Goal: Task Accomplishment & Management: Use online tool/utility

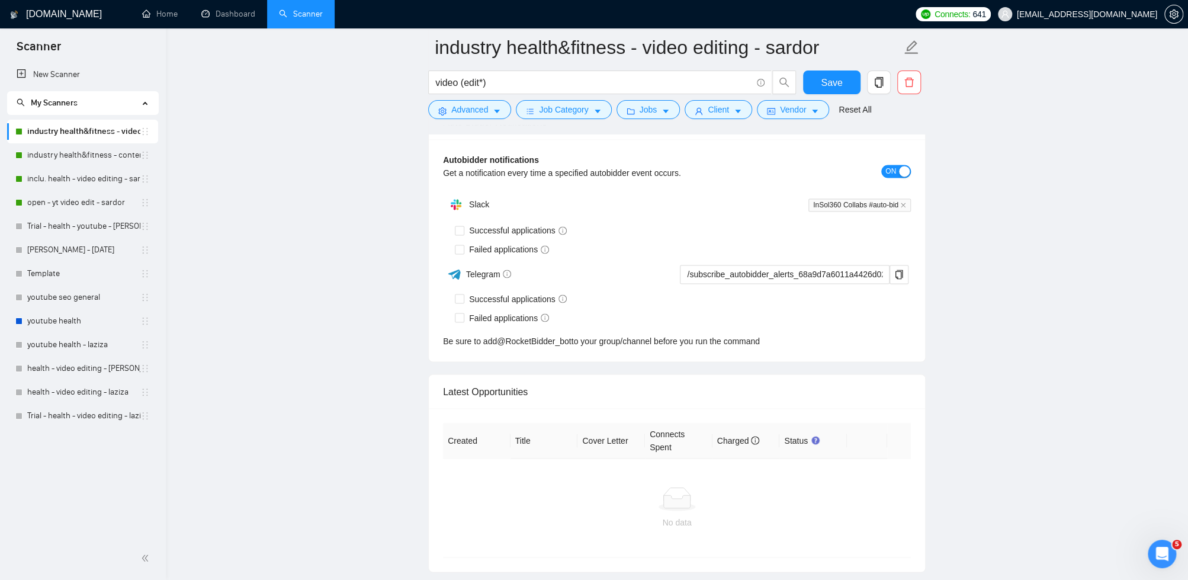
scroll to position [4250, 0]
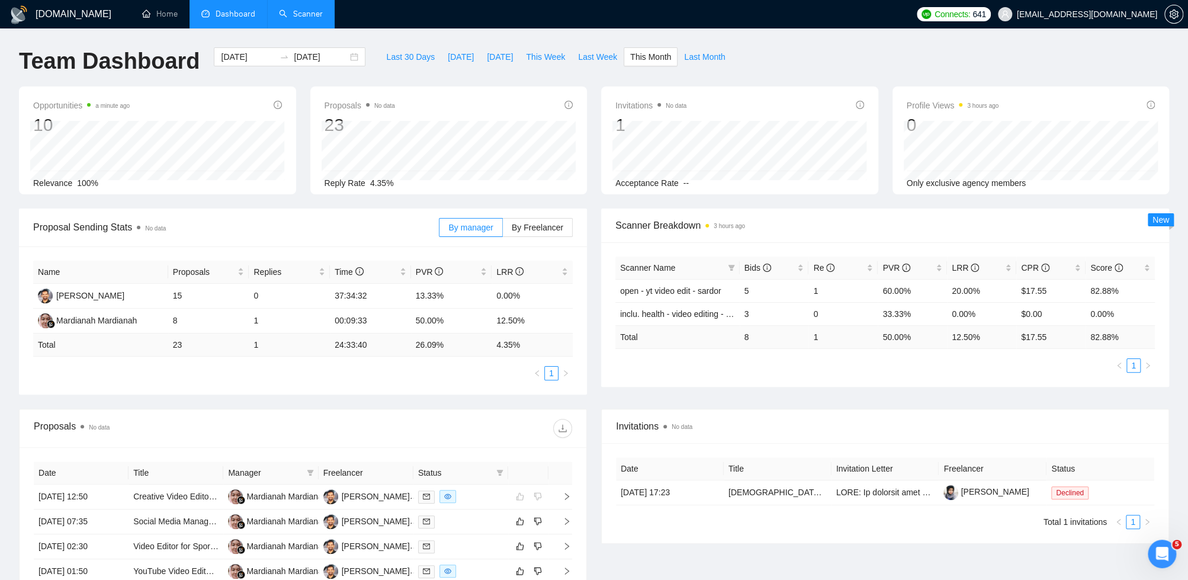
click at [301, 17] on link "Scanner" at bounding box center [301, 14] width 44 height 10
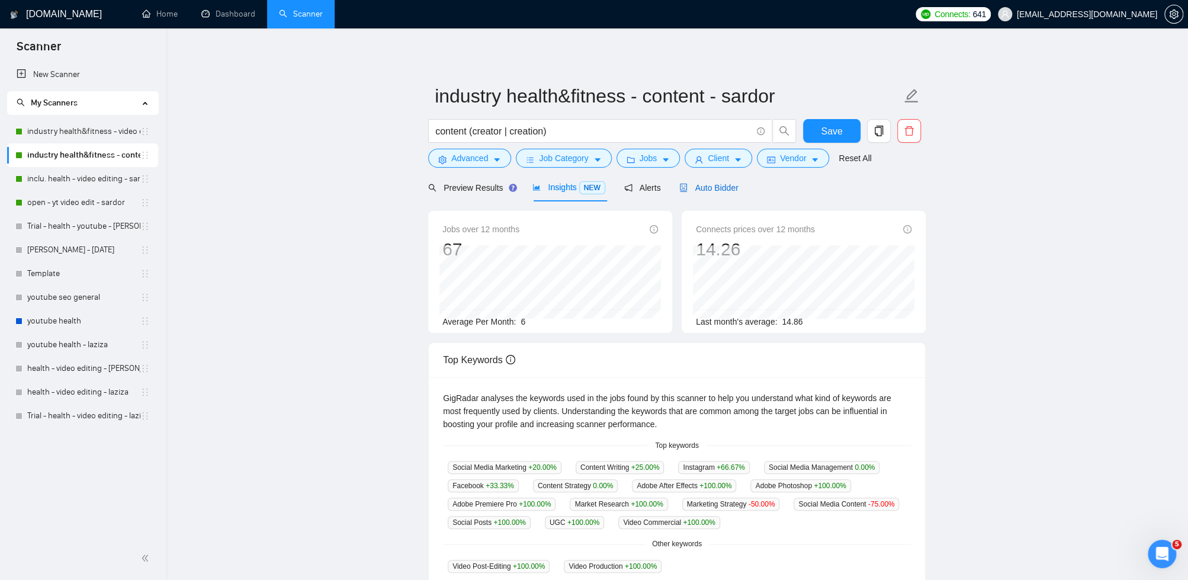
click at [716, 184] on span "Auto Bidder" at bounding box center [708, 187] width 59 height 9
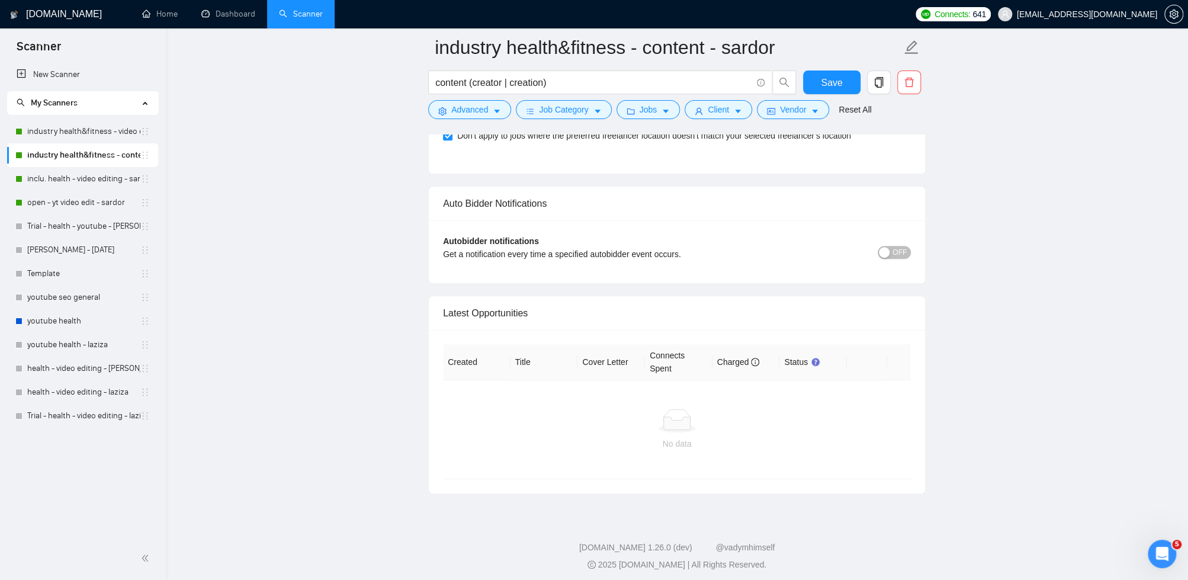
scroll to position [3404, 0]
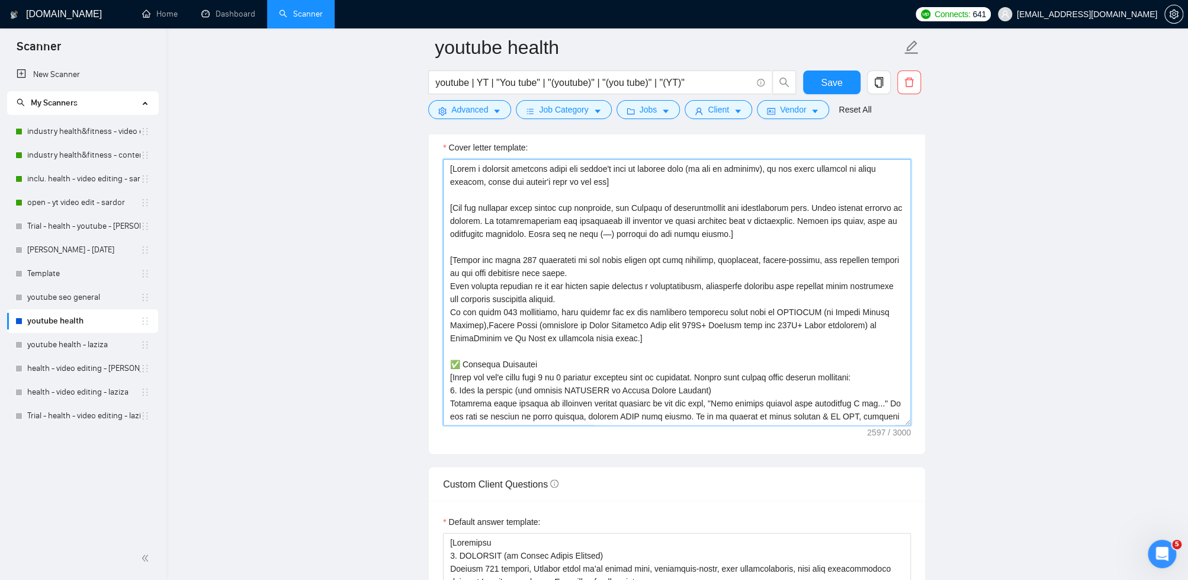
scroll to position [122, 0]
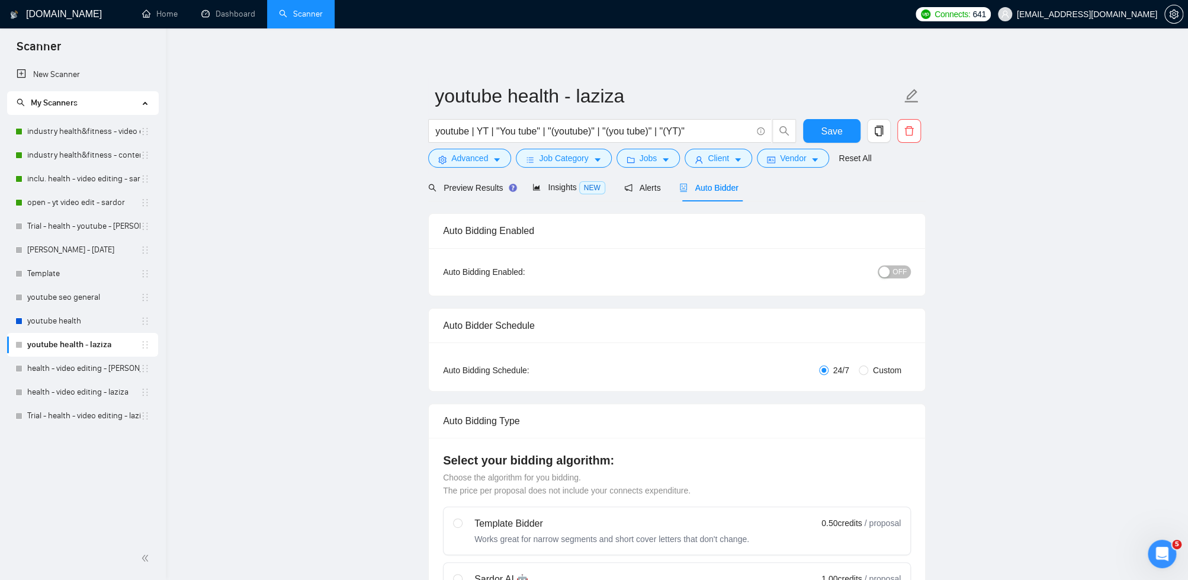
scroll to position [268, 0]
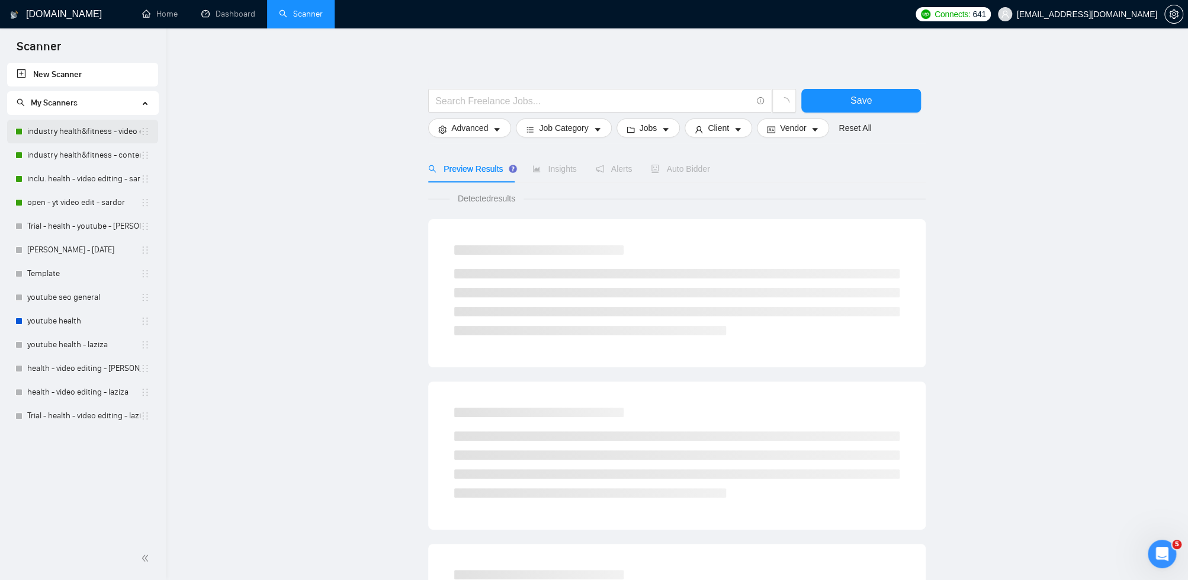
click at [105, 128] on link "industry health&fitness - video editing - sardor" at bounding box center [83, 132] width 113 height 24
click at [98, 152] on link "industry health&fitness - content - sardor" at bounding box center [83, 155] width 113 height 24
click at [96, 176] on link "inclu. health - video editing - sardor" at bounding box center [83, 179] width 113 height 24
click at [95, 198] on link "open - yt video edit - sardor" at bounding box center [83, 203] width 113 height 24
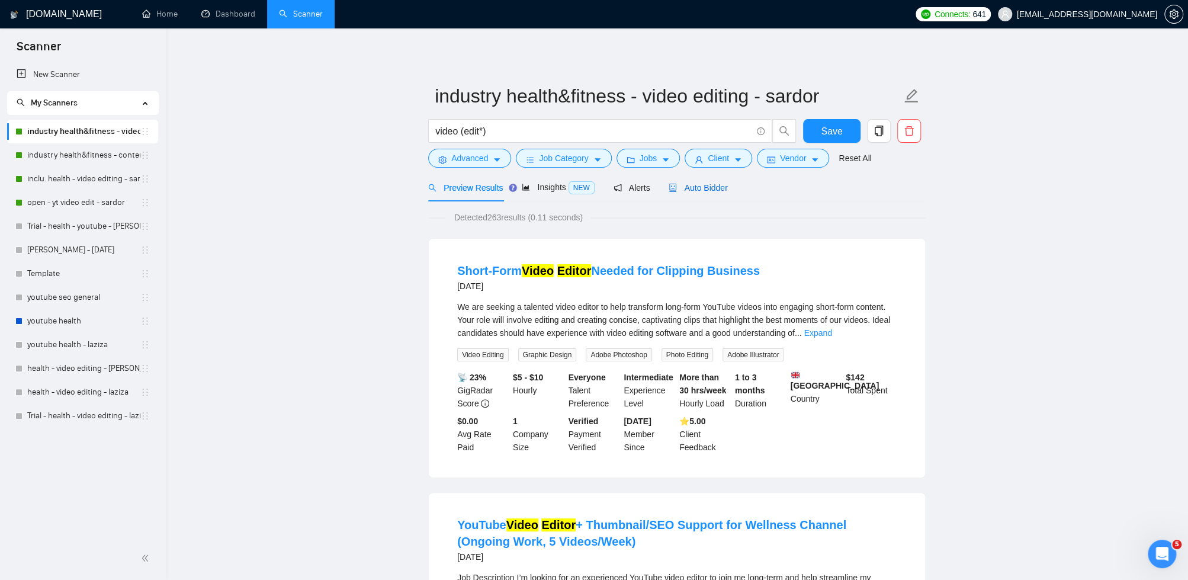
drag, startPoint x: 720, startPoint y: 185, endPoint x: 1115, endPoint y: 198, distance: 395.3
click at [721, 185] on span "Auto Bidder" at bounding box center [698, 187] width 59 height 9
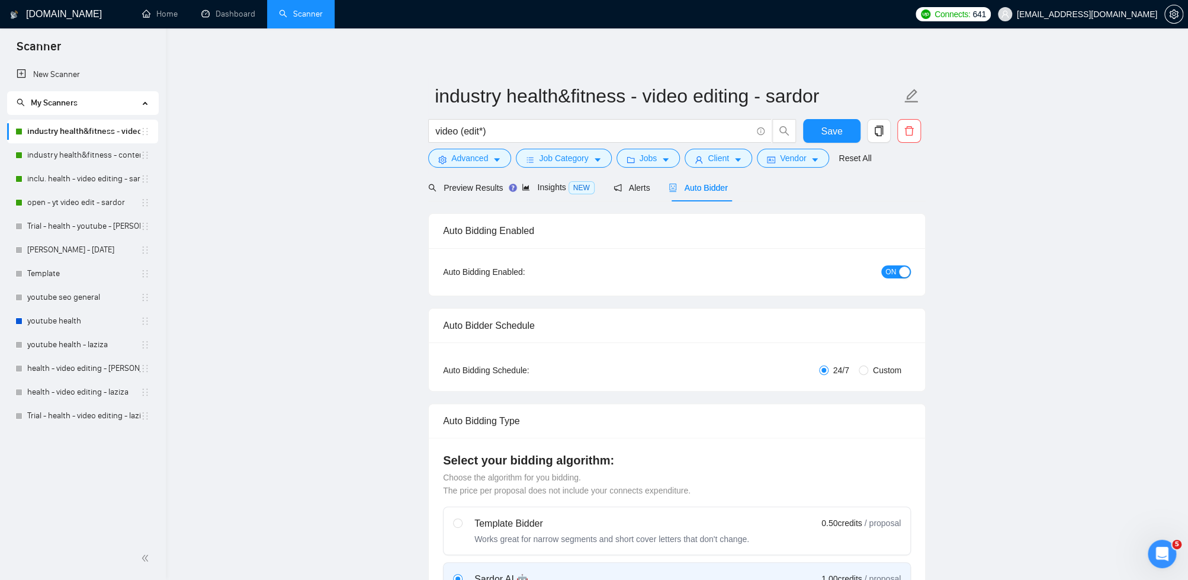
checkbox input "true"
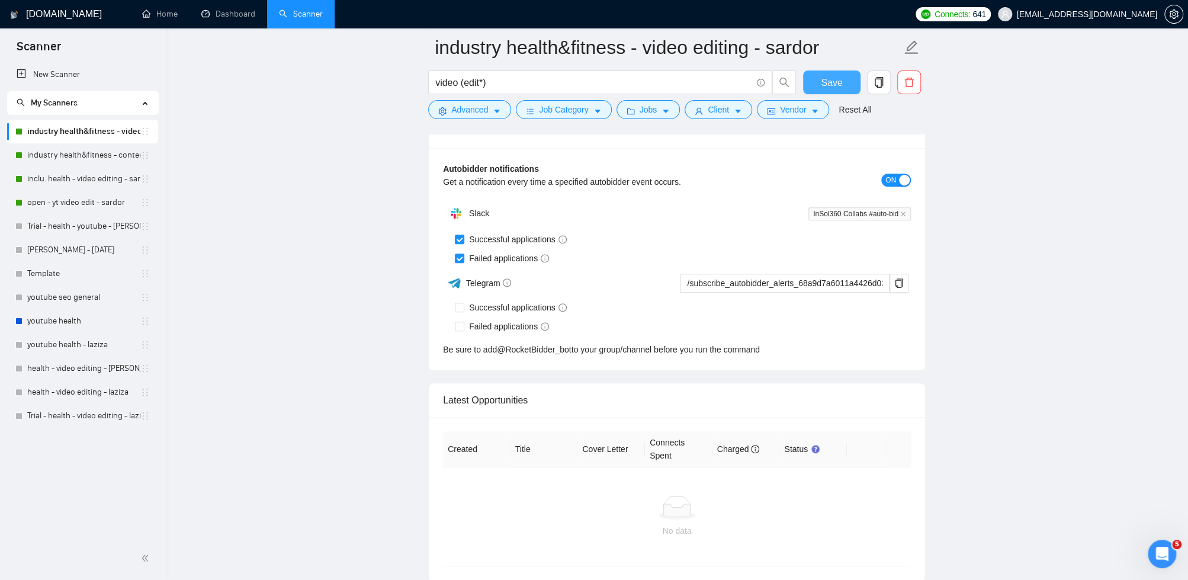
drag, startPoint x: 850, startPoint y: 81, endPoint x: 511, endPoint y: 141, distance: 344.1
click at [849, 81] on button "Save" at bounding box center [831, 82] width 57 height 24
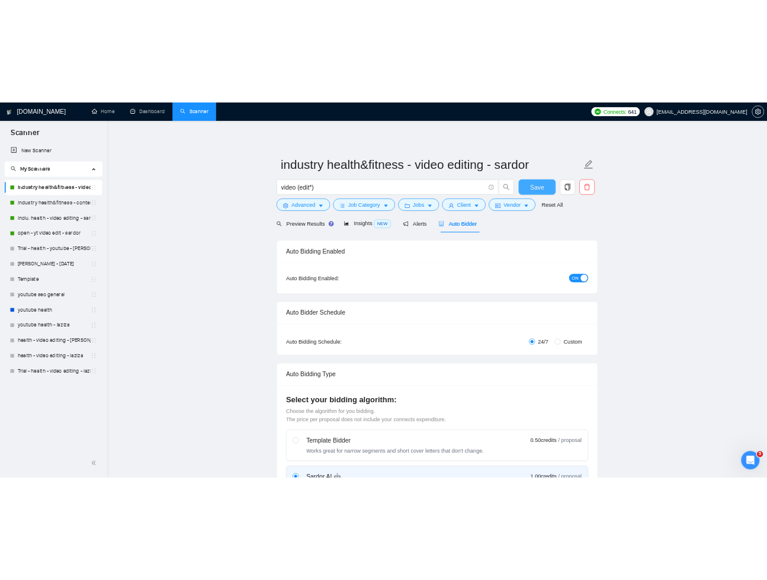
scroll to position [3535, 0]
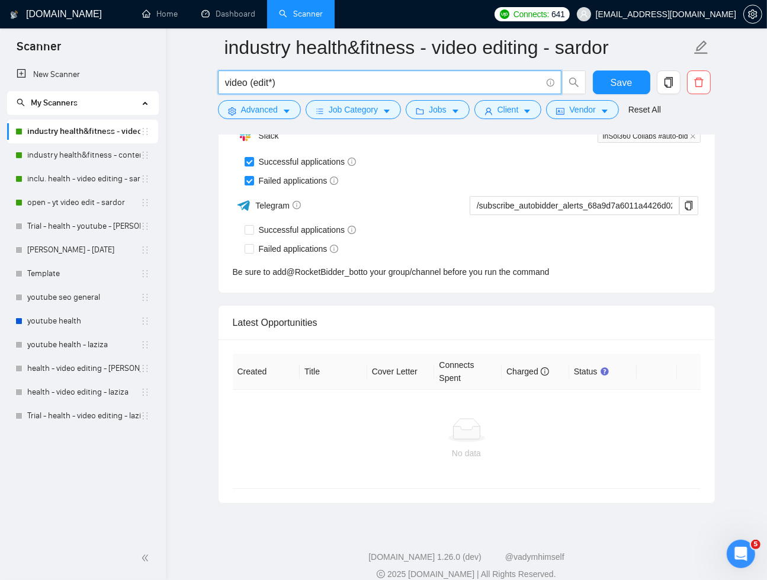
drag, startPoint x: 284, startPoint y: 85, endPoint x: 216, endPoint y: 82, distance: 68.2
click at [216, 82] on div "video (edit*)" at bounding box center [402, 85] width 373 height 30
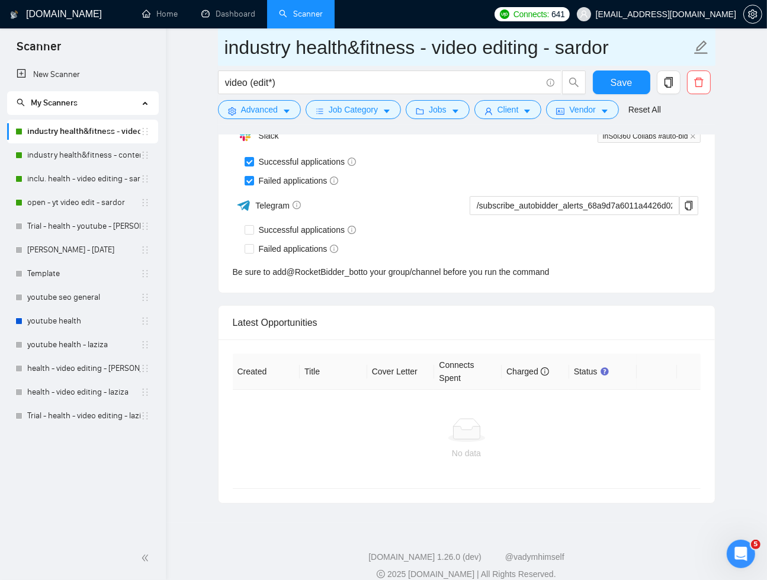
drag, startPoint x: 298, startPoint y: 48, endPoint x: 222, endPoint y: 44, distance: 76.5
click at [222, 44] on span "industry health&fitness - video editing - sardor" at bounding box center [467, 46] width 498 height 37
drag, startPoint x: 556, startPoint y: 48, endPoint x: 226, endPoint y: 34, distance: 330.2
click at [226, 34] on input "health&fitness - video editing - sardor" at bounding box center [457, 48] width 467 height 30
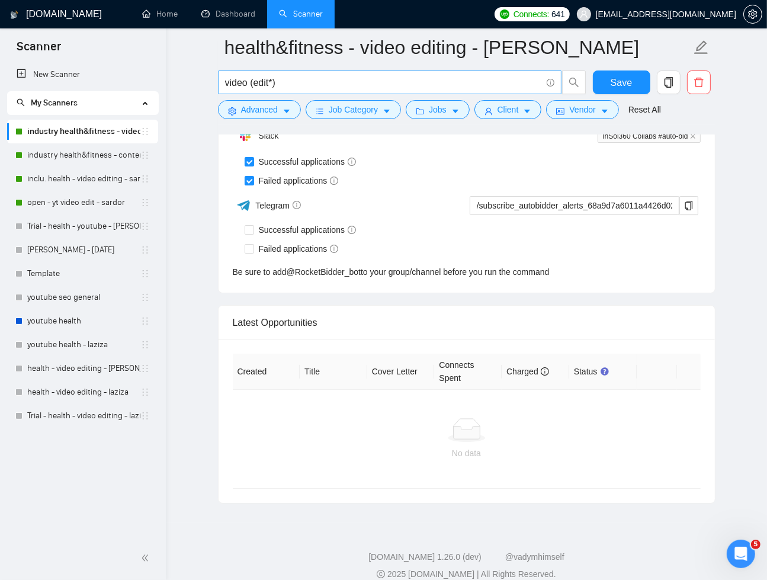
drag, startPoint x: 301, startPoint y: 83, endPoint x: 290, endPoint y: 84, distance: 11.3
click at [301, 82] on input "video (edit*)" at bounding box center [383, 82] width 316 height 15
drag, startPoint x: 280, startPoint y: 84, endPoint x: 220, endPoint y: 84, distance: 59.8
click at [220, 84] on span "video (edit*)" at bounding box center [390, 82] width 344 height 24
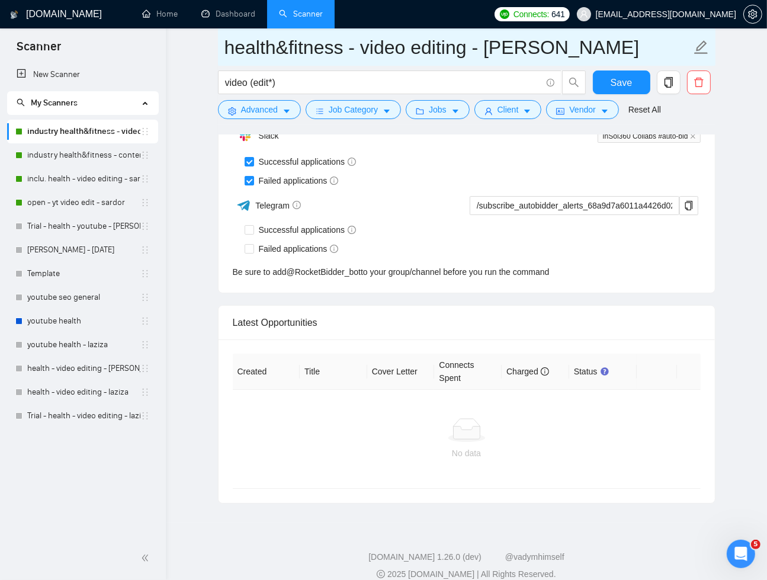
drag, startPoint x: 363, startPoint y: 48, endPoint x: 465, endPoint y: 49, distance: 101.9
click at [465, 49] on input "health&fitness - video editing - sardor" at bounding box center [457, 48] width 467 height 30
paste input "(edit*)"
drag, startPoint x: 548, startPoint y: 47, endPoint x: 220, endPoint y: 57, distance: 327.7
click at [220, 57] on span "health&fitness - video (edit*) - sardor" at bounding box center [467, 46] width 498 height 37
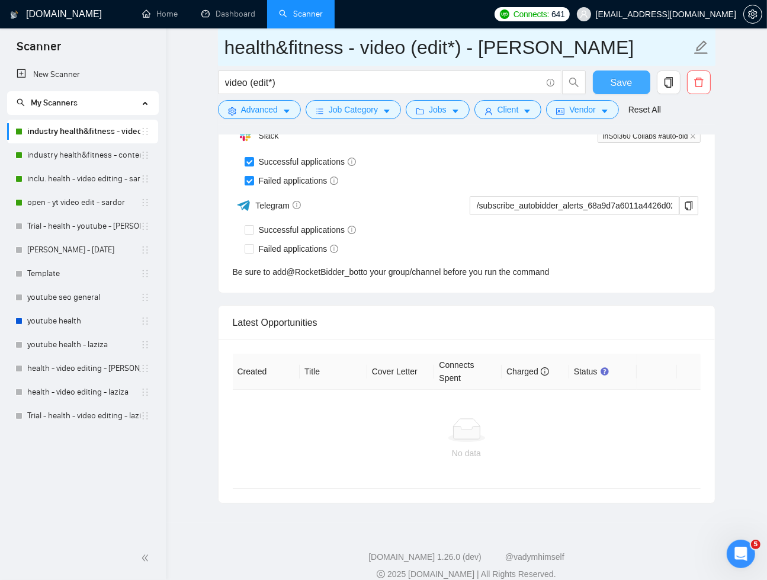
type input "health&fitness - video (edit*) - sardor"
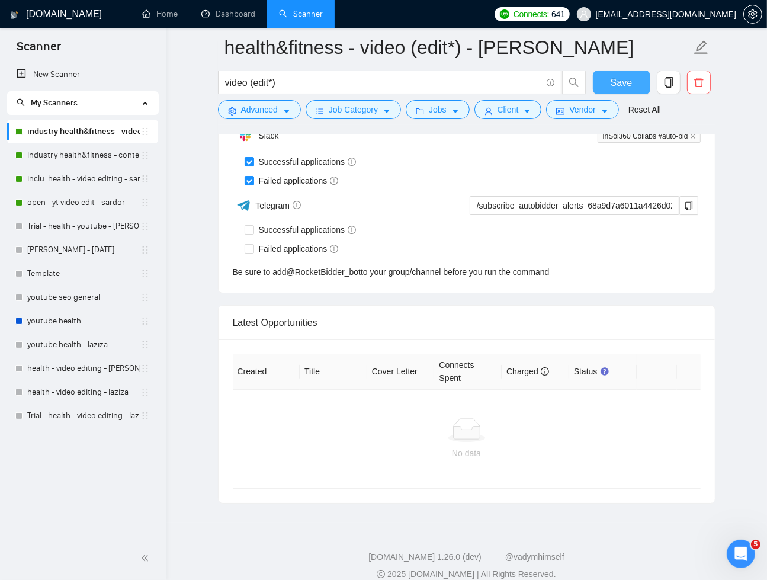
drag, startPoint x: 627, startPoint y: 81, endPoint x: 743, endPoint y: 143, distance: 132.2
click at [626, 81] on span "Save" at bounding box center [621, 82] width 21 height 15
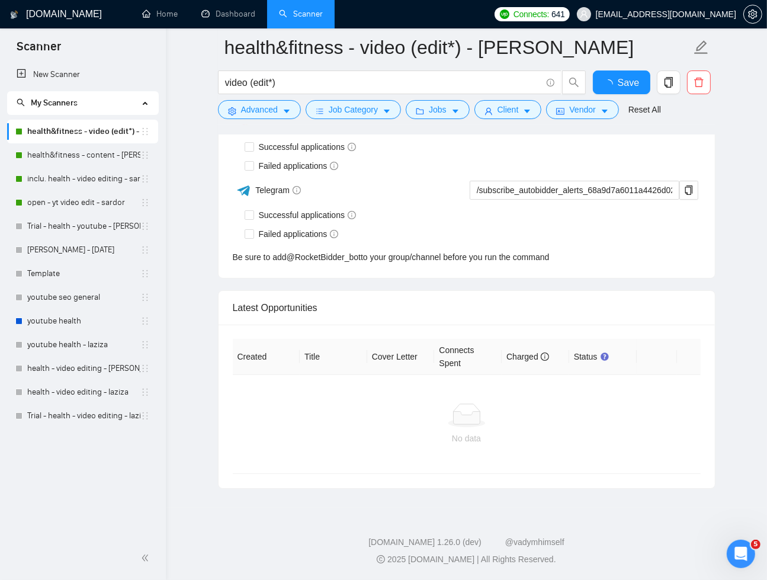
checkbox input "true"
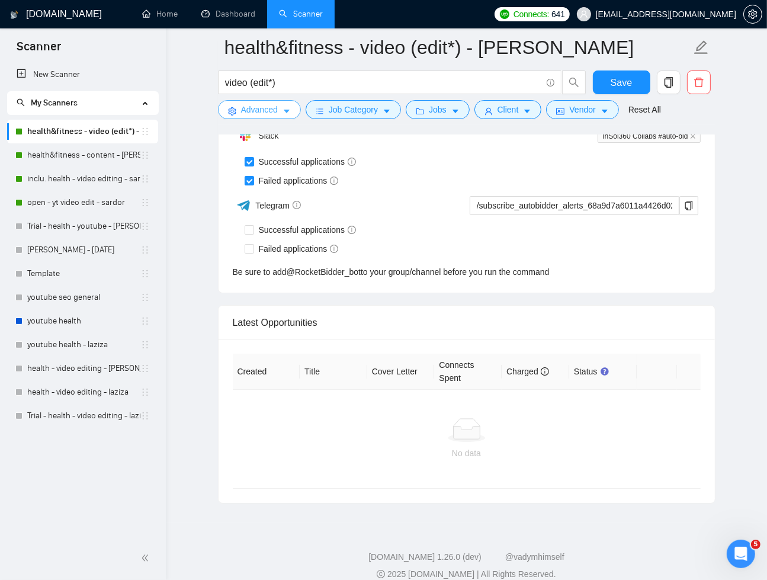
click at [279, 117] on button "Advanced" at bounding box center [259, 109] width 83 height 19
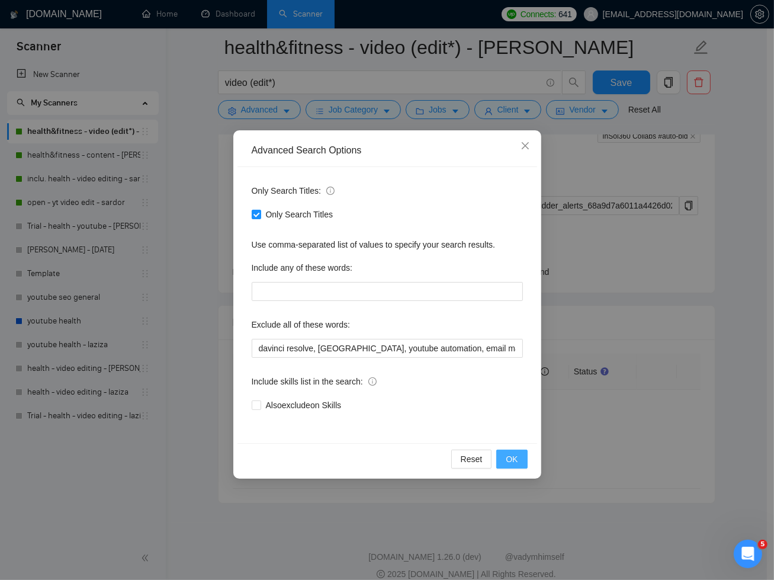
click at [506, 455] on span "OK" at bounding box center [512, 459] width 12 height 13
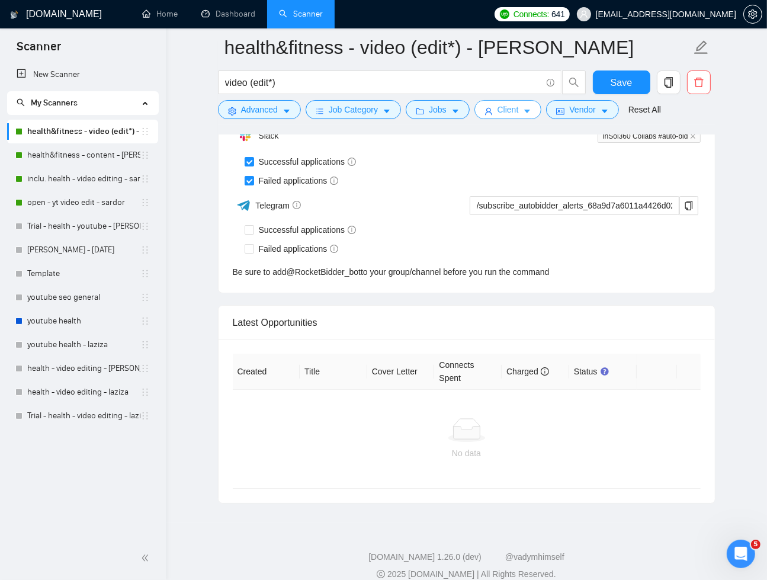
click at [537, 113] on button "Client" at bounding box center [508, 109] width 68 height 19
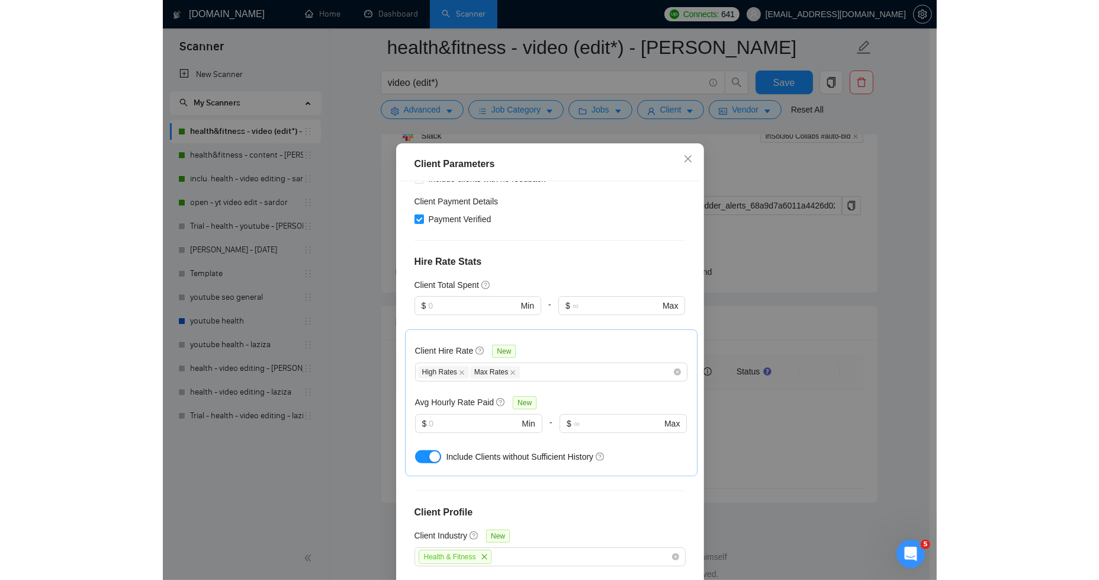
scroll to position [392, 0]
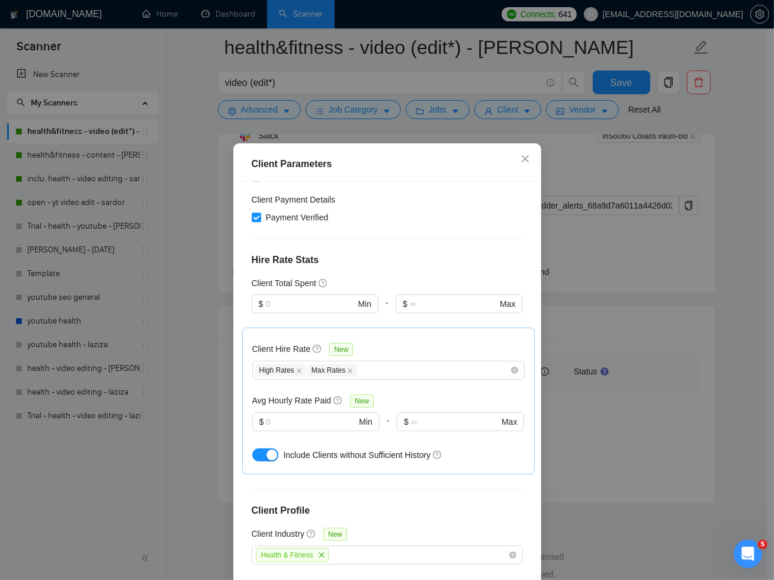
click at [734, 257] on div "Client Parameters Client Location Include Client Countries United States United…" at bounding box center [387, 290] width 774 height 580
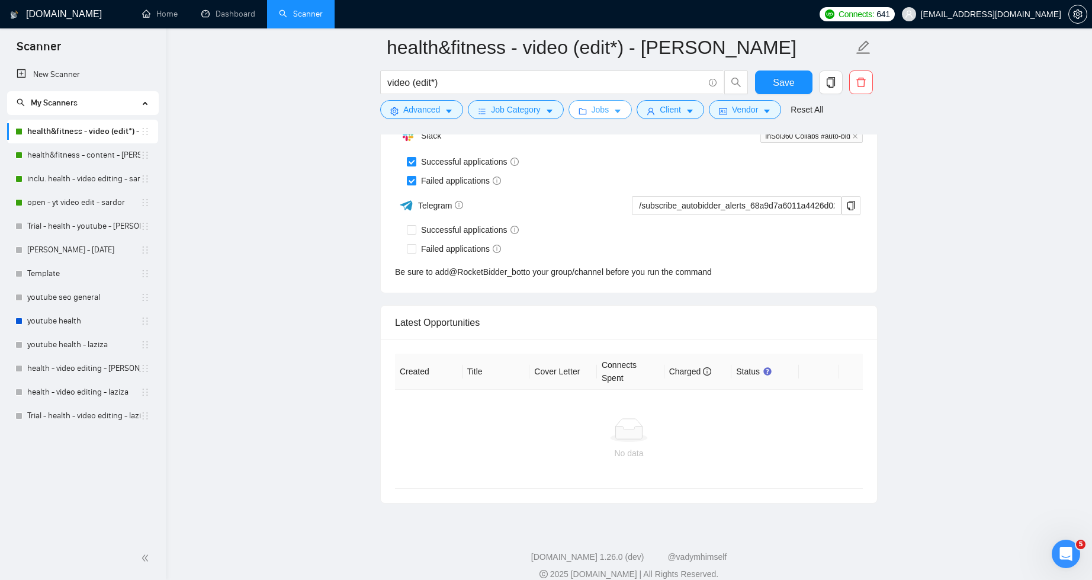
click at [621, 108] on icon "caret-down" at bounding box center [618, 111] width 8 height 8
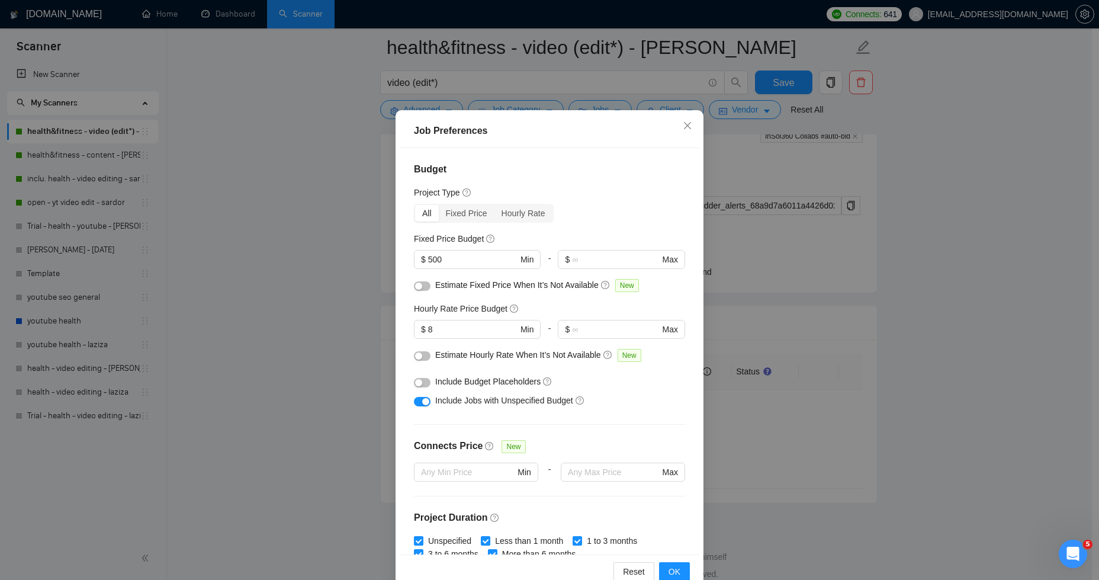
scroll to position [0, 0]
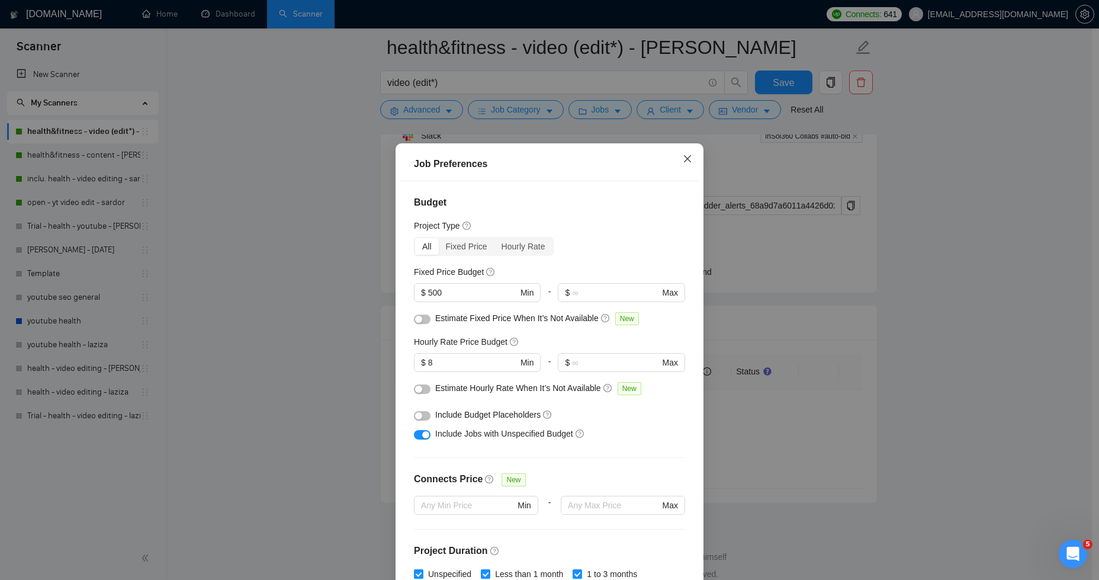
click at [683, 156] on icon "close" at bounding box center [687, 158] width 9 height 9
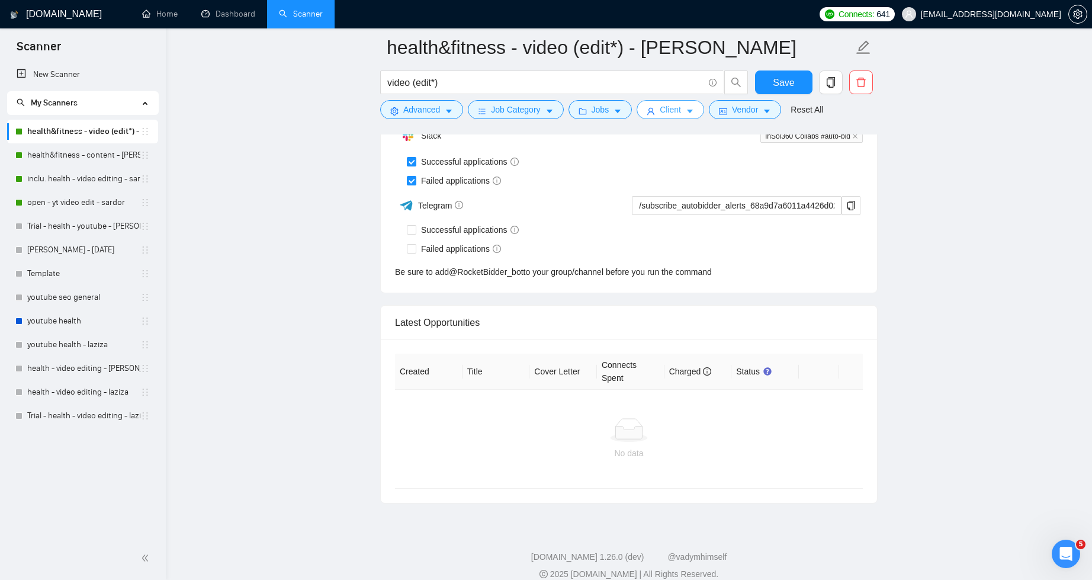
click at [692, 114] on icon "caret-down" at bounding box center [690, 111] width 8 height 8
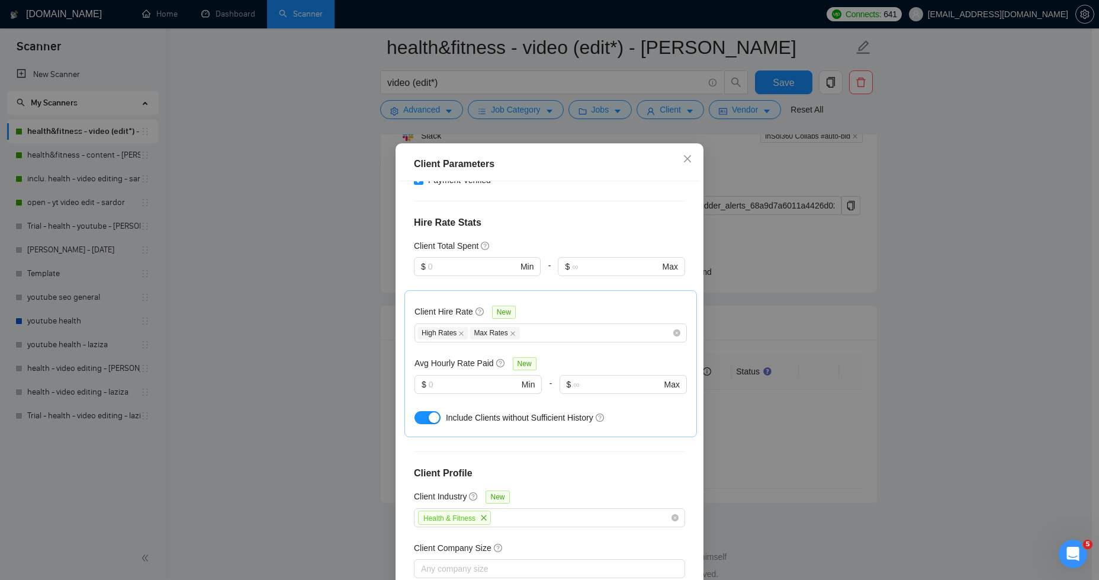
scroll to position [430, 0]
click at [502, 377] on input "text" at bounding box center [474, 383] width 90 height 13
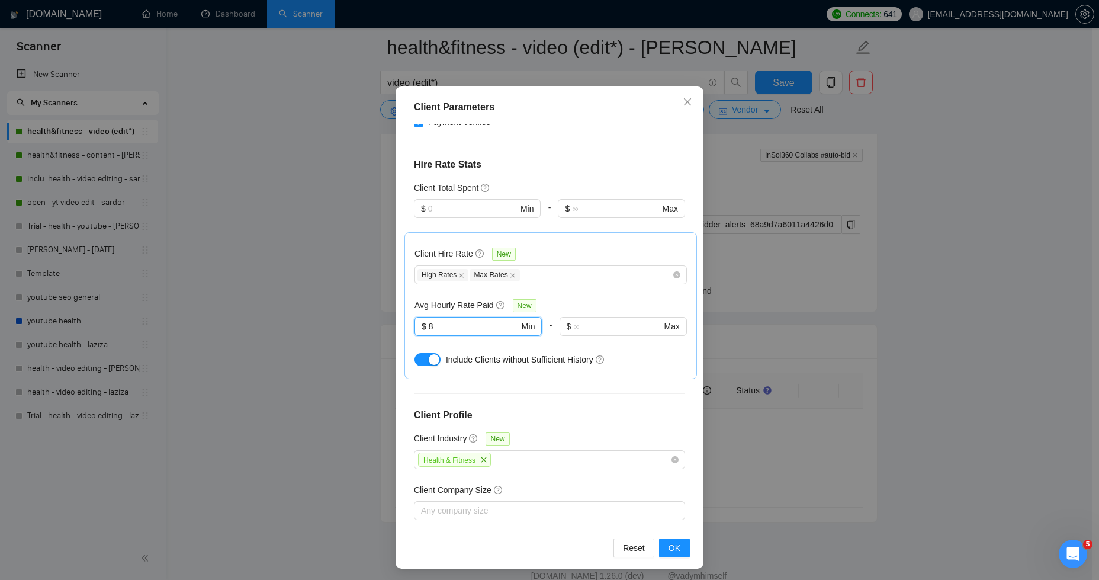
scroll to position [59, 0]
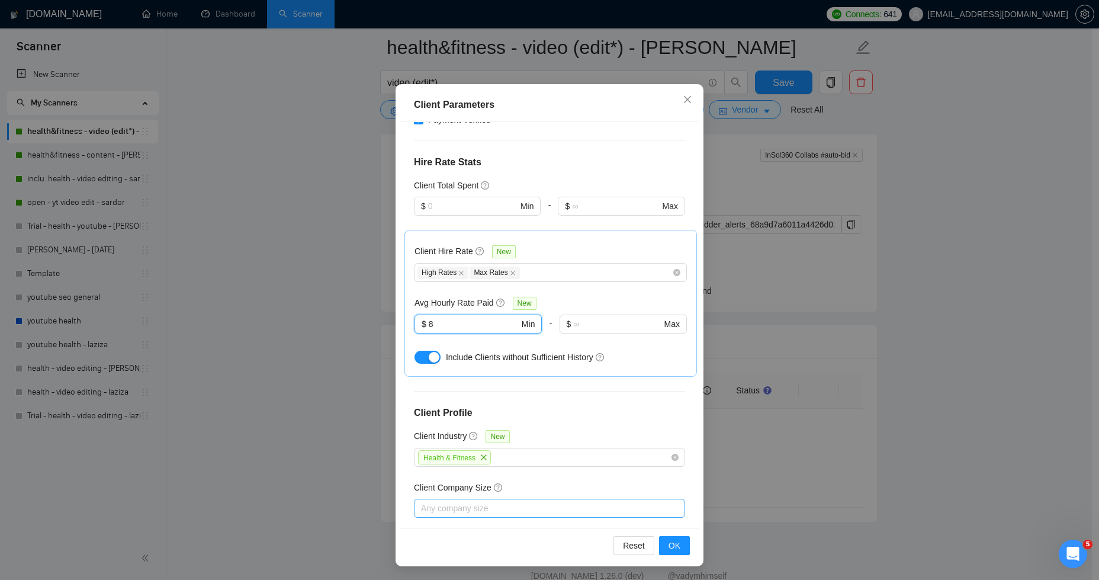
click at [566, 501] on div at bounding box center [544, 508] width 254 height 14
type input "8"
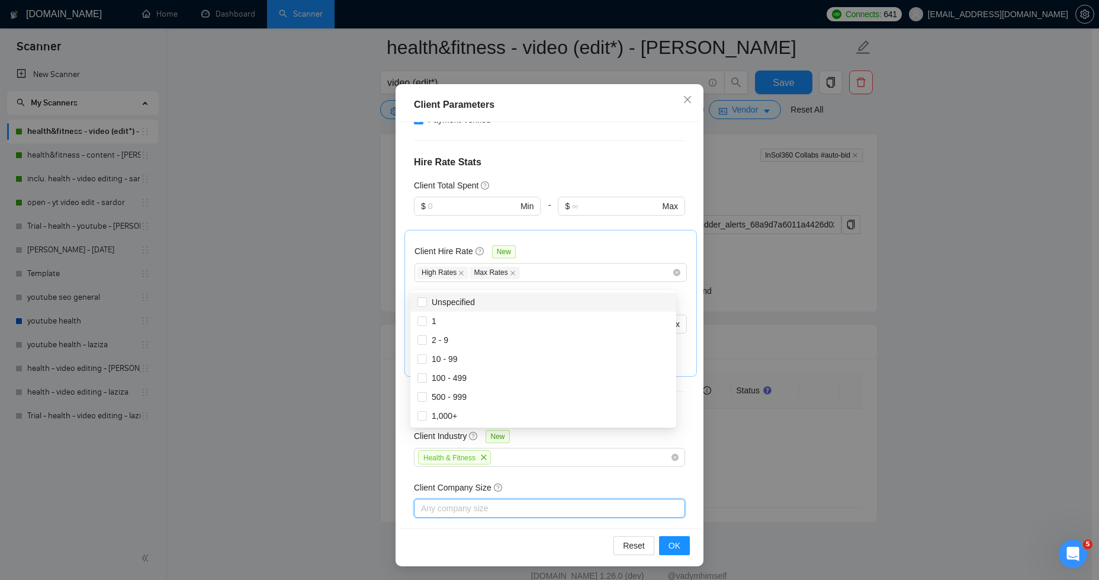
click at [566, 501] on div at bounding box center [544, 508] width 254 height 14
click at [560, 553] on div at bounding box center [544, 560] width 254 height 14
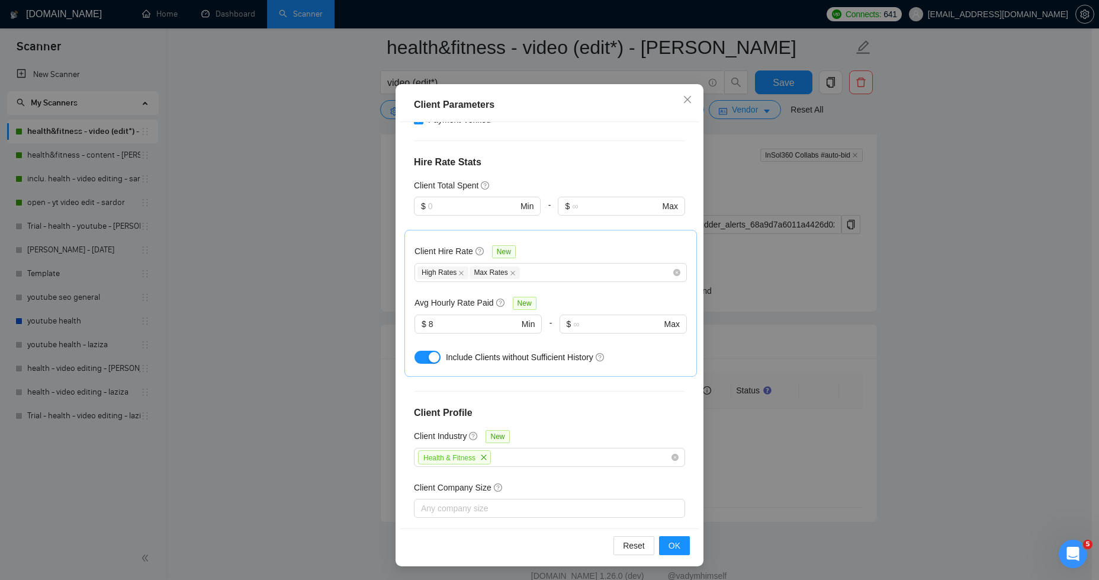
click at [676, 532] on div "Enterprise Clients New" at bounding box center [549, 541] width 271 height 18
click at [672, 541] on span "OK" at bounding box center [675, 545] width 12 height 13
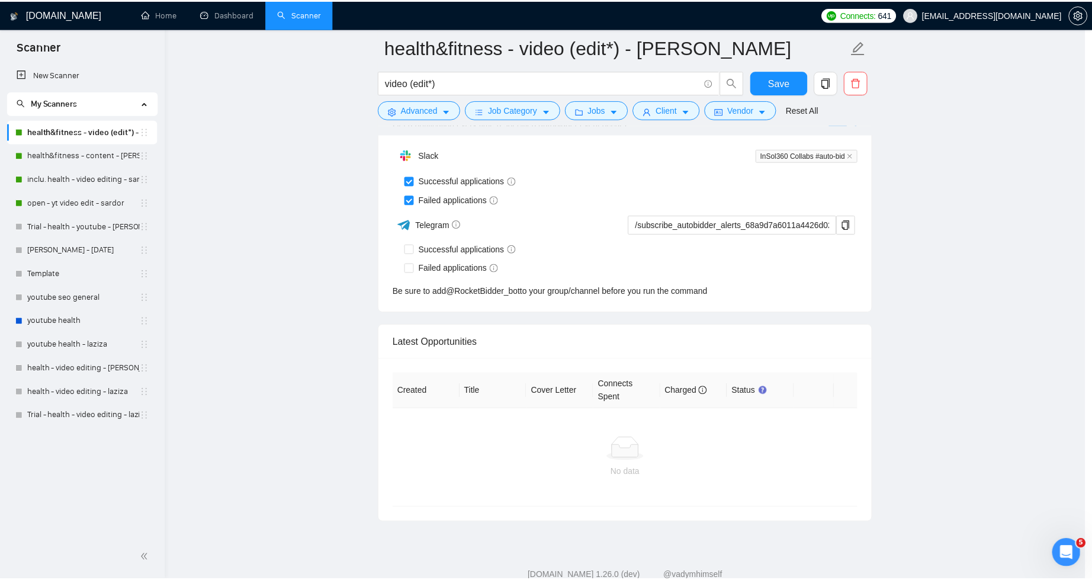
scroll to position [0, 0]
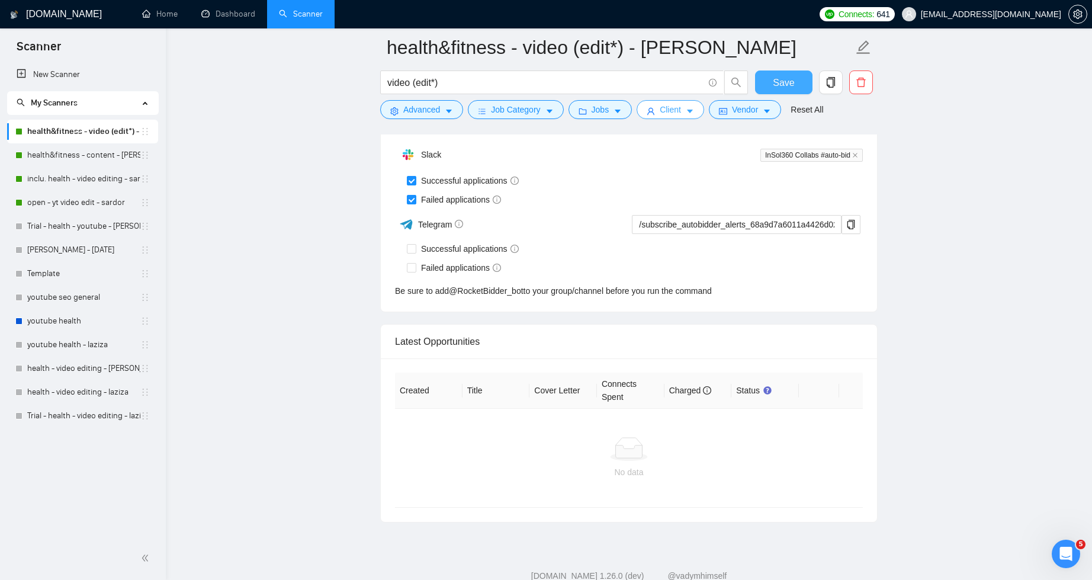
drag, startPoint x: 768, startPoint y: 76, endPoint x: 647, endPoint y: 101, distance: 123.5
click at [768, 76] on button "Save" at bounding box center [783, 82] width 57 height 24
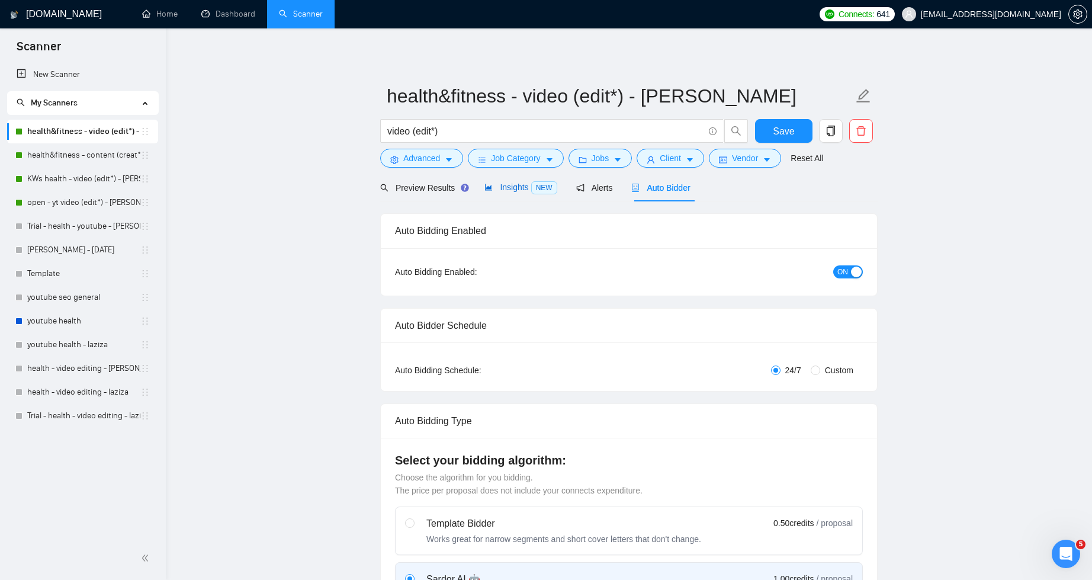
click at [504, 182] on span "Insights NEW" at bounding box center [520, 186] width 72 height 9
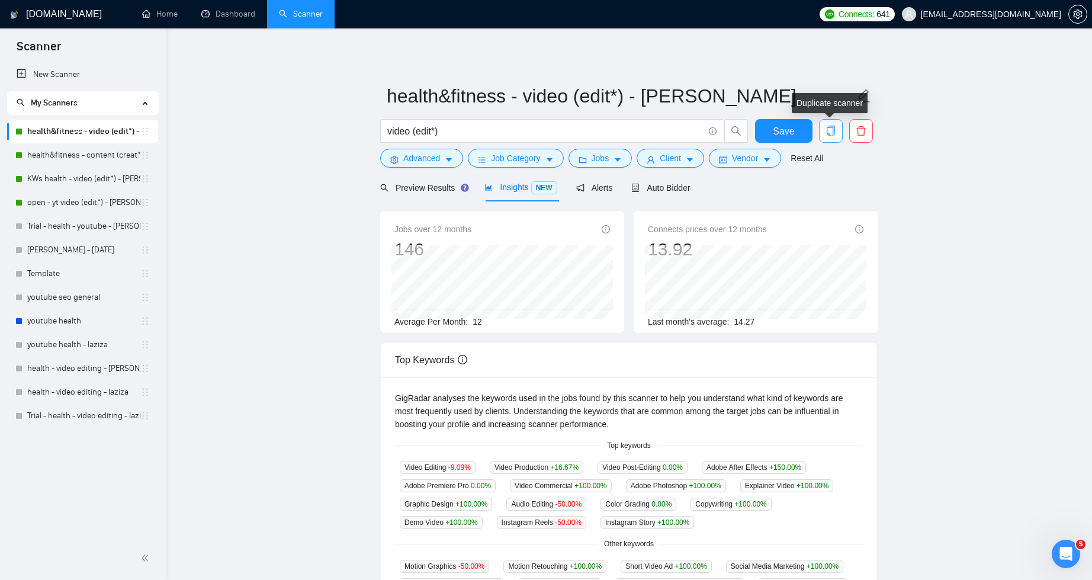
click at [835, 135] on icon "copy" at bounding box center [831, 131] width 11 height 11
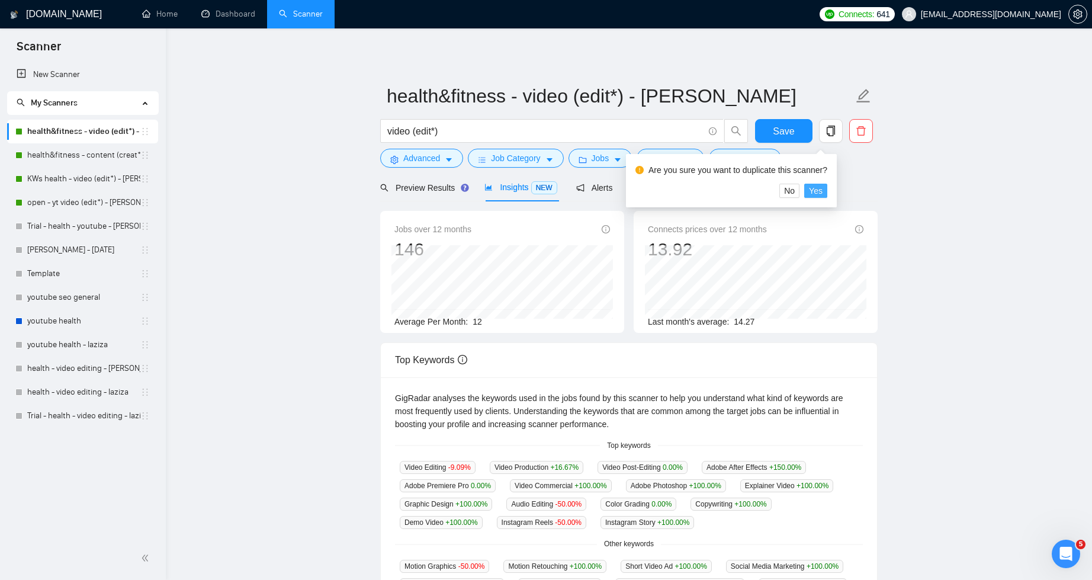
click at [823, 190] on span "Yes" at bounding box center [816, 190] width 14 height 13
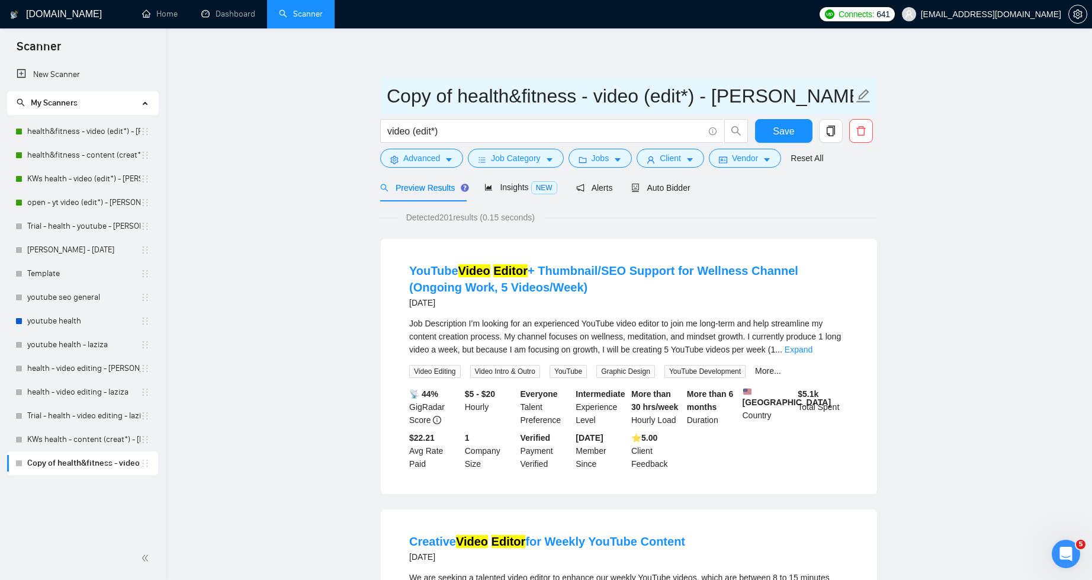
drag, startPoint x: 459, startPoint y: 99, endPoint x: 384, endPoint y: 102, distance: 74.7
click at [380, 101] on span "Copy of health&fitness - video (edit*) - sardor" at bounding box center [629, 95] width 498 height 37
drag, startPoint x: 527, startPoint y: 96, endPoint x: 627, endPoint y: 97, distance: 100.1
click at [627, 97] on input "health&fitness - video (edit*) - [PERSON_NAME]" at bounding box center [620, 96] width 467 height 30
drag, startPoint x: 528, startPoint y: 97, endPoint x: 625, endPoint y: 102, distance: 96.7
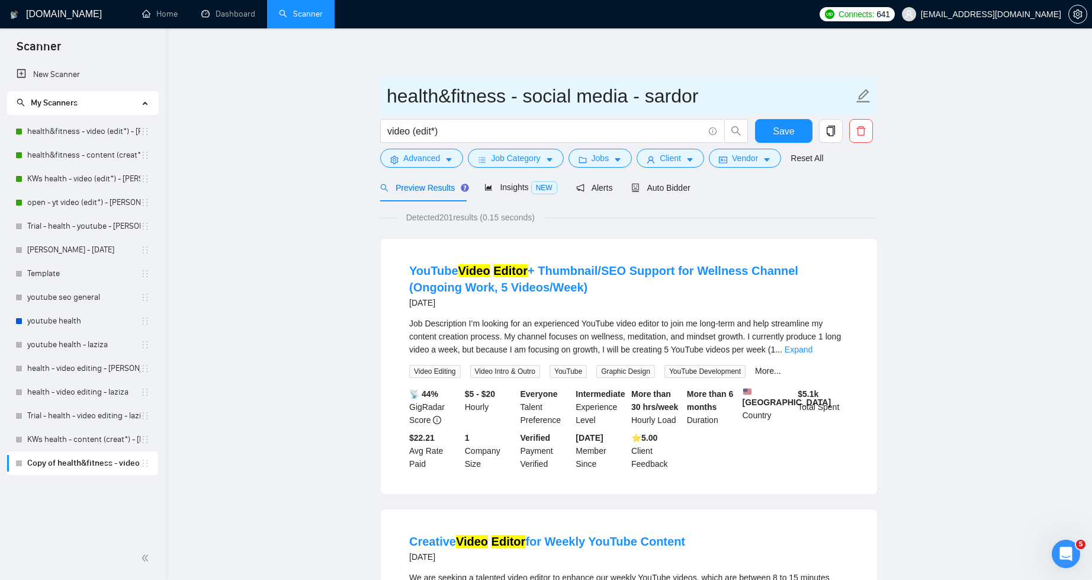
click at [625, 102] on input "health&fitness - social media - sardor" at bounding box center [620, 96] width 467 height 30
type input "health&fitness - social media - sardor"
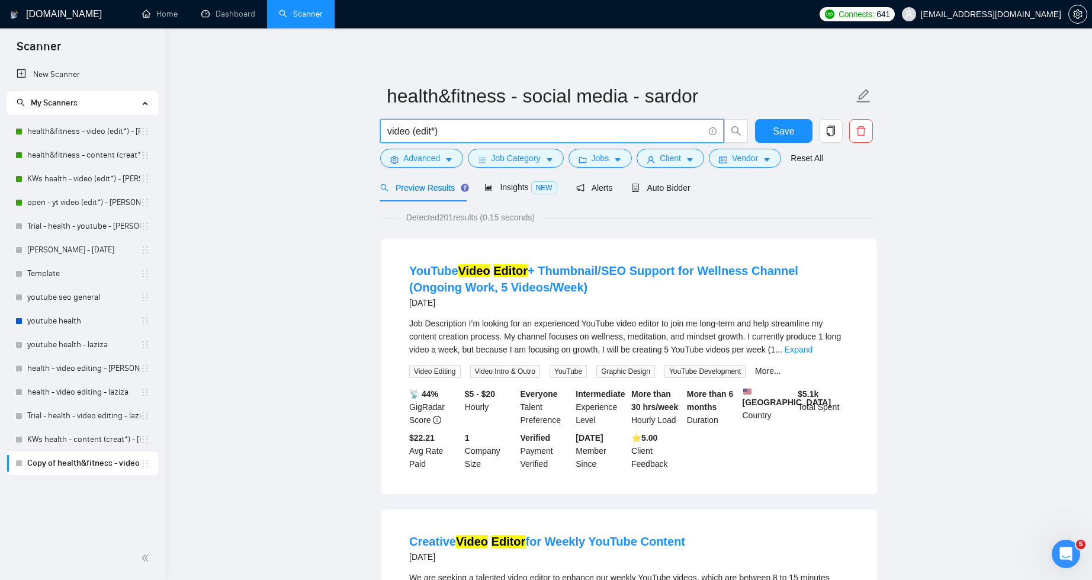
drag, startPoint x: 460, startPoint y: 131, endPoint x: 352, endPoint y: 123, distance: 108.2
paste input "social media"
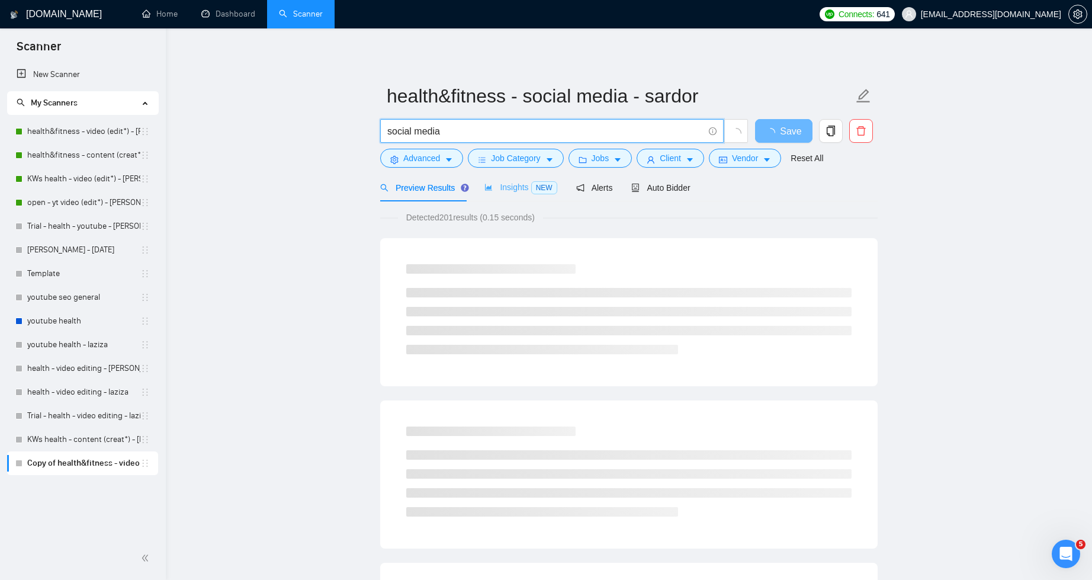
type input "social media"
click at [505, 182] on span "Insights NEW" at bounding box center [520, 186] width 72 height 9
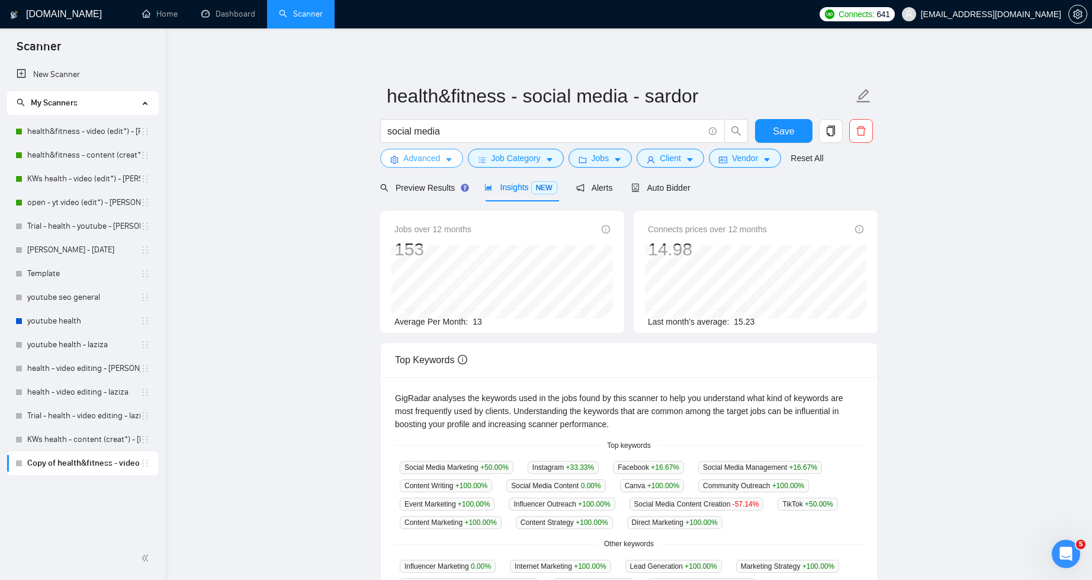
click at [449, 156] on icon "caret-down" at bounding box center [449, 160] width 8 height 8
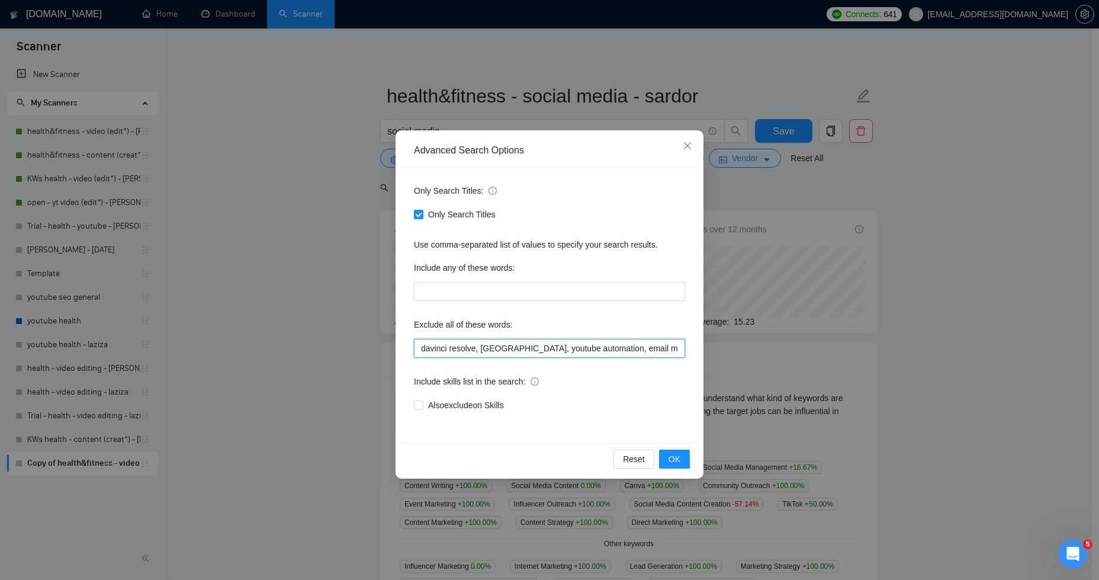
click at [649, 349] on input "davinci resolve, riverside, youtube automation, email marketing, ai specialist,…" at bounding box center [549, 348] width 271 height 19
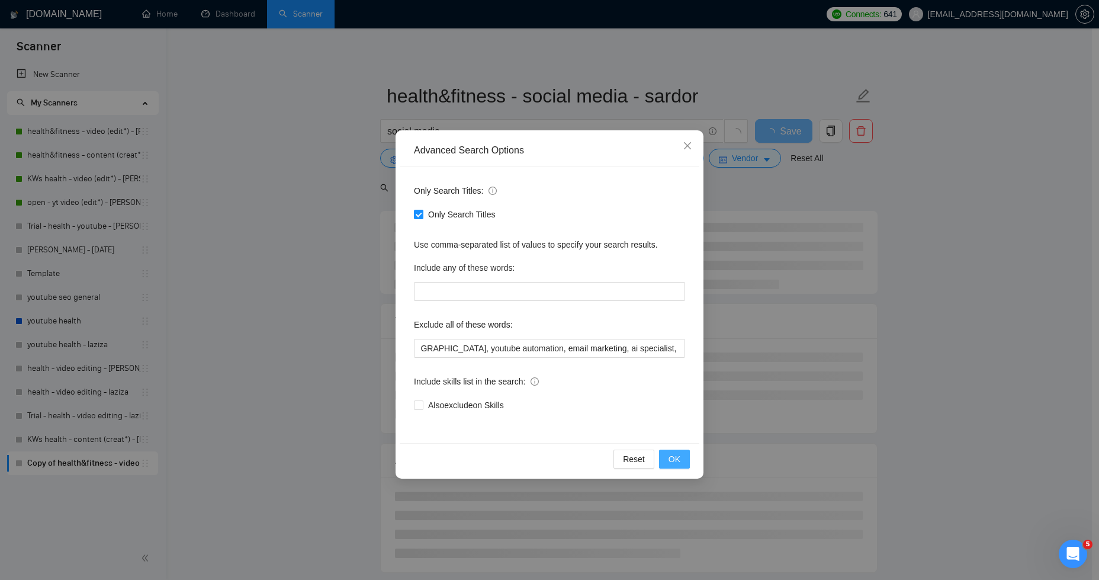
click at [673, 460] on span "OK" at bounding box center [675, 459] width 12 height 13
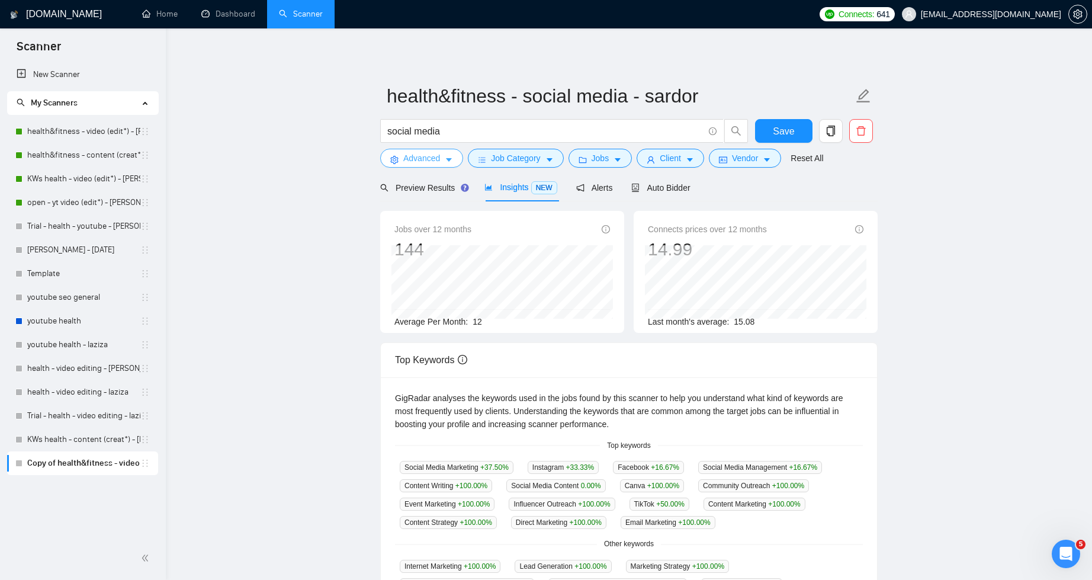
click at [435, 159] on span "Advanced" at bounding box center [421, 158] width 37 height 13
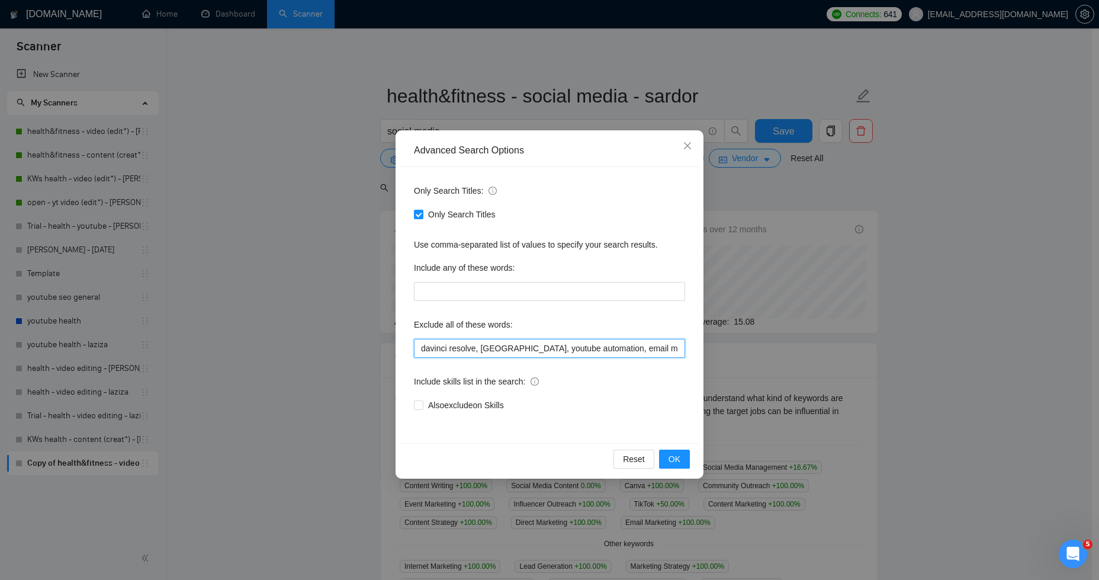
drag, startPoint x: 643, startPoint y: 344, endPoint x: 678, endPoint y: 355, distance: 36.7
click at [643, 344] on input "davinci resolve, riverside, youtube automation, email marketing, ai specialist,…" at bounding box center [549, 348] width 271 height 19
type input "davinci resolve, [GEOGRAPHIC_DATA], youtube automation, email marketing, ai spe…"
click at [670, 455] on span "OK" at bounding box center [675, 459] width 12 height 13
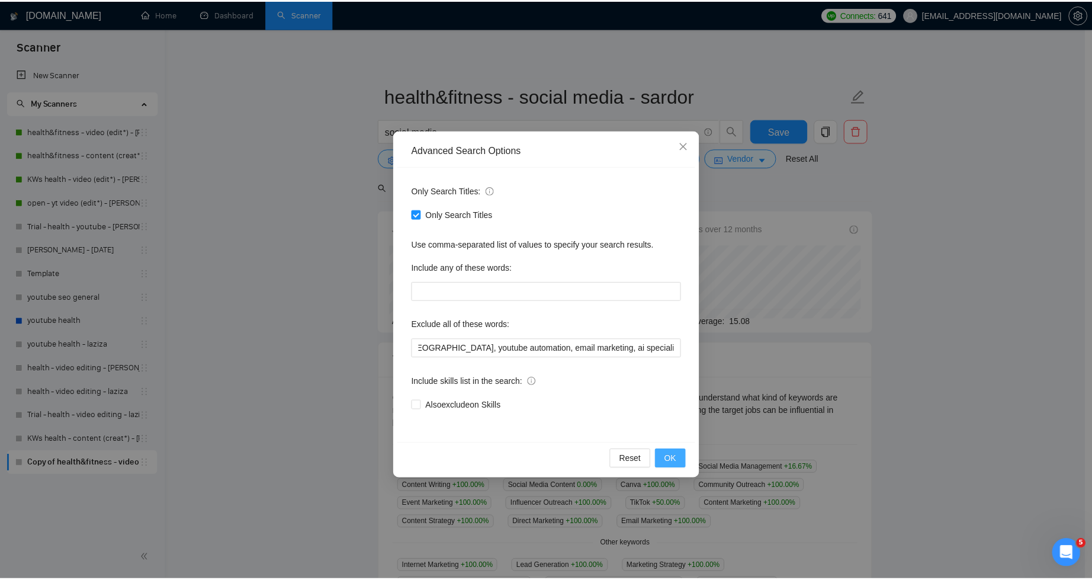
scroll to position [0, 0]
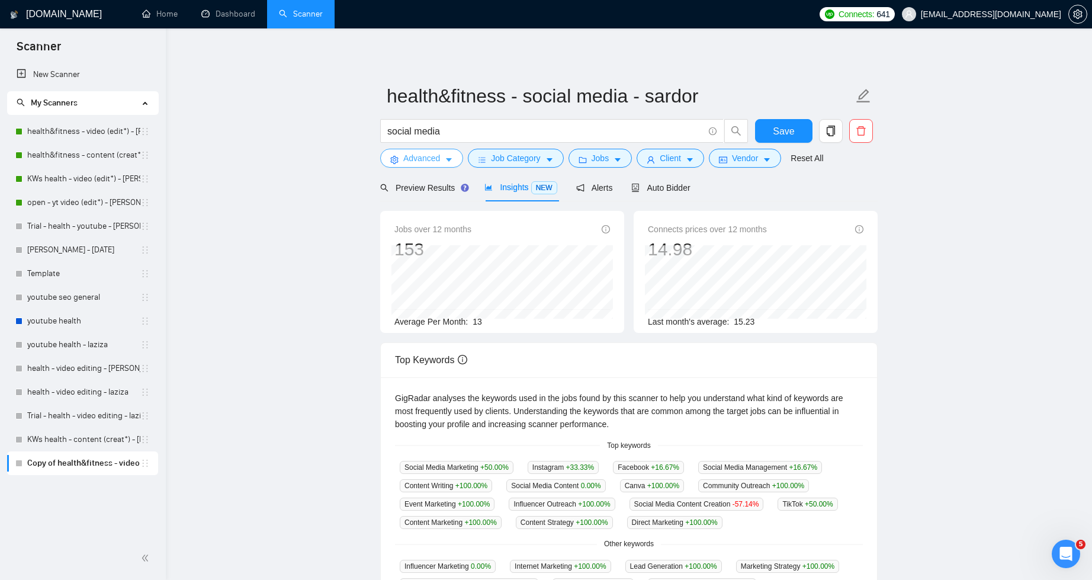
click at [416, 161] on span "Advanced" at bounding box center [421, 158] width 37 height 13
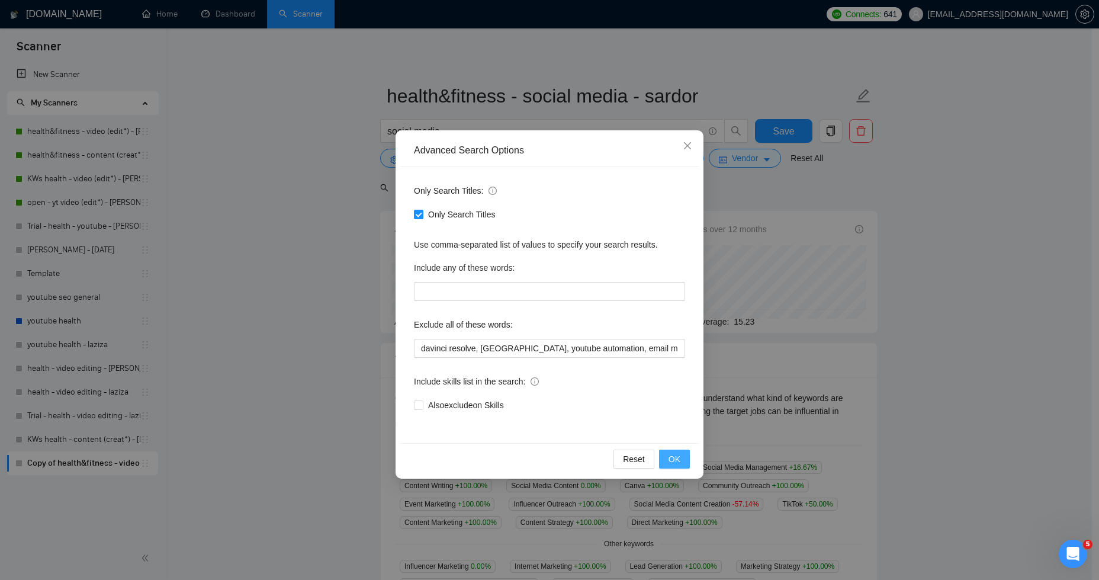
click at [676, 458] on span "OK" at bounding box center [675, 459] width 12 height 13
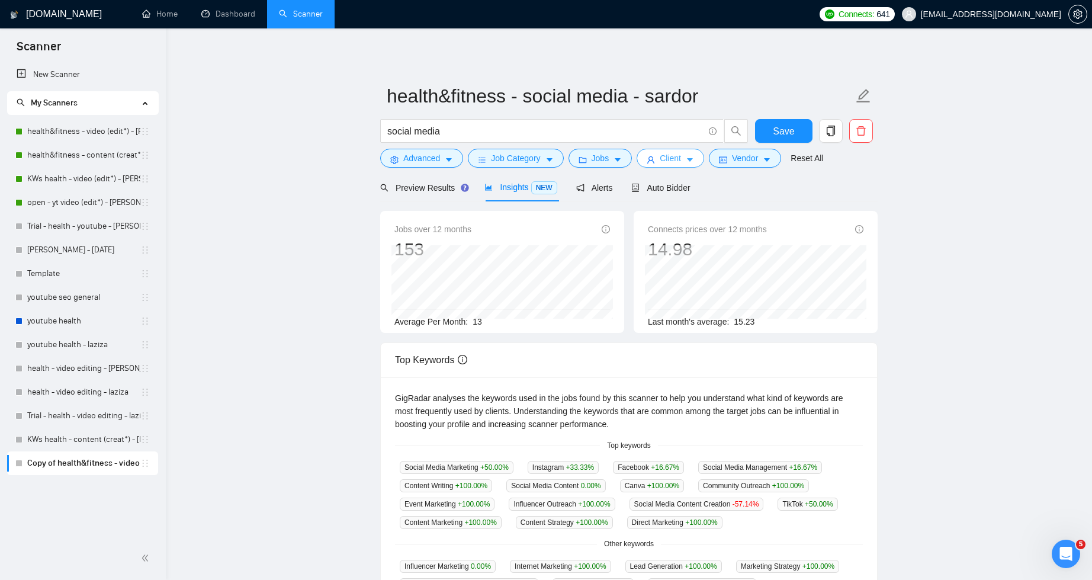
click at [691, 164] on icon "caret-down" at bounding box center [690, 160] width 8 height 8
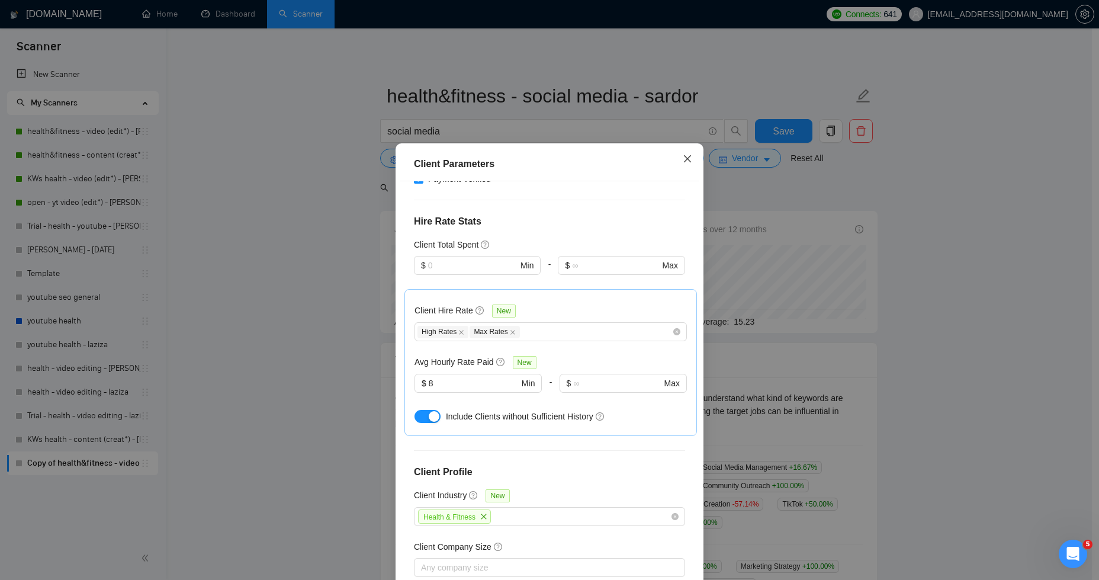
click at [686, 159] on icon "close" at bounding box center [687, 158] width 9 height 9
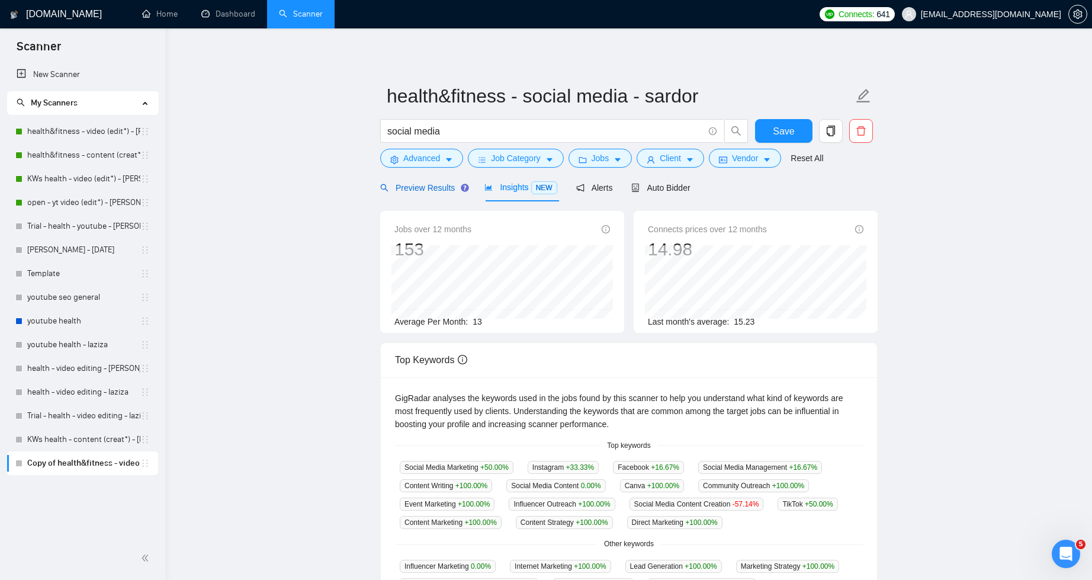
click at [403, 190] on span "Preview Results" at bounding box center [422, 187] width 85 height 9
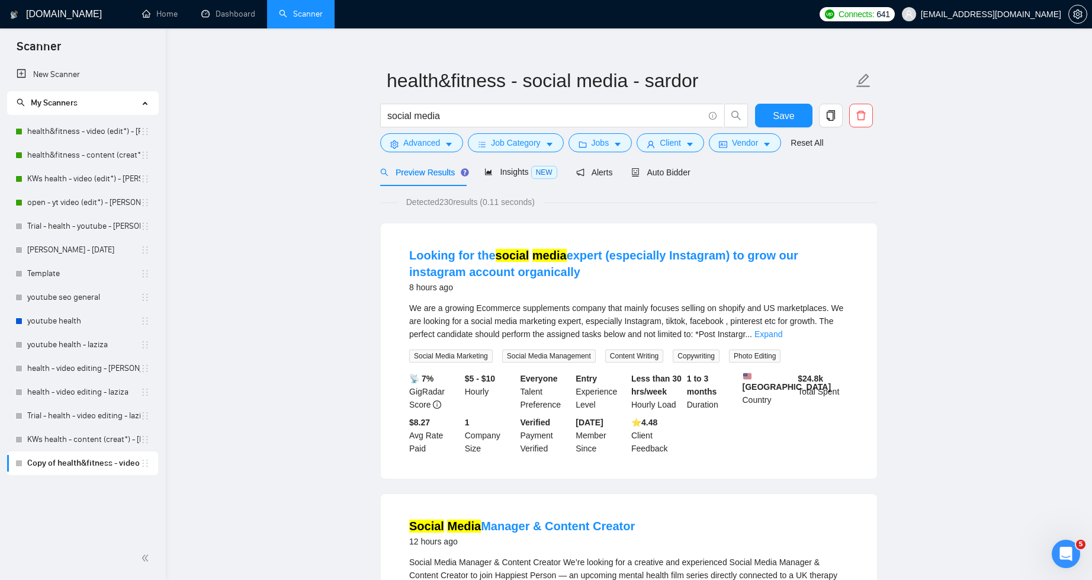
scroll to position [20, 0]
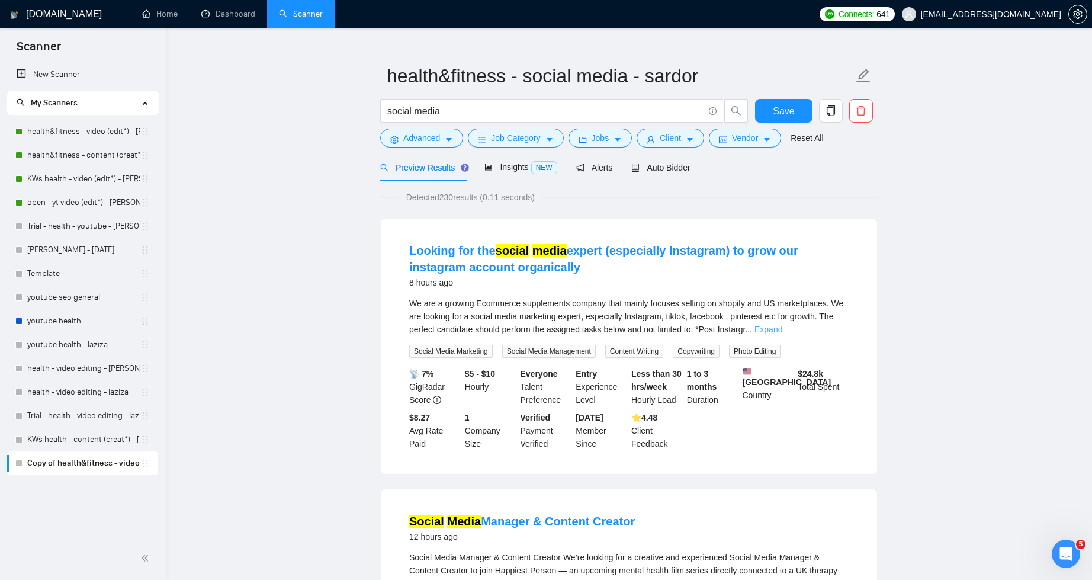
click at [782, 329] on link "Expand" at bounding box center [769, 329] width 28 height 9
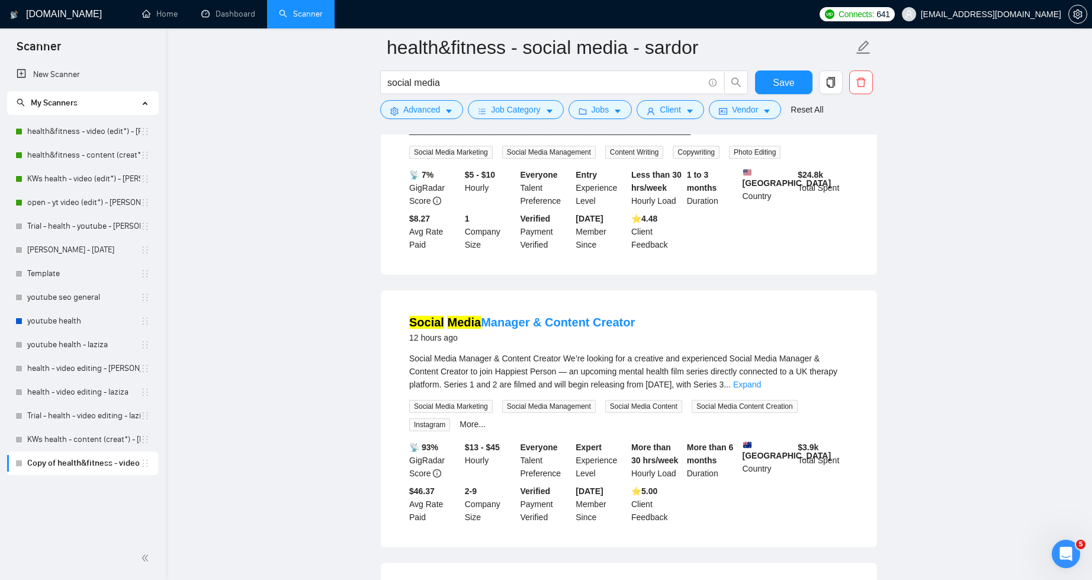
scroll to position [424, 0]
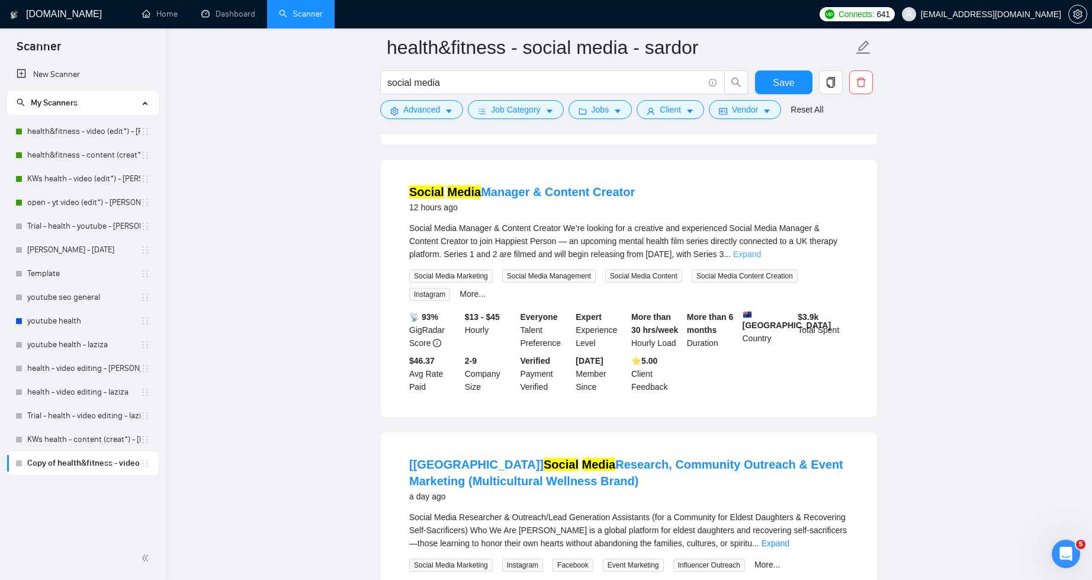
click at [761, 259] on link "Expand" at bounding box center [747, 253] width 28 height 9
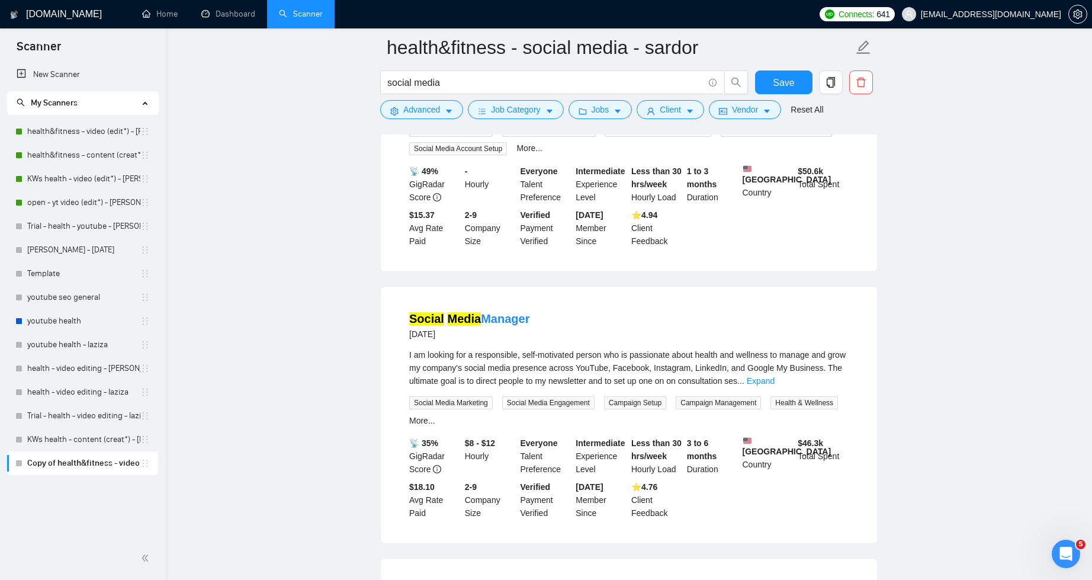
scroll to position [1350, 0]
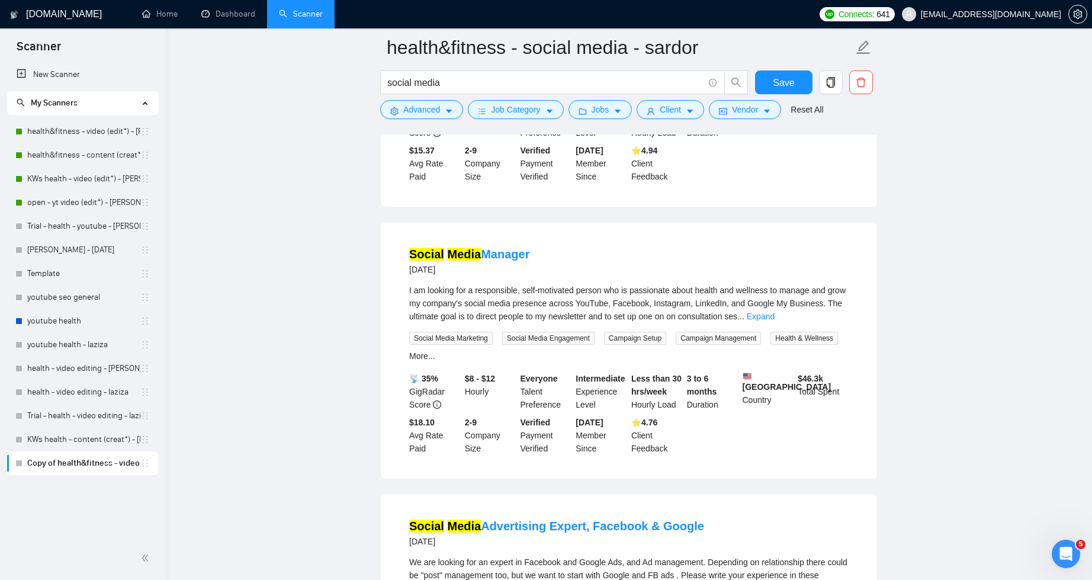
click at [775, 321] on link "Expand" at bounding box center [761, 316] width 28 height 9
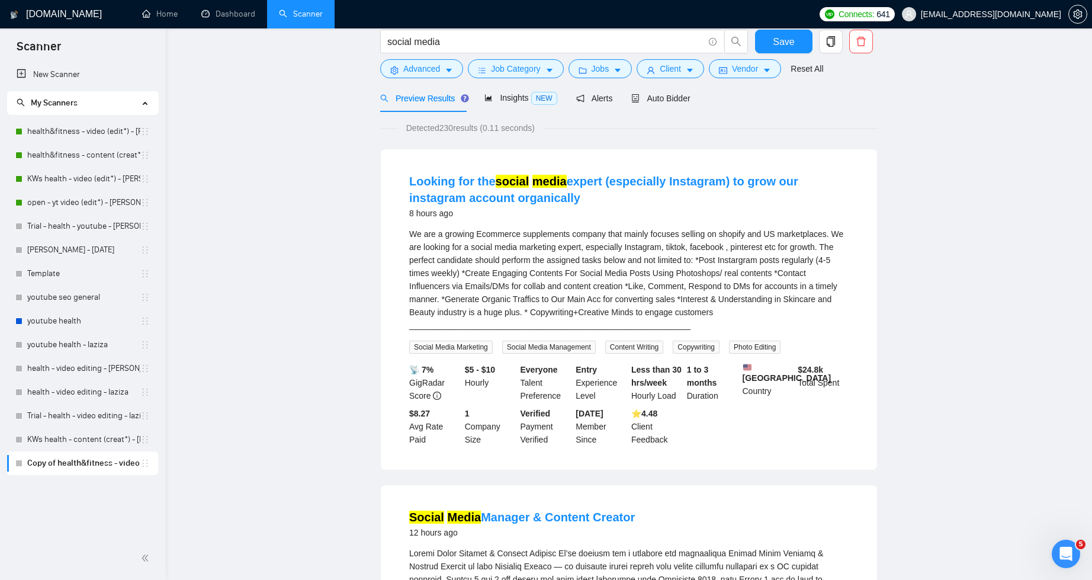
scroll to position [0, 0]
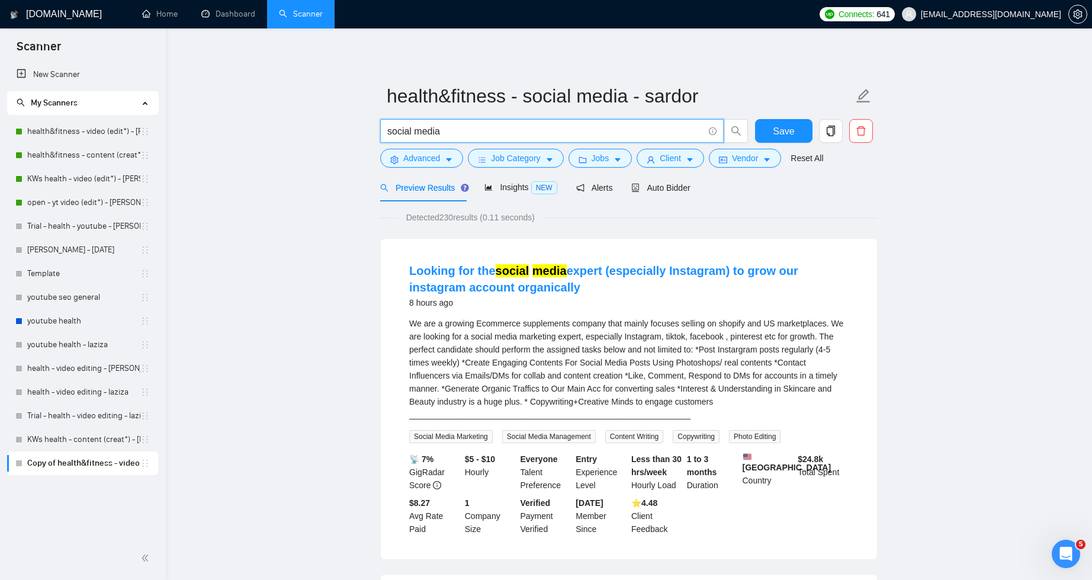
click at [487, 136] on input "social media" at bounding box center [545, 131] width 316 height 15
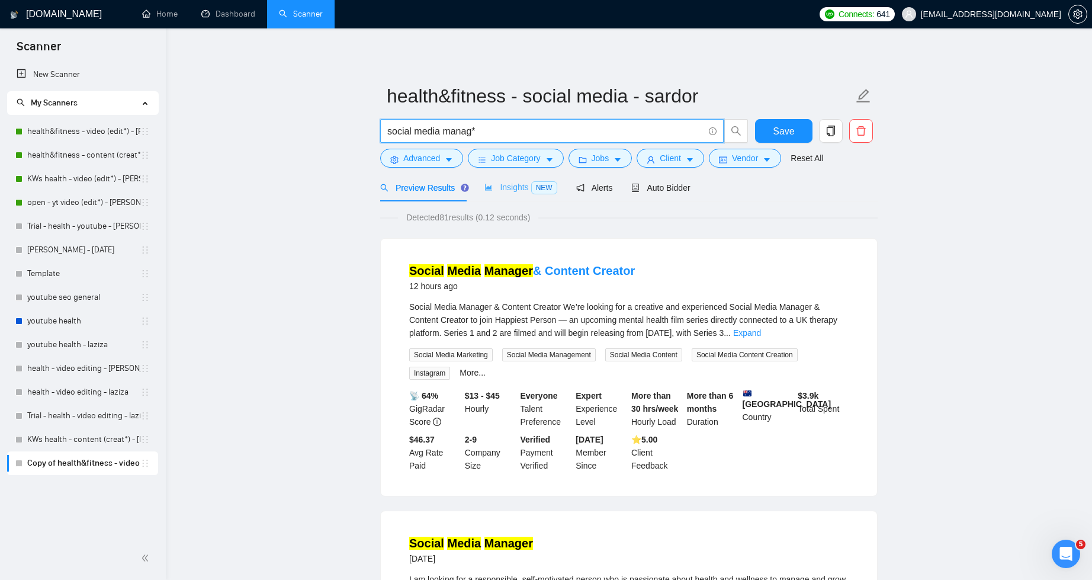
type input "social media manag*"
click at [511, 188] on span "Insights NEW" at bounding box center [520, 186] width 72 height 9
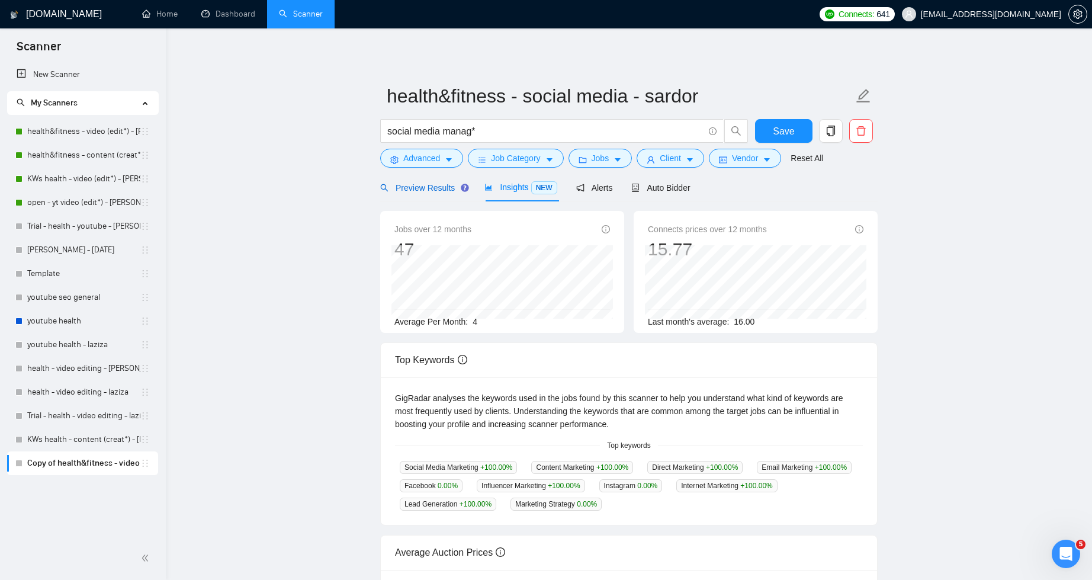
click at [413, 192] on div "Preview Results" at bounding box center [422, 187] width 85 height 13
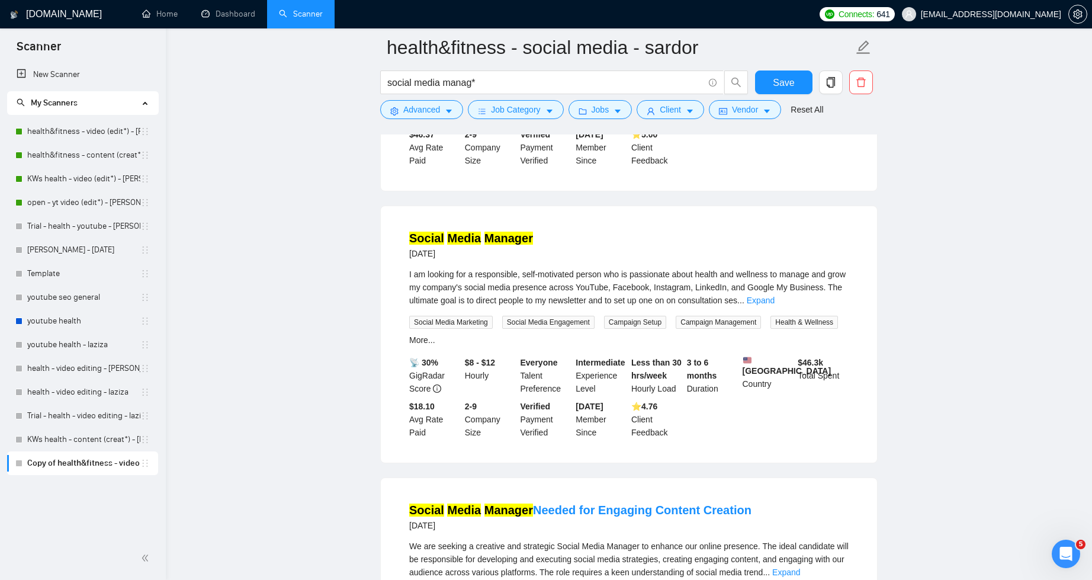
scroll to position [316, 0]
click at [775, 297] on link "Expand" at bounding box center [761, 298] width 28 height 9
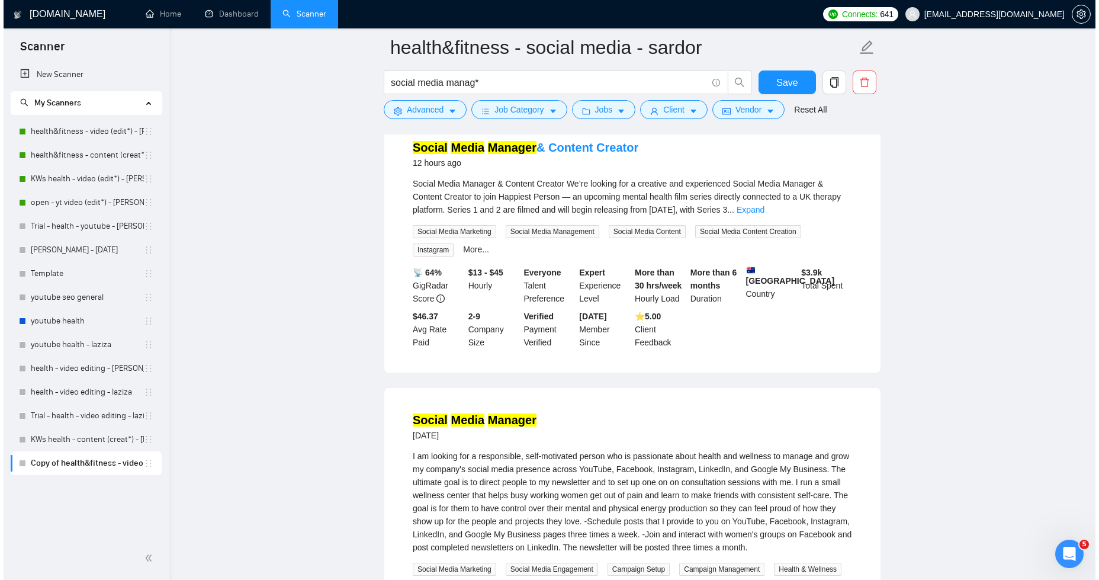
scroll to position [0, 0]
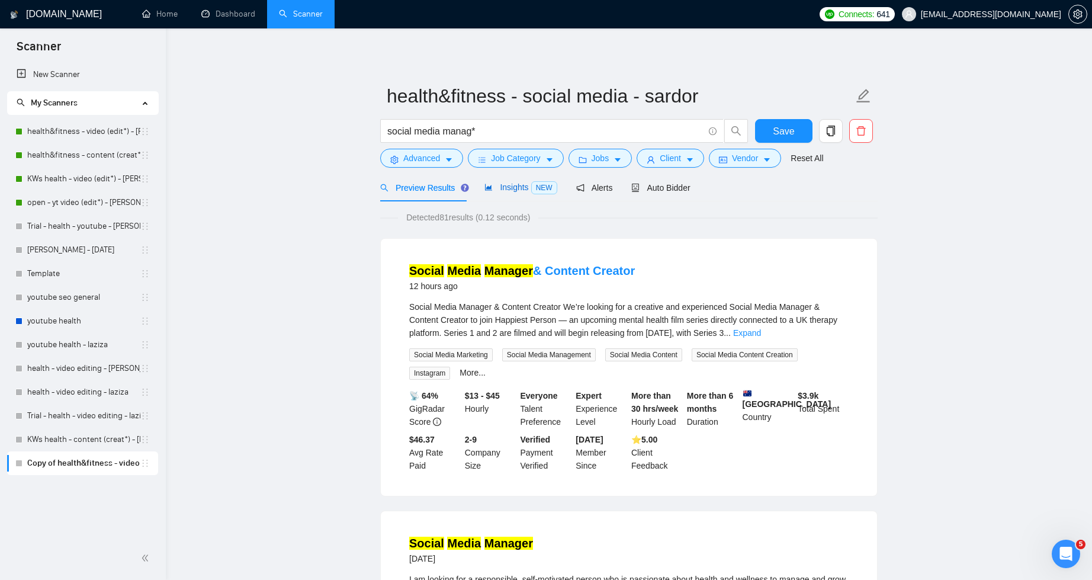
click at [531, 190] on span "Insights NEW" at bounding box center [520, 186] width 72 height 9
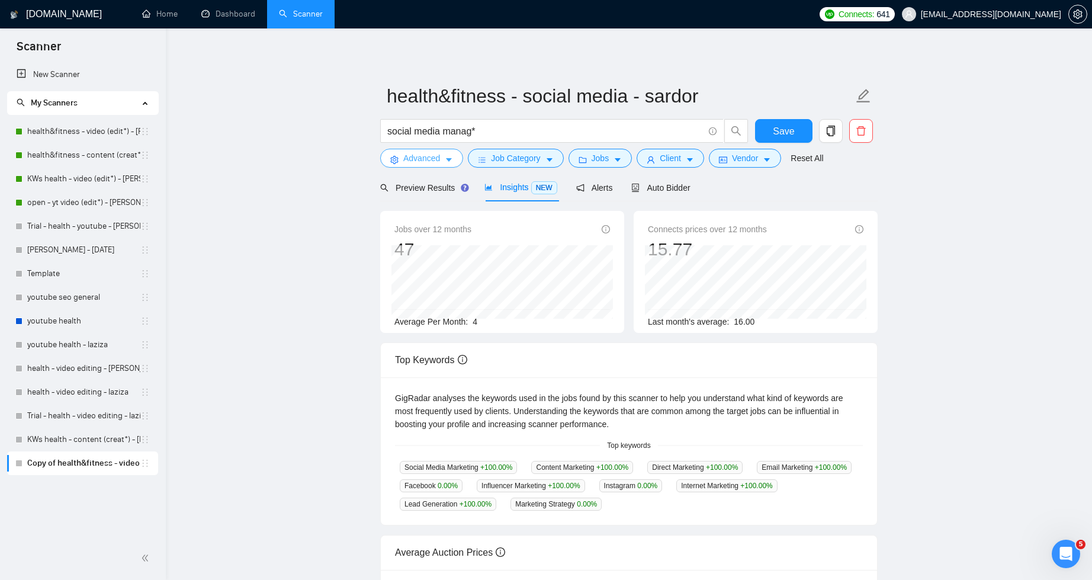
click at [448, 162] on icon "caret-down" at bounding box center [449, 160] width 8 height 8
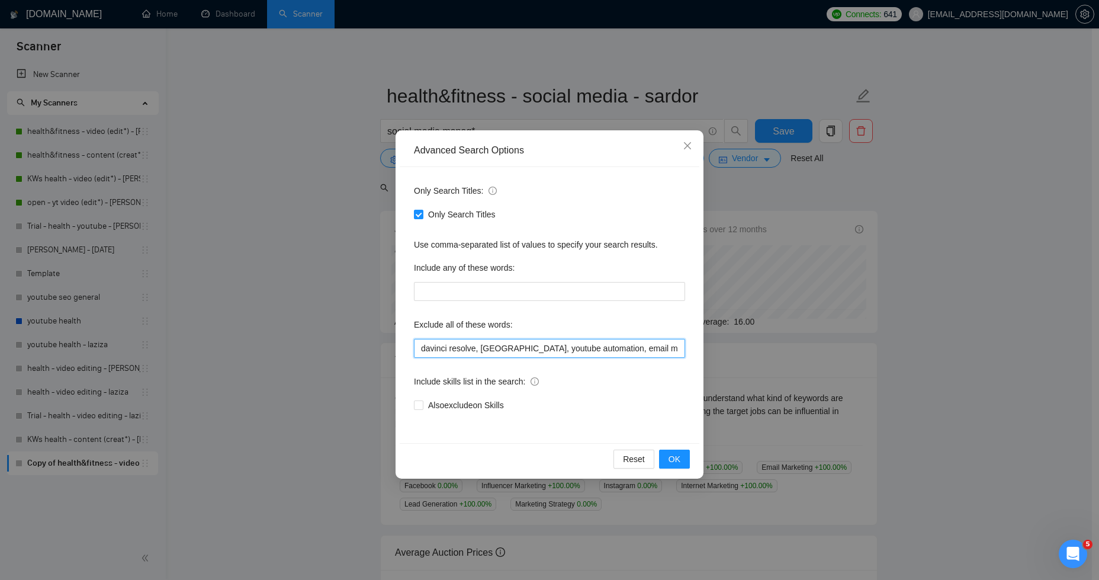
click at [678, 351] on input "davinci resolve, [GEOGRAPHIC_DATA], youtube automation, email marketing, ai spe…" at bounding box center [549, 348] width 271 height 19
click at [654, 346] on input "davinci resolve, [GEOGRAPHIC_DATA], youtube automation, email marketing, ai spe…" at bounding box center [549, 348] width 271 height 19
type input "davinci resolve, riverside, youtube automation, email marketing, ai specialist,…"
click at [677, 462] on span "OK" at bounding box center [675, 459] width 12 height 13
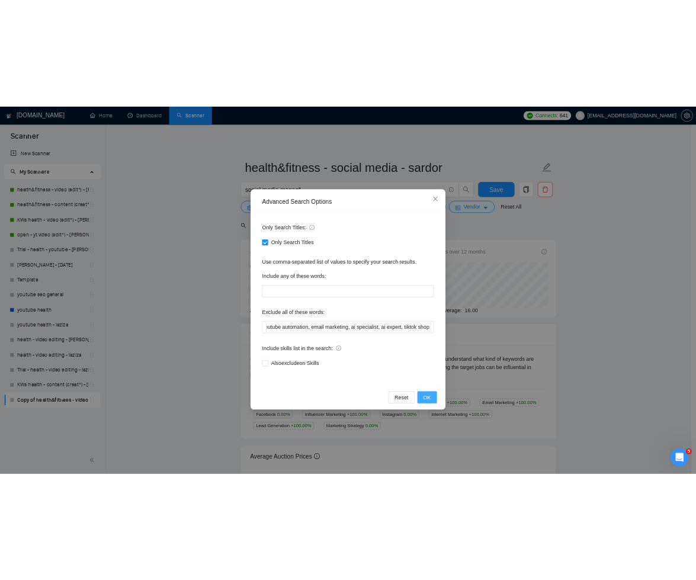
scroll to position [0, 0]
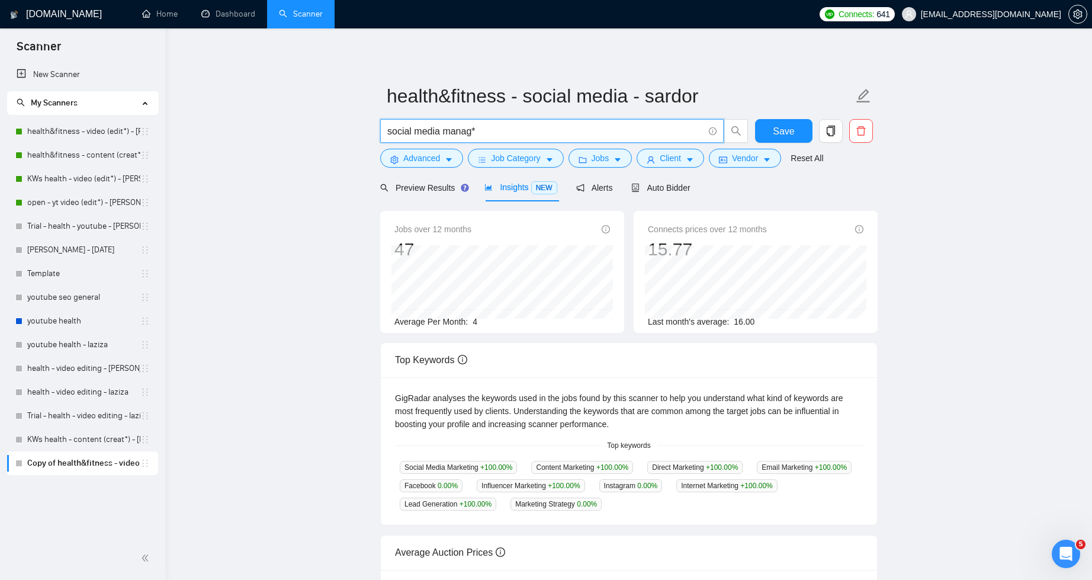
drag, startPoint x: 479, startPoint y: 130, endPoint x: 378, endPoint y: 132, distance: 101.3
click at [378, 132] on div "social media manag*" at bounding box center [564, 134] width 373 height 30
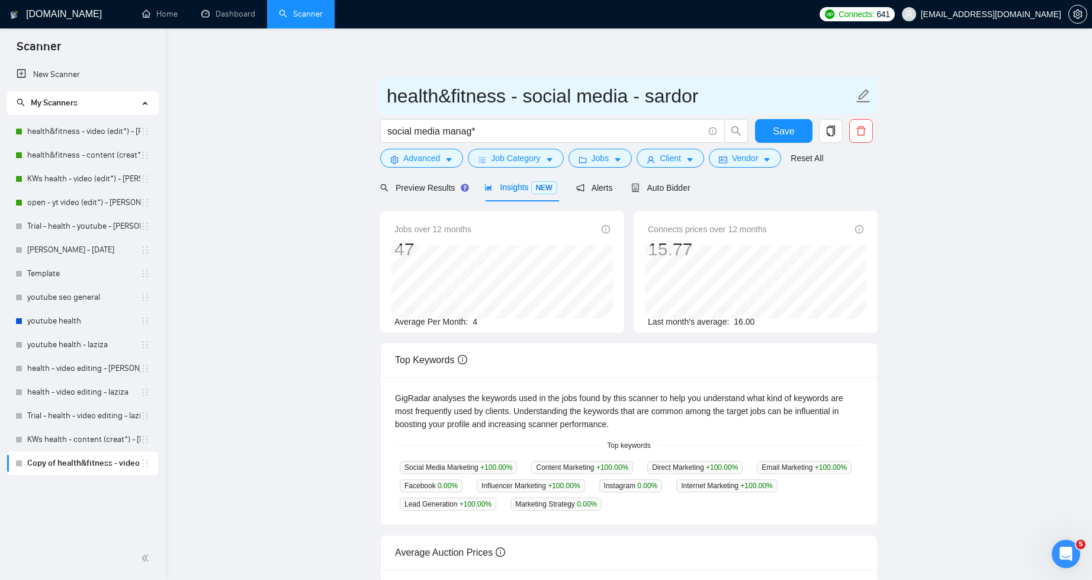
drag, startPoint x: 527, startPoint y: 98, endPoint x: 625, endPoint y: 100, distance: 98.3
click at [625, 100] on input "health&fitness - social media - sardor" at bounding box center [620, 96] width 467 height 30
paste input "manag*"
type input "health&fitness - social media manag* - sardor"
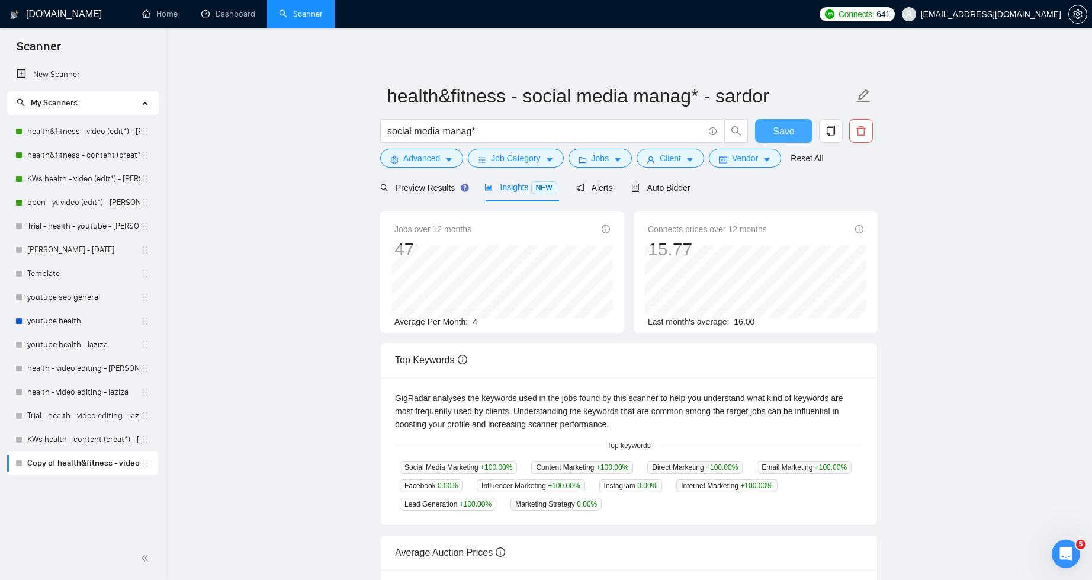
drag, startPoint x: 785, startPoint y: 127, endPoint x: 849, endPoint y: 151, distance: 67.7
click at [787, 128] on span "Save" at bounding box center [783, 131] width 21 height 15
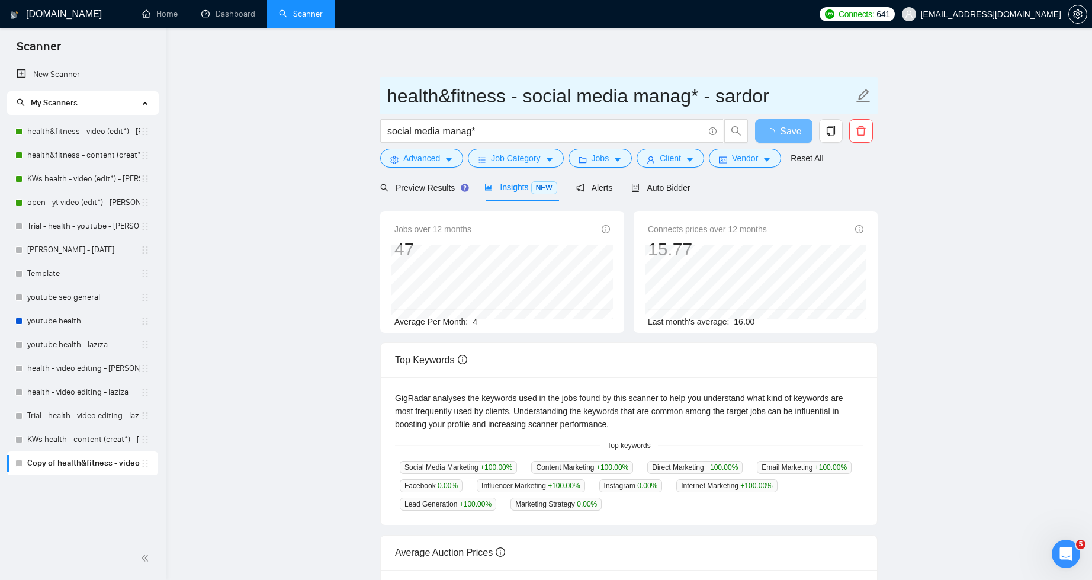
drag, startPoint x: 387, startPoint y: 99, endPoint x: 772, endPoint y: 91, distance: 384.5
click at [772, 91] on input "health&fitness - social media manag* - sardor" at bounding box center [620, 96] width 467 height 30
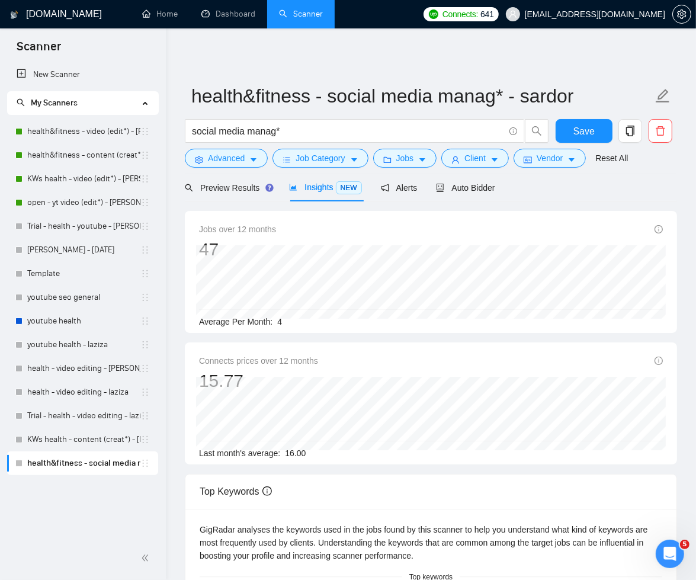
click at [332, 60] on div "health&fitness - social media manag* - sardor social media manag* Save Advanced…" at bounding box center [431, 467] width 492 height 840
click at [83, 153] on link "health&fitness - content (creat*) - [PERSON_NAME]" at bounding box center [83, 155] width 113 height 24
click at [79, 132] on link "health&fitness - video (edit*) - [PERSON_NAME]" at bounding box center [83, 132] width 113 height 24
click at [315, 65] on div "health&fitness - social media manag* - sardor social media manag* Save Advanced…" at bounding box center [431, 467] width 492 height 840
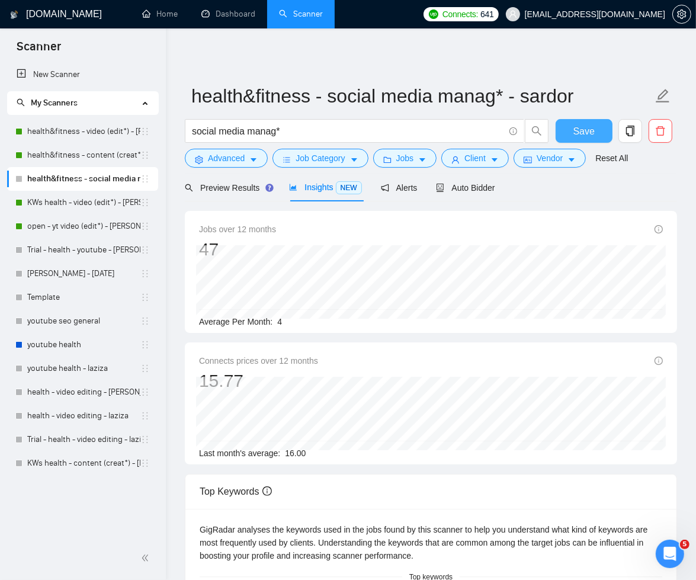
click at [572, 128] on button "Save" at bounding box center [584, 131] width 57 height 24
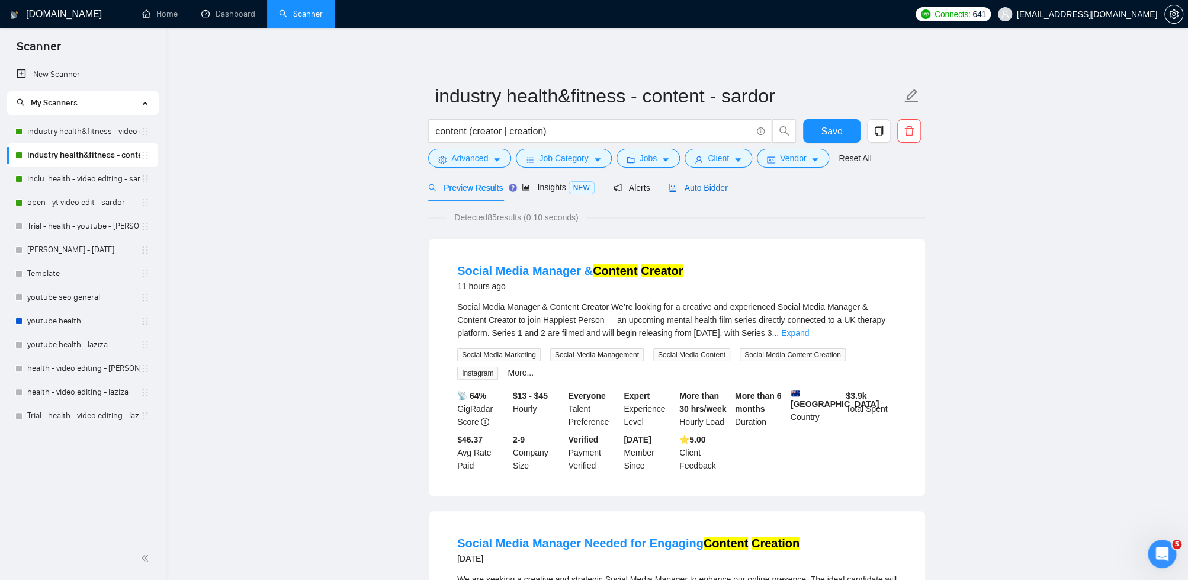
drag, startPoint x: 693, startPoint y: 188, endPoint x: 983, endPoint y: 188, distance: 290.2
click at [694, 188] on span "Auto Bidder" at bounding box center [698, 187] width 59 height 9
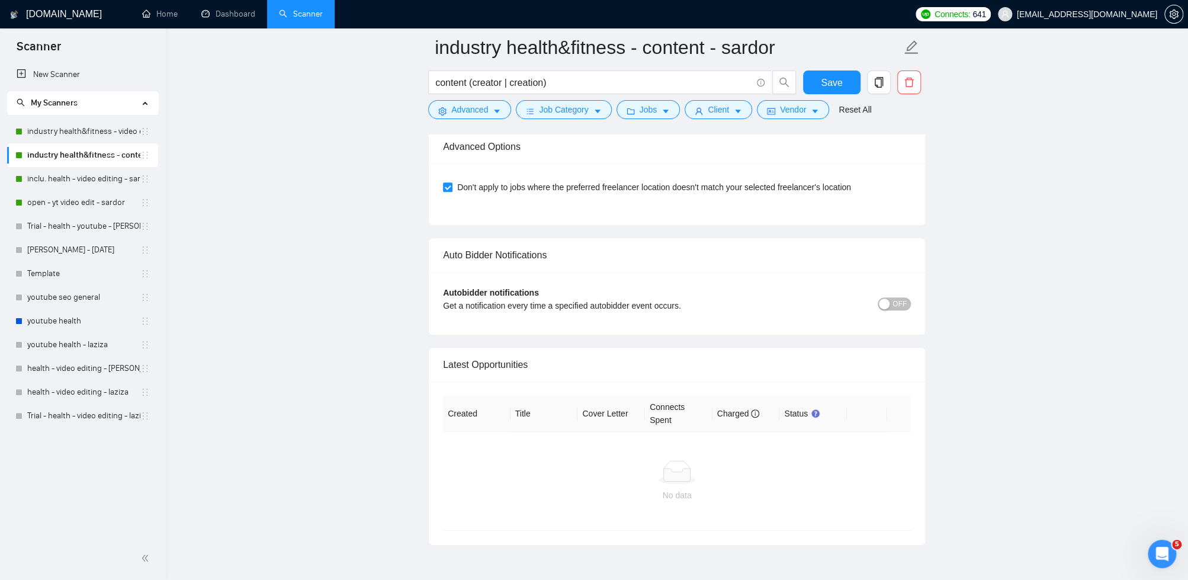
scroll to position [3165, 0]
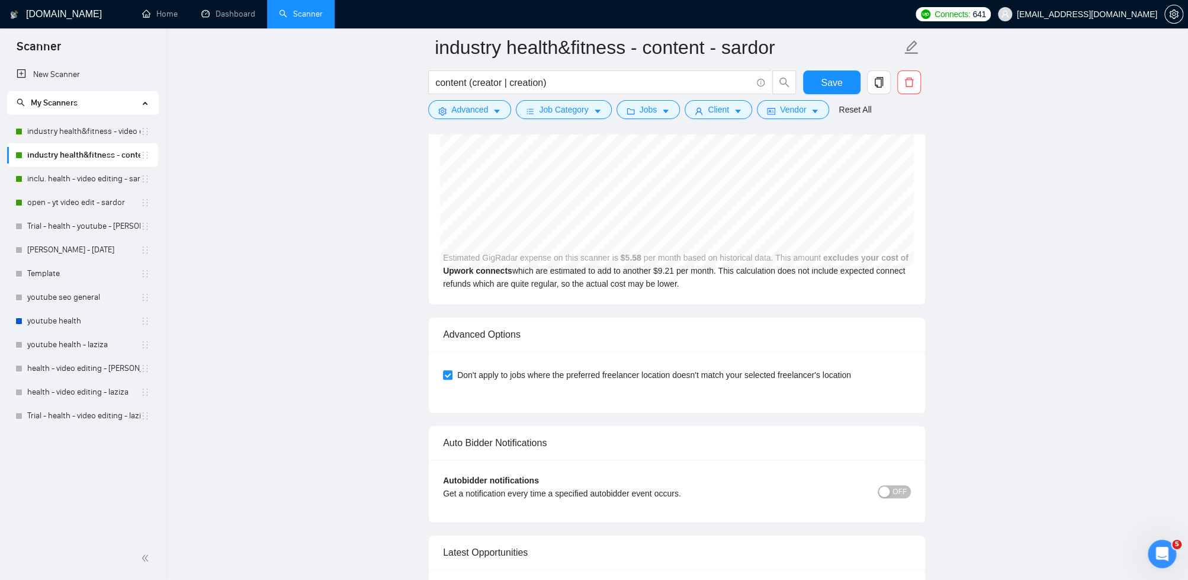
click at [897, 490] on span "OFF" at bounding box center [900, 491] width 14 height 13
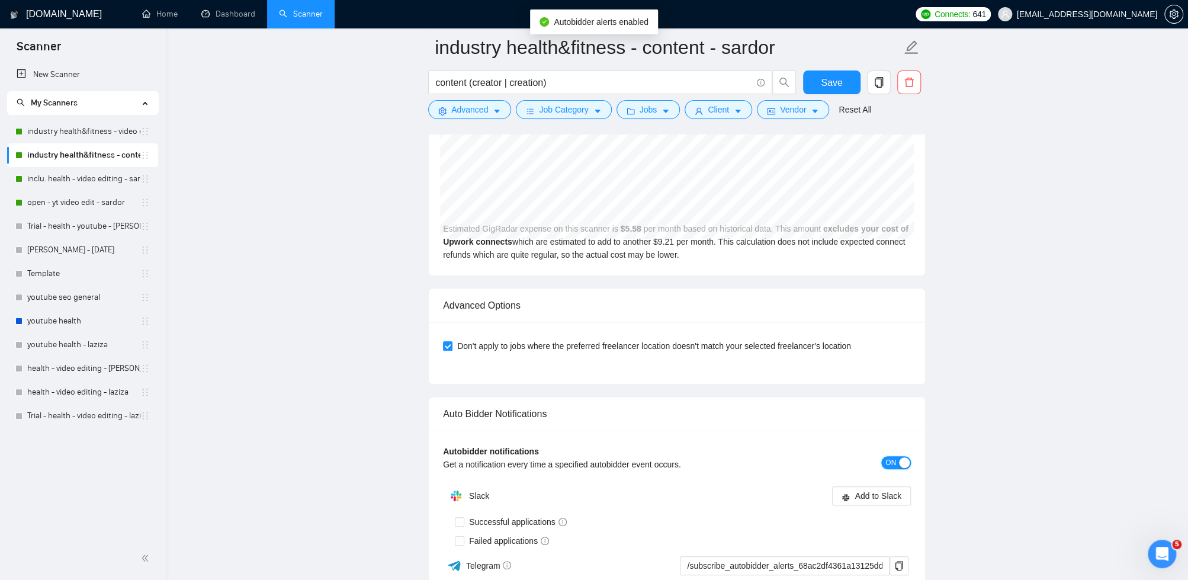
scroll to position [3332, 0]
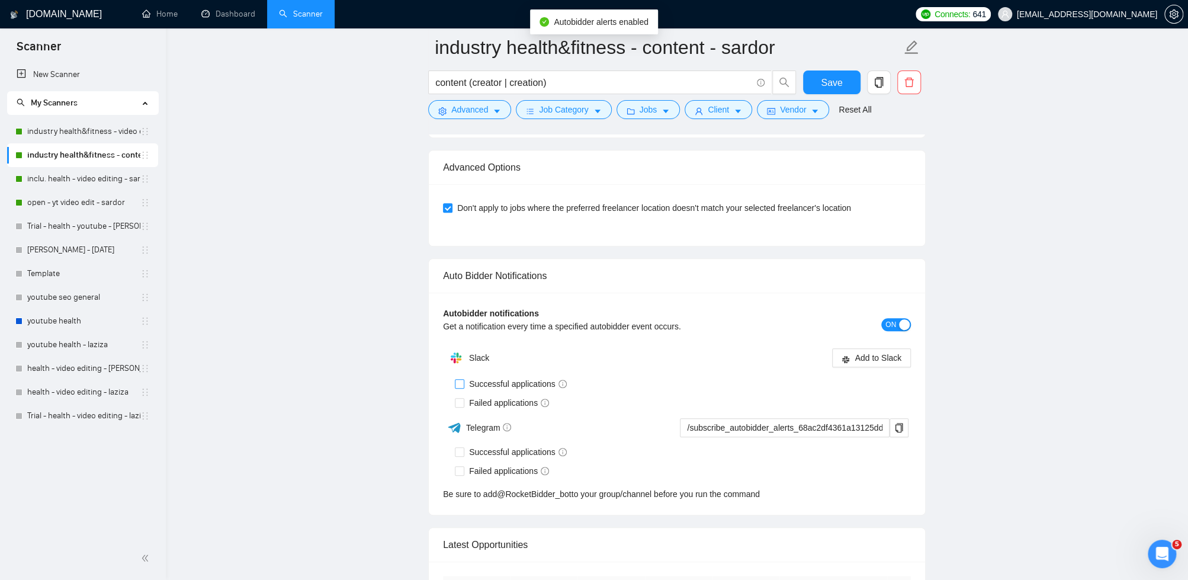
click at [464, 380] on span at bounding box center [459, 383] width 9 height 9
click at [463, 380] on input "Successful applications" at bounding box center [459, 383] width 8 height 8
checkbox input "true"
drag, startPoint x: 464, startPoint y: 397, endPoint x: 685, endPoint y: 368, distance: 223.3
click at [464, 397] on span "Failed applications" at bounding box center [508, 402] width 89 height 13
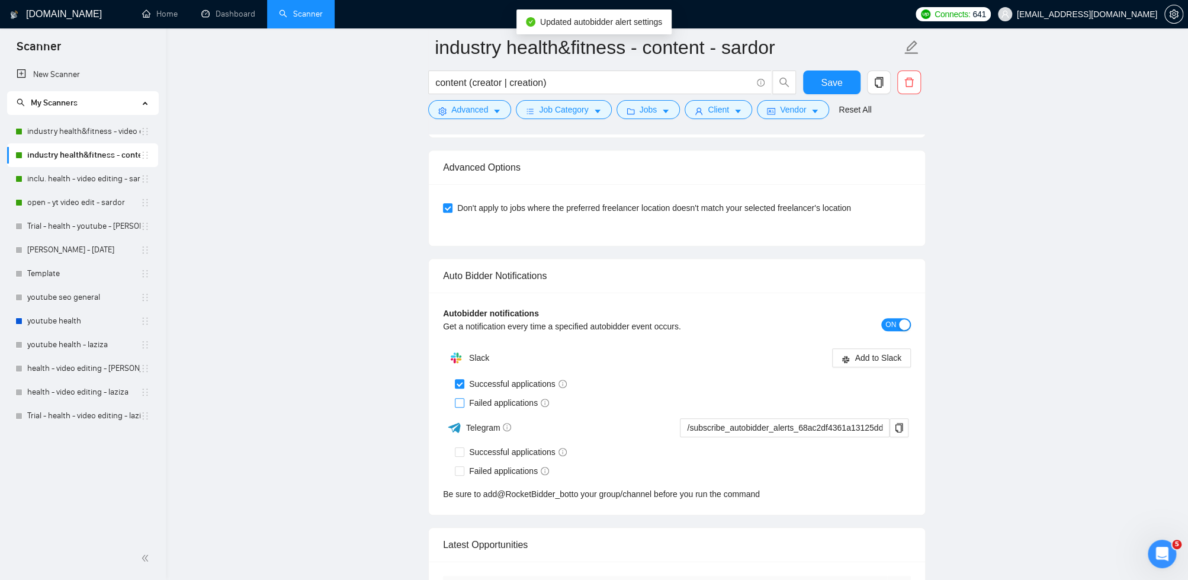
click at [463, 398] on input "Failed applications" at bounding box center [459, 402] width 8 height 8
checkbox input "true"
click at [871, 351] on span "Add to Slack" at bounding box center [878, 357] width 47 height 13
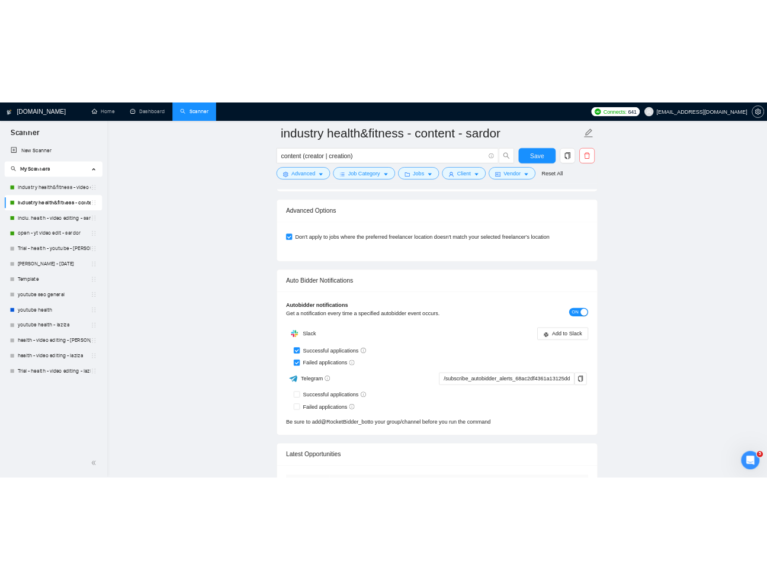
scroll to position [3563, 0]
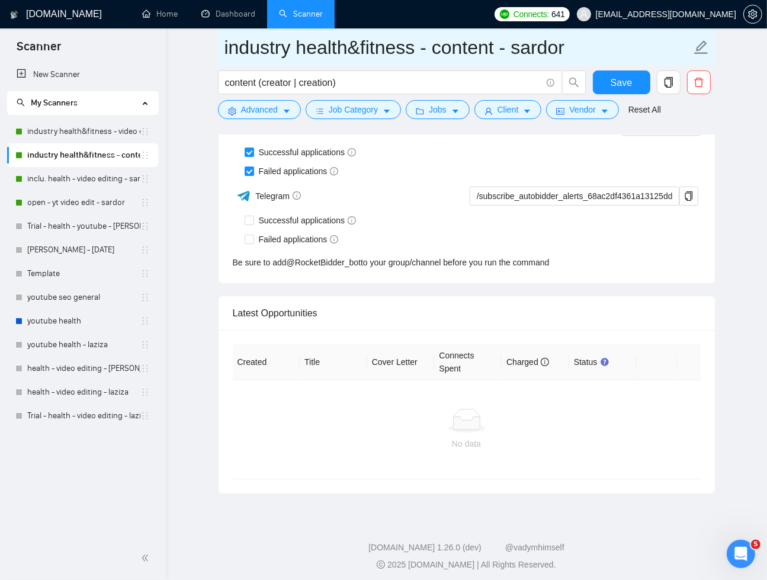
click at [698, 50] on icon "edit" at bounding box center [701, 47] width 14 height 14
click at [701, 51] on icon "edit" at bounding box center [701, 47] width 15 height 15
drag, startPoint x: 300, startPoint y: 46, endPoint x: 208, endPoint y: 46, distance: 91.8
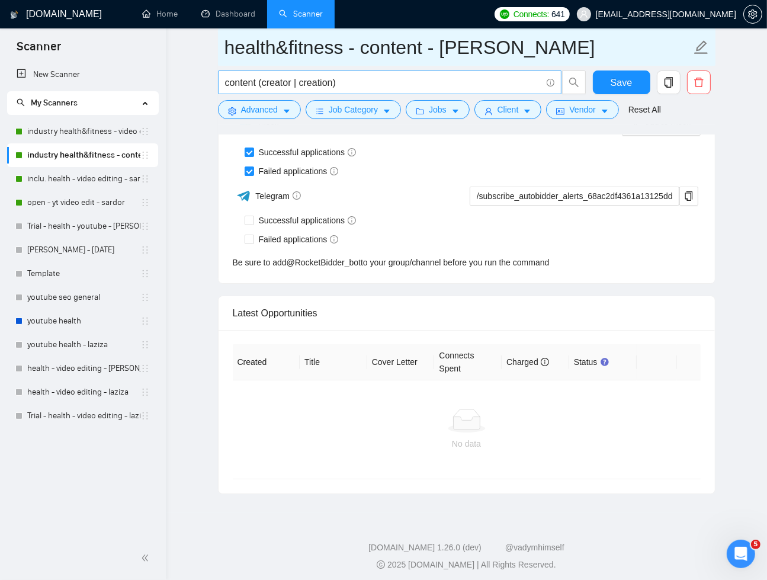
type input "health&fitness - content - sardor"
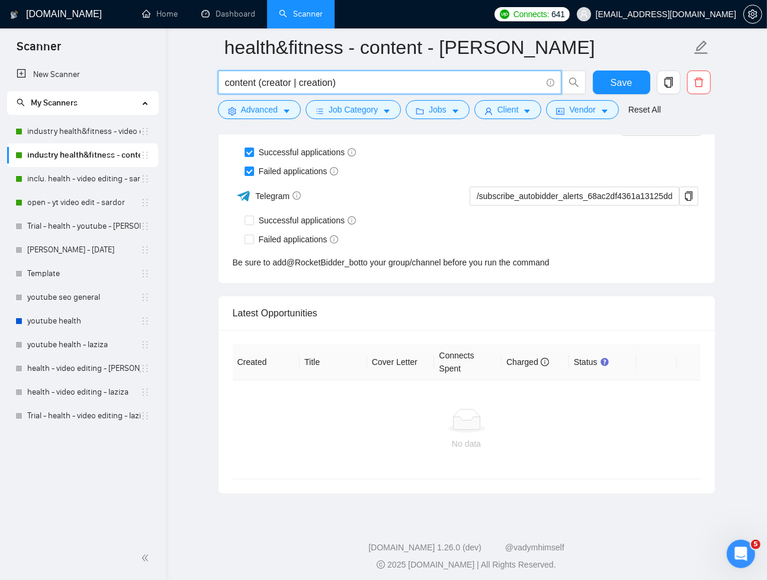
drag, startPoint x: 285, startPoint y: 82, endPoint x: 336, endPoint y: 83, distance: 50.9
click at [336, 83] on input "content (creator | creation)" at bounding box center [383, 82] width 316 height 15
click at [413, 129] on div at bounding box center [467, 129] width 498 height 9
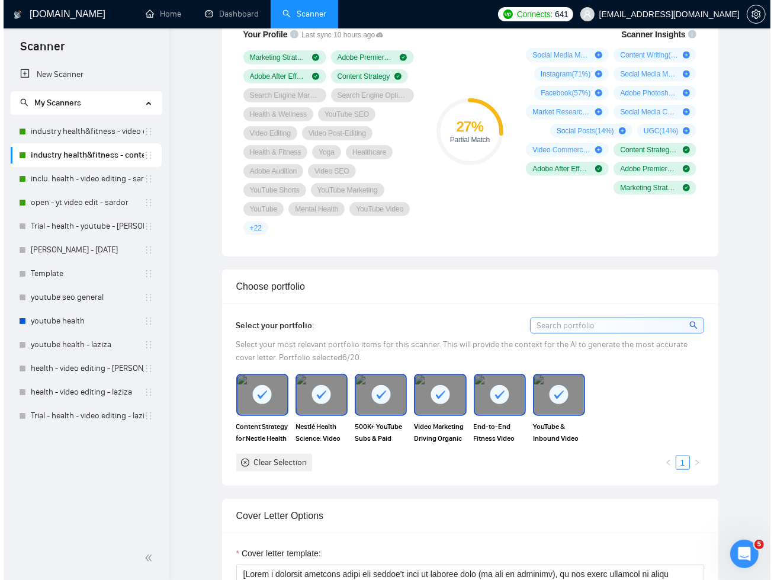
scroll to position [0, 0]
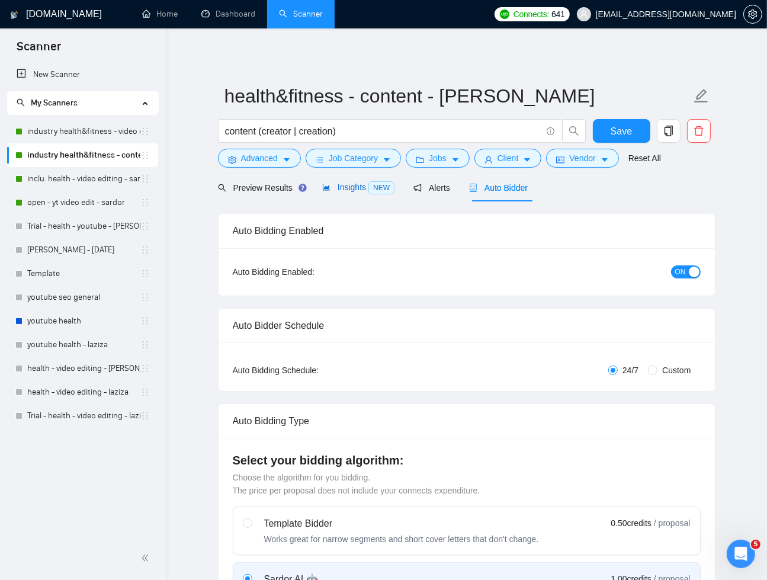
click at [342, 191] on span "Insights NEW" at bounding box center [358, 186] width 72 height 9
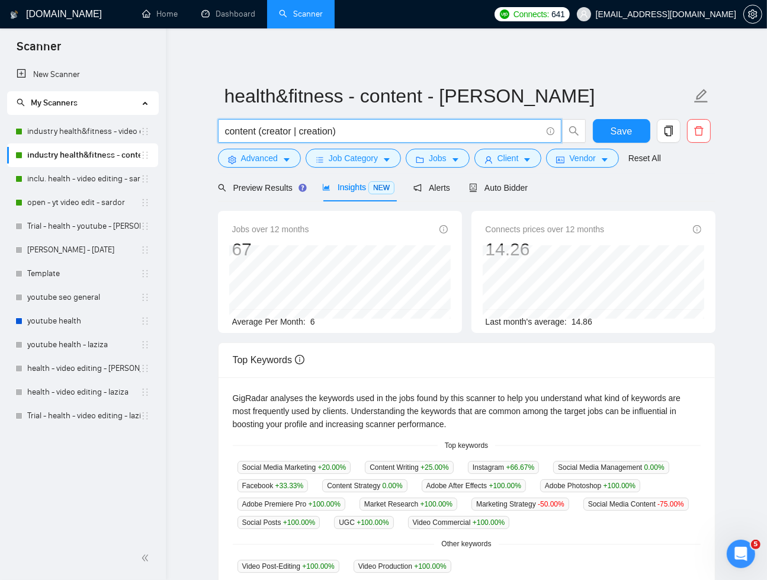
drag, startPoint x: 285, startPoint y: 131, endPoint x: 335, endPoint y: 132, distance: 49.2
click at [335, 132] on input "content (creator | creation)" at bounding box center [383, 131] width 316 height 15
type input "content (creat*)"
click at [618, 133] on span "Save" at bounding box center [621, 131] width 21 height 15
drag, startPoint x: 299, startPoint y: 131, endPoint x: 216, endPoint y: 136, distance: 83.7
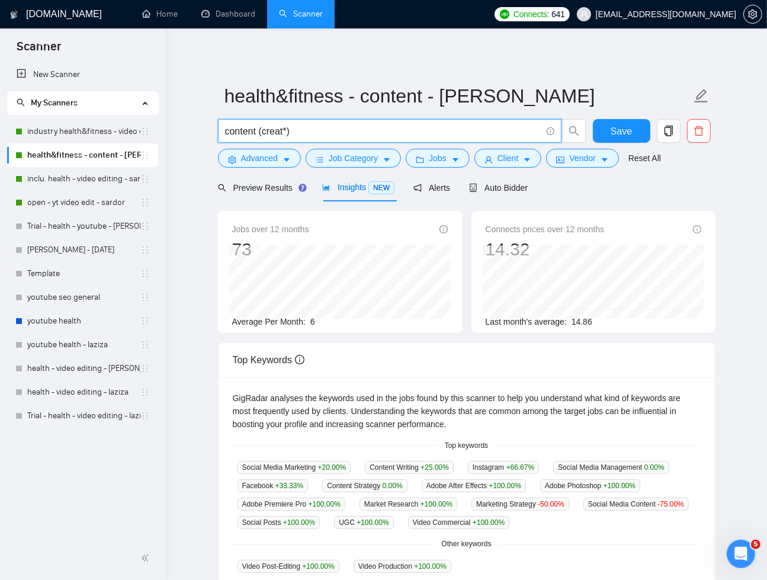
click at [216, 136] on div "content (creat*)" at bounding box center [402, 134] width 373 height 30
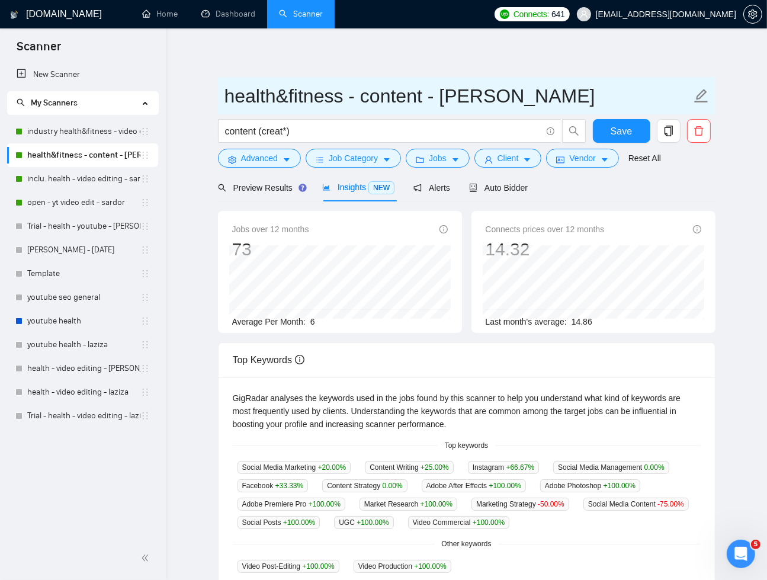
drag, startPoint x: 428, startPoint y: 97, endPoint x: 367, endPoint y: 100, distance: 60.5
click at [367, 100] on input "health&fitness - content - sardor" at bounding box center [457, 96] width 467 height 30
paste input "(creat*)"
drag, startPoint x: 564, startPoint y: 94, endPoint x: 226, endPoint y: 107, distance: 338.4
click at [226, 107] on input "health&fitness - content (creat*) - sardor" at bounding box center [457, 96] width 467 height 30
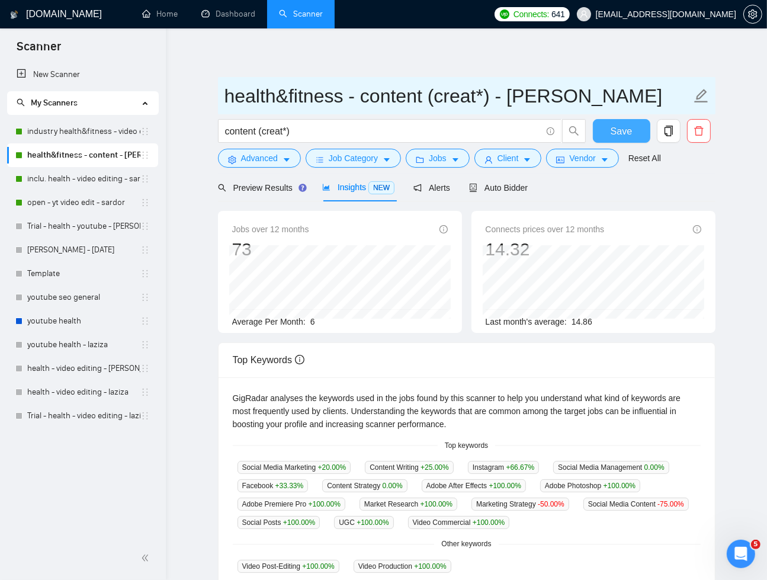
type input "health&fitness - content (creat*) - sardor"
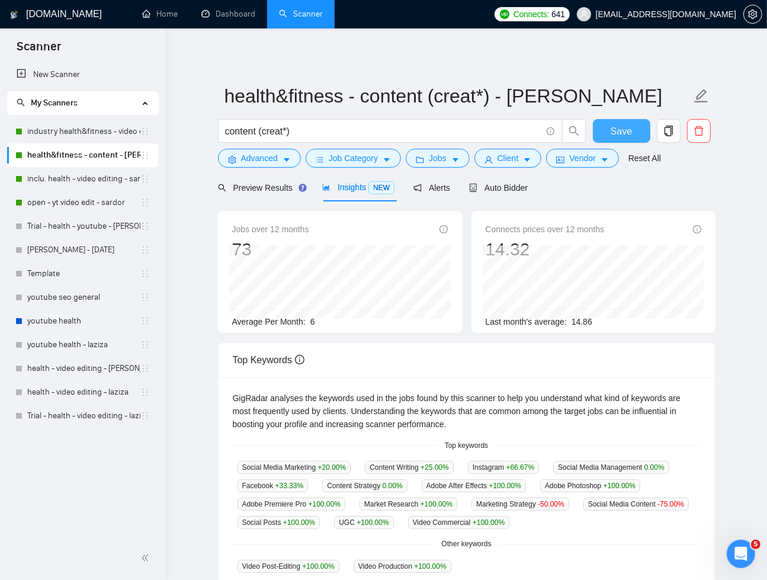
drag, startPoint x: 632, startPoint y: 126, endPoint x: 708, endPoint y: 145, distance: 78.6
click at [633, 126] on button "Save" at bounding box center [621, 131] width 57 height 24
click at [283, 158] on button "Advanced" at bounding box center [259, 158] width 83 height 19
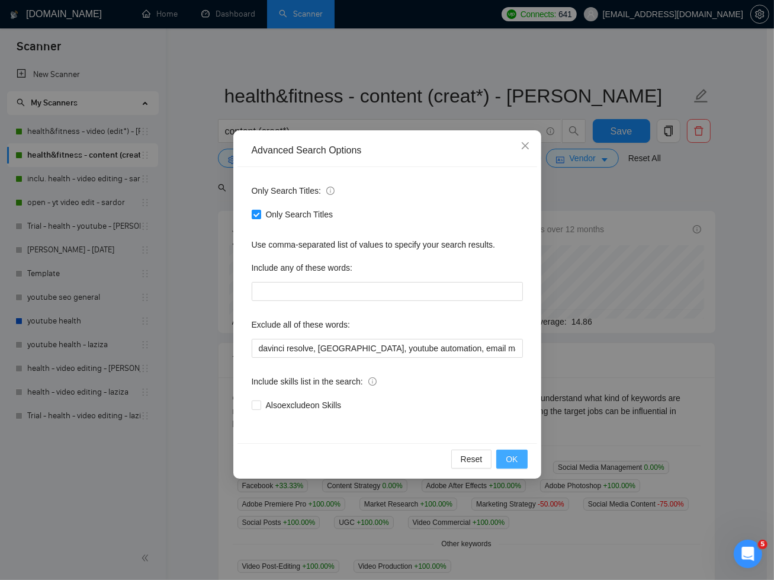
click at [508, 460] on span "OK" at bounding box center [512, 459] width 12 height 13
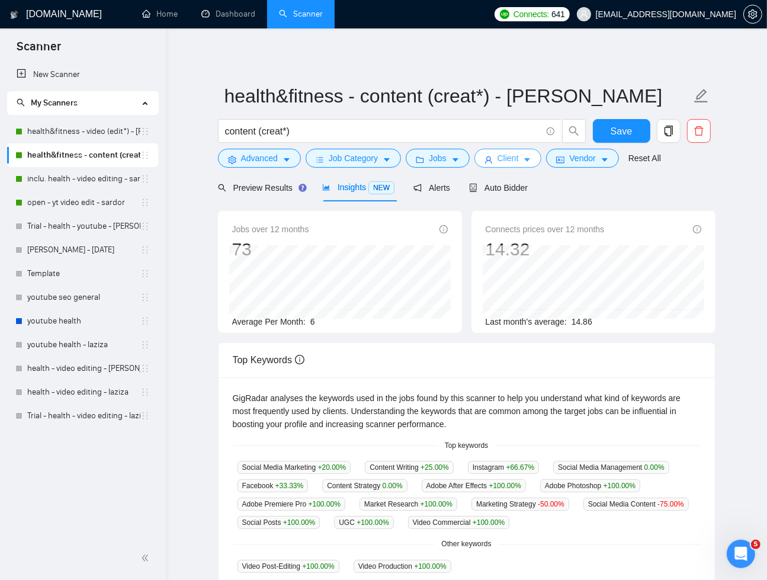
click at [527, 159] on icon "caret-down" at bounding box center [527, 160] width 8 height 8
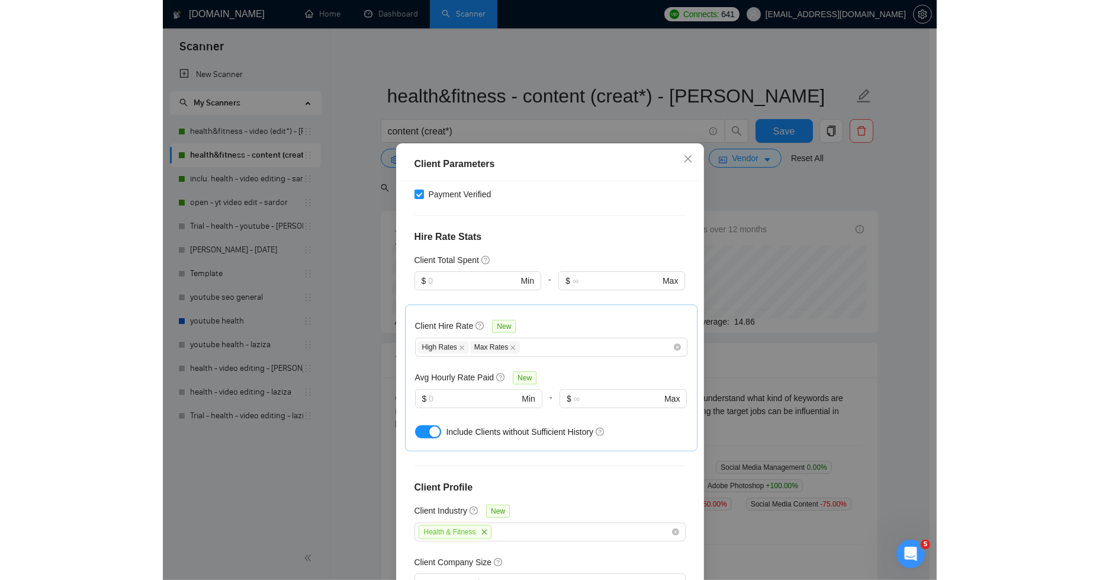
scroll to position [416, 0]
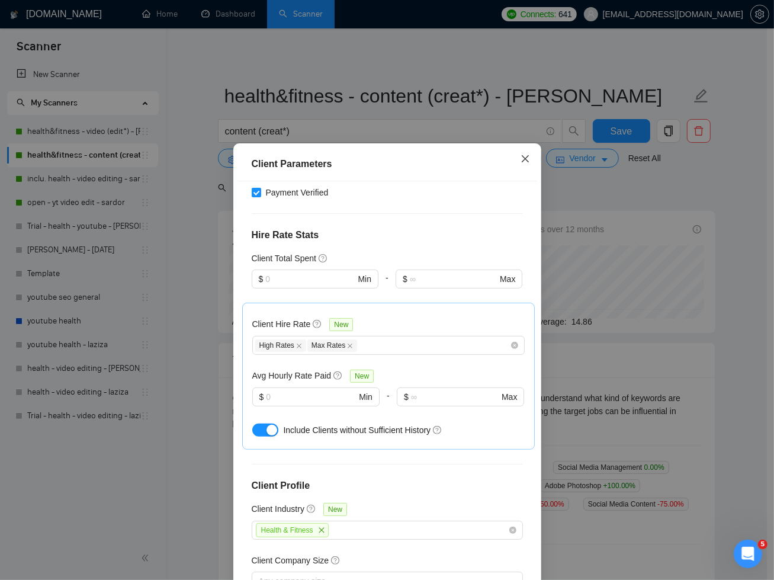
click at [525, 156] on icon "close" at bounding box center [525, 158] width 9 height 9
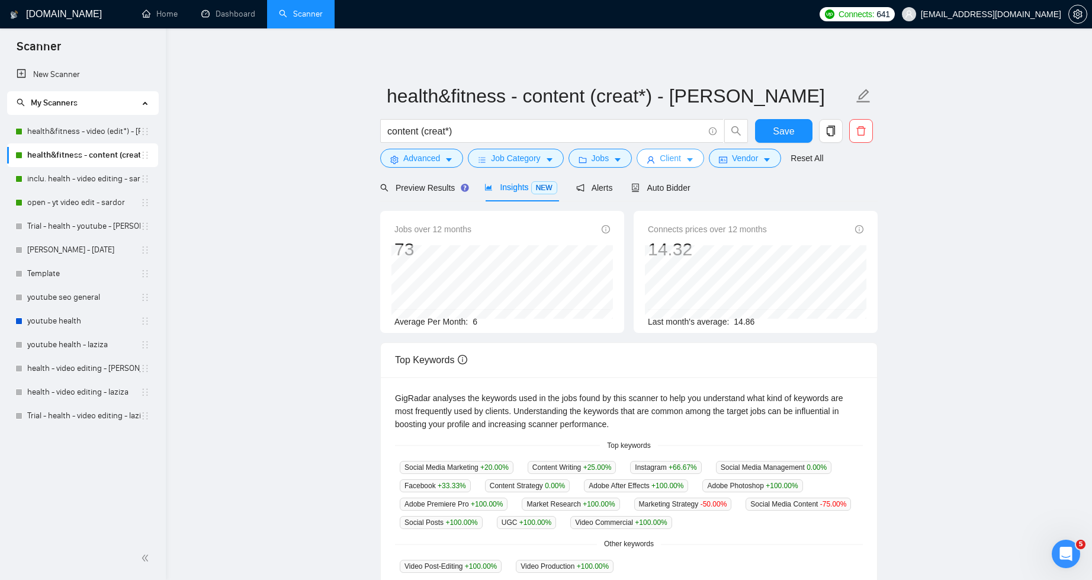
click at [689, 161] on button "Client" at bounding box center [671, 158] width 68 height 19
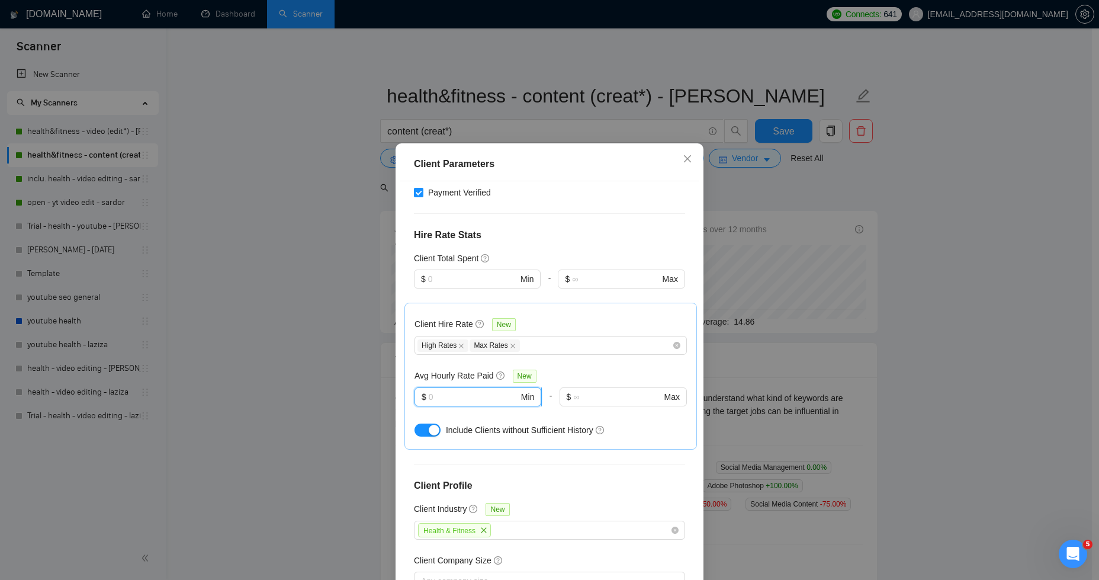
click at [485, 390] on input "text" at bounding box center [474, 396] width 90 height 13
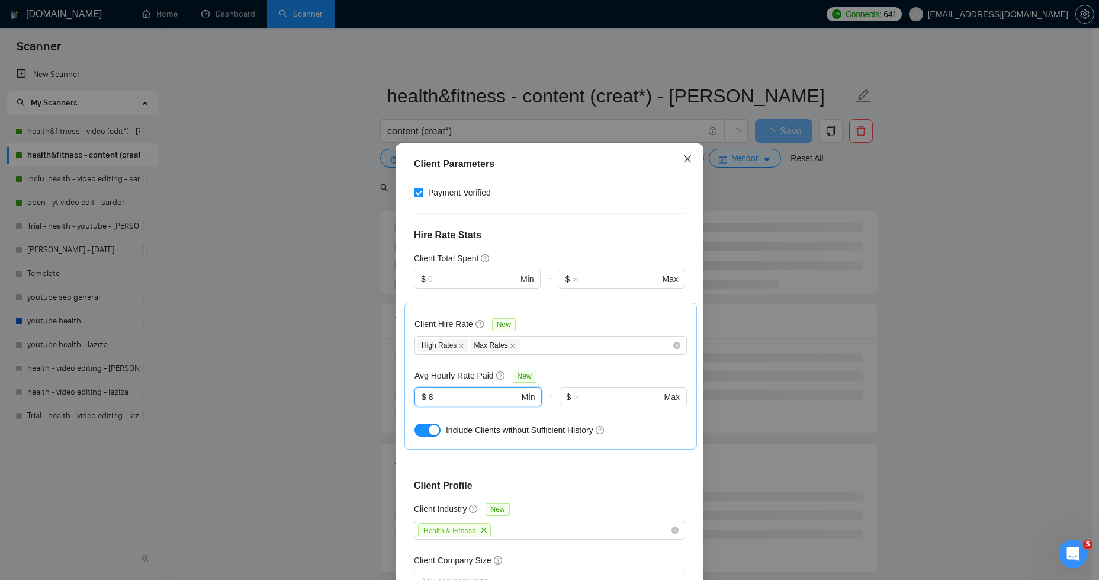
type input "8"
click at [684, 159] on icon "close" at bounding box center [687, 158] width 7 height 7
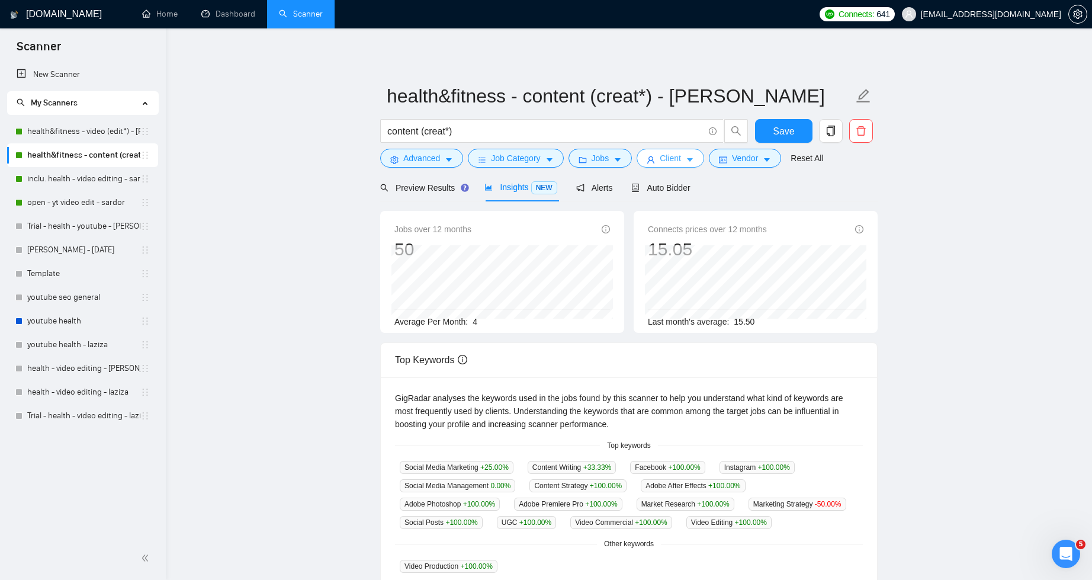
click at [681, 158] on span "Client" at bounding box center [670, 158] width 21 height 13
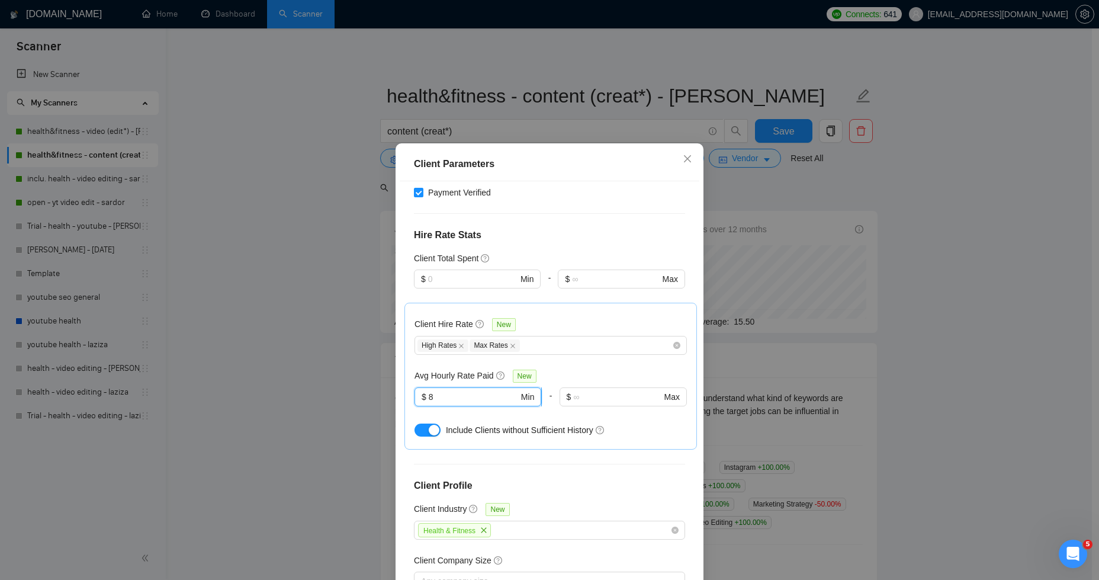
drag, startPoint x: 441, startPoint y: 328, endPoint x: 425, endPoint y: 329, distance: 16.0
click at [425, 387] on span "$ 8 Min" at bounding box center [478, 396] width 127 height 19
click at [646, 421] on div "Include Clients without Sufficient History" at bounding box center [551, 430] width 272 height 19
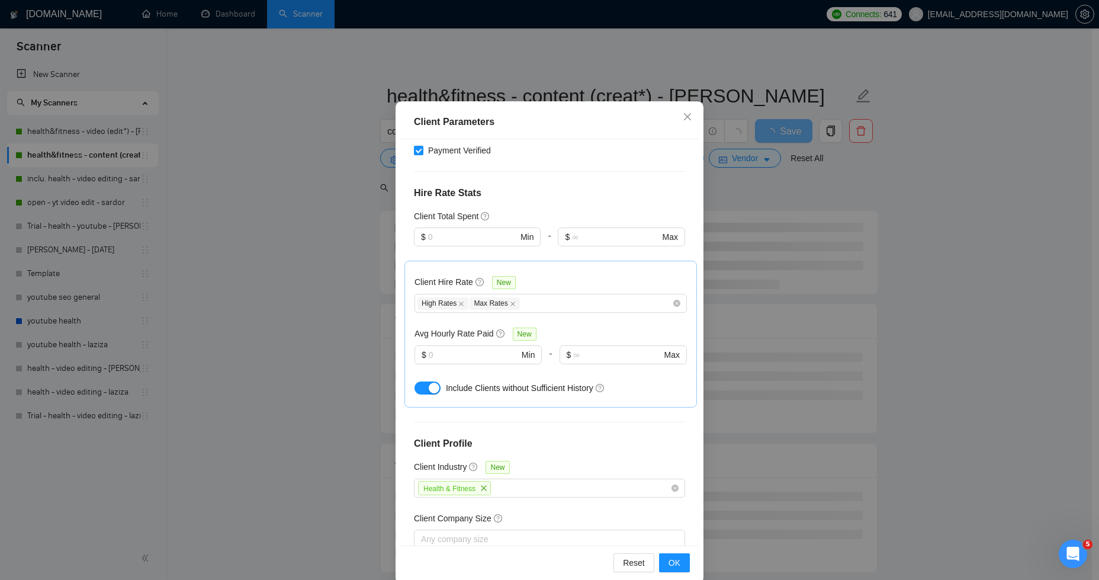
scroll to position [59, 0]
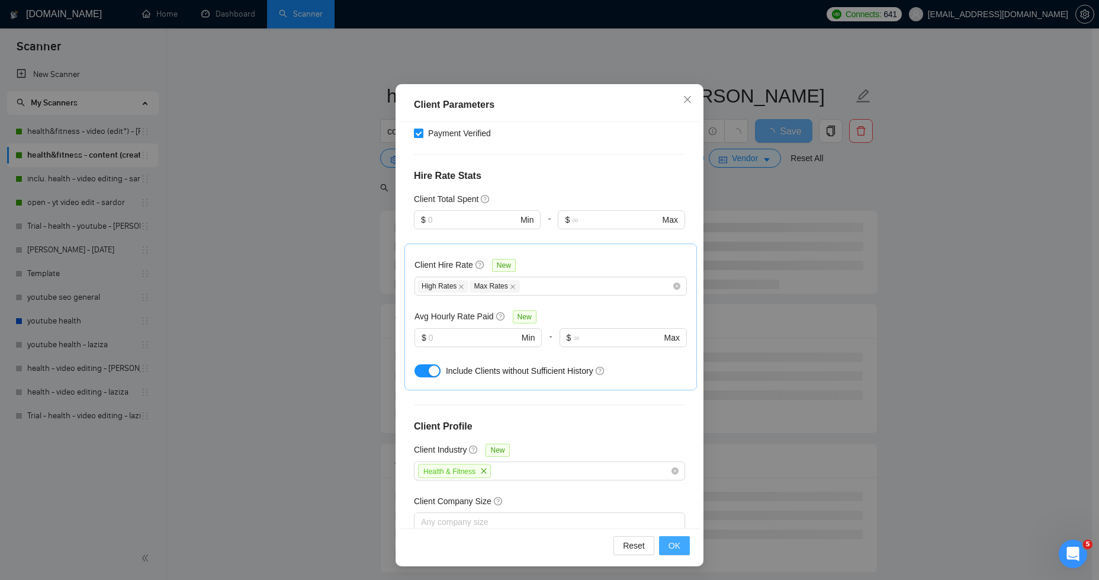
click at [669, 547] on span "OK" at bounding box center [675, 545] width 12 height 13
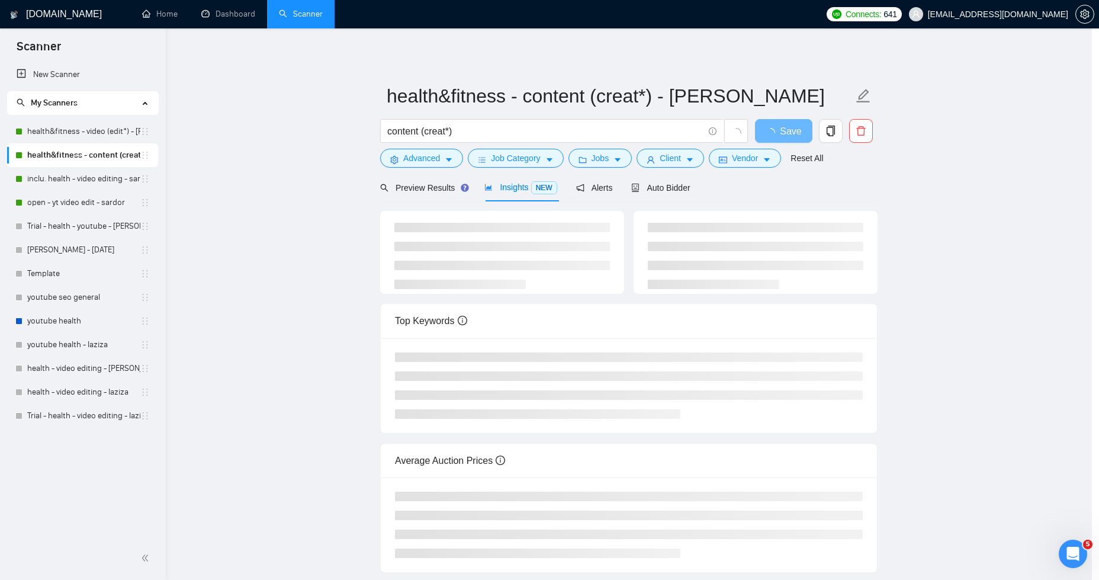
scroll to position [0, 0]
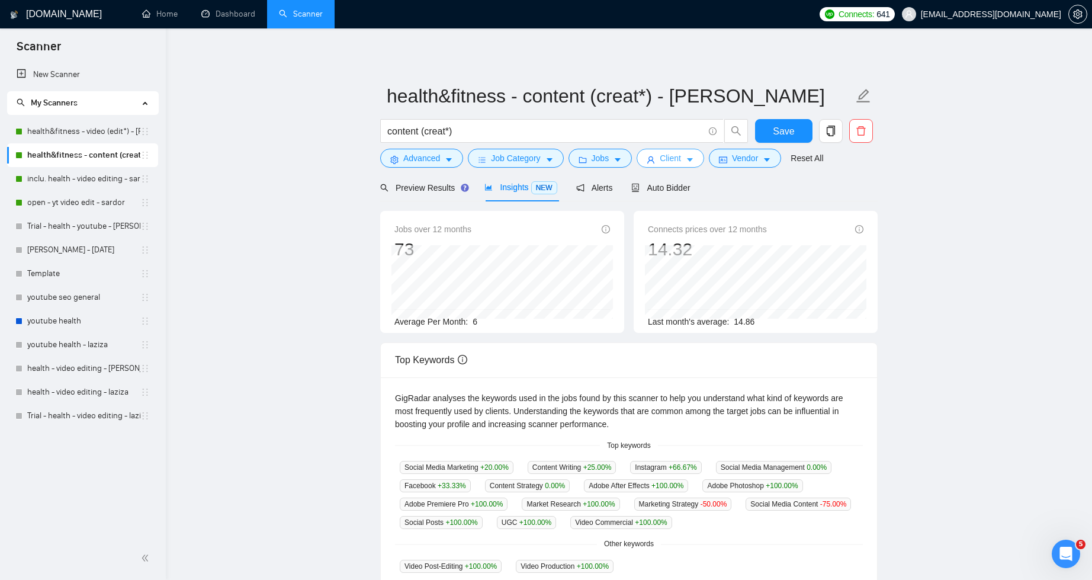
click at [693, 160] on icon "caret-down" at bounding box center [690, 161] width 6 height 4
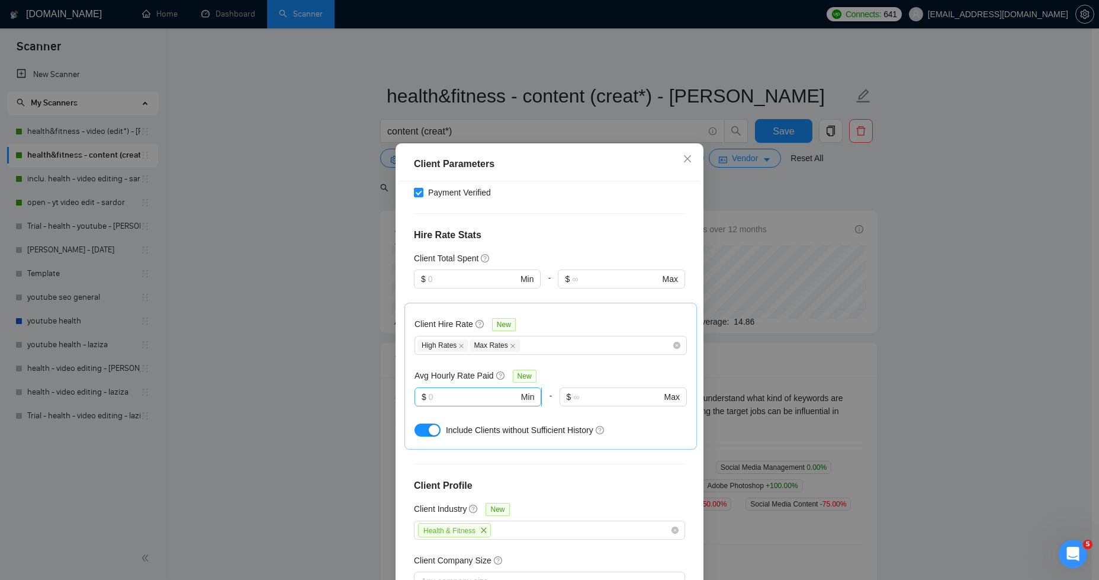
click at [464, 390] on input "text" at bounding box center [474, 396] width 90 height 13
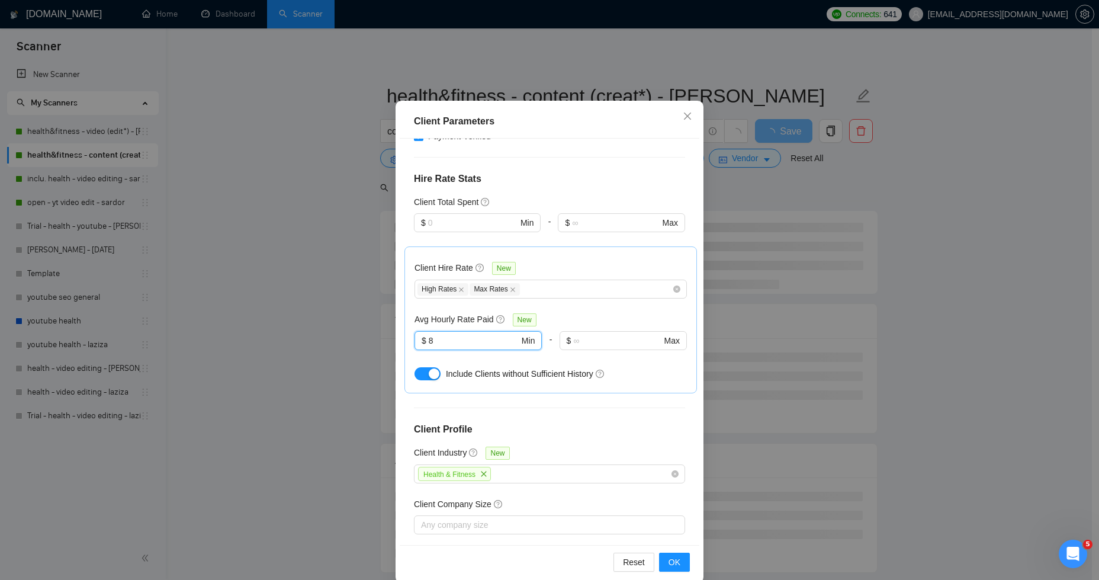
scroll to position [59, 0]
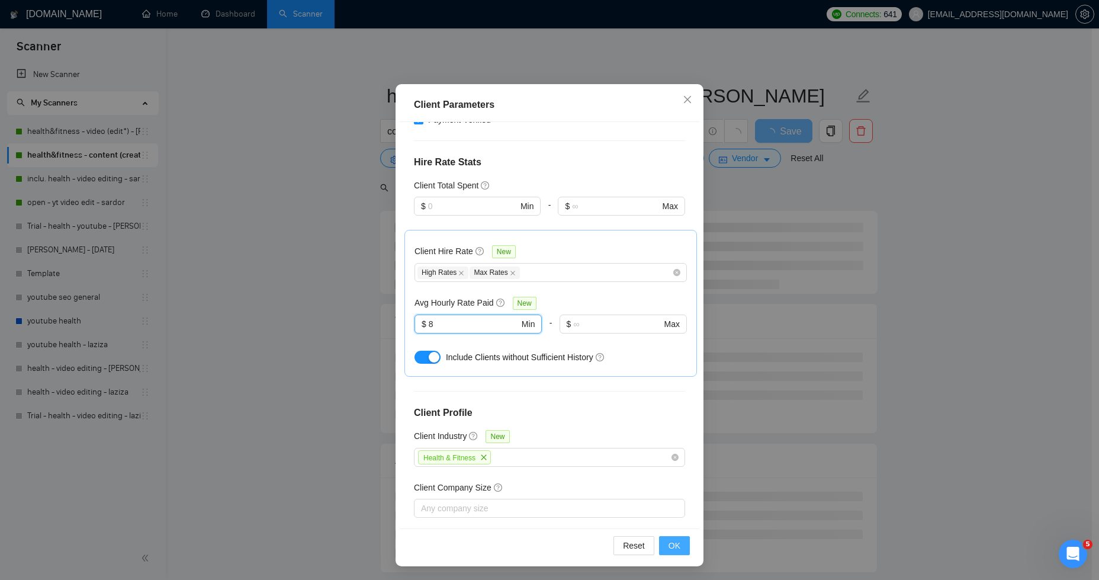
type input "8"
click at [679, 543] on button "OK" at bounding box center [674, 545] width 31 height 19
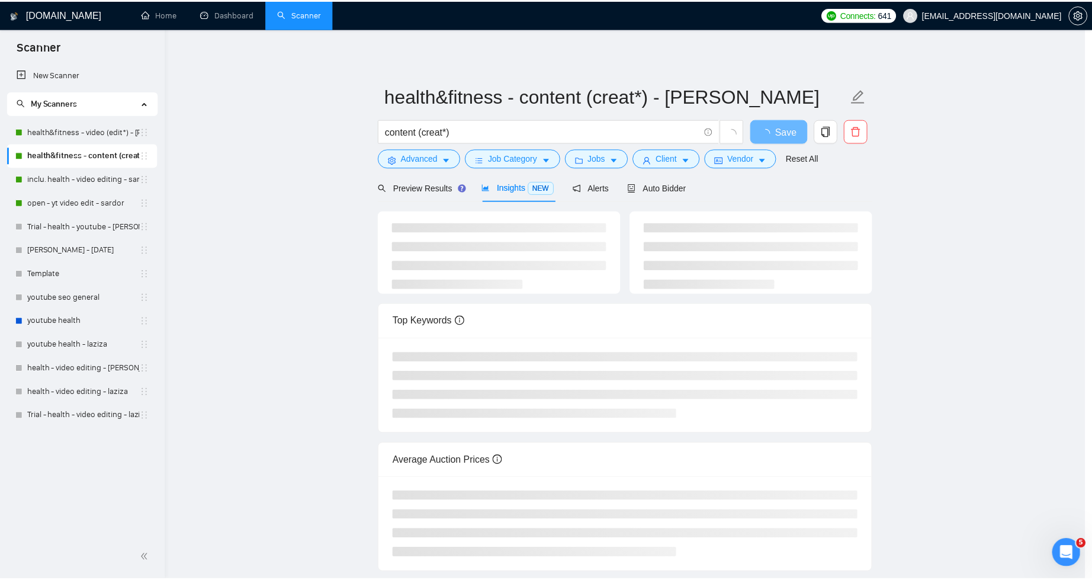
scroll to position [0, 0]
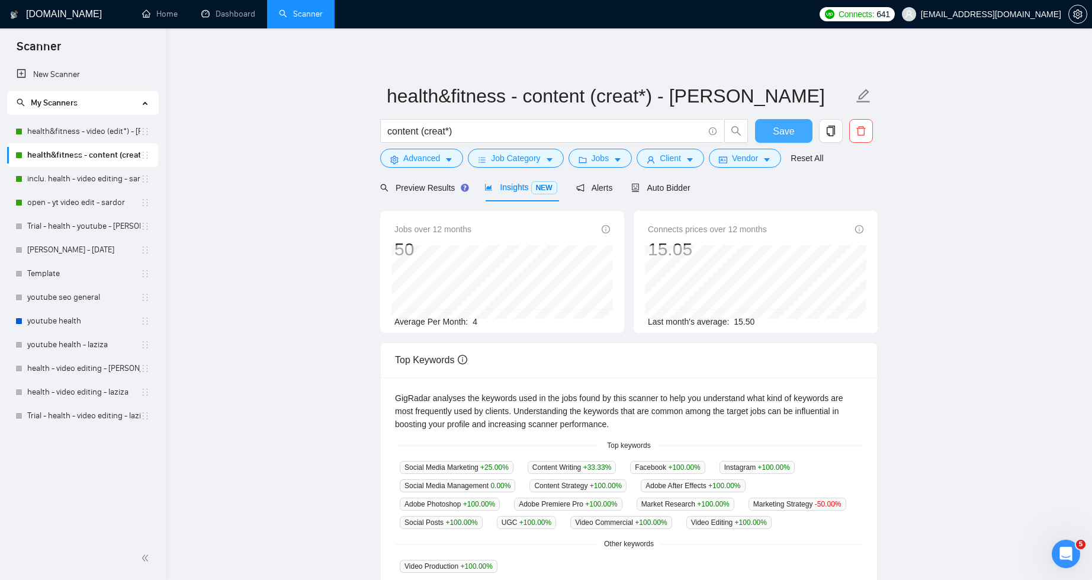
click at [775, 131] on span "Save" at bounding box center [783, 131] width 21 height 15
click at [412, 187] on span "Preview Results" at bounding box center [422, 187] width 85 height 9
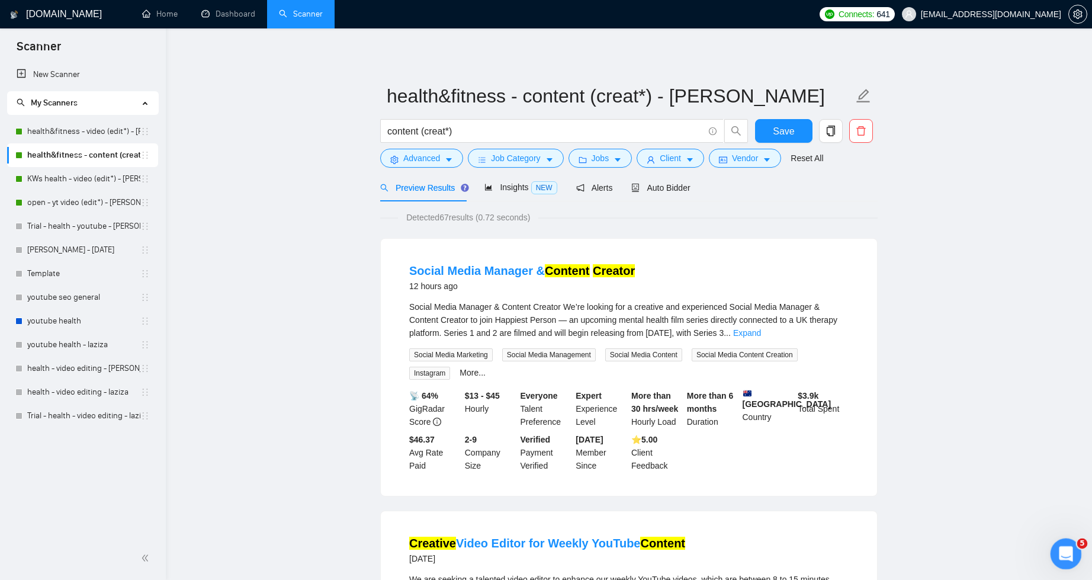
click at [1071, 550] on icon "Open Intercom Messenger" at bounding box center [1065, 553] width 20 height 20
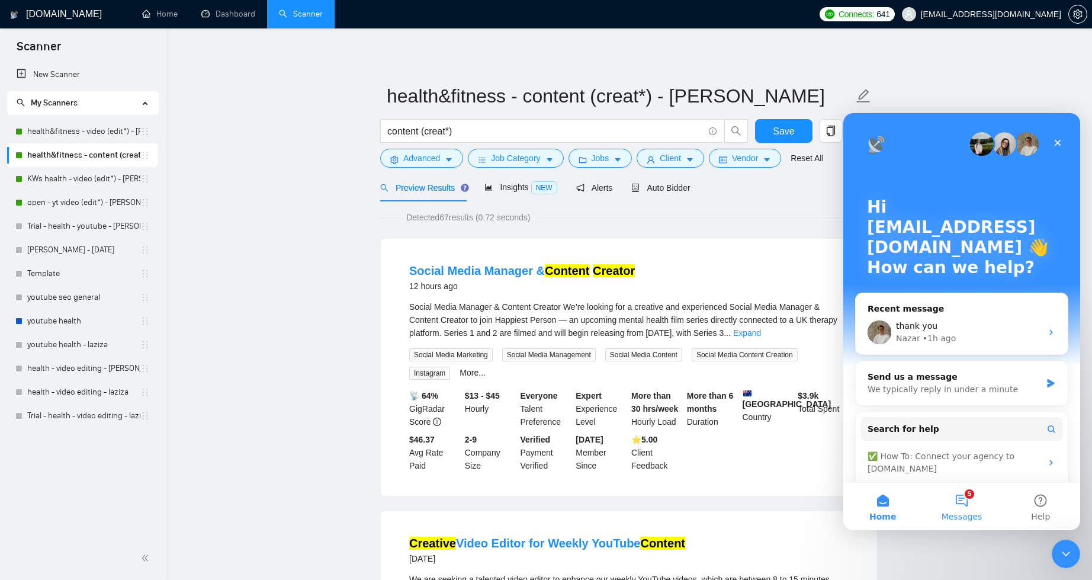
click at [965, 503] on button "5 Messages" at bounding box center [961, 506] width 79 height 47
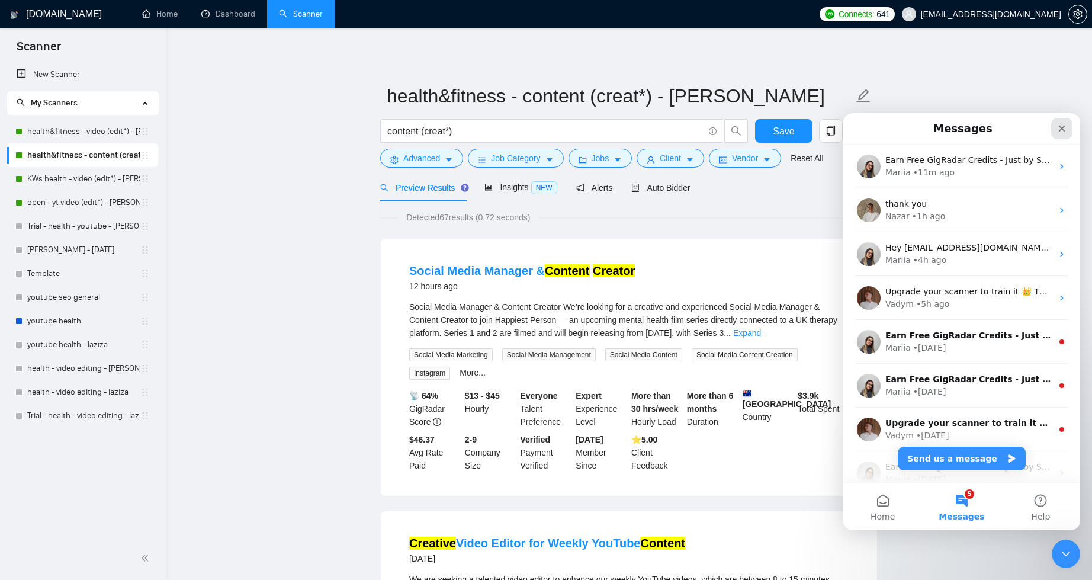
click at [1067, 129] on div "Close" at bounding box center [1061, 128] width 21 height 21
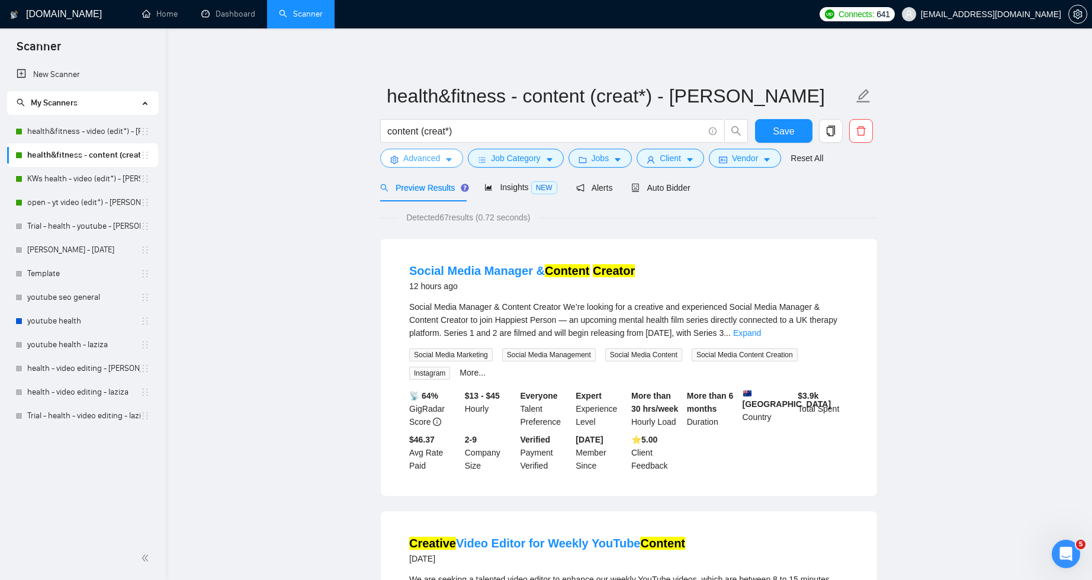
click at [451, 163] on icon "caret-down" at bounding box center [449, 160] width 8 height 8
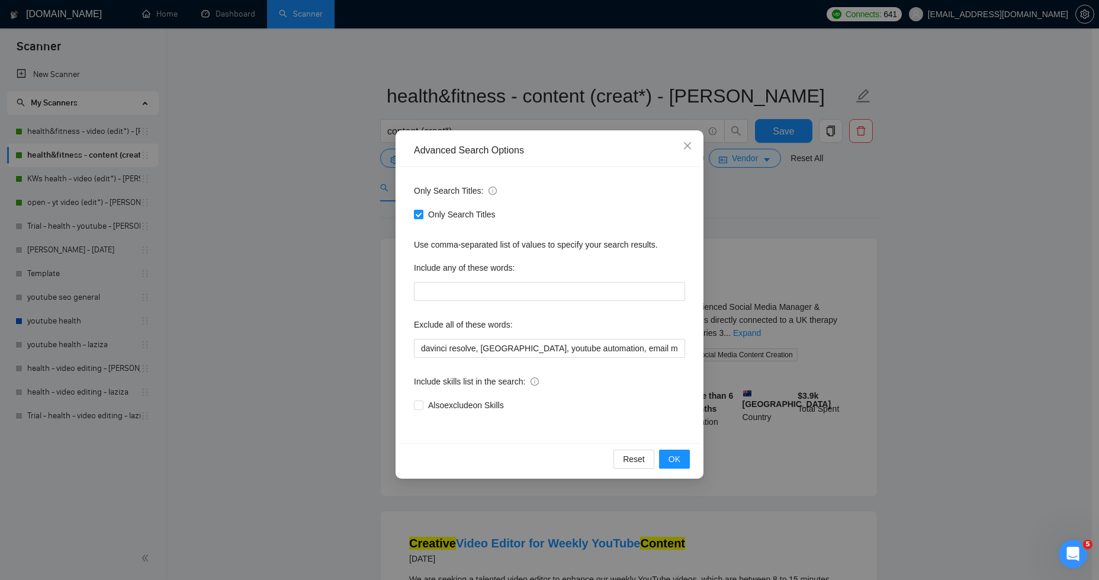
click at [335, 253] on div "Advanced Search Options Only Search Titles: Only Search Titles Use comma-separa…" at bounding box center [549, 290] width 1099 height 580
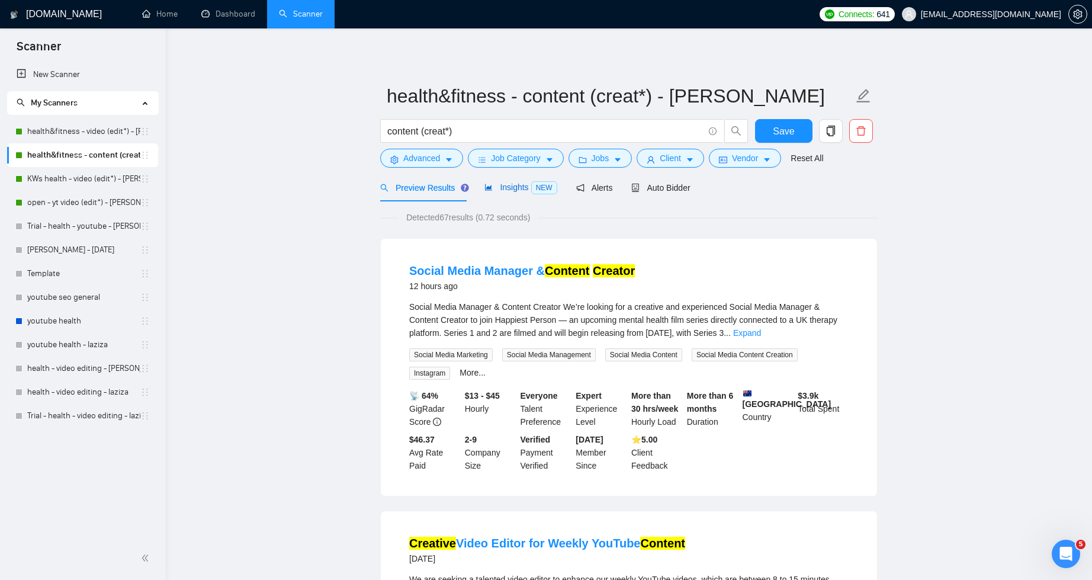
click at [509, 190] on span "Insights NEW" at bounding box center [520, 186] width 72 height 9
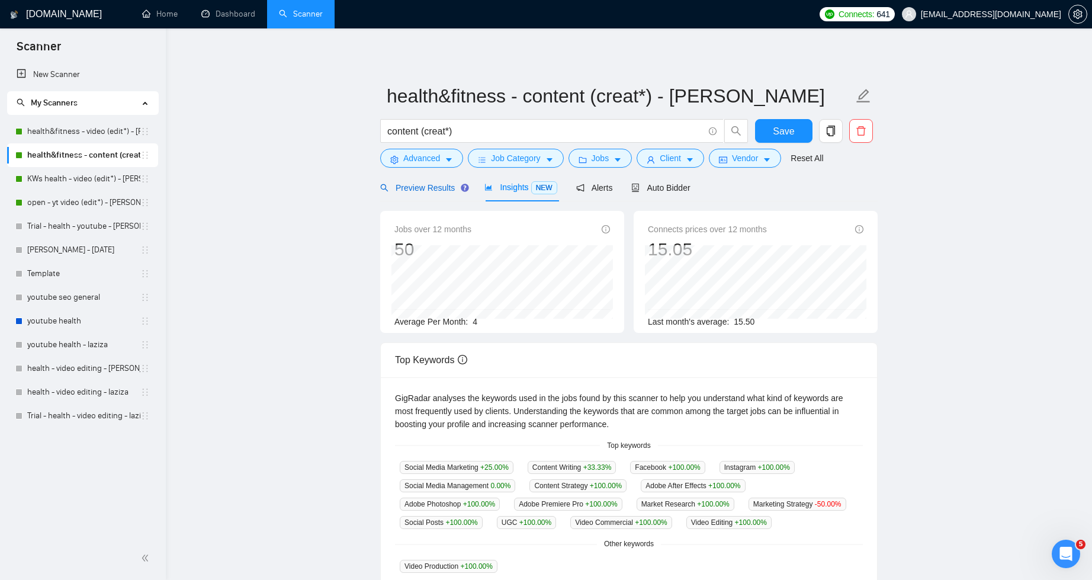
click at [432, 186] on span "Preview Results" at bounding box center [422, 187] width 85 height 9
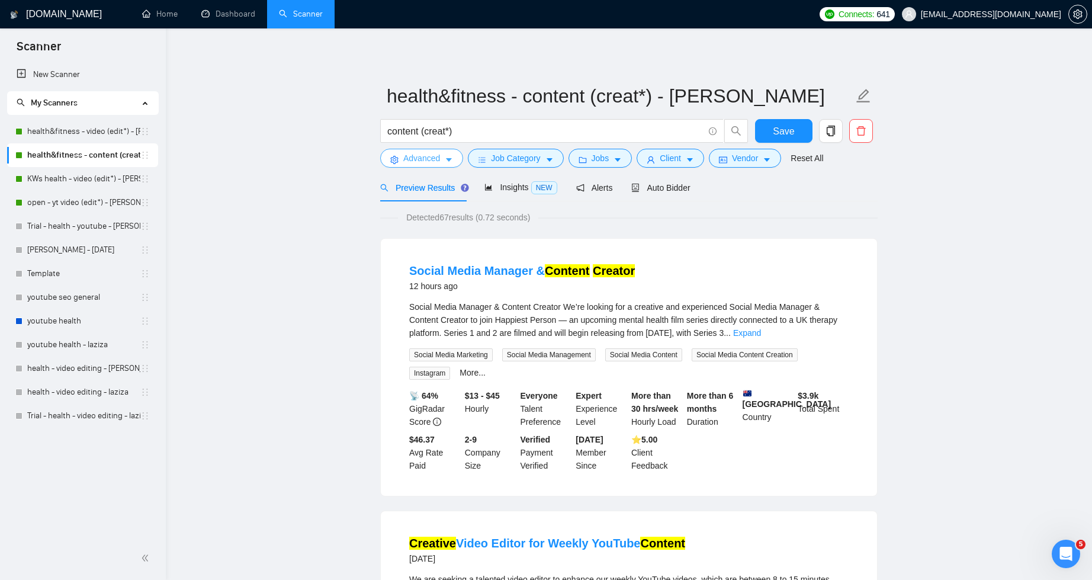
click at [447, 165] on button "Advanced" at bounding box center [421, 158] width 83 height 19
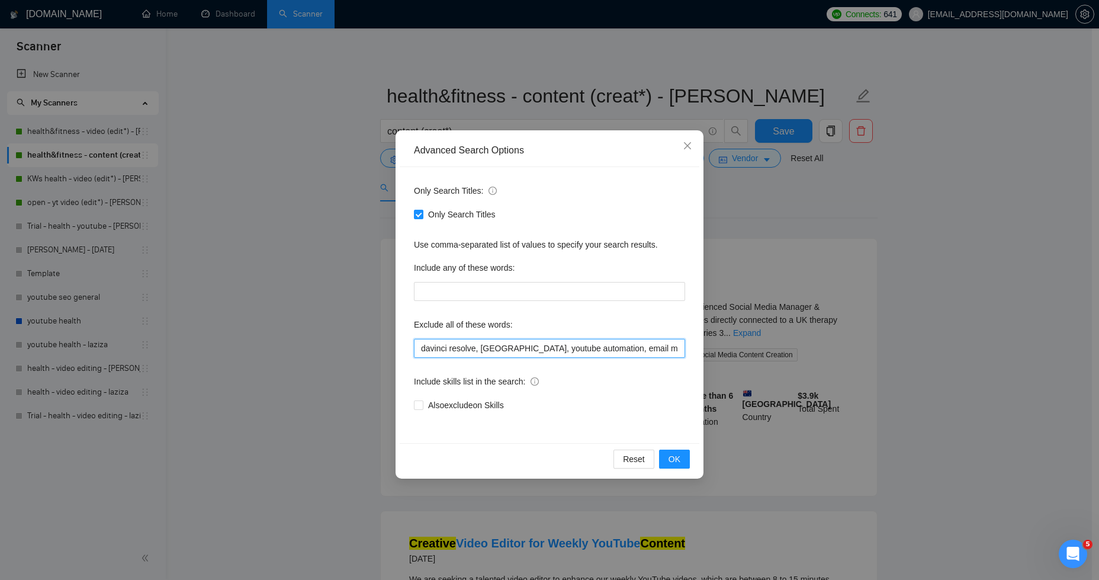
drag, startPoint x: 668, startPoint y: 346, endPoint x: 746, endPoint y: 378, distance: 83.9
click at [668, 346] on input "davinci resolve, [GEOGRAPHIC_DATA], youtube automation, email marketing, ai spe…" at bounding box center [549, 348] width 271 height 19
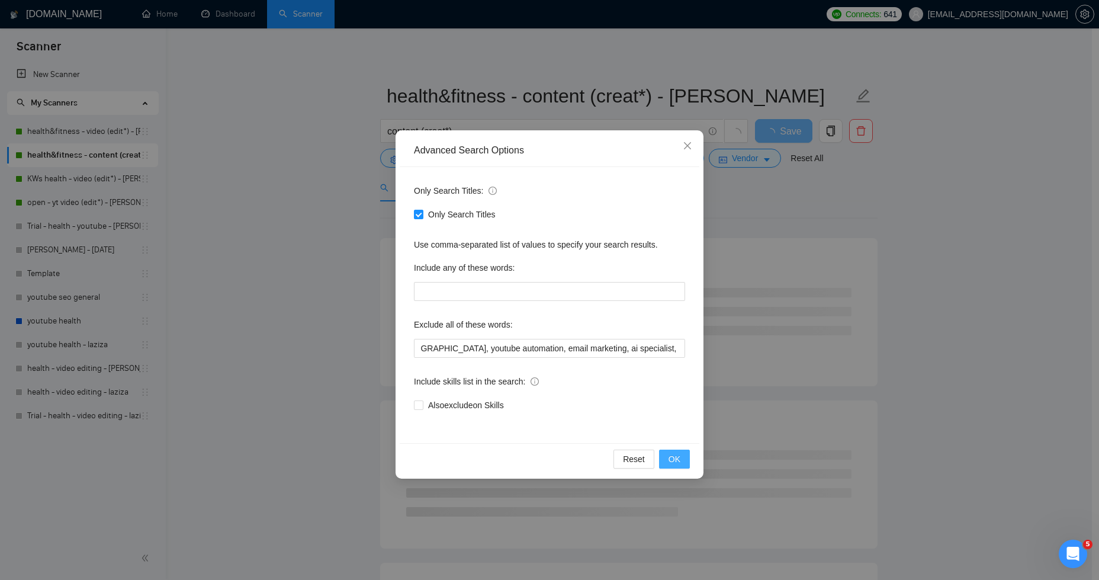
click at [678, 460] on span "OK" at bounding box center [675, 459] width 12 height 13
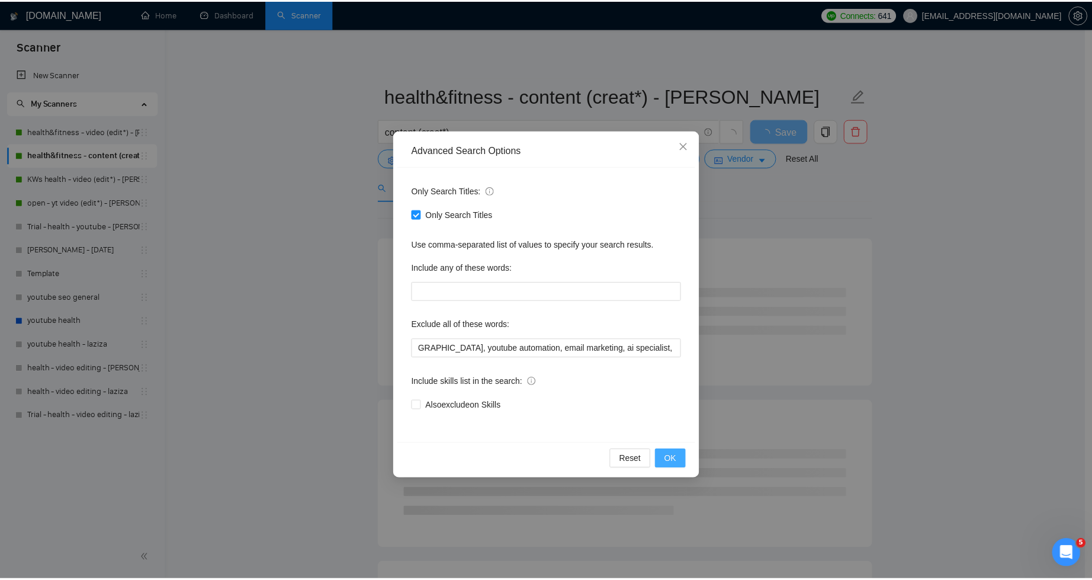
scroll to position [0, 0]
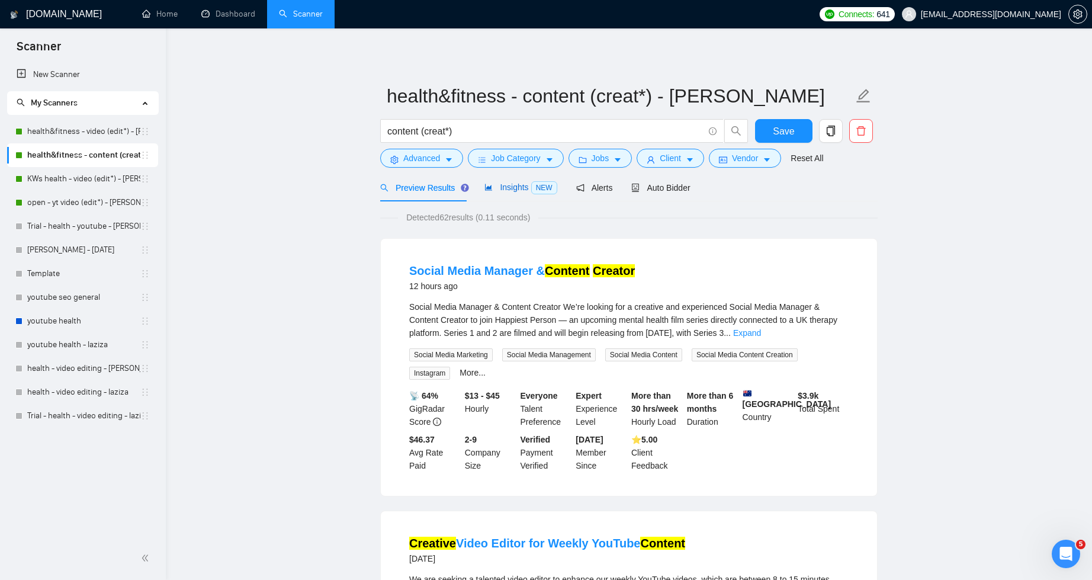
click at [519, 184] on span "Insights NEW" at bounding box center [520, 186] width 72 height 9
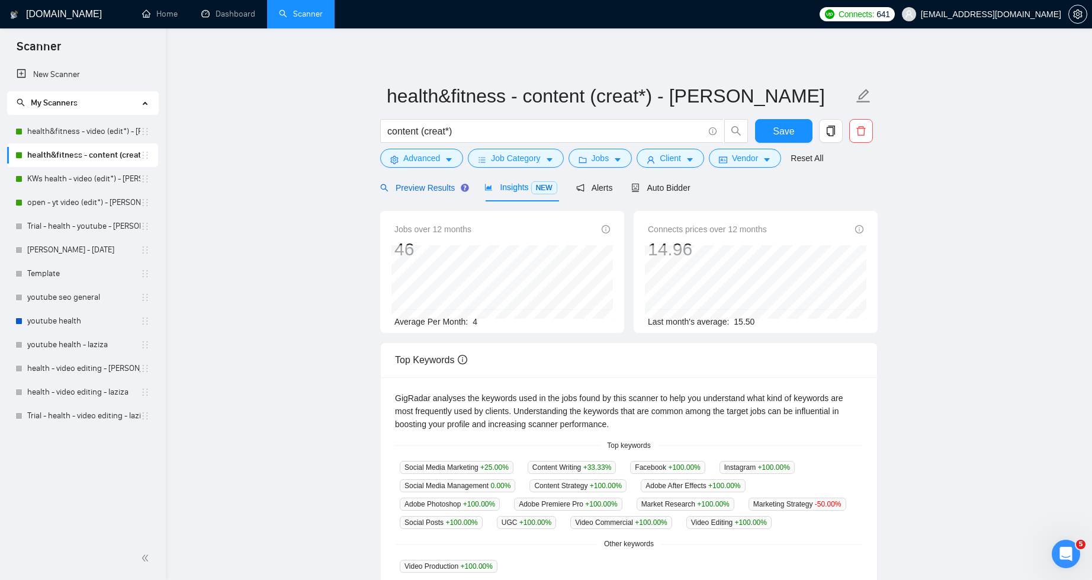
click at [442, 189] on span "Preview Results" at bounding box center [422, 187] width 85 height 9
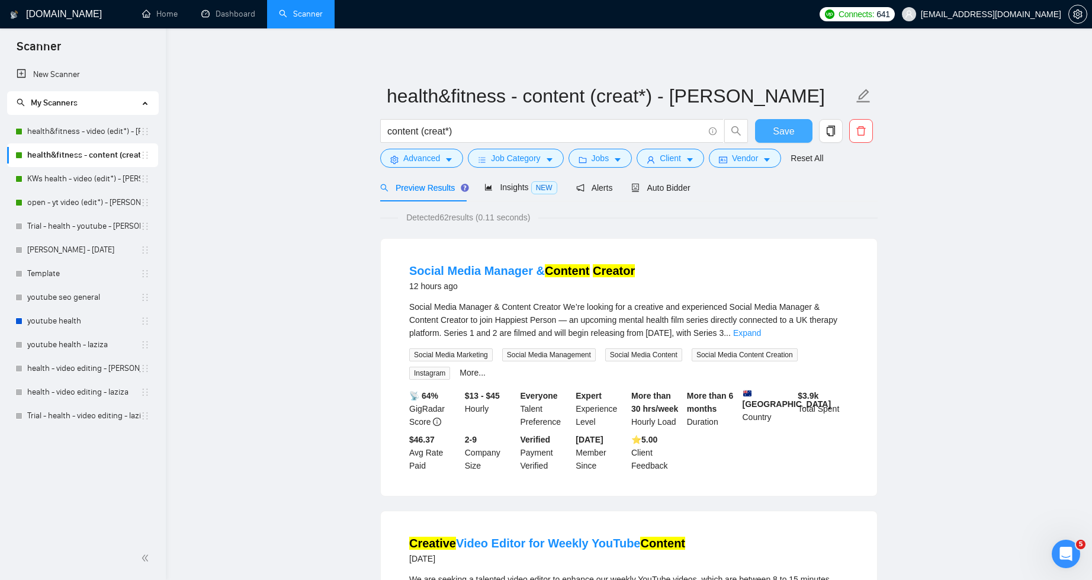
drag, startPoint x: 774, startPoint y: 133, endPoint x: 840, endPoint y: 145, distance: 67.4
click at [774, 133] on span "Save" at bounding box center [783, 131] width 21 height 15
click at [512, 186] on span "Insights NEW" at bounding box center [520, 186] width 72 height 9
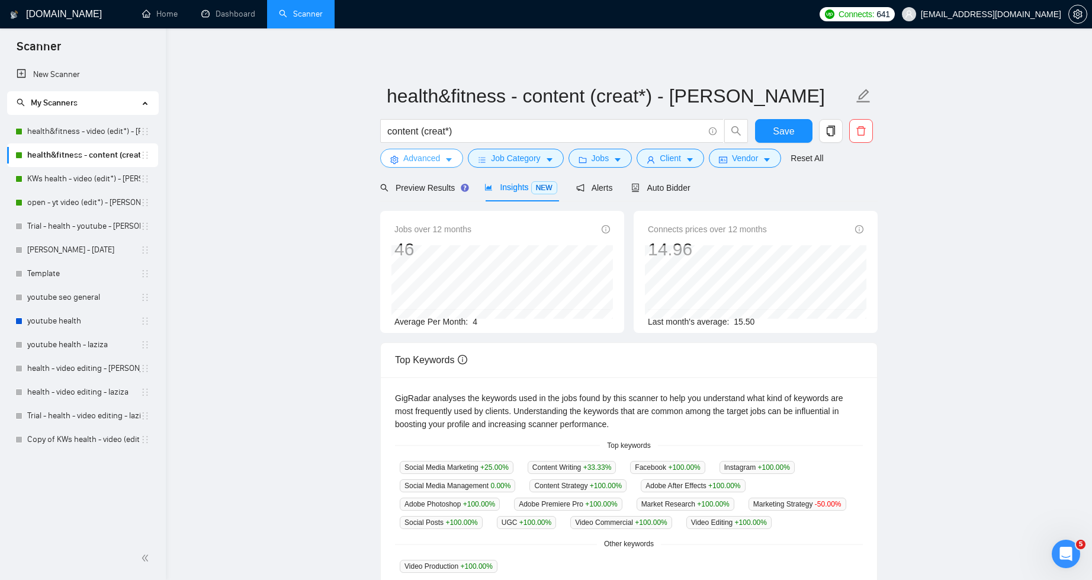
click at [450, 159] on icon "caret-down" at bounding box center [449, 161] width 6 height 4
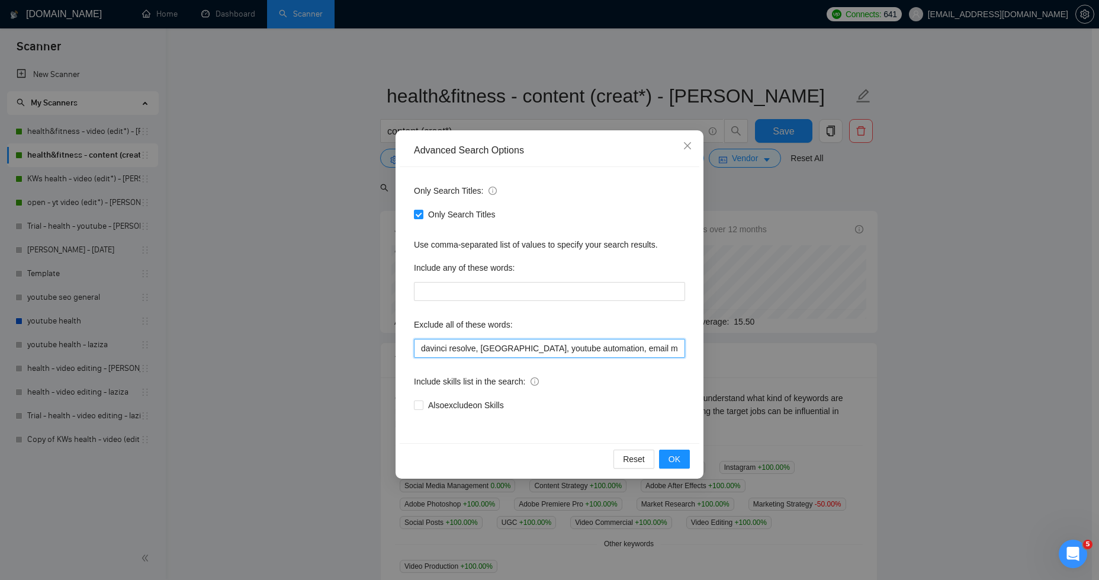
click at [649, 347] on input "davinci resolve, [GEOGRAPHIC_DATA], youtube automation, email marketing, ai spe…" at bounding box center [549, 348] width 271 height 19
click at [676, 457] on span "OK" at bounding box center [675, 459] width 12 height 13
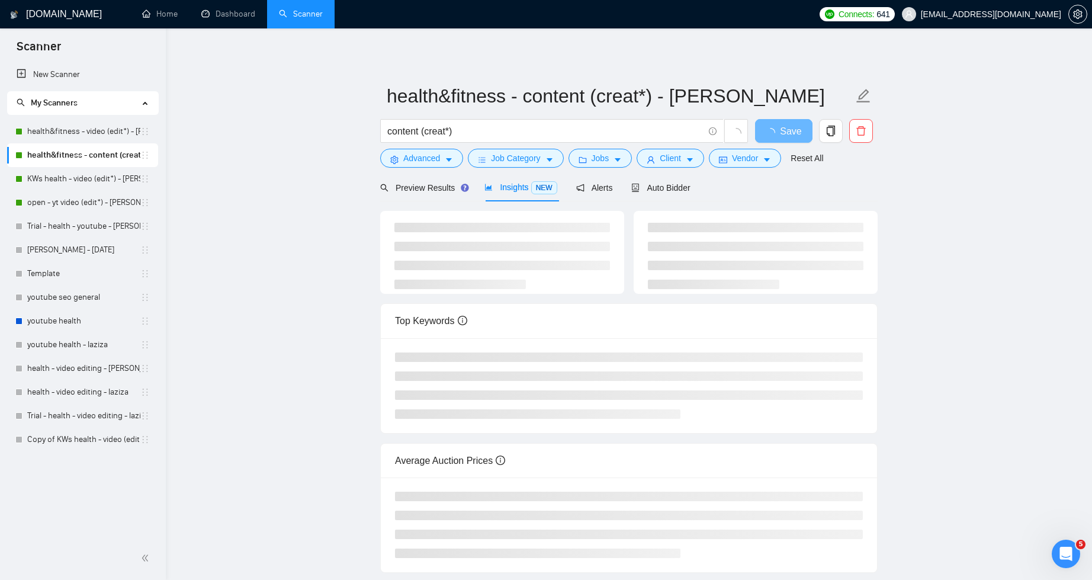
click at [312, 285] on main "health&fitness - content (creat*) - sardor content (creat*) Save Advanced Job C…" at bounding box center [629, 309] width 888 height 525
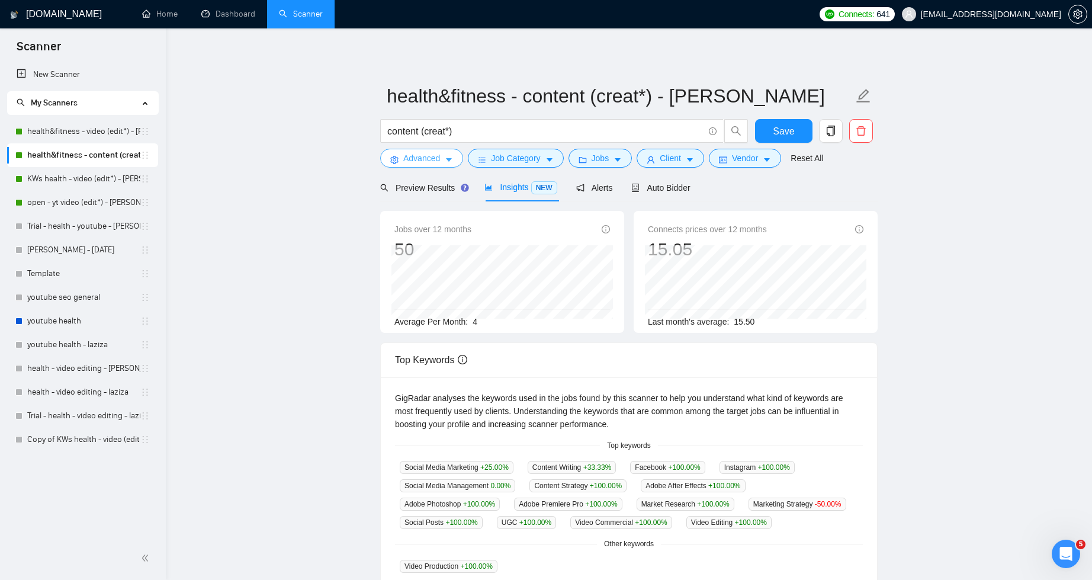
drag, startPoint x: 428, startPoint y: 158, endPoint x: 450, endPoint y: 164, distance: 22.3
click at [429, 158] on span "Advanced" at bounding box center [421, 158] width 37 height 13
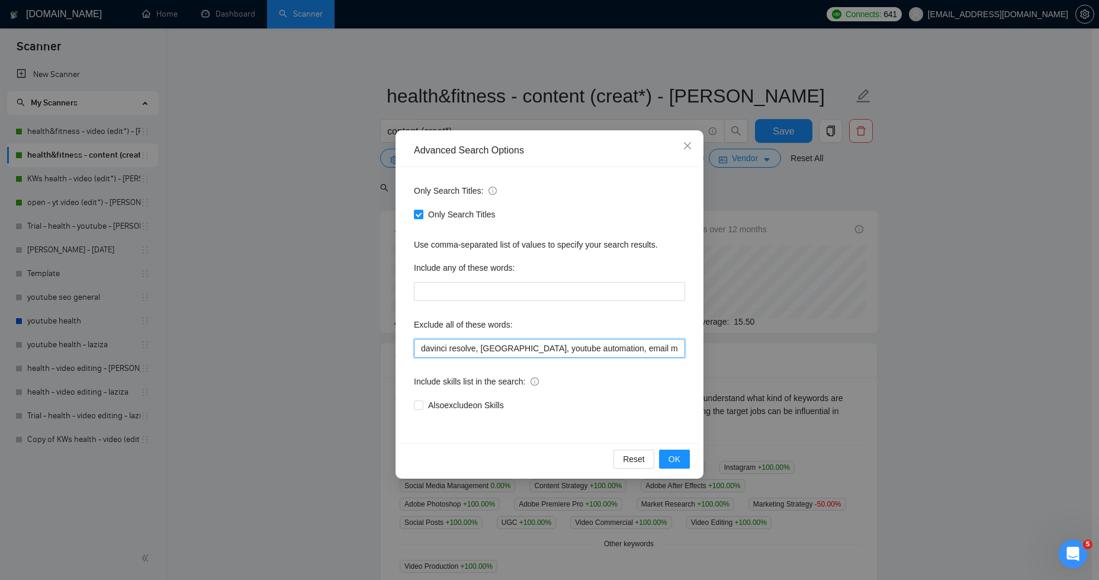
drag, startPoint x: 650, startPoint y: 350, endPoint x: 746, endPoint y: 360, distance: 95.8
click at [650, 350] on input "davinci resolve, [GEOGRAPHIC_DATA], youtube automation, email marketing, ai spe…" at bounding box center [549, 348] width 271 height 19
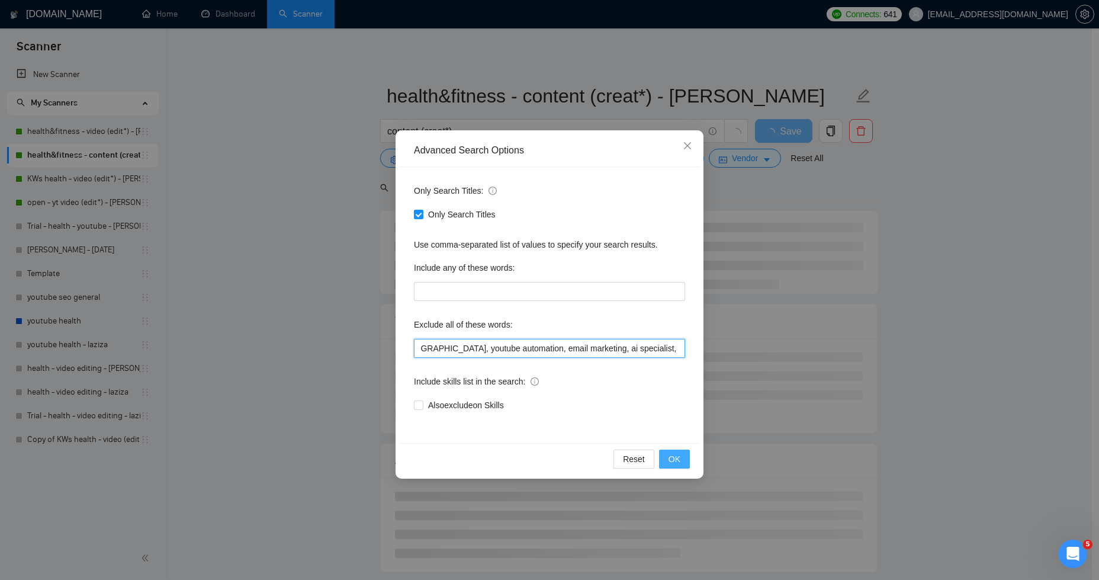
type input "davinci resolve, [GEOGRAPHIC_DATA], youtube automation, email marketing, ai spe…"
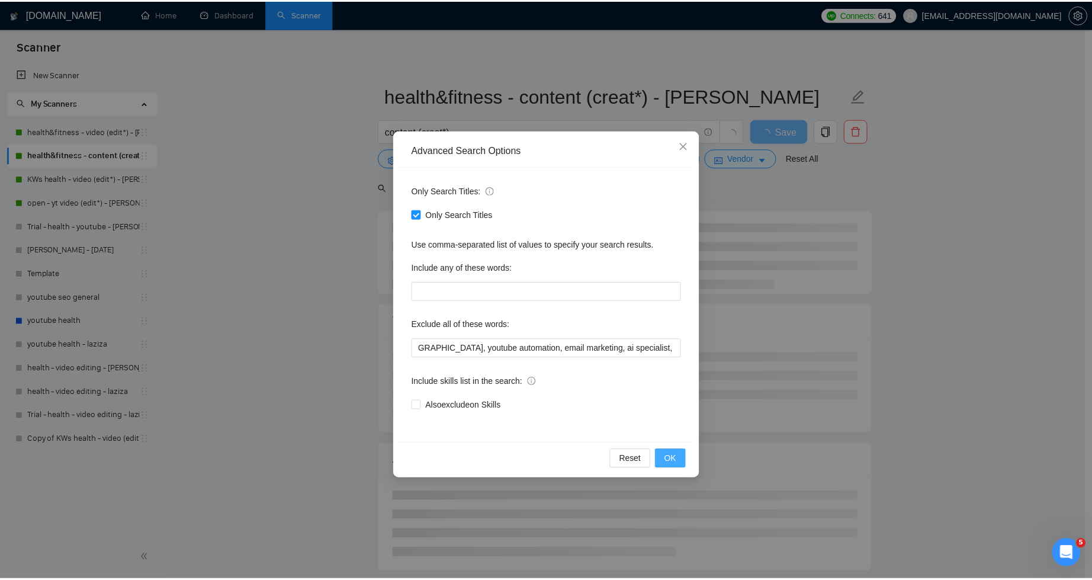
scroll to position [0, 0]
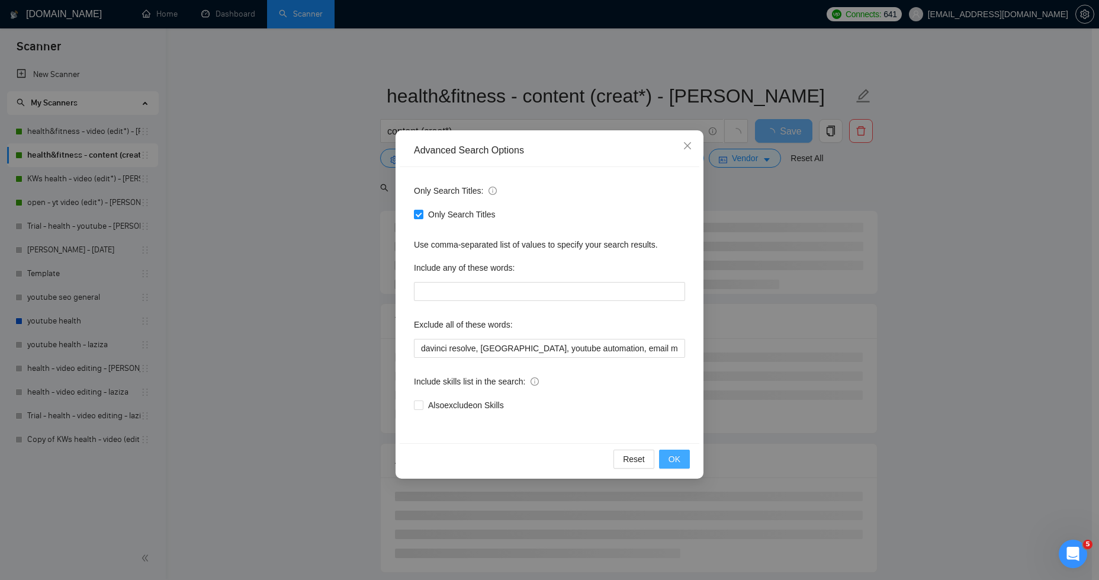
click at [676, 460] on span "OK" at bounding box center [675, 459] width 12 height 13
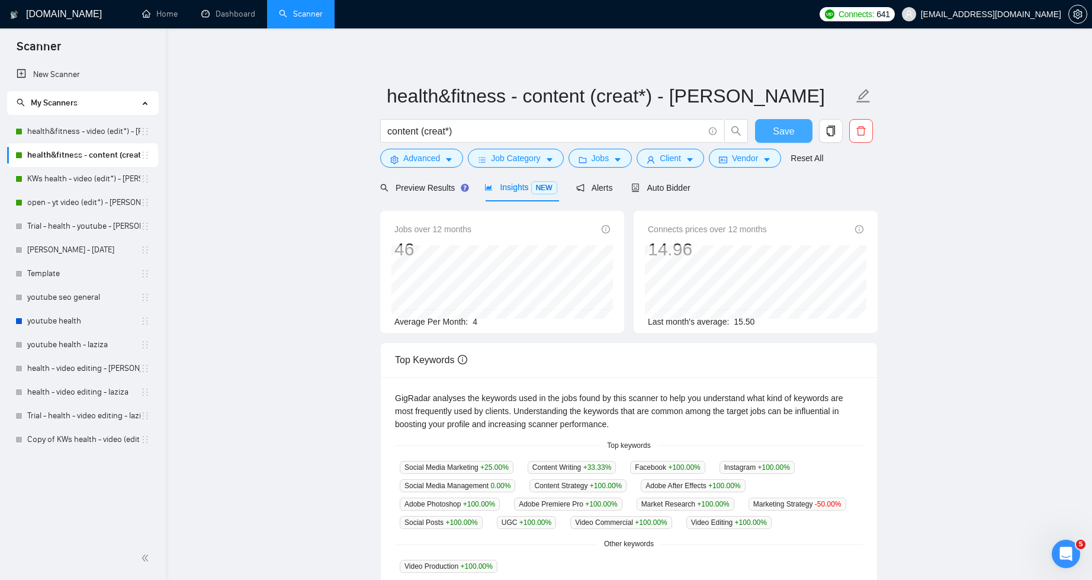
click at [799, 123] on button "Save" at bounding box center [783, 131] width 57 height 24
click at [73, 72] on link "New Scanner" at bounding box center [83, 75] width 132 height 24
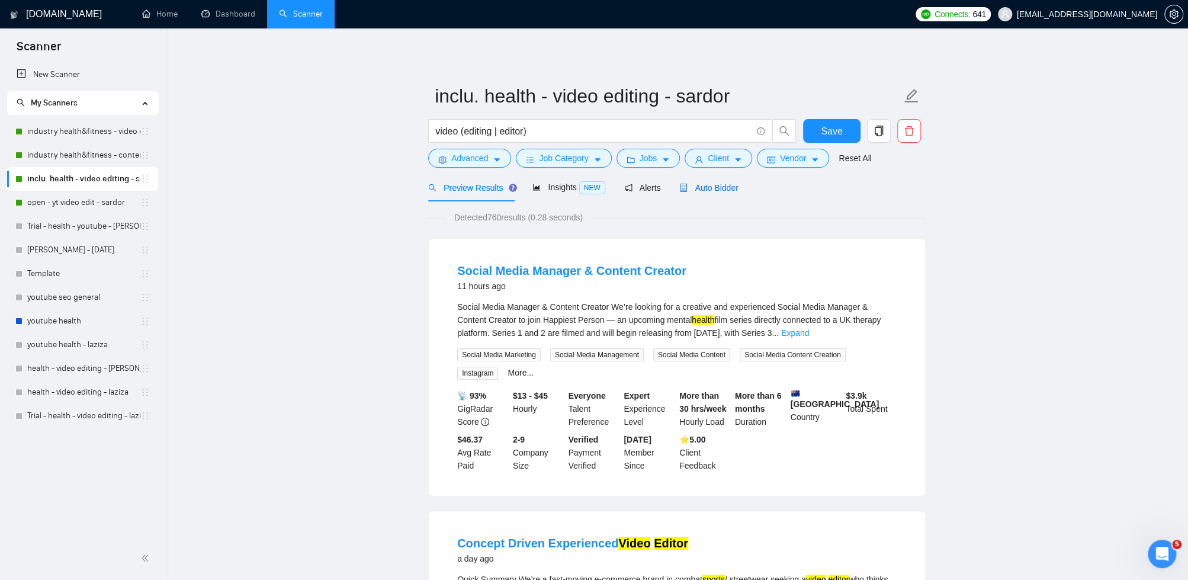
drag, startPoint x: 727, startPoint y: 186, endPoint x: 1073, endPoint y: 162, distance: 346.7
click at [727, 186] on span "Auto Bidder" at bounding box center [708, 187] width 59 height 9
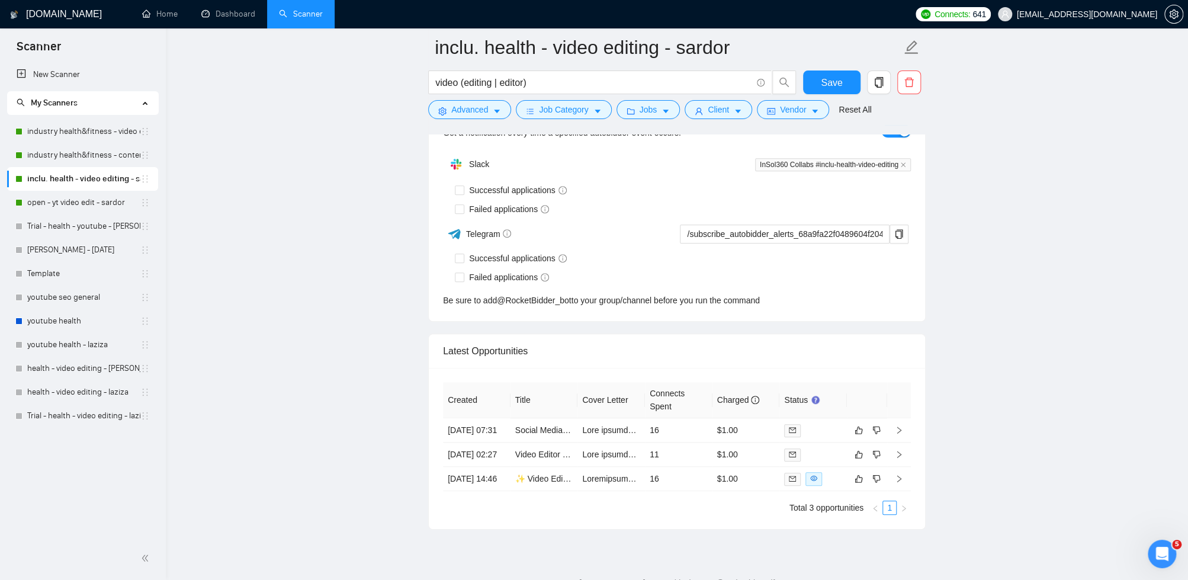
scroll to position [3544, 0]
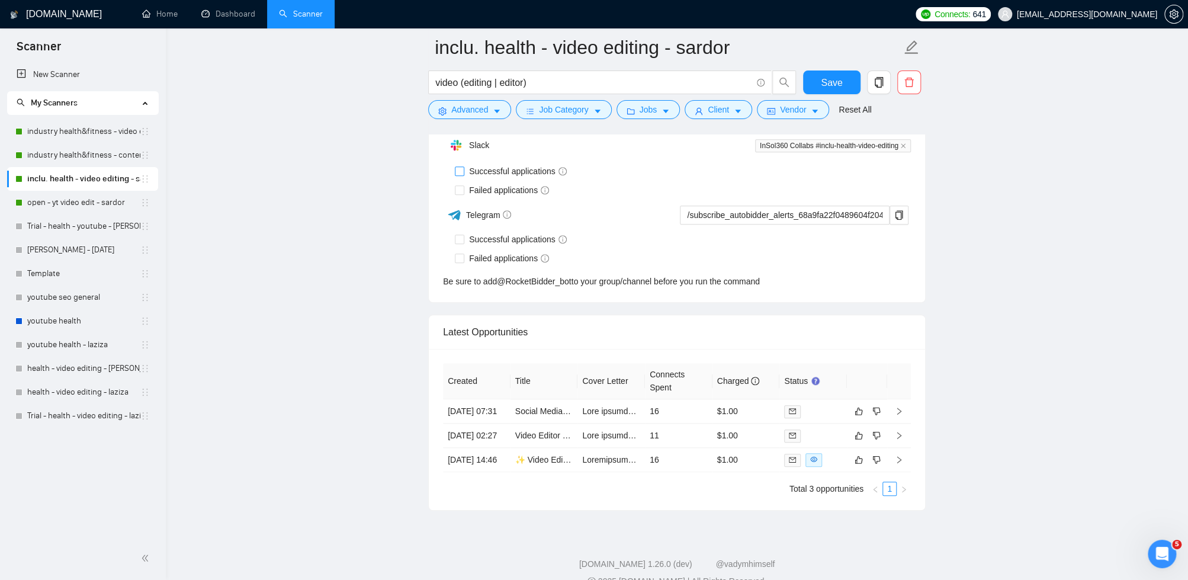
click at [458, 166] on input "Successful applications" at bounding box center [459, 170] width 8 height 8
checkbox input "true"
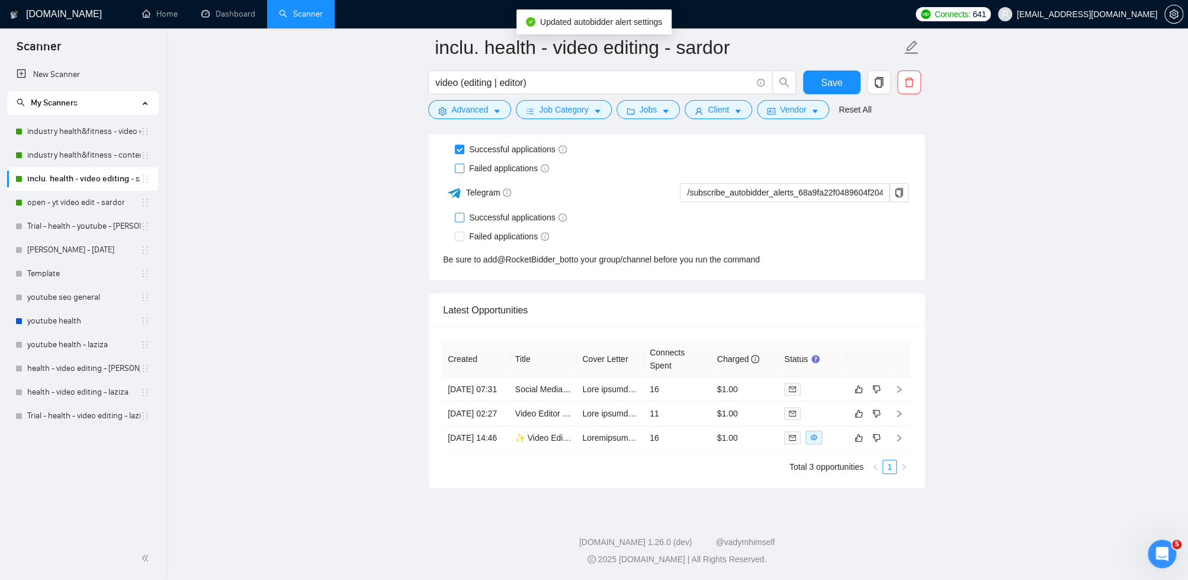
drag, startPoint x: 460, startPoint y: 183, endPoint x: 554, endPoint y: 169, distance: 95.2
click at [460, 213] on input "Successful applications" at bounding box center [459, 217] width 8 height 8
checkbox input "true"
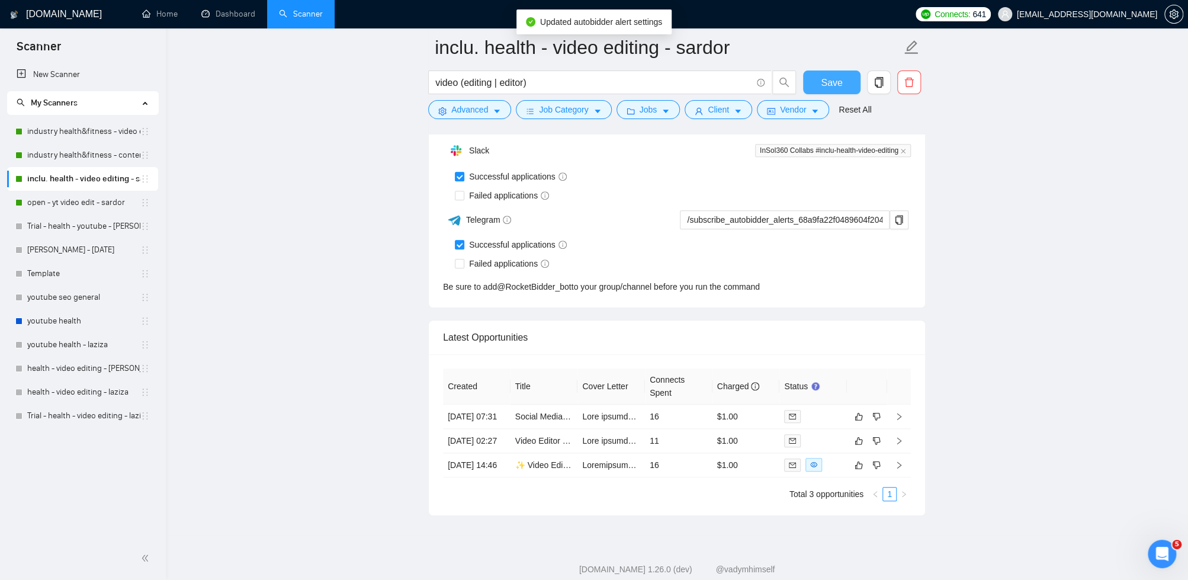
scroll to position [3524, 0]
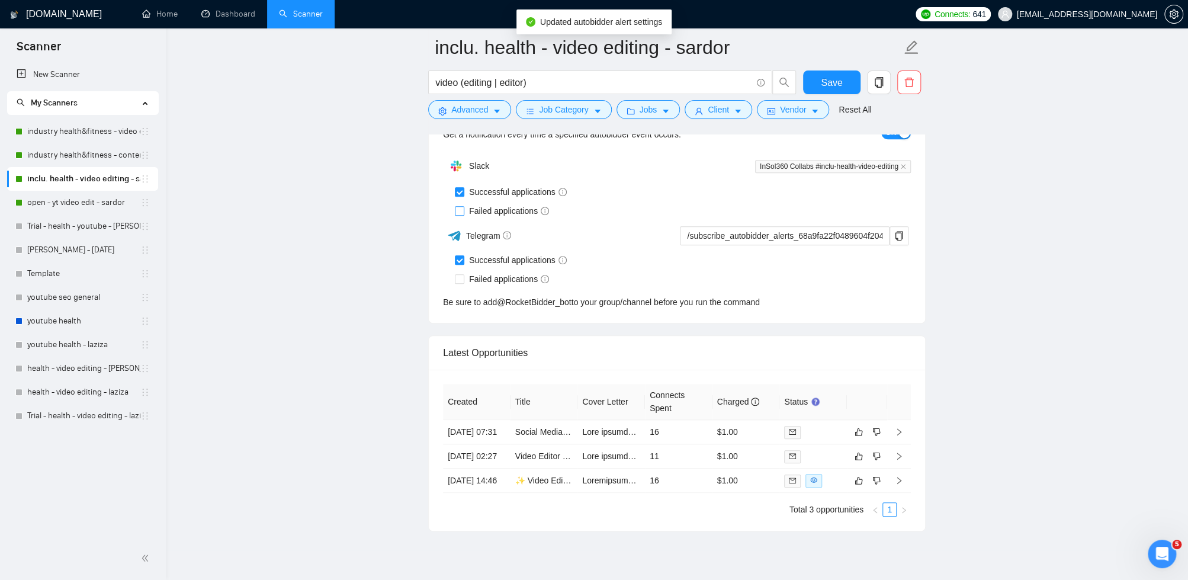
click at [456, 206] on input "Failed applications" at bounding box center [459, 210] width 8 height 8
checkbox input "true"
click at [461, 255] on input "Successful applications" at bounding box center [459, 259] width 8 height 8
checkbox input "false"
click at [837, 83] on span "Save" at bounding box center [831, 82] width 21 height 15
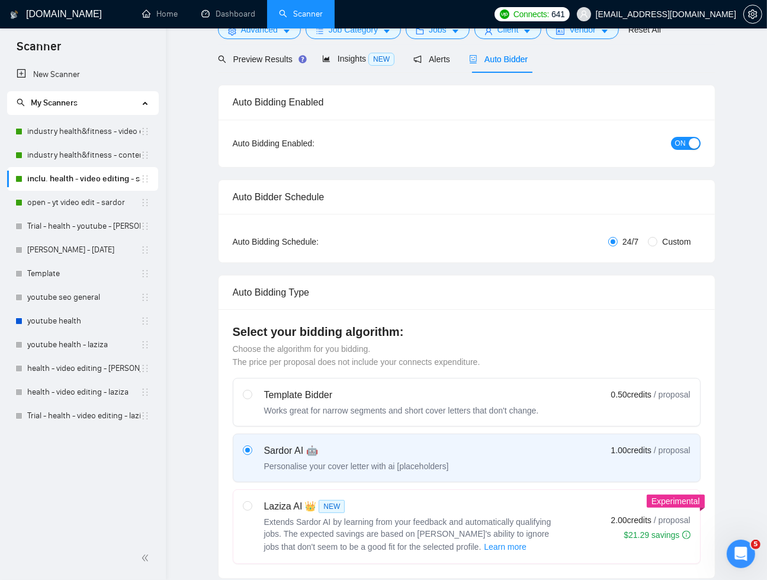
scroll to position [0, 0]
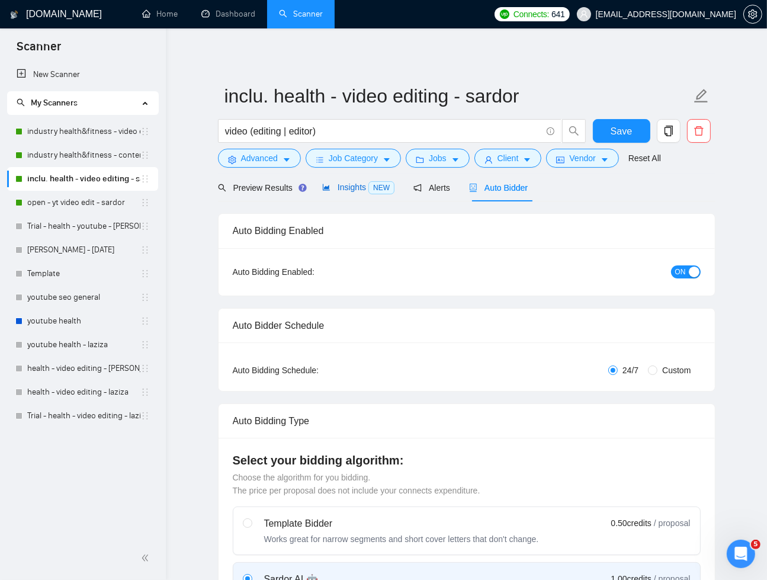
click at [344, 187] on span "Insights NEW" at bounding box center [358, 186] width 72 height 9
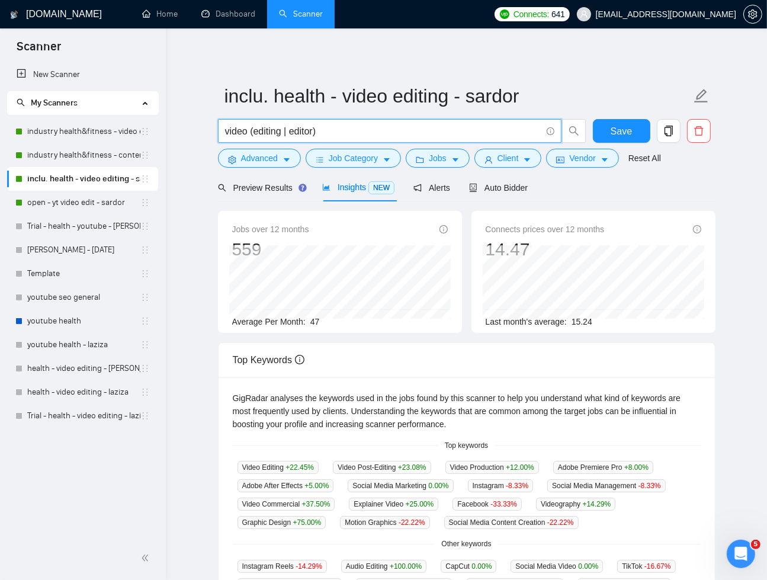
drag, startPoint x: 270, startPoint y: 131, endPoint x: 315, endPoint y: 134, distance: 44.6
click at [315, 134] on input "video (editing | editor)" at bounding box center [383, 131] width 316 height 15
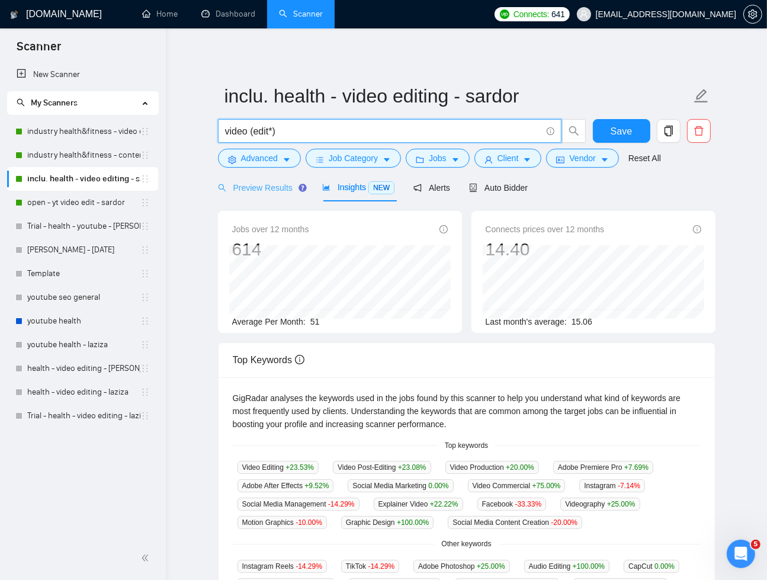
type input "video (edit*)"
click at [243, 189] on span "Preview Results" at bounding box center [260, 187] width 85 height 9
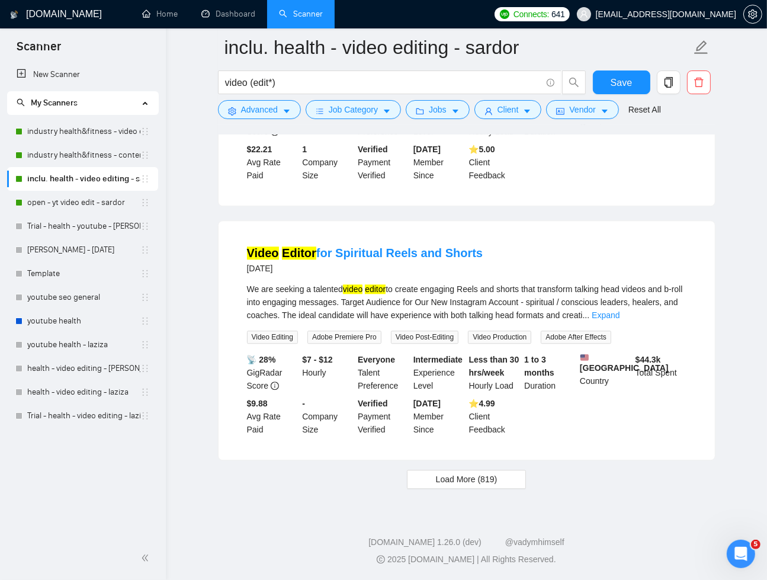
scroll to position [2376, 0]
click at [451, 471] on button "Load More (819)" at bounding box center [467, 479] width 120 height 19
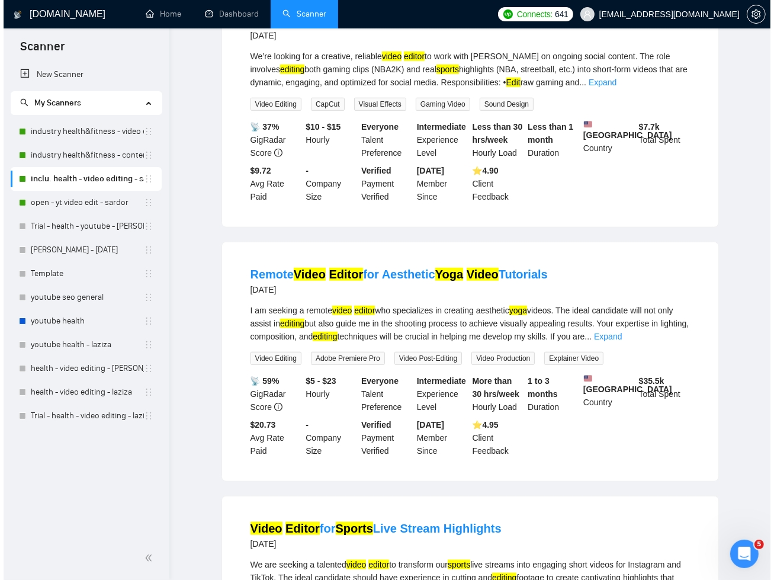
scroll to position [0, 0]
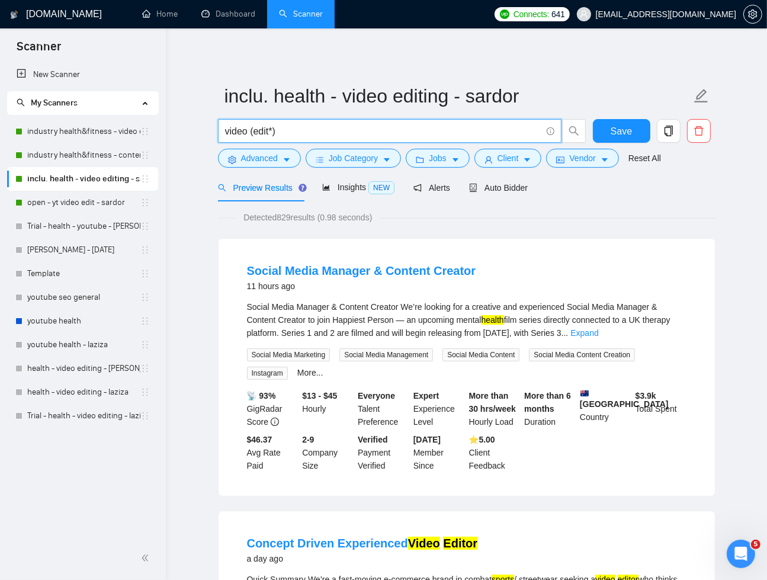
drag, startPoint x: 280, startPoint y: 131, endPoint x: 212, endPoint y: 131, distance: 68.1
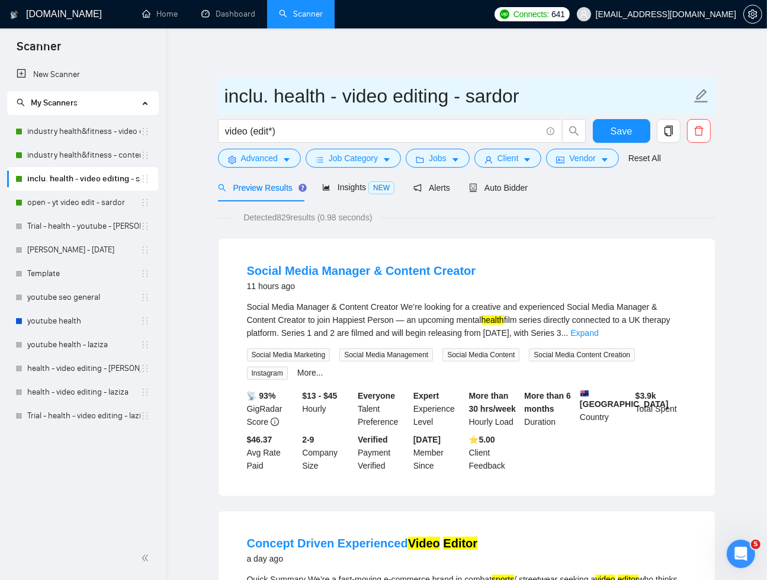
drag, startPoint x: 342, startPoint y: 98, endPoint x: 445, endPoint y: 96, distance: 102.5
click at [445, 96] on input "inclu. health - video editing - sardor" at bounding box center [457, 96] width 467 height 30
paste input "(edit*)"
drag, startPoint x: 271, startPoint y: 100, endPoint x: 223, endPoint y: 102, distance: 47.4
click at [223, 102] on span "inclu. health - video (edit*) - sardor" at bounding box center [467, 95] width 498 height 37
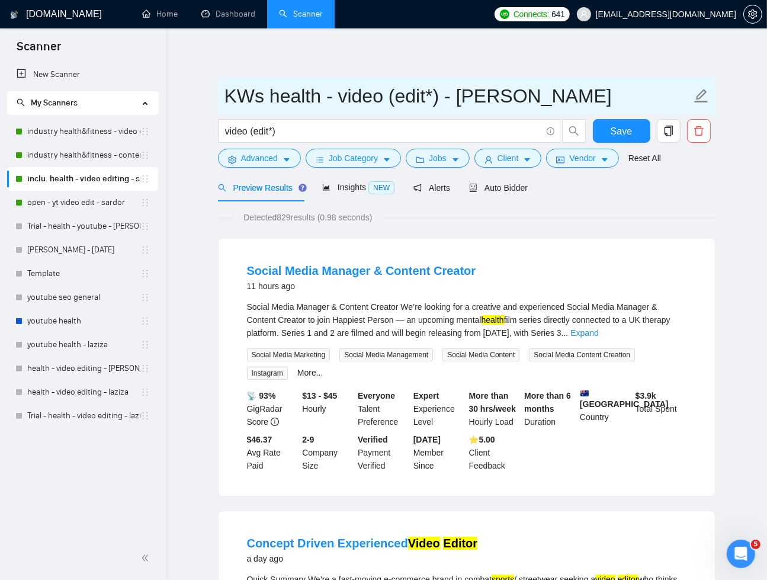
drag, startPoint x: 502, startPoint y: 95, endPoint x: 222, endPoint y: 108, distance: 281.1
click at [222, 108] on span "KWs health - video (edit*) - sardor" at bounding box center [467, 95] width 498 height 37
type input "KWs health - video (edit*) - sardor"
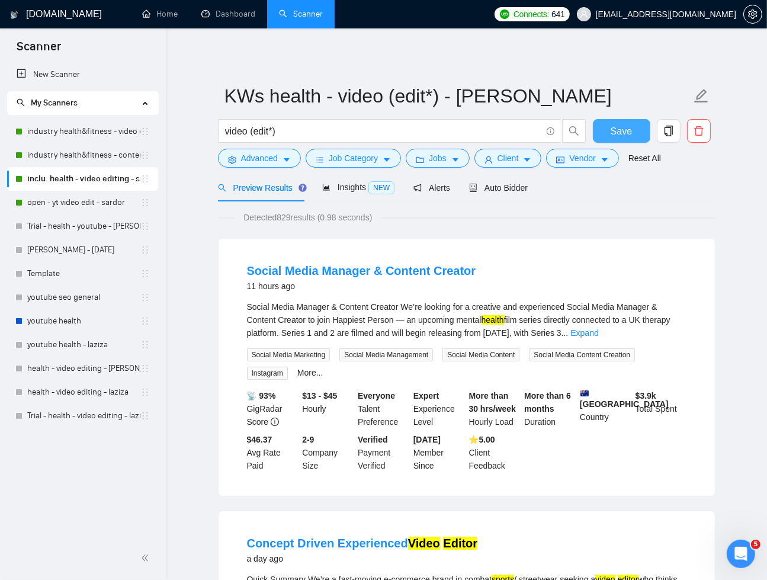
click at [615, 133] on span "Save" at bounding box center [621, 131] width 21 height 15
click at [254, 154] on span "Advanced" at bounding box center [259, 158] width 37 height 13
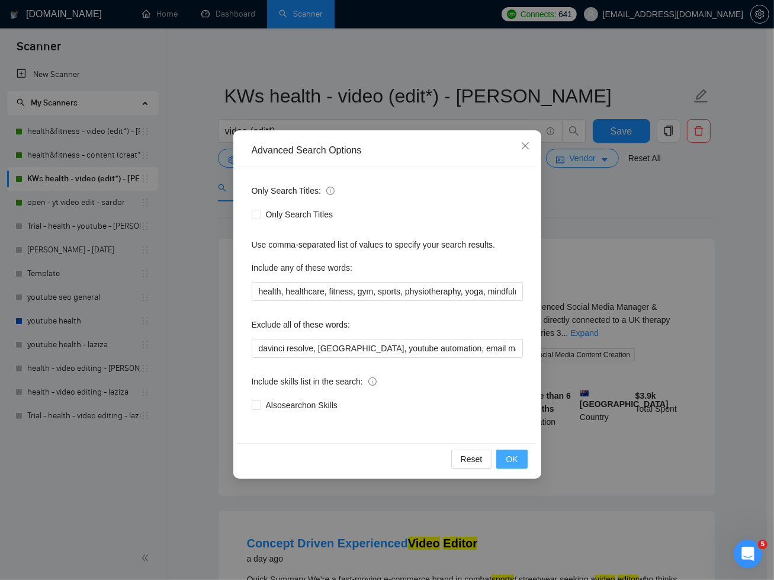
click at [514, 456] on span "OK" at bounding box center [512, 459] width 12 height 13
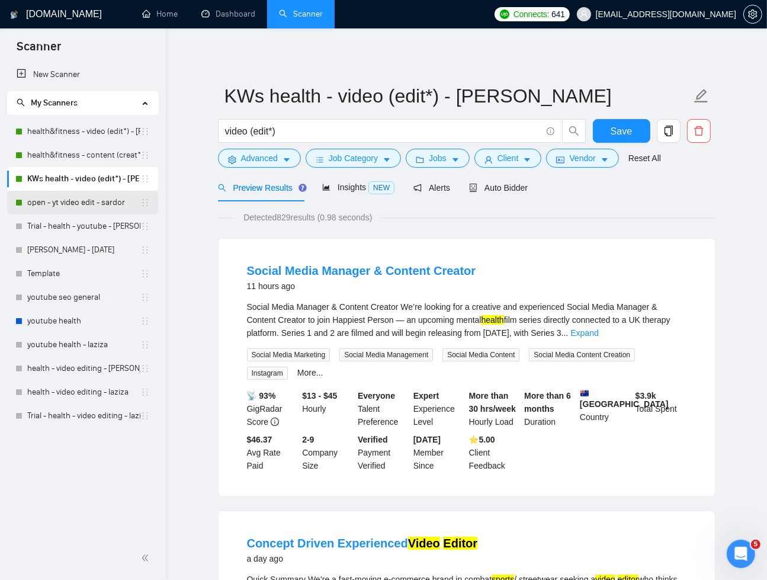
click at [96, 205] on link "open - yt video edit - sardor" at bounding box center [83, 203] width 113 height 24
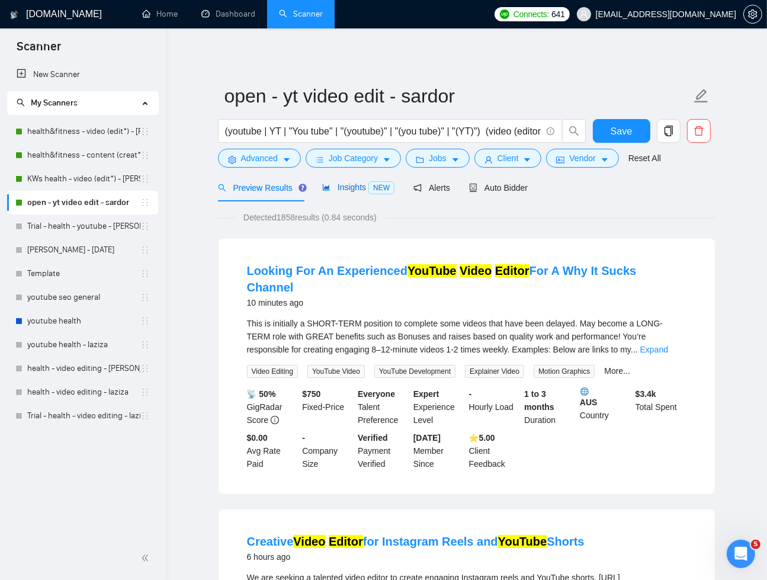
click at [348, 191] on span "Insights NEW" at bounding box center [358, 186] width 72 height 9
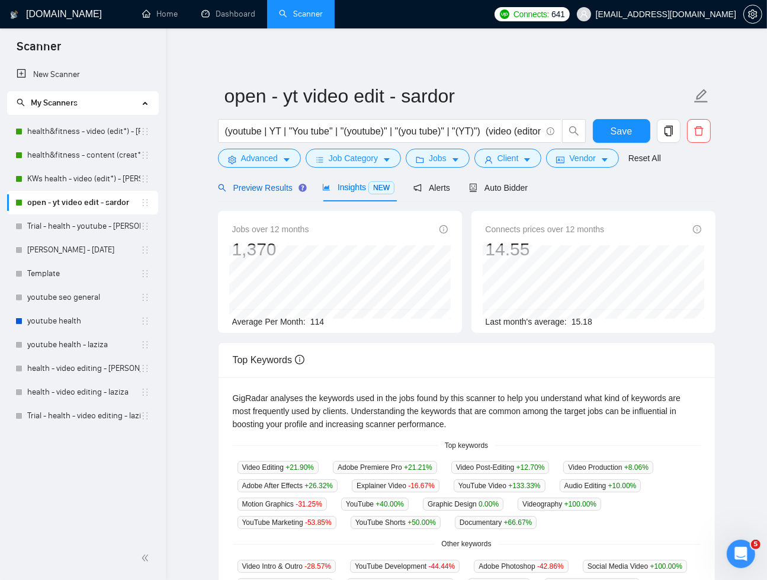
click at [283, 189] on span "Preview Results" at bounding box center [260, 187] width 85 height 9
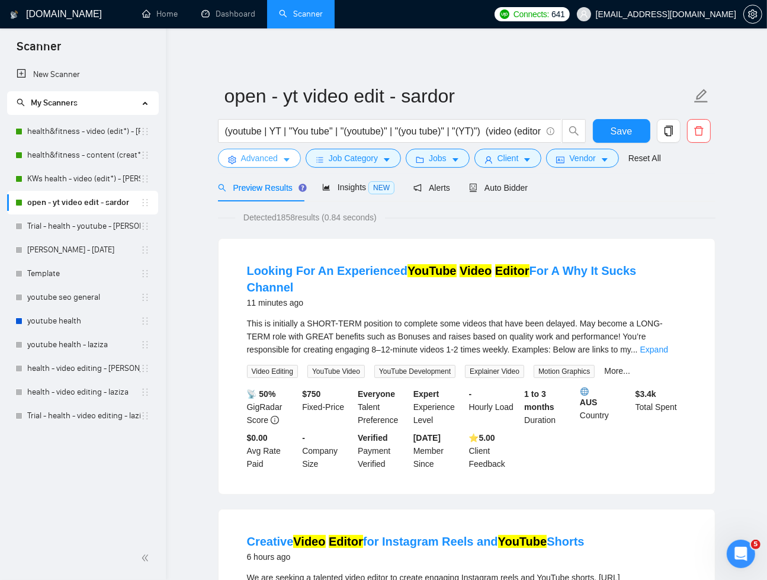
click at [285, 163] on icon "caret-down" at bounding box center [287, 160] width 8 height 8
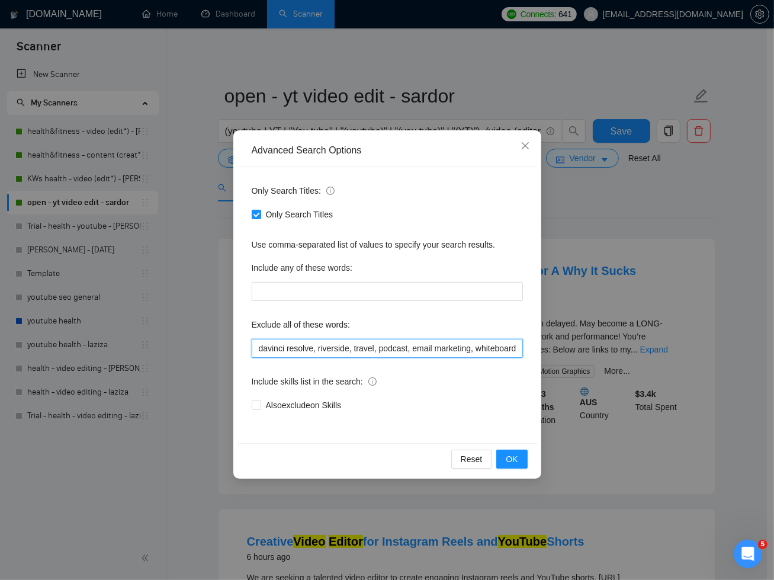
click at [474, 351] on input "davinci resolve, riverside, travel, podcast, email marketing, whiteboard, YouTu…" at bounding box center [387, 348] width 271 height 19
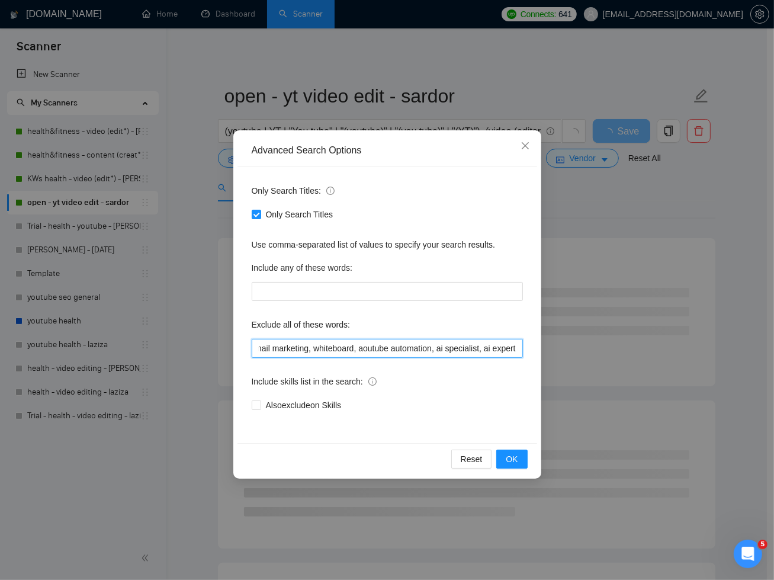
scroll to position [0, 175]
type input "davinci resolve, riverside, travel, podcast, email marketing, whiteboard, youtu…"
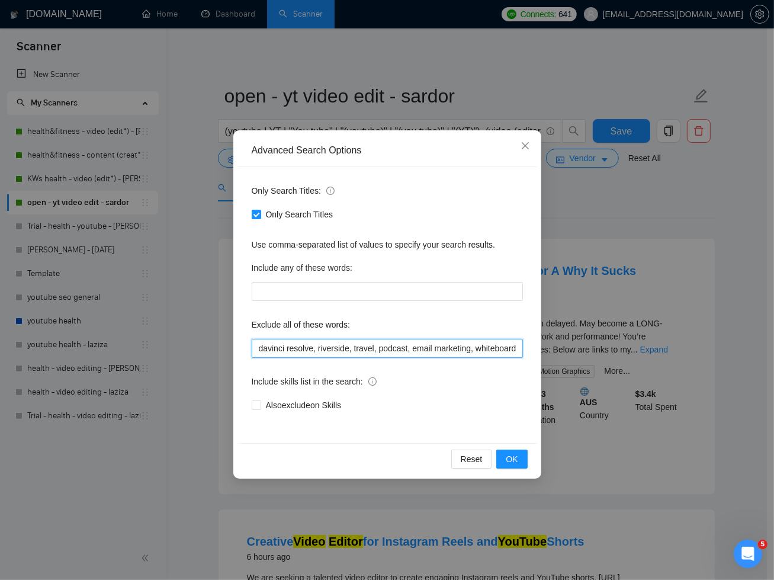
drag, startPoint x: 463, startPoint y: 344, endPoint x: 484, endPoint y: 359, distance: 25.8
click at [465, 345] on input "davinci resolve, riverside, travel, podcast, email marketing, whiteboard, youtu…" at bounding box center [387, 348] width 271 height 19
click at [509, 456] on span "OK" at bounding box center [512, 459] width 12 height 13
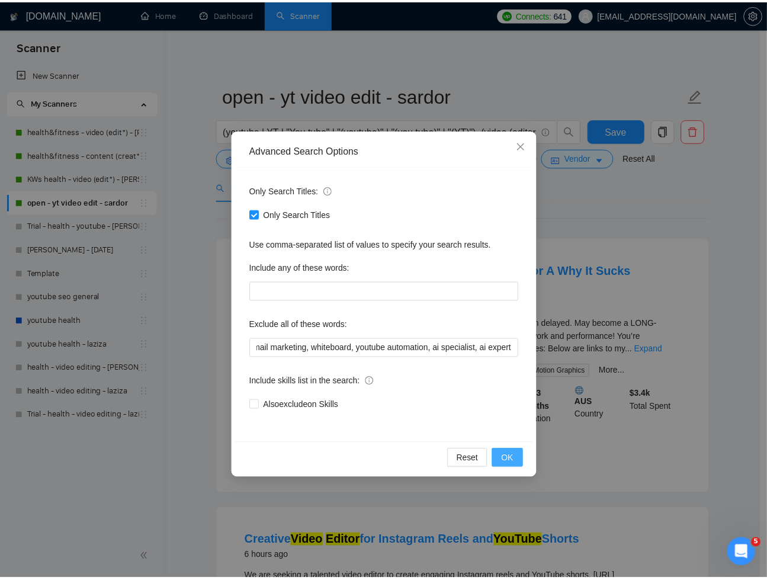
scroll to position [0, 0]
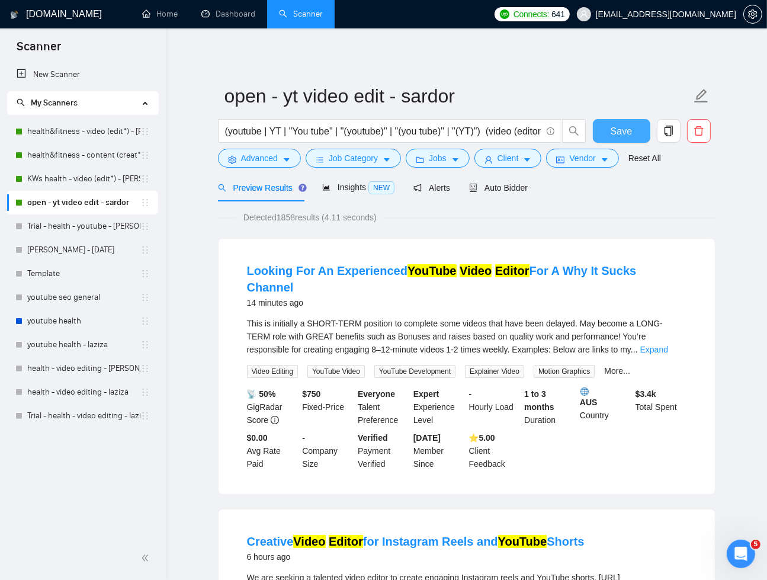
click at [629, 121] on button "Save" at bounding box center [621, 131] width 57 height 24
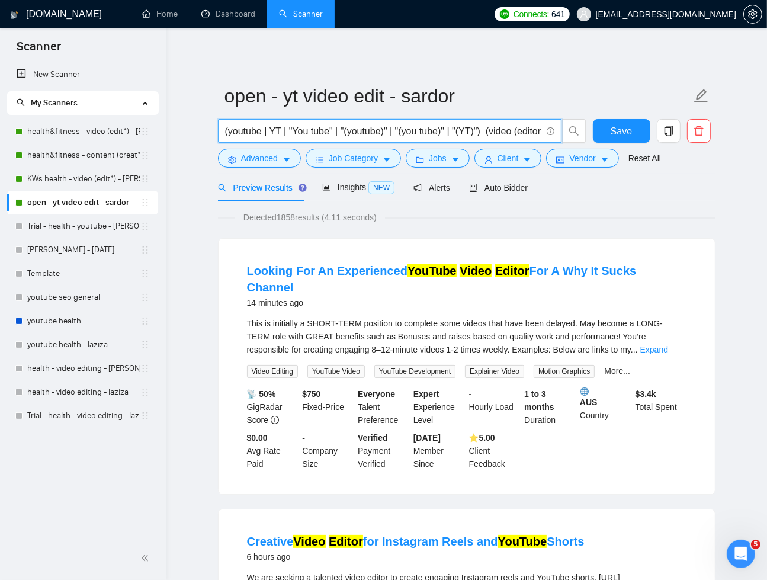
click at [453, 133] on input "(youtube | YT | "You tube" | "(youtube)" | "(you tube)" | "(YT)") (video (edito…" at bounding box center [383, 131] width 316 height 15
click at [490, 134] on input "(youtube | yt | "you tube" | "(youtube)" | "(you tube)" | "(yt)") (video (edit*…" at bounding box center [383, 131] width 316 height 15
click at [356, 190] on span "Insights NEW" at bounding box center [358, 186] width 72 height 9
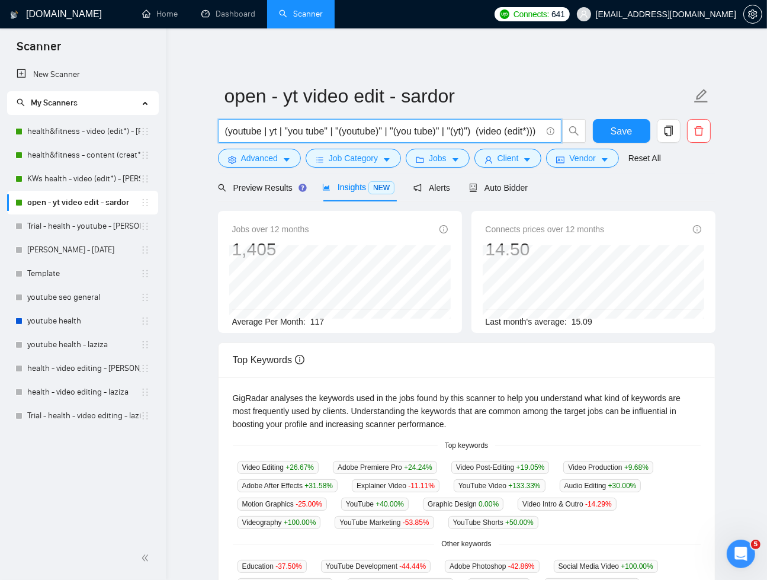
drag, startPoint x: 484, startPoint y: 131, endPoint x: 213, endPoint y: 128, distance: 271.3
click at [213, 128] on main "open - yt video edit - sardor (youtube | yt | "you tube" | "(youtube)" | "(you …" at bounding box center [466, 453] width 563 height 813
drag, startPoint x: 490, startPoint y: 133, endPoint x: 537, endPoint y: 167, distance: 58.0
click at [490, 133] on input "(youtube | yt | "you tube" | "(youtube)" | "(you tube)" | "(yt)") (video (edit*…" at bounding box center [383, 131] width 316 height 15
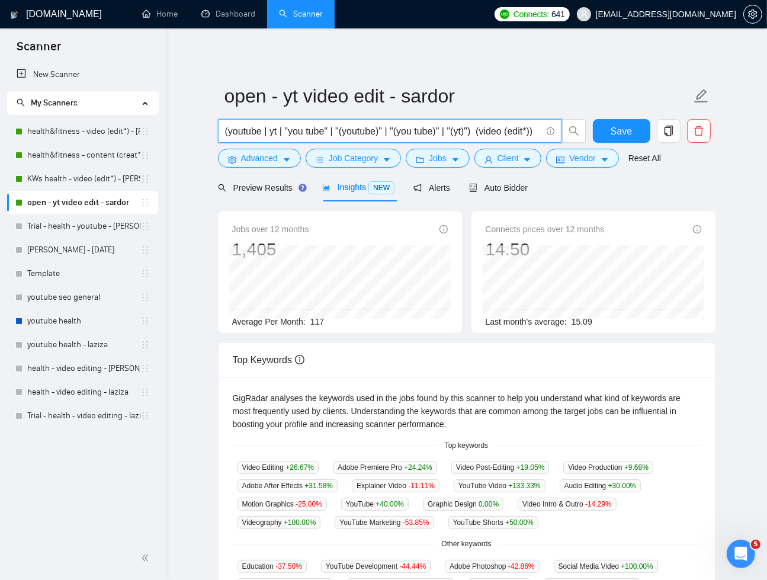
drag, startPoint x: 485, startPoint y: 129, endPoint x: 538, endPoint y: 130, distance: 52.7
click at [538, 130] on input "(youtube | yt | "you tube" | "(youtube)" | "(you tube)" | "(yt)") (video (edit*…" at bounding box center [383, 131] width 316 height 15
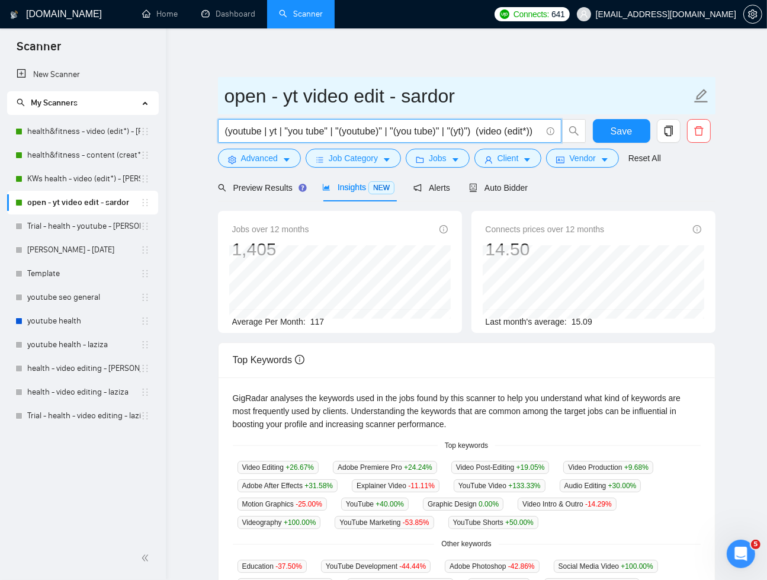
type input "(youtube | yt | "you tube" | "(youtube)" | "(you tube)" | "(yt)") (video (edit*…"
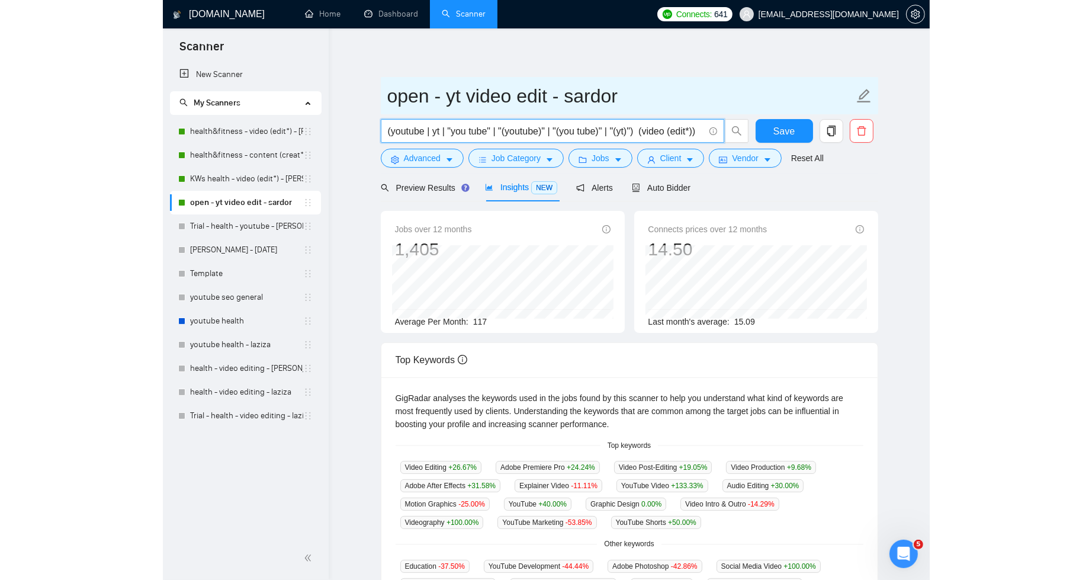
scroll to position [0, 0]
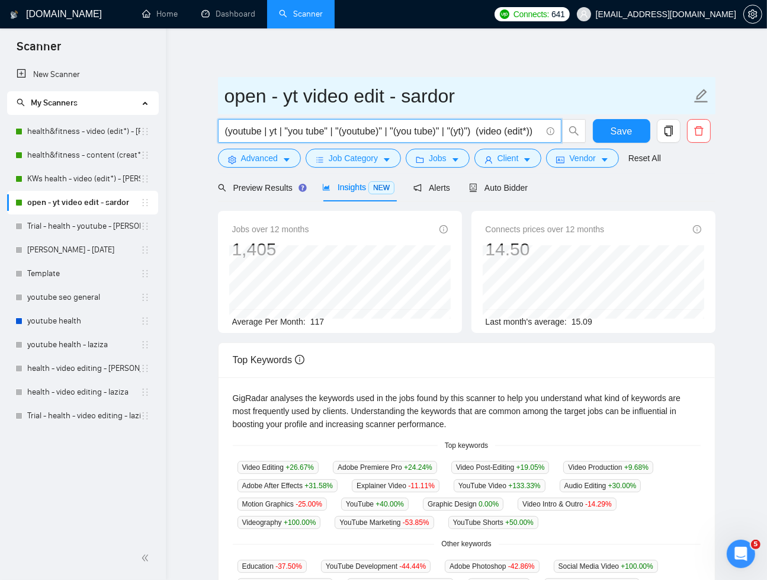
click at [316, 98] on input "open - yt video edit - sardor" at bounding box center [457, 96] width 467 height 30
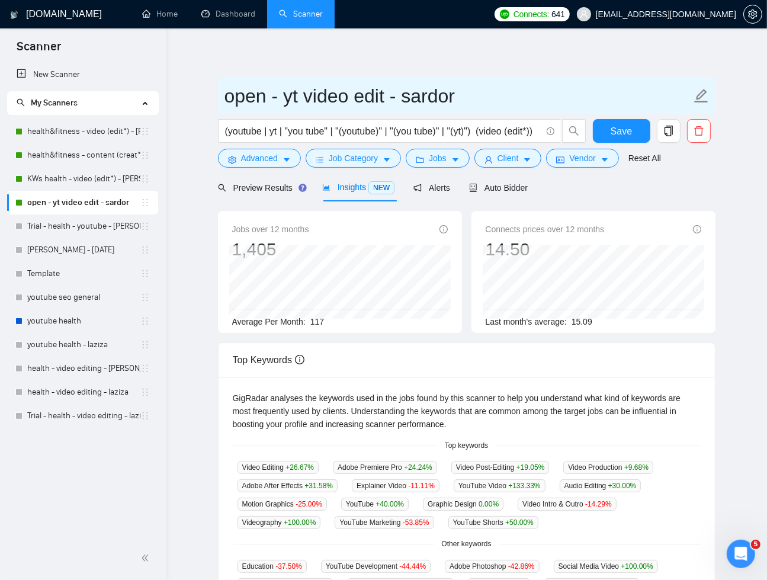
drag, startPoint x: 303, startPoint y: 98, endPoint x: 384, endPoint y: 98, distance: 81.1
click at [384, 98] on input "open - yt video edit - sardor" at bounding box center [457, 96] width 467 height 30
paste input "(edit*)"
drag, startPoint x: 482, startPoint y: 99, endPoint x: 217, endPoint y: 90, distance: 264.9
click at [218, 90] on span "open - yt video (edit*) - [PERSON_NAME]" at bounding box center [467, 95] width 498 height 37
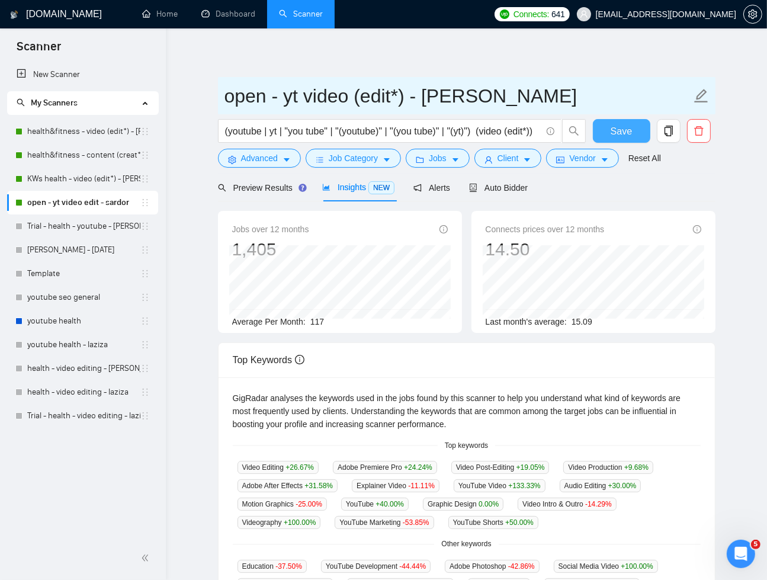
type input "open - yt video (edit*) - [PERSON_NAME]"
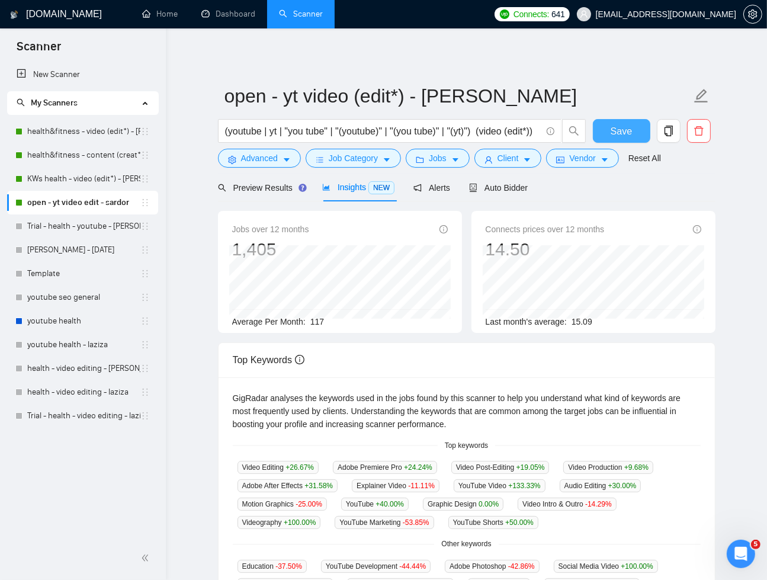
click at [608, 131] on button "Save" at bounding box center [621, 131] width 57 height 24
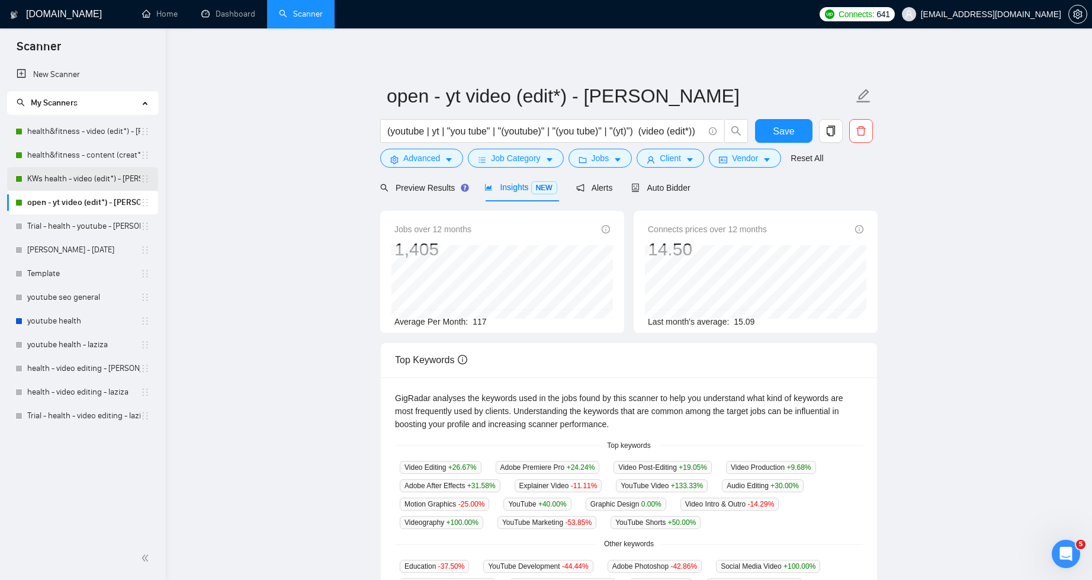
click at [123, 177] on link "KWs health - video (edit*) - [PERSON_NAME]" at bounding box center [83, 179] width 113 height 24
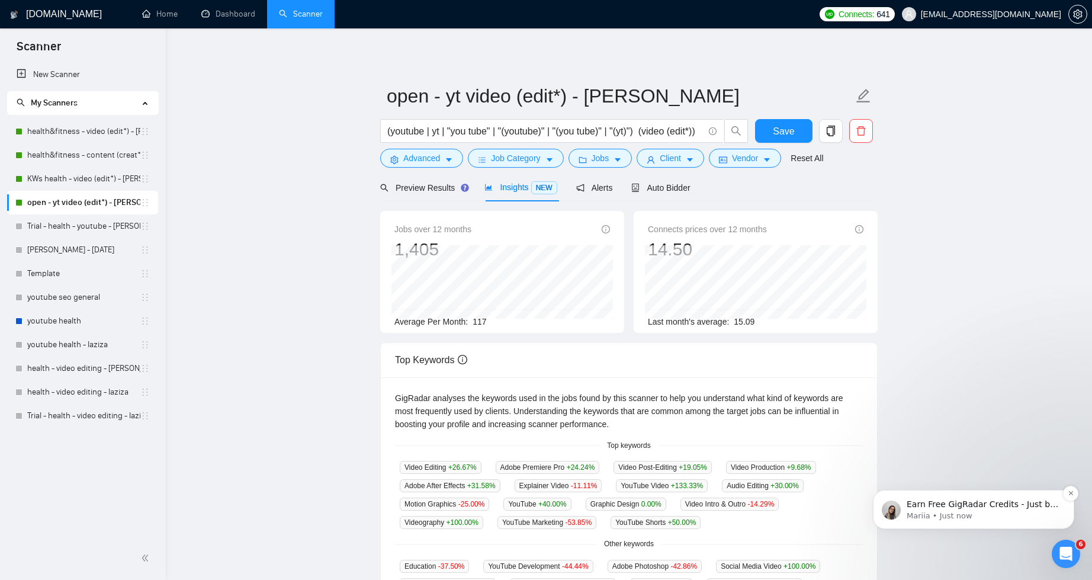
click at [982, 514] on p "Mariia • Just now" at bounding box center [983, 516] width 153 height 11
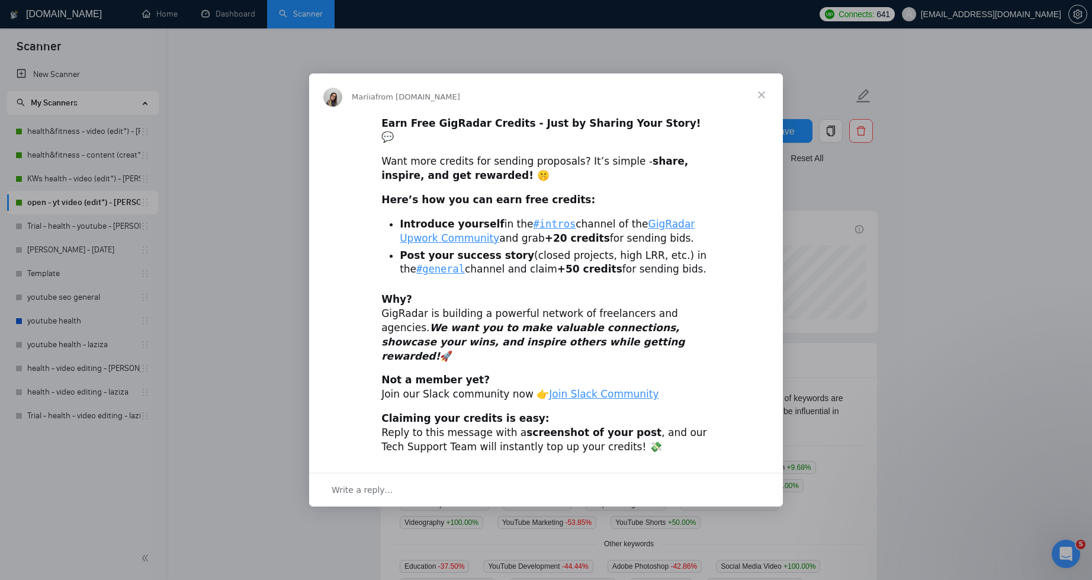
click at [762, 108] on span "Close" at bounding box center [761, 94] width 43 height 43
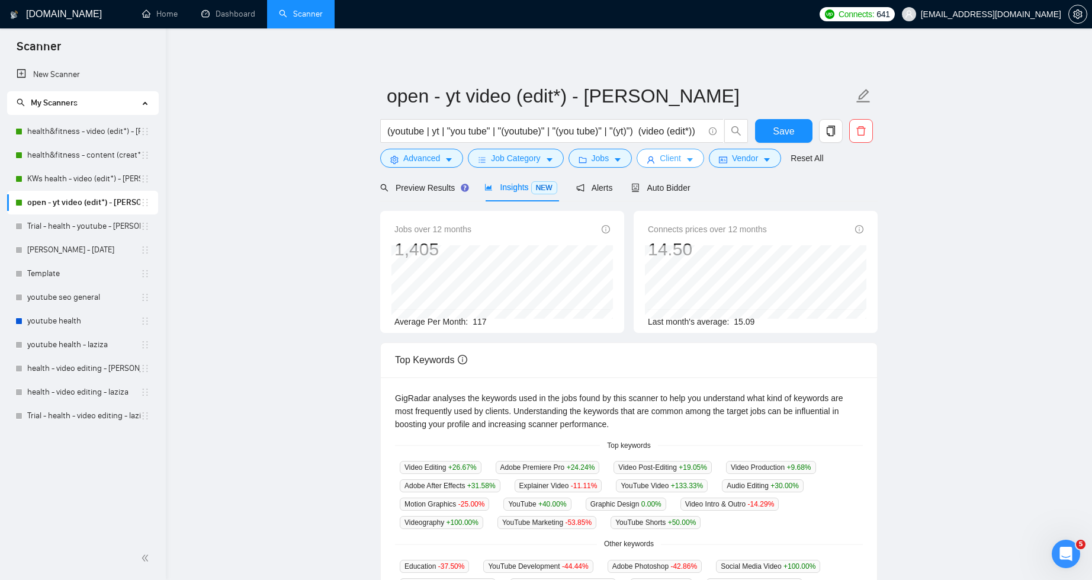
click at [694, 158] on icon "caret-down" at bounding box center [690, 160] width 8 height 8
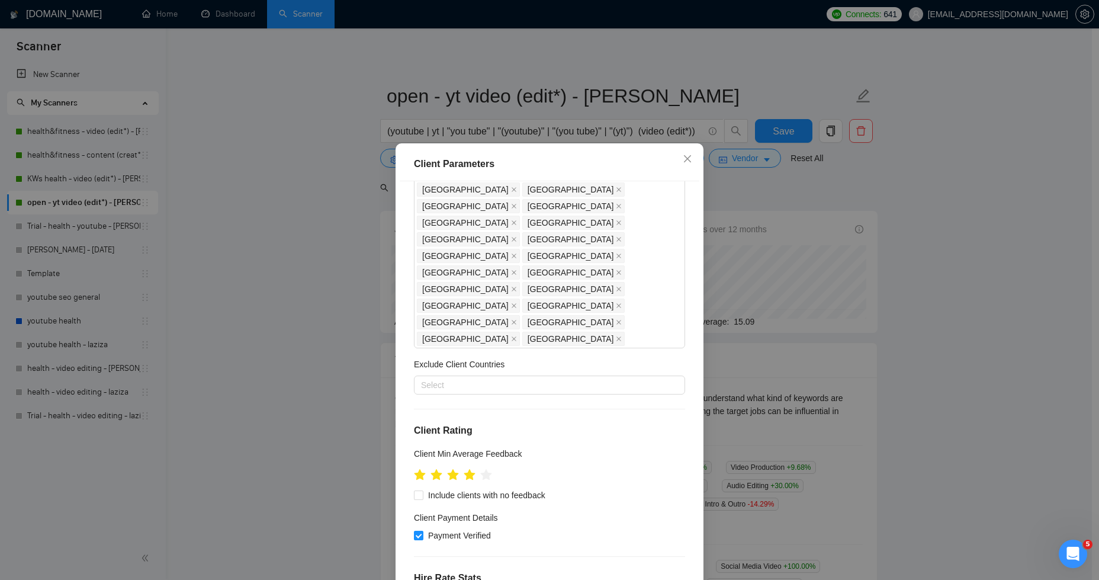
scroll to position [394, 0]
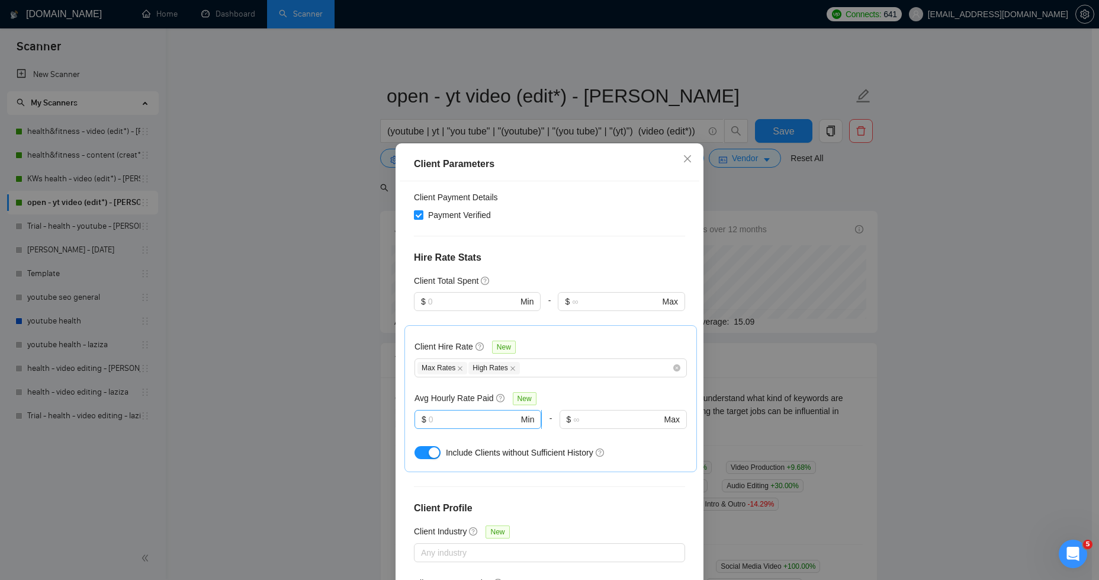
click at [434, 413] on input "text" at bounding box center [474, 419] width 90 height 13
type input "8"
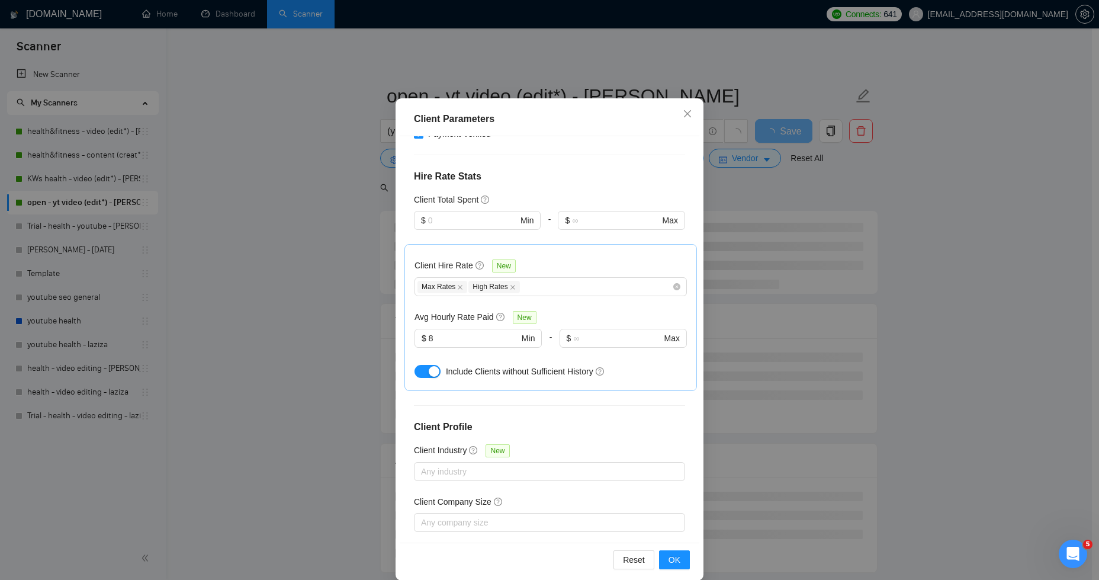
scroll to position [59, 0]
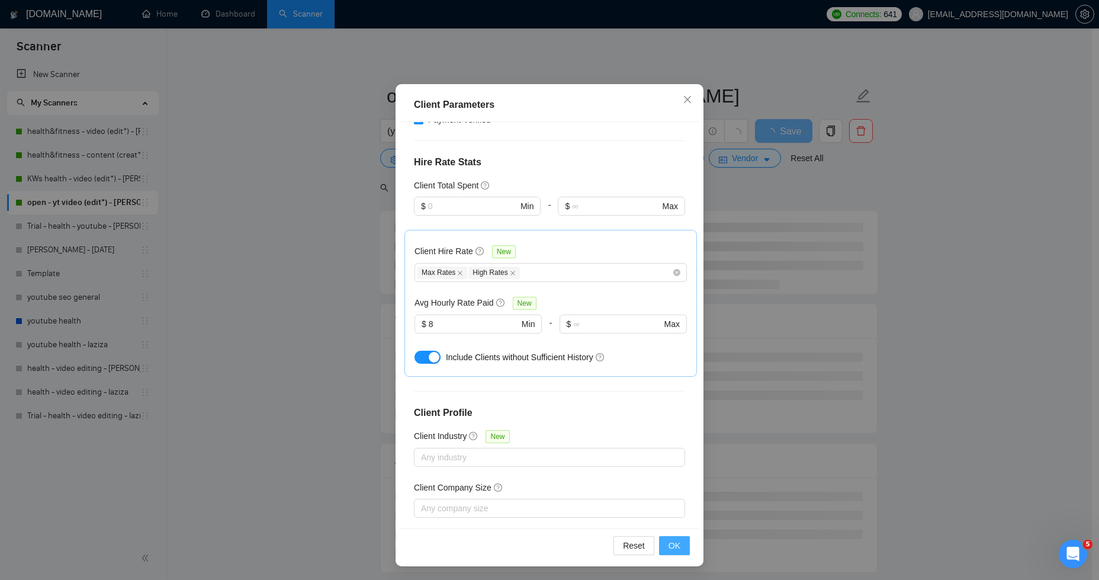
click at [678, 537] on button "OK" at bounding box center [674, 545] width 31 height 19
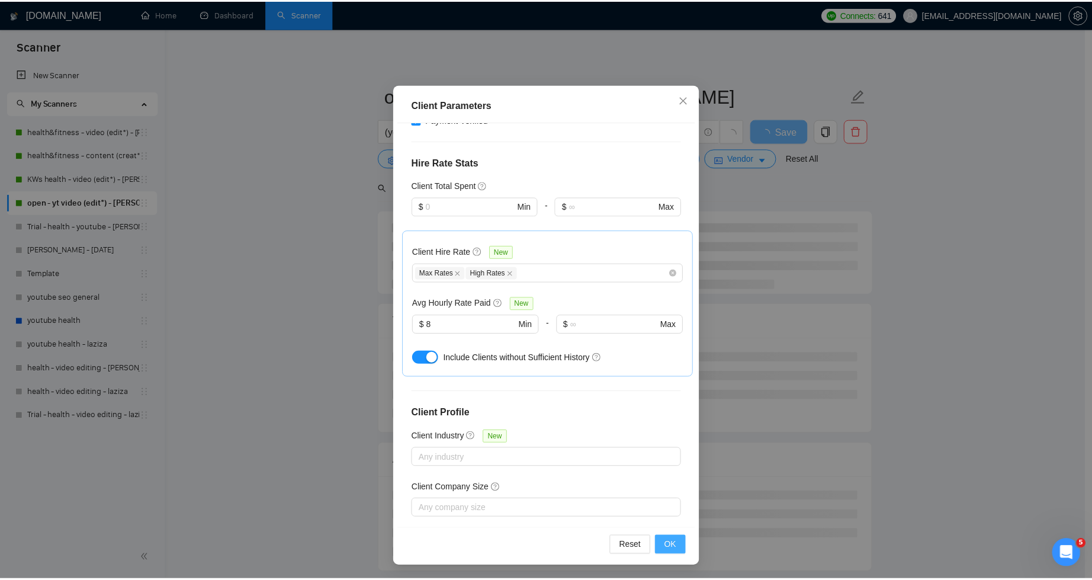
scroll to position [0, 0]
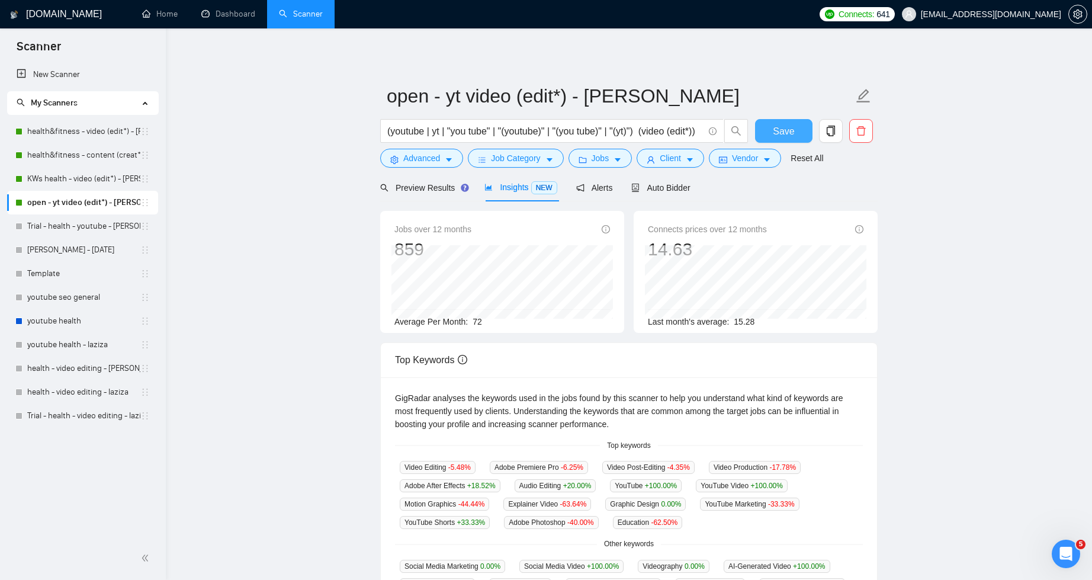
click at [774, 129] on span "Save" at bounding box center [783, 131] width 21 height 15
click at [437, 187] on span "Preview Results" at bounding box center [422, 187] width 85 height 9
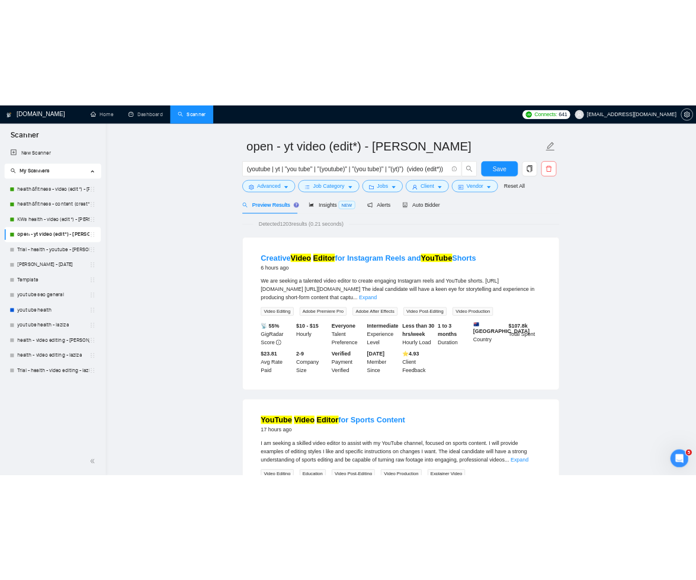
scroll to position [33, 0]
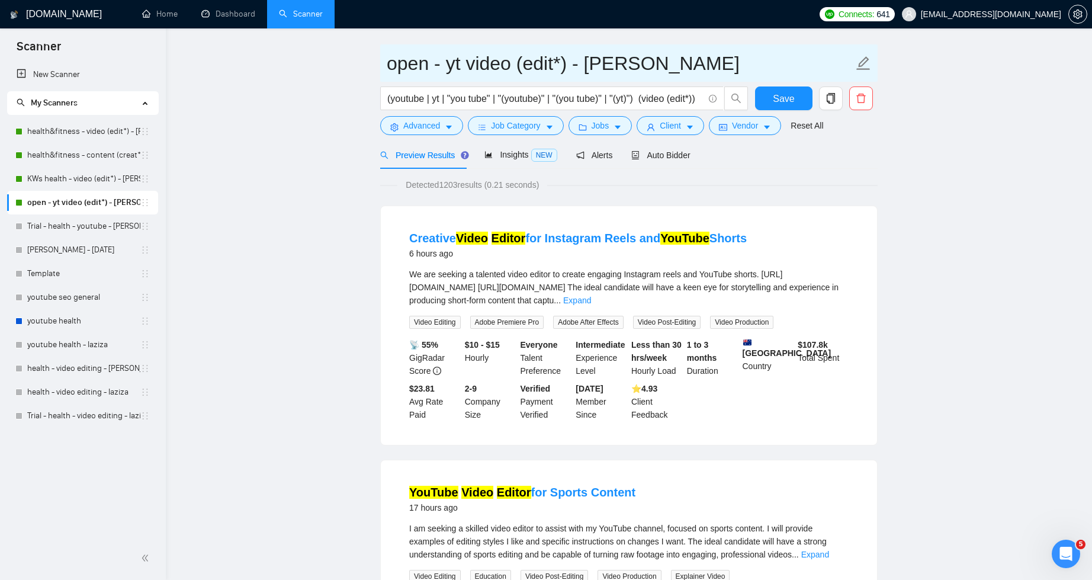
drag, startPoint x: 641, startPoint y: 65, endPoint x: 396, endPoint y: 72, distance: 245.9
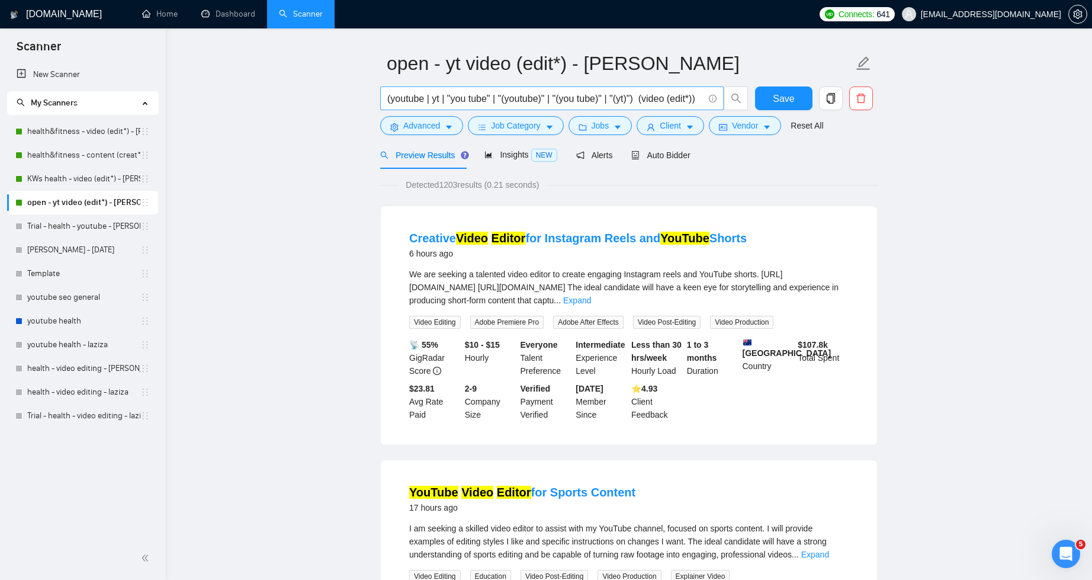
click at [403, 97] on input "(youtube | yt | "you tube" | "(youtube)" | "(you tube)" | "(yt)") (video (edit*…" at bounding box center [545, 98] width 316 height 15
click at [509, 156] on span "Insights NEW" at bounding box center [520, 154] width 72 height 9
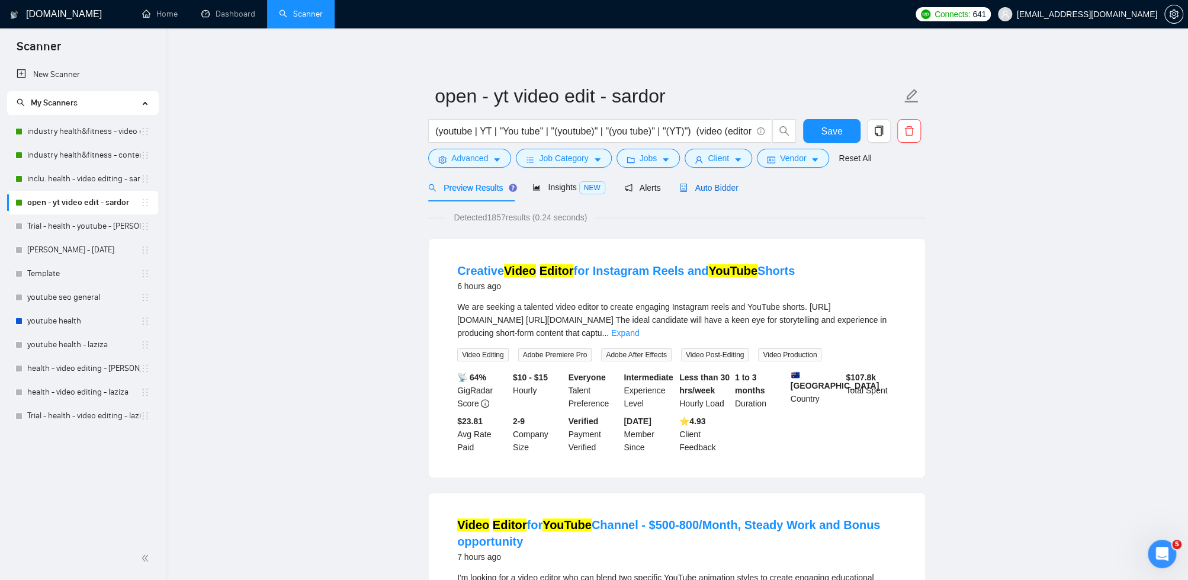
click at [688, 185] on icon "robot" at bounding box center [684, 188] width 7 height 8
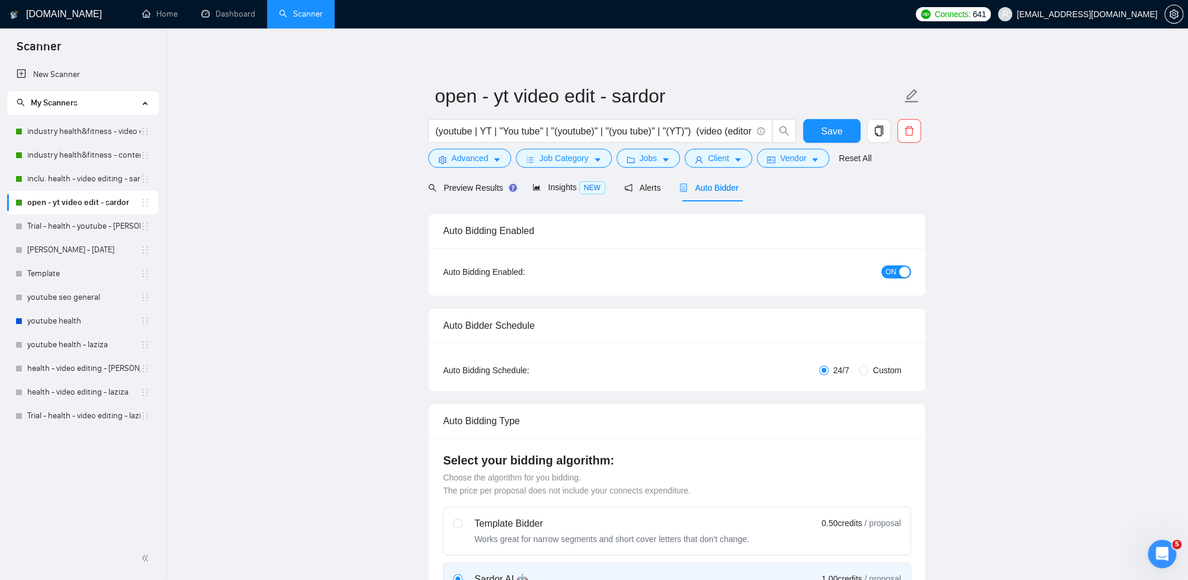
click at [453, 188] on span "Preview Results" at bounding box center [470, 187] width 85 height 9
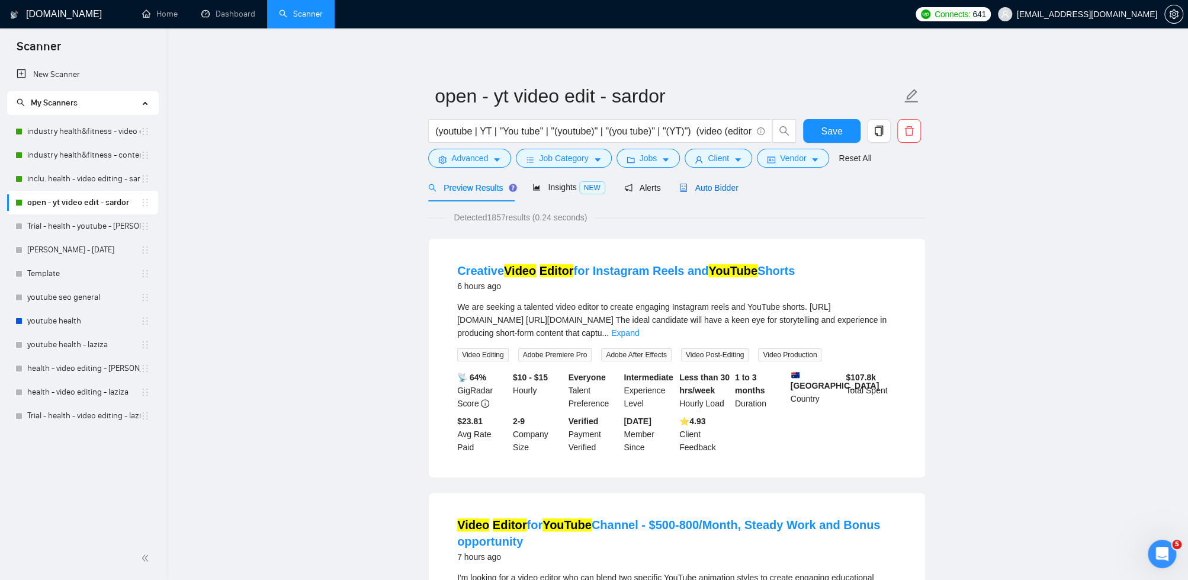
click at [721, 184] on span "Auto Bidder" at bounding box center [708, 187] width 59 height 9
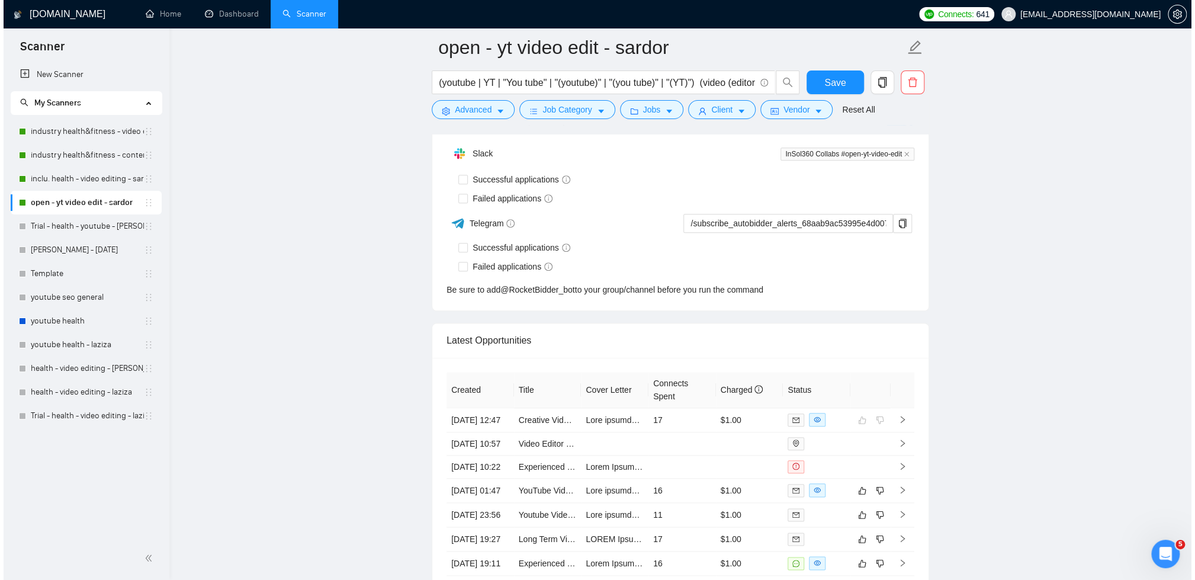
scroll to position [3602, 0]
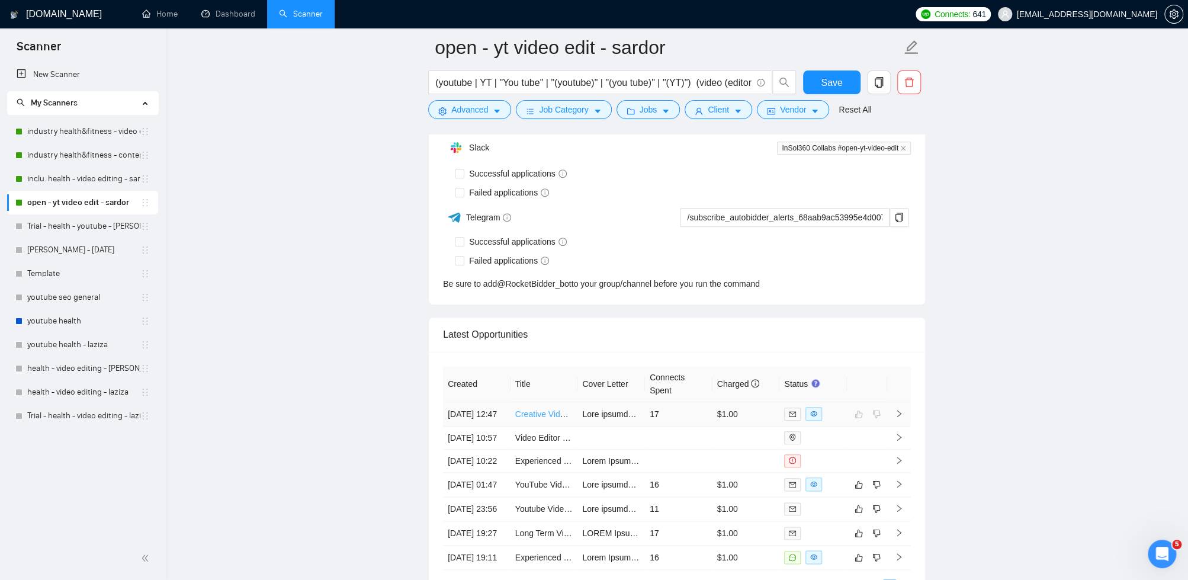
click at [551, 414] on link "Creative Video Editor for Instagram Reels and YouTube Shorts" at bounding box center [630, 413] width 230 height 9
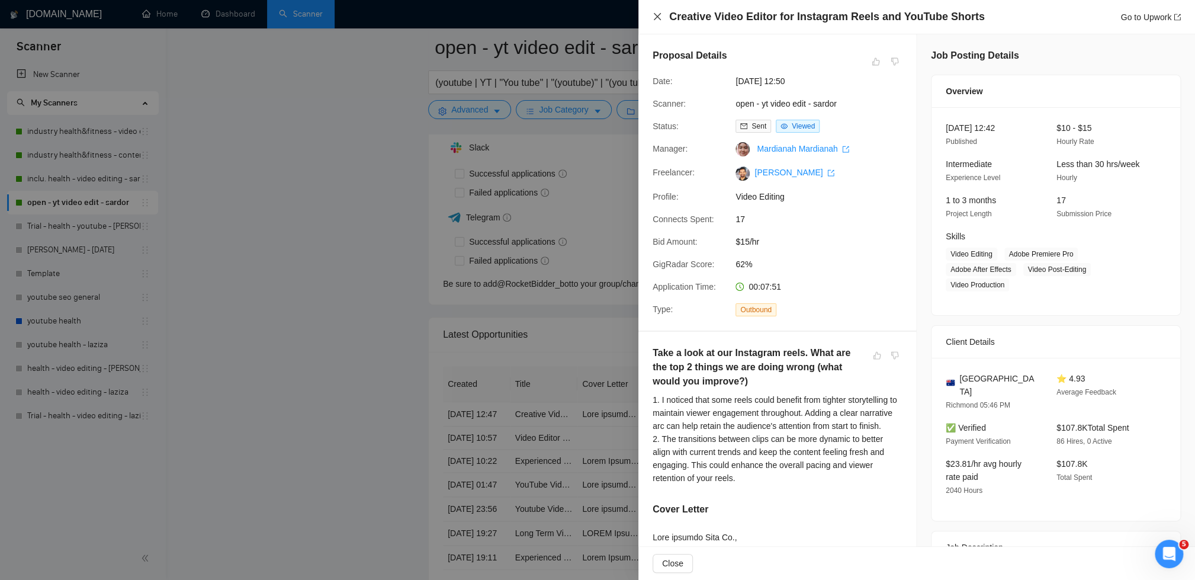
click at [657, 18] on icon "close" at bounding box center [657, 16] width 9 height 9
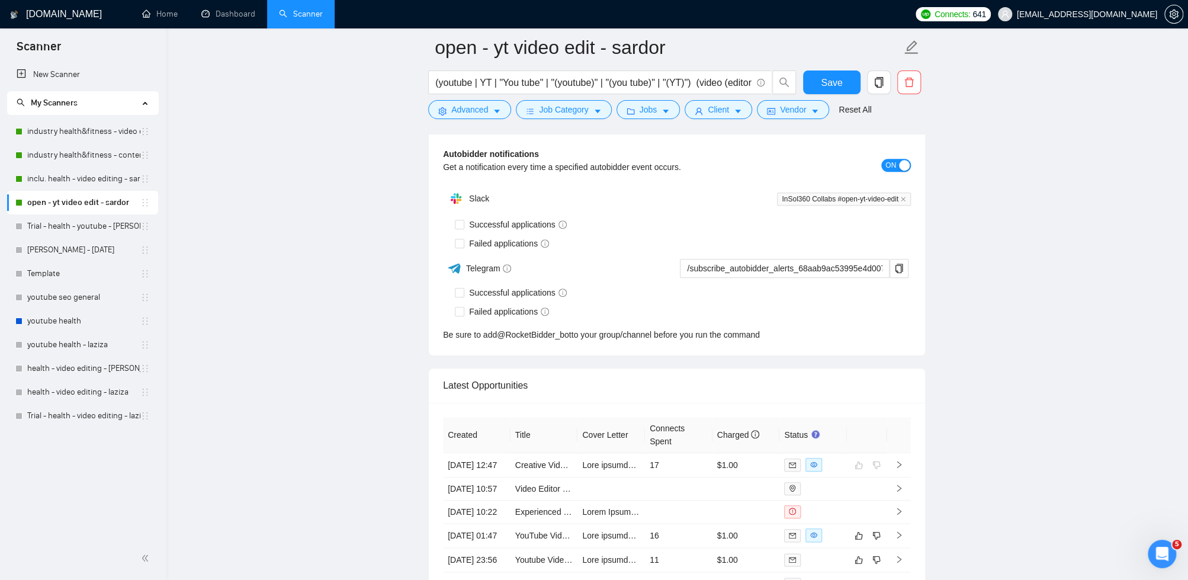
scroll to position [3515, 0]
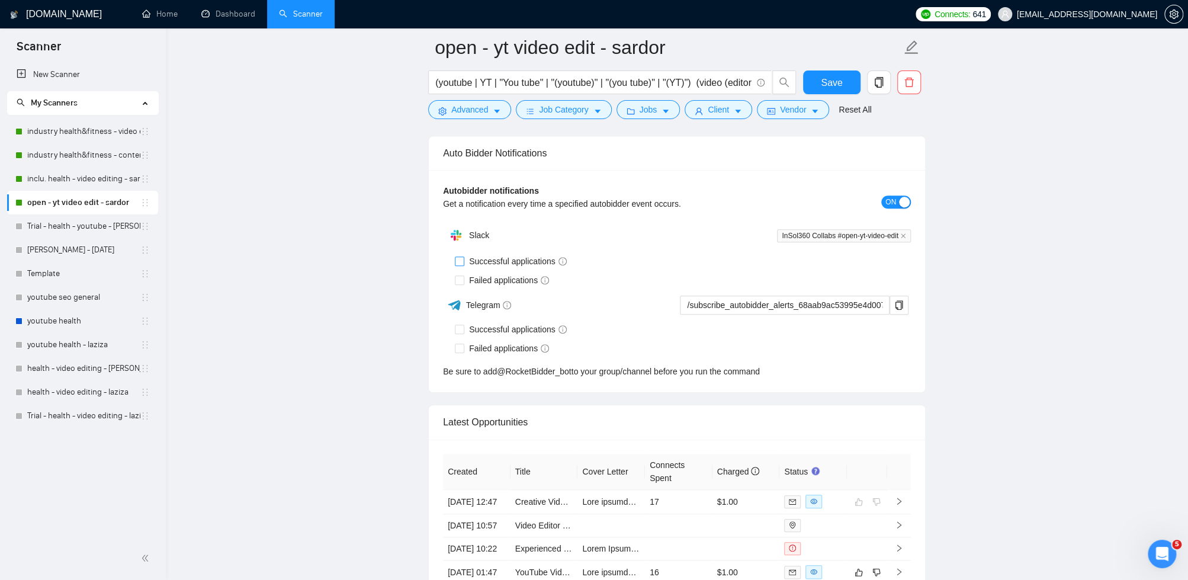
click at [458, 256] on input "Successful applications" at bounding box center [459, 260] width 8 height 8
checkbox input "true"
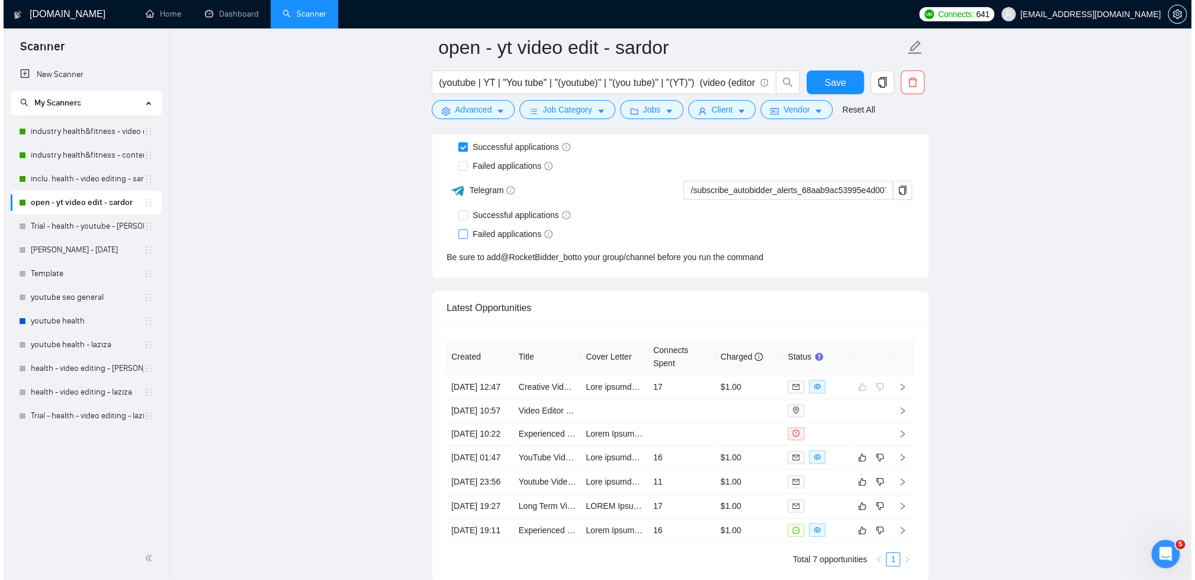
scroll to position [3484, 0]
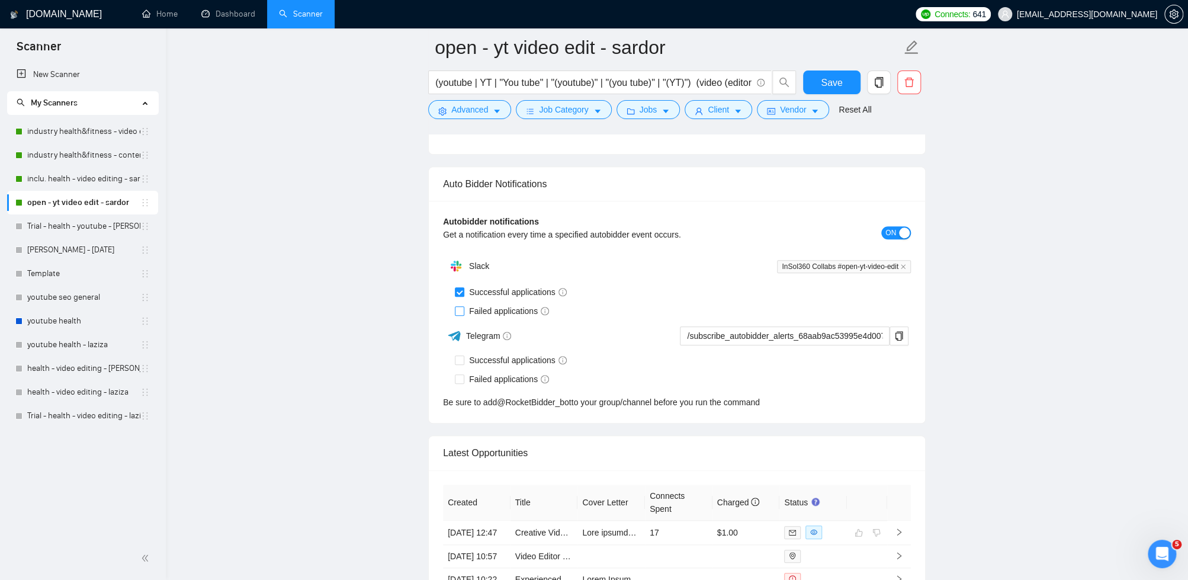
click at [463, 309] on input "Failed applications" at bounding box center [459, 310] width 8 height 8
checkbox input "true"
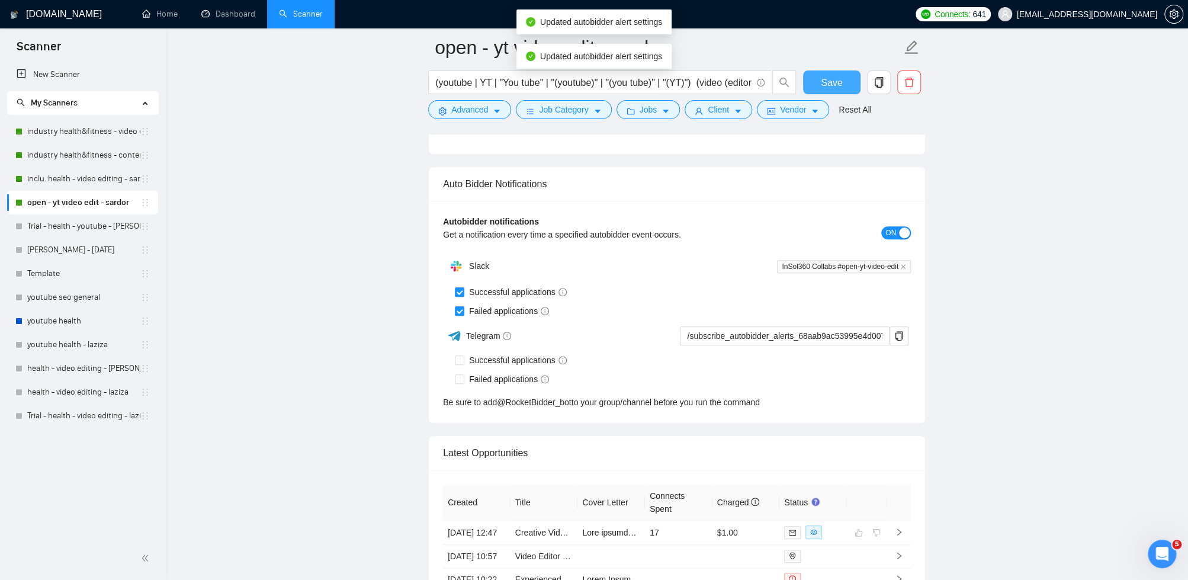
click at [833, 79] on span "Save" at bounding box center [831, 82] width 21 height 15
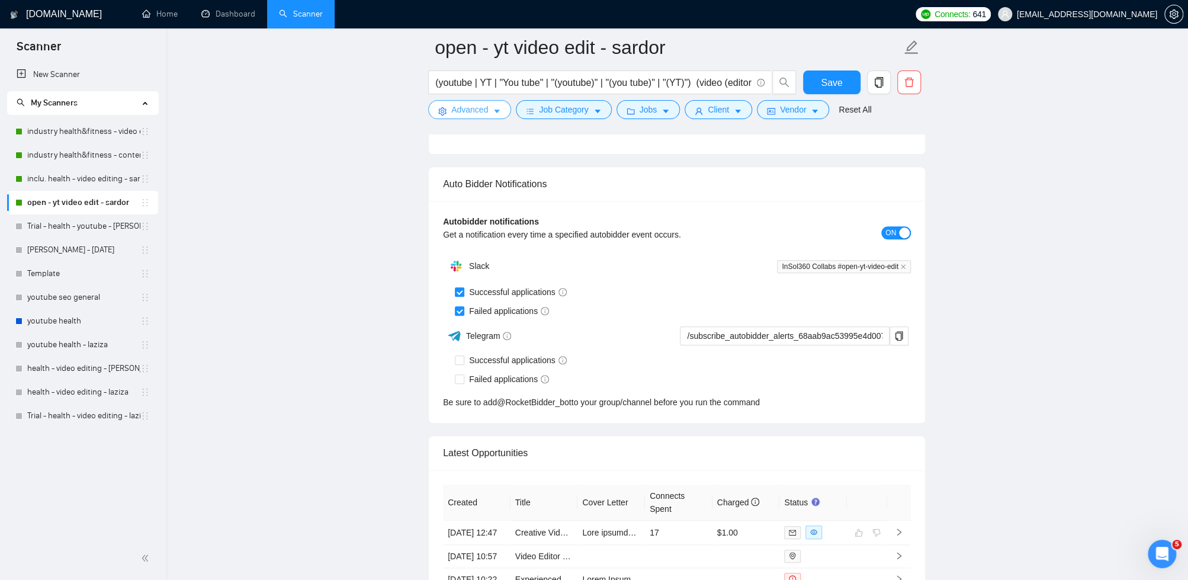
click at [488, 115] on span "Advanced" at bounding box center [469, 109] width 37 height 13
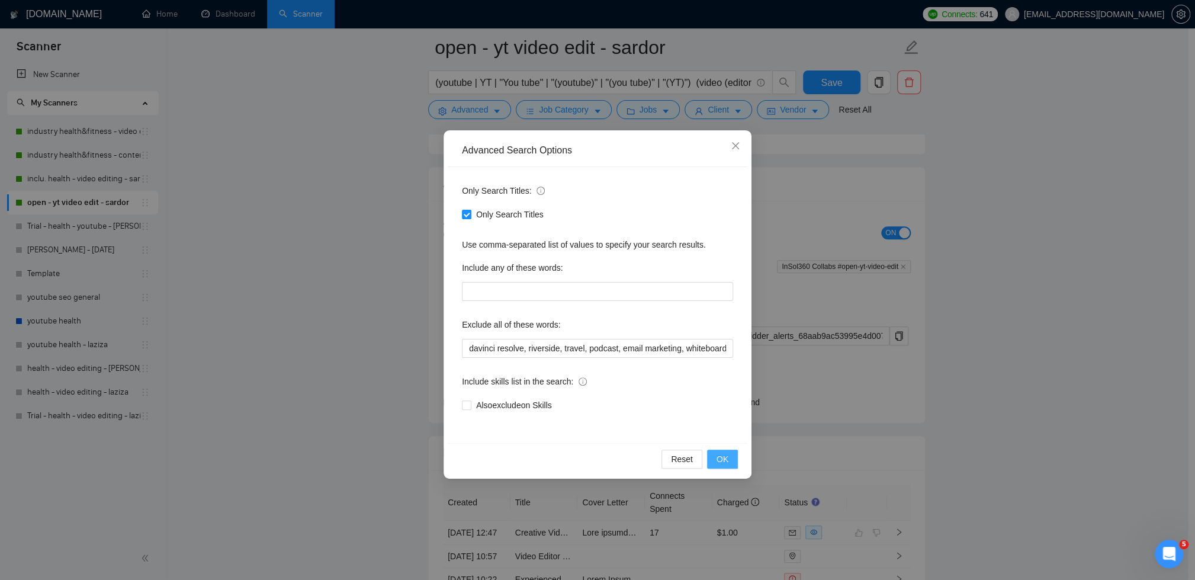
click at [723, 454] on span "OK" at bounding box center [723, 459] width 12 height 13
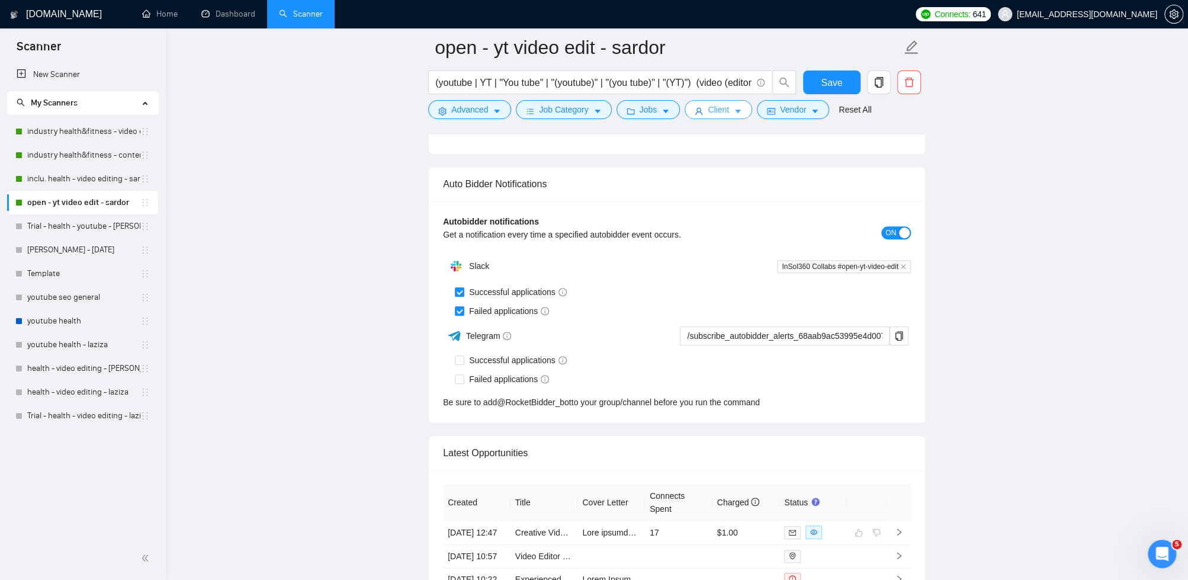
click at [741, 110] on icon "caret-down" at bounding box center [738, 112] width 6 height 4
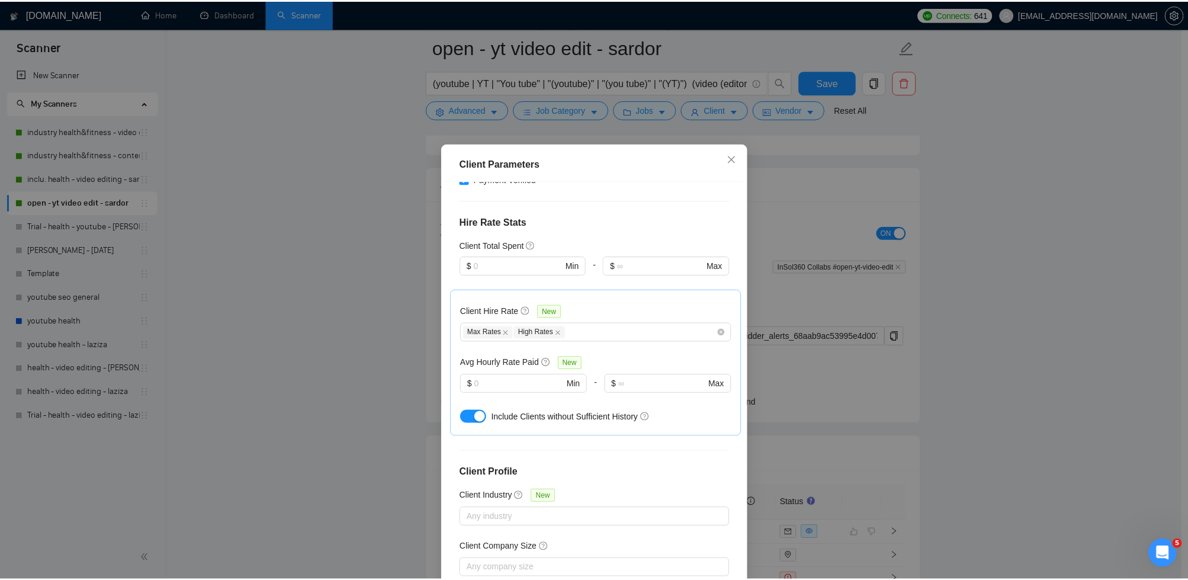
scroll to position [430, 0]
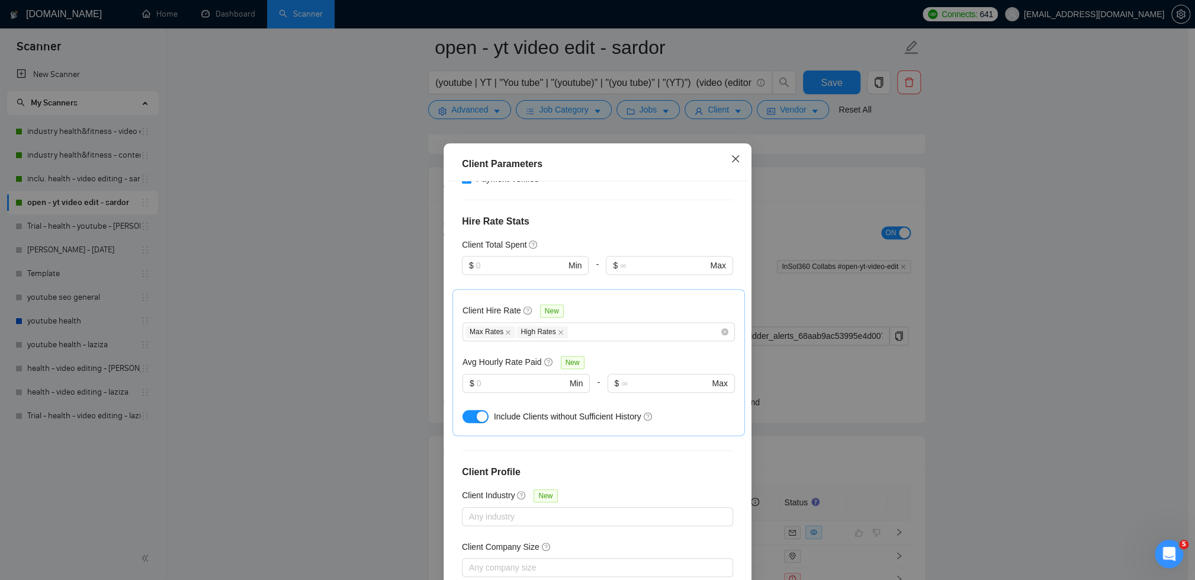
click at [733, 154] on span "Close" at bounding box center [736, 159] width 32 height 32
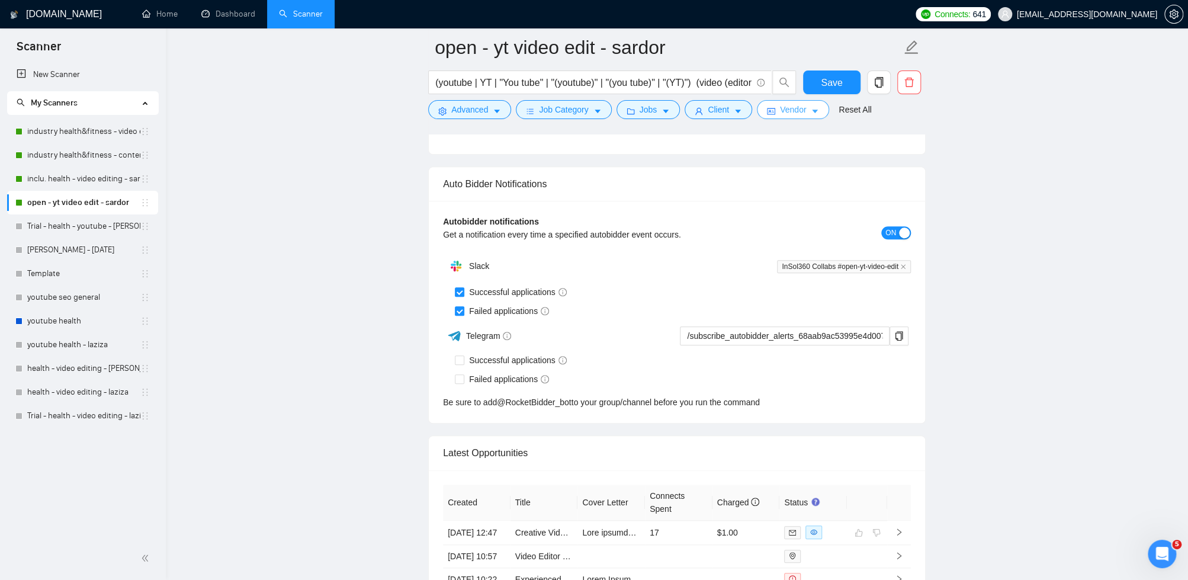
click at [800, 116] on span "Vendor" at bounding box center [793, 109] width 26 height 13
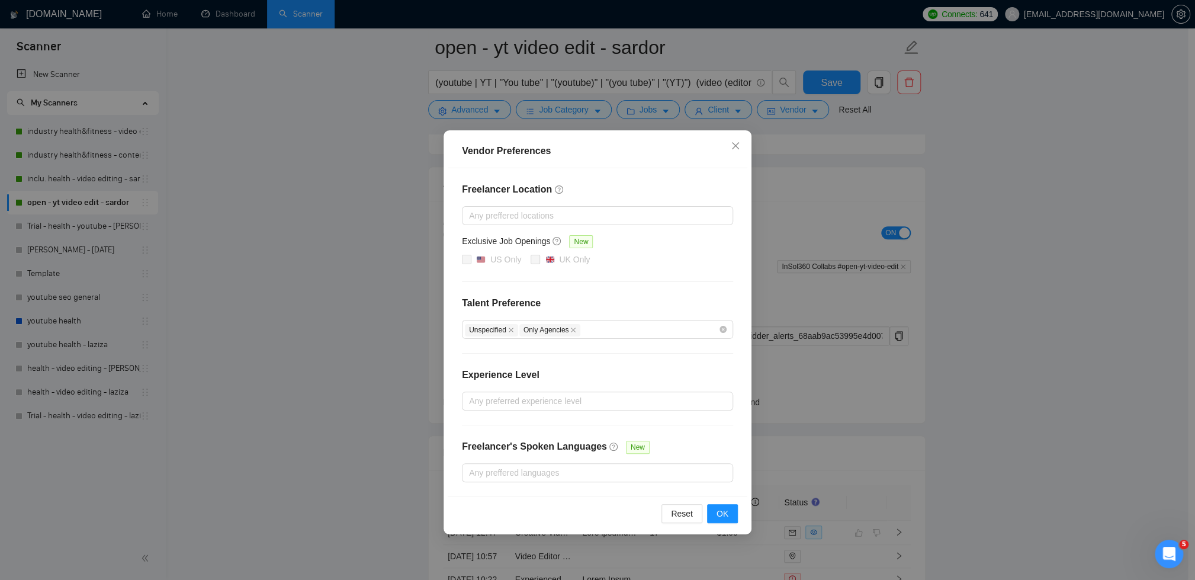
click at [939, 166] on div "Vendor Preferences Freelancer Location Any preffered locations Exclusive Job Op…" at bounding box center [597, 290] width 1195 height 580
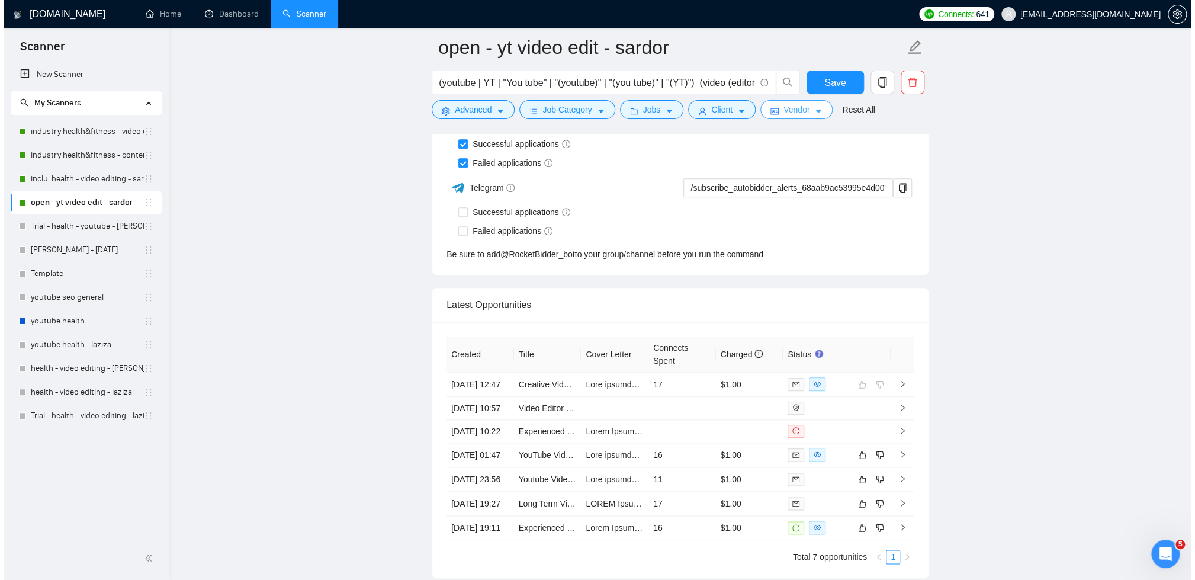
scroll to position [3801, 0]
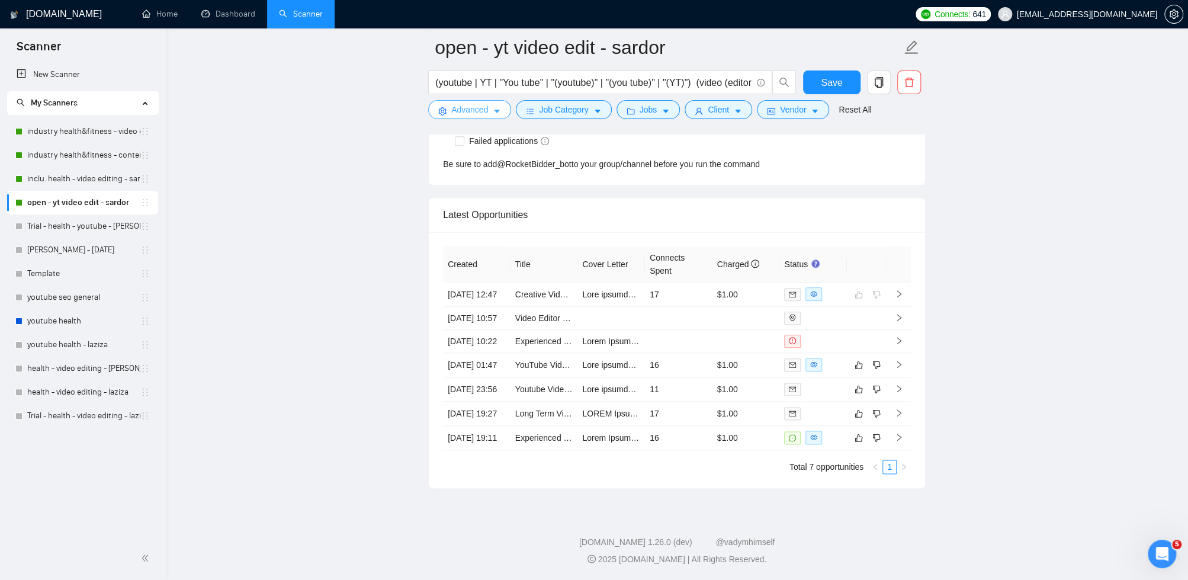
click at [489, 104] on button "Advanced" at bounding box center [469, 109] width 83 height 19
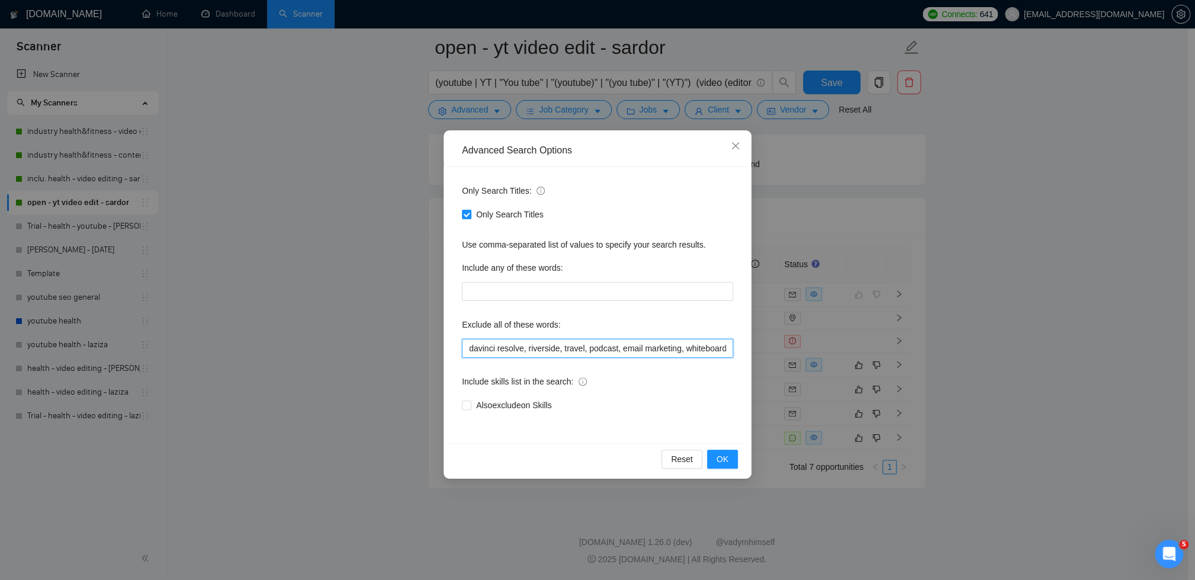
drag, startPoint x: 715, startPoint y: 348, endPoint x: 817, endPoint y: 399, distance: 113.9
click at [715, 348] on input "davinci resolve, riverside, travel, podcast, email marketing, whiteboard, YouTu…" at bounding box center [597, 348] width 271 height 19
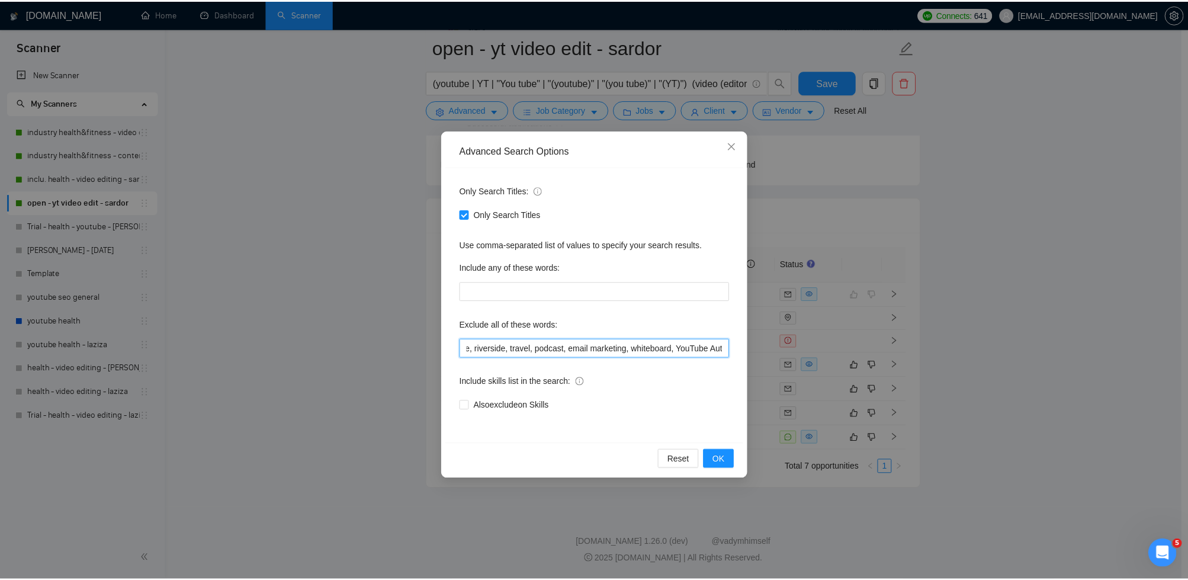
scroll to position [0, 0]
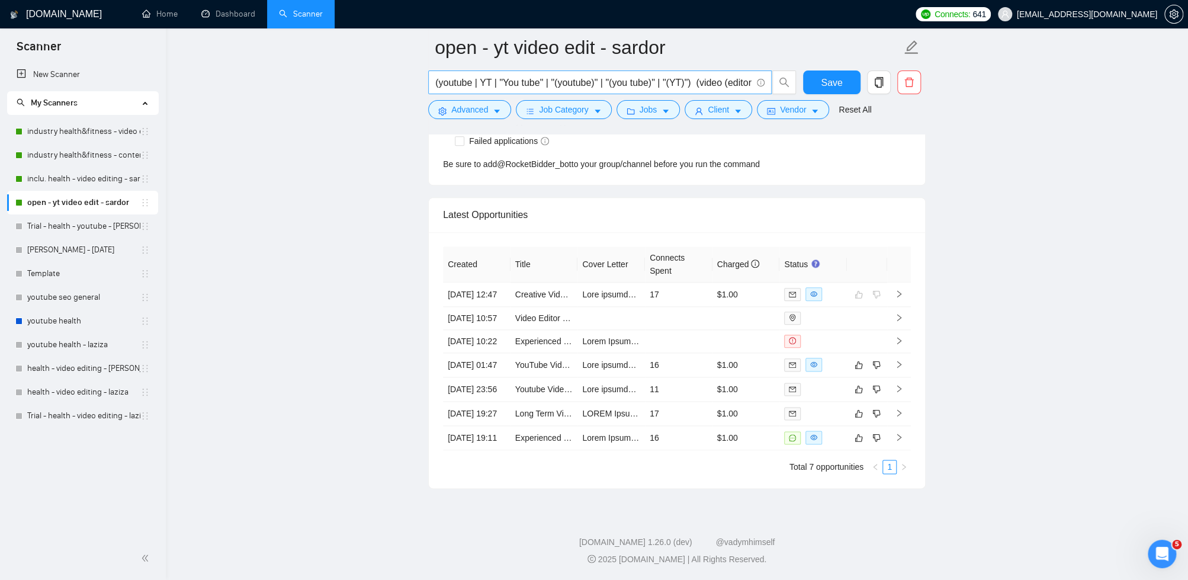
click at [734, 82] on input "(youtube | YT | "You tube" | "(youtube)" | "(you tube)" | "(YT)") (video (edito…" at bounding box center [593, 82] width 316 height 15
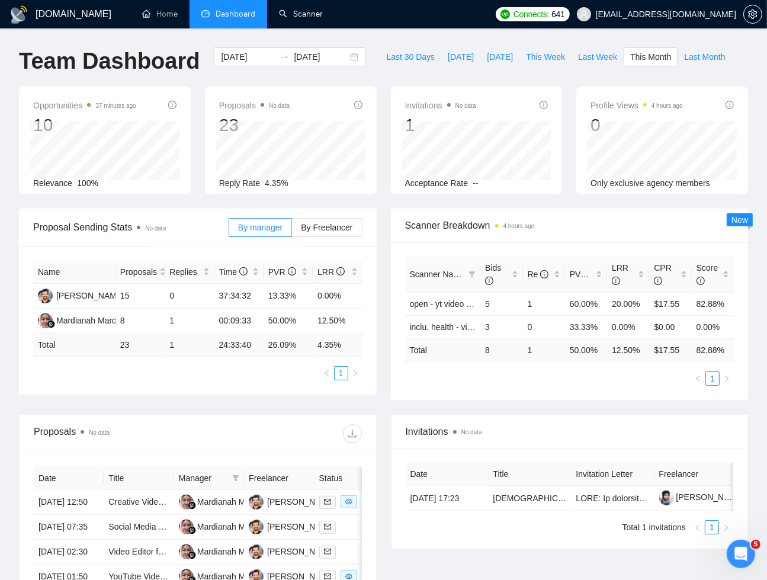
click at [753, 102] on div "Profile Views 4 hours ago 0 Only exclusive agency members" at bounding box center [662, 140] width 186 height 108
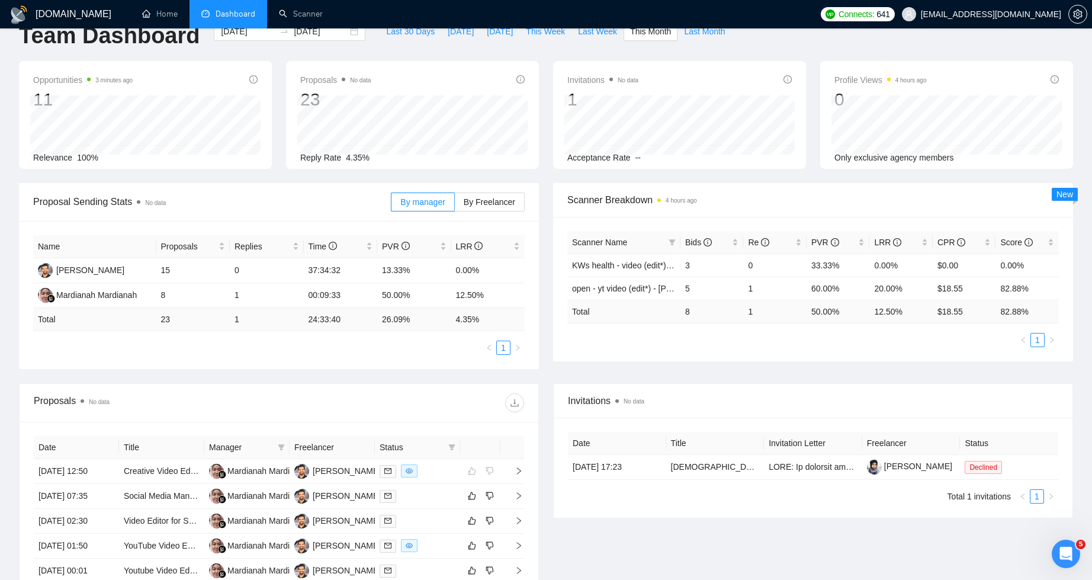
scroll to position [27, 0]
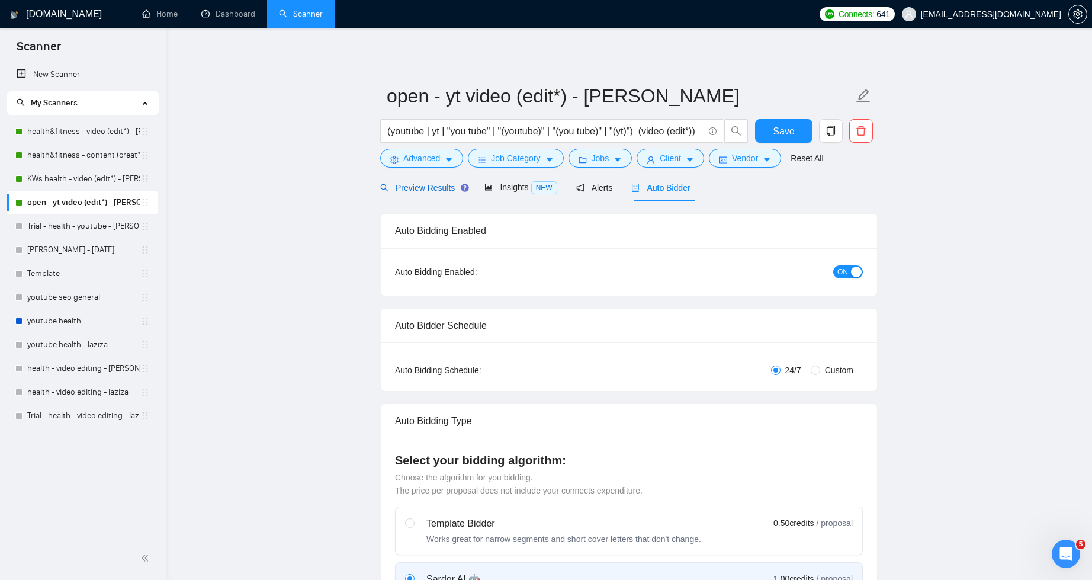
click at [455, 184] on span "Preview Results" at bounding box center [422, 187] width 85 height 9
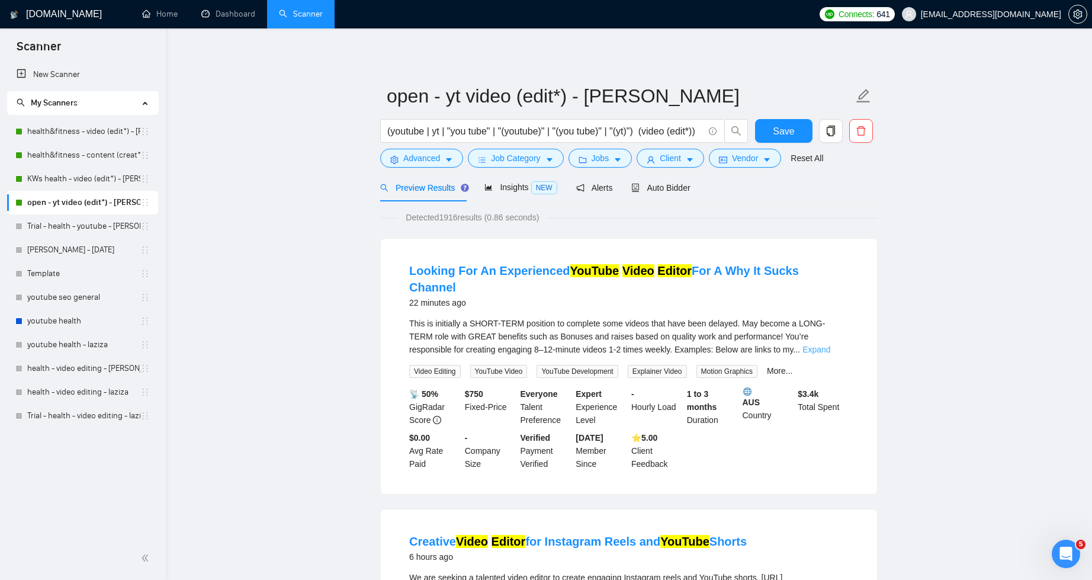
click at [830, 345] on link "Expand" at bounding box center [817, 349] width 28 height 9
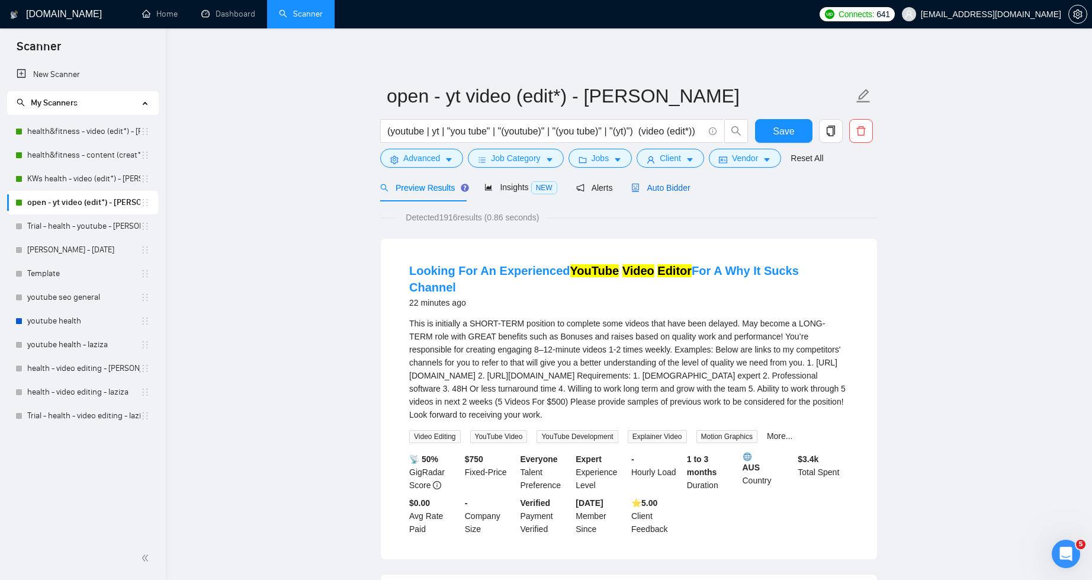
click at [666, 185] on span "Auto Bidder" at bounding box center [660, 187] width 59 height 9
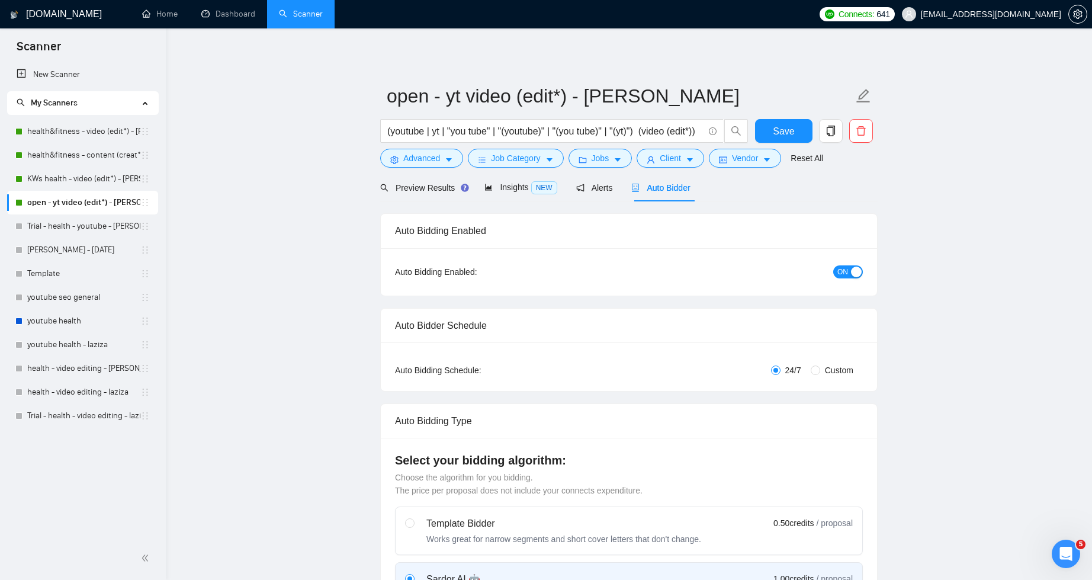
checkbox input "true"
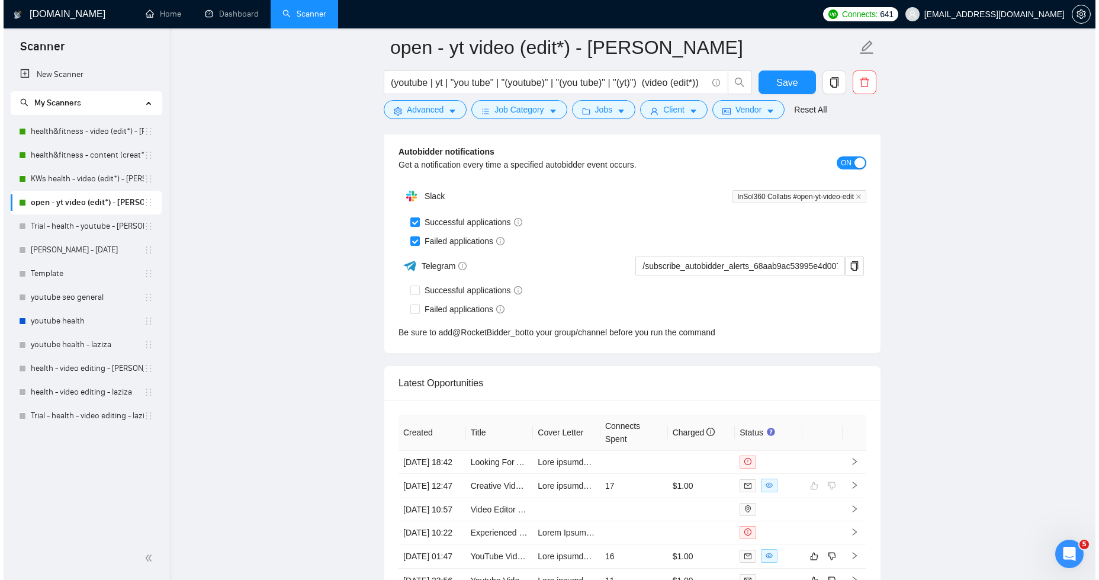
scroll to position [3742, 0]
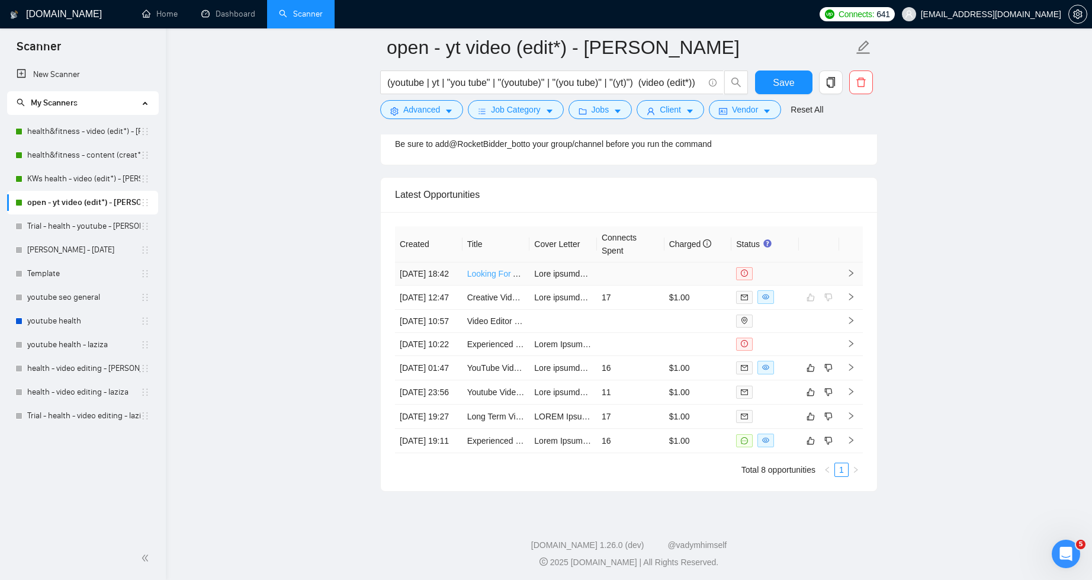
click at [506, 272] on link "Looking For An Experienced YouTube Video Editor For A Why It Sucks Channel" at bounding box center [613, 273] width 292 height 9
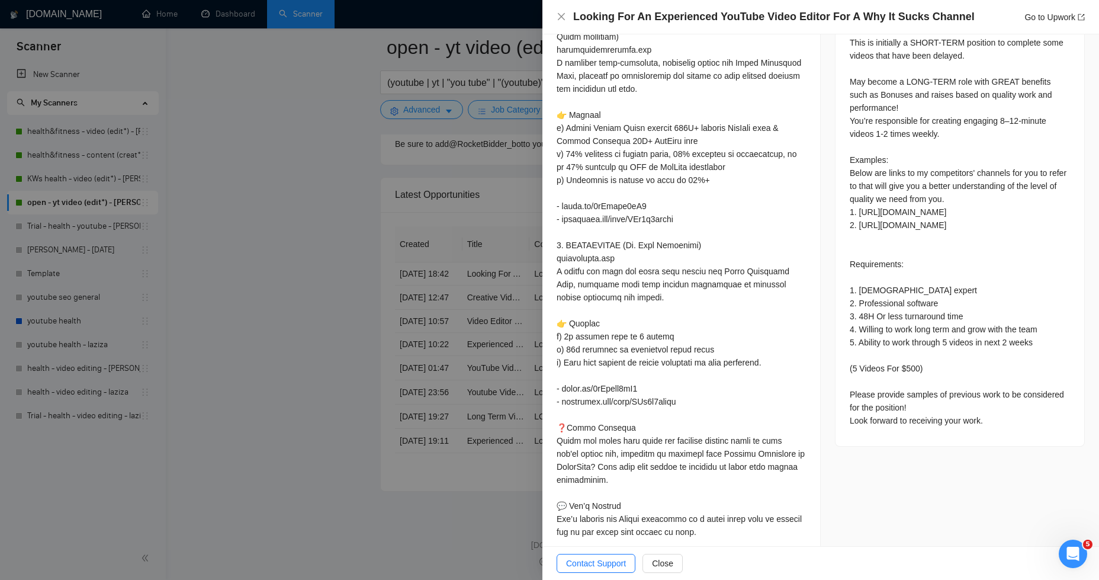
scroll to position [598, 0]
drag, startPoint x: 858, startPoint y: 210, endPoint x: 1030, endPoint y: 210, distance: 172.4
click at [1030, 210] on div "This is initially a SHORT-TERM position to complete some videos that have been …" at bounding box center [960, 232] width 220 height 391
copy div "[URL][DOMAIN_NAME]"
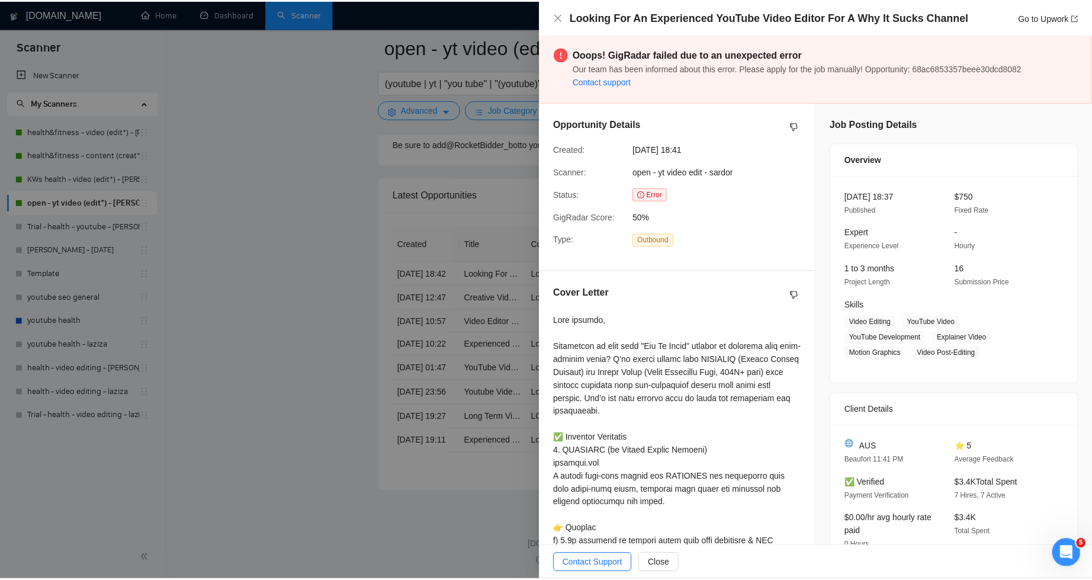
scroll to position [0, 0]
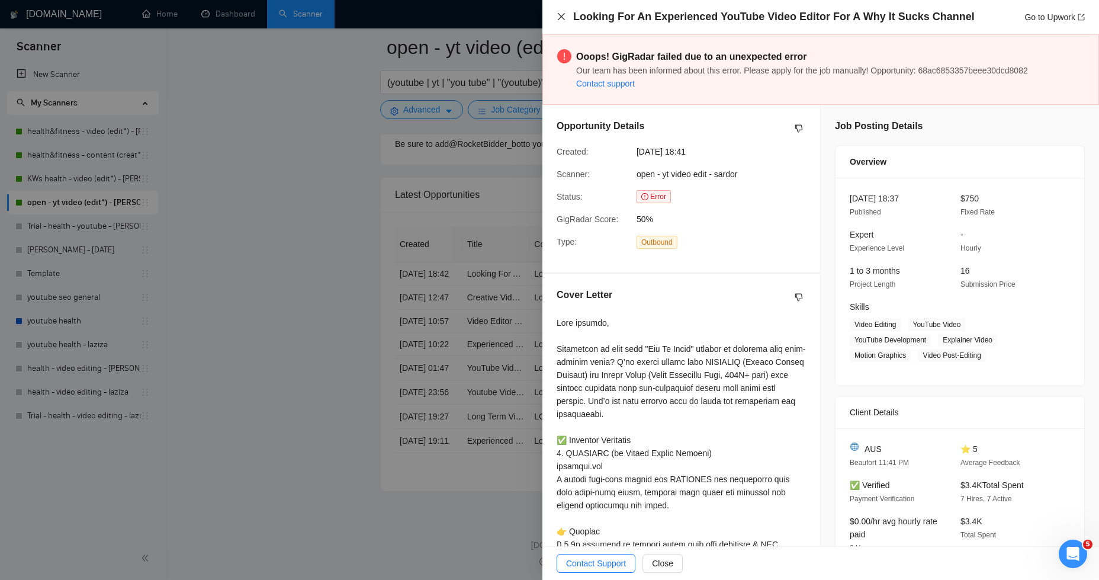
click at [564, 15] on icon "close" at bounding box center [561, 16] width 9 height 9
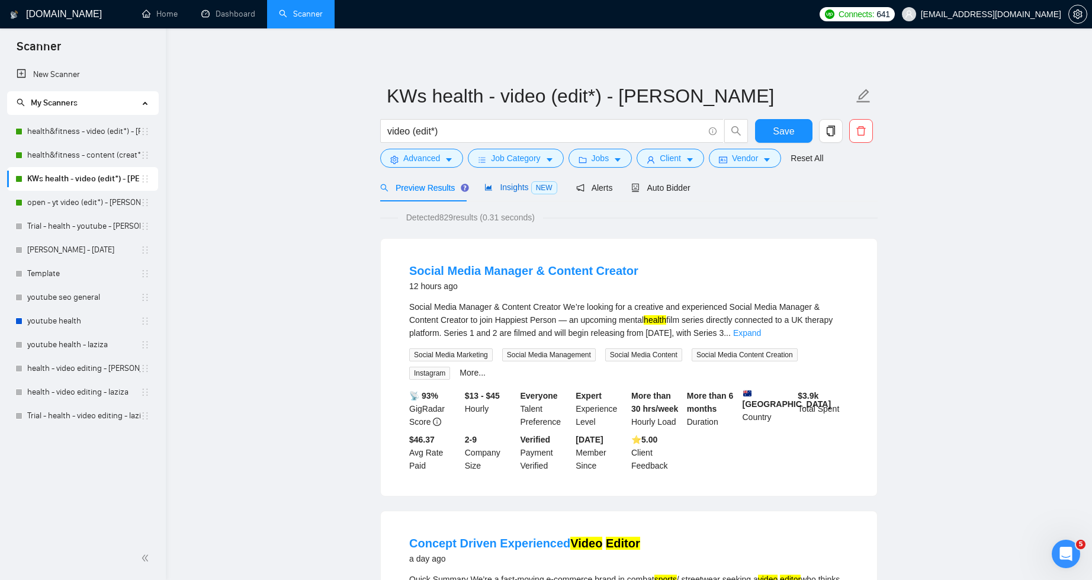
click at [499, 187] on span "Insights NEW" at bounding box center [520, 186] width 72 height 9
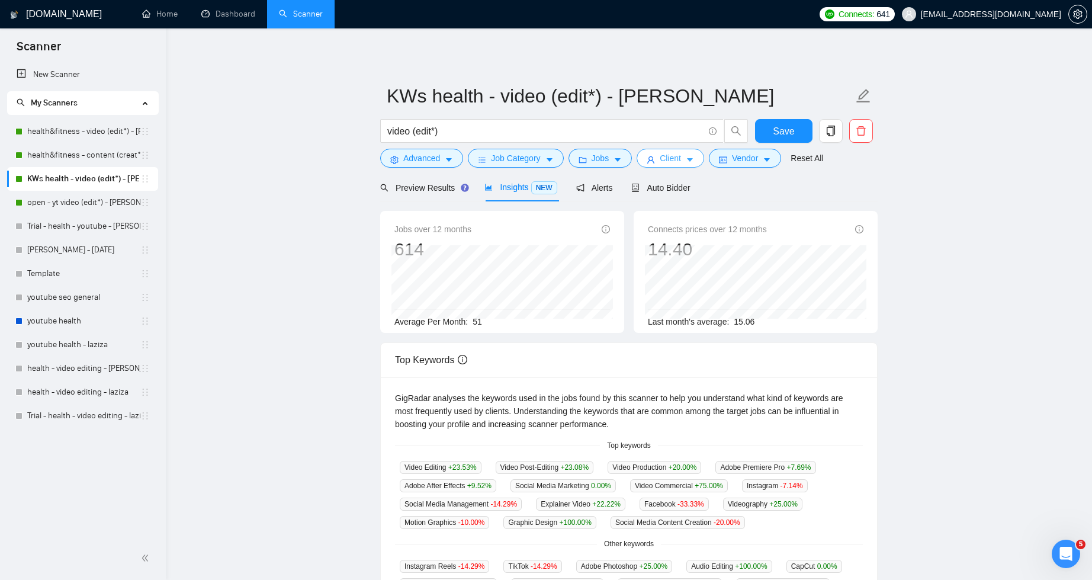
click at [681, 157] on span "Client" at bounding box center [670, 158] width 21 height 13
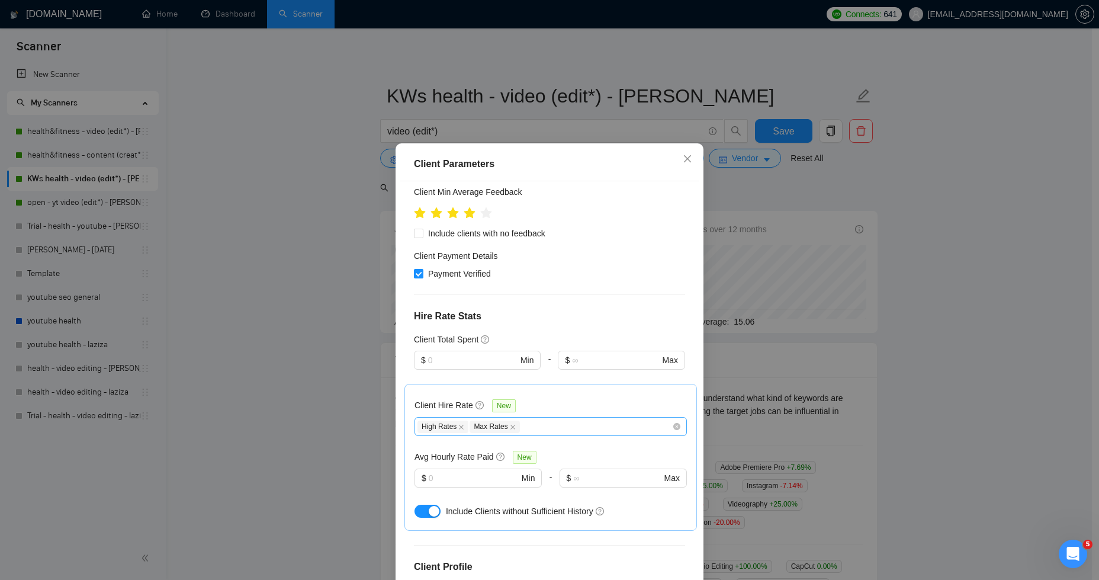
scroll to position [366, 0]
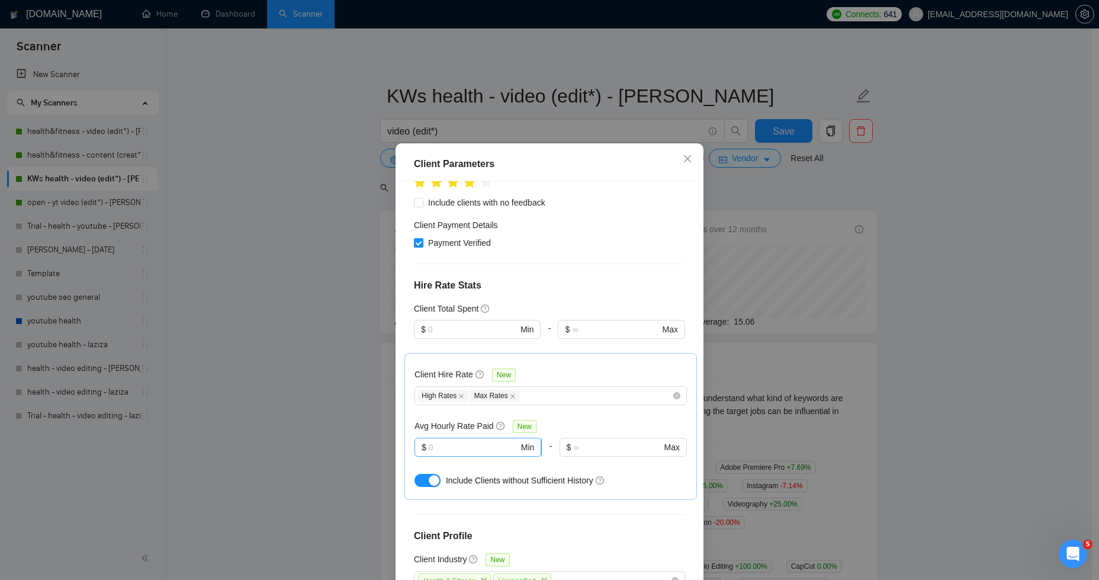
click at [483, 441] on input "text" at bounding box center [474, 447] width 90 height 13
type input "8"
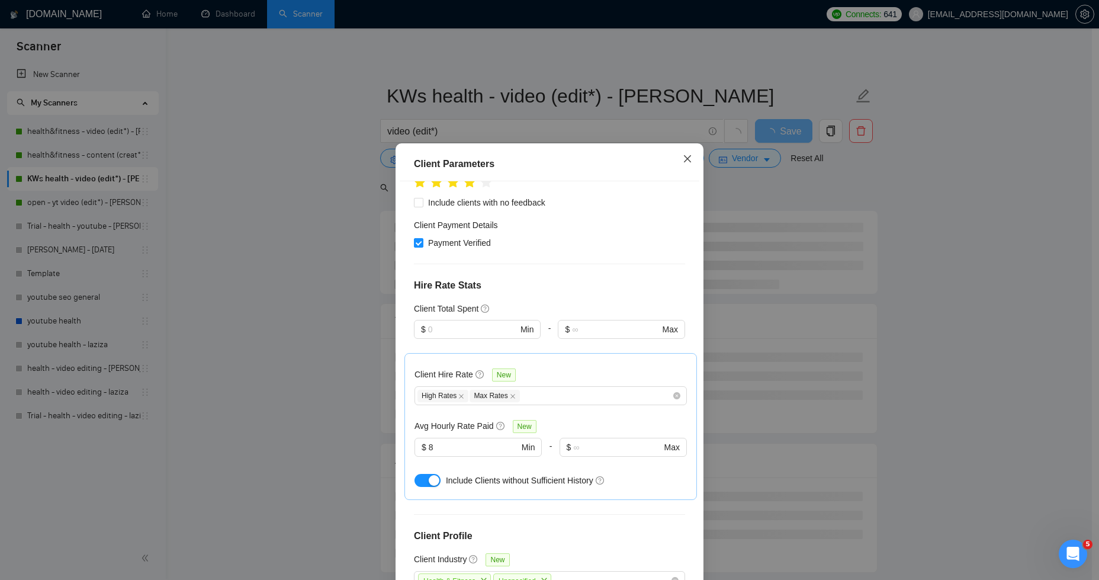
click at [687, 160] on icon "close" at bounding box center [687, 158] width 9 height 9
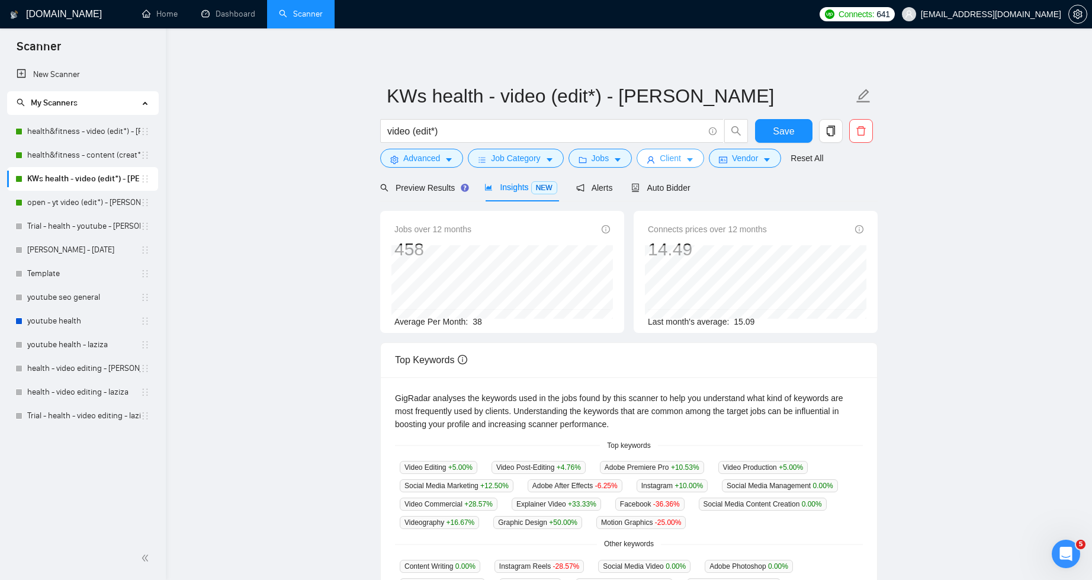
click at [694, 158] on icon "caret-down" at bounding box center [690, 160] width 8 height 8
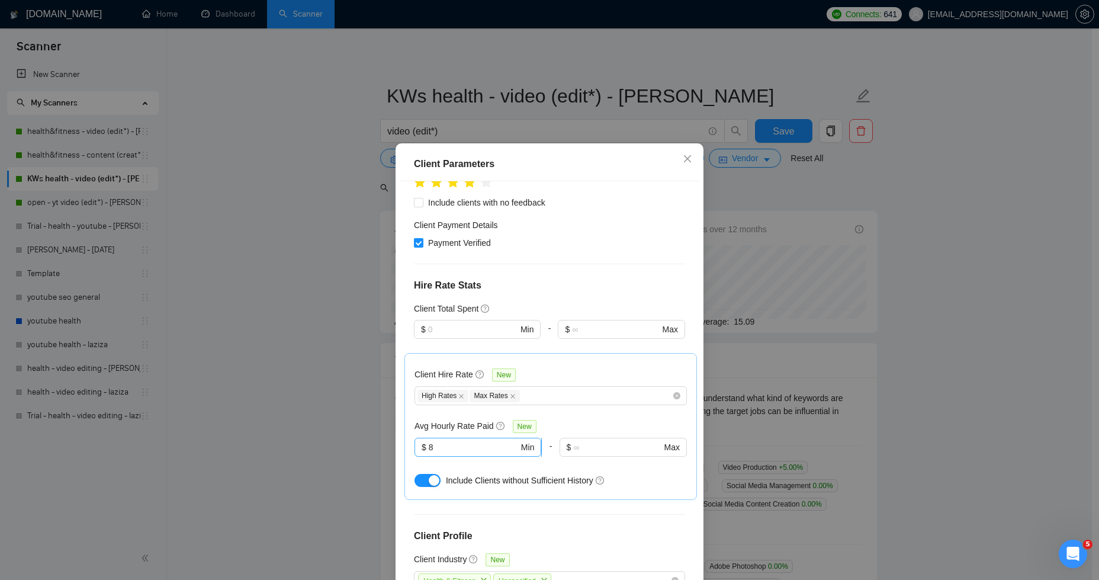
click at [471, 441] on input "8" at bounding box center [474, 447] width 90 height 13
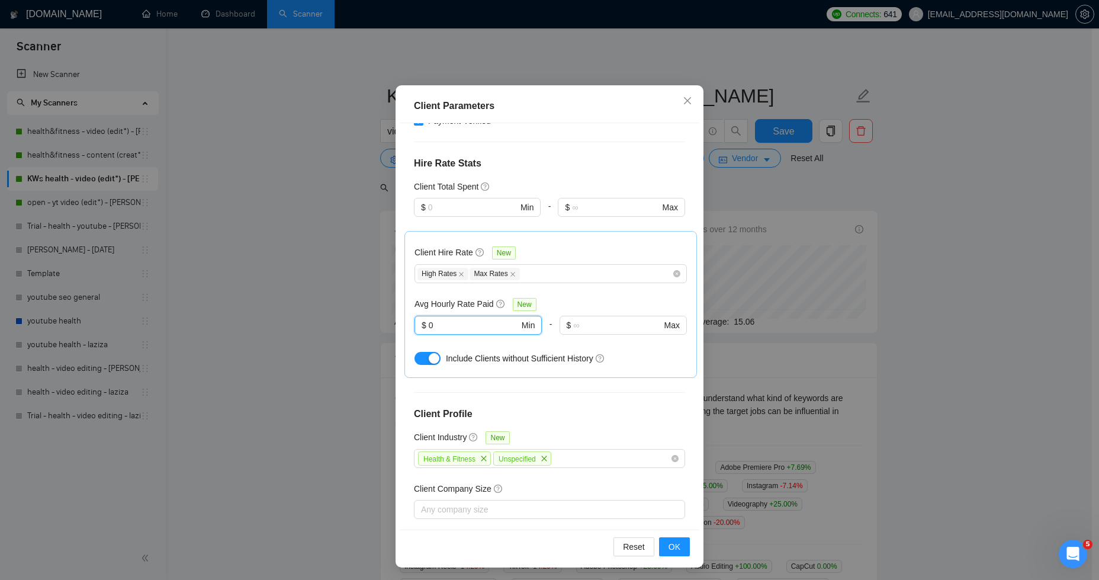
scroll to position [59, 0]
type input "0"
click at [675, 544] on span "OK" at bounding box center [675, 545] width 12 height 13
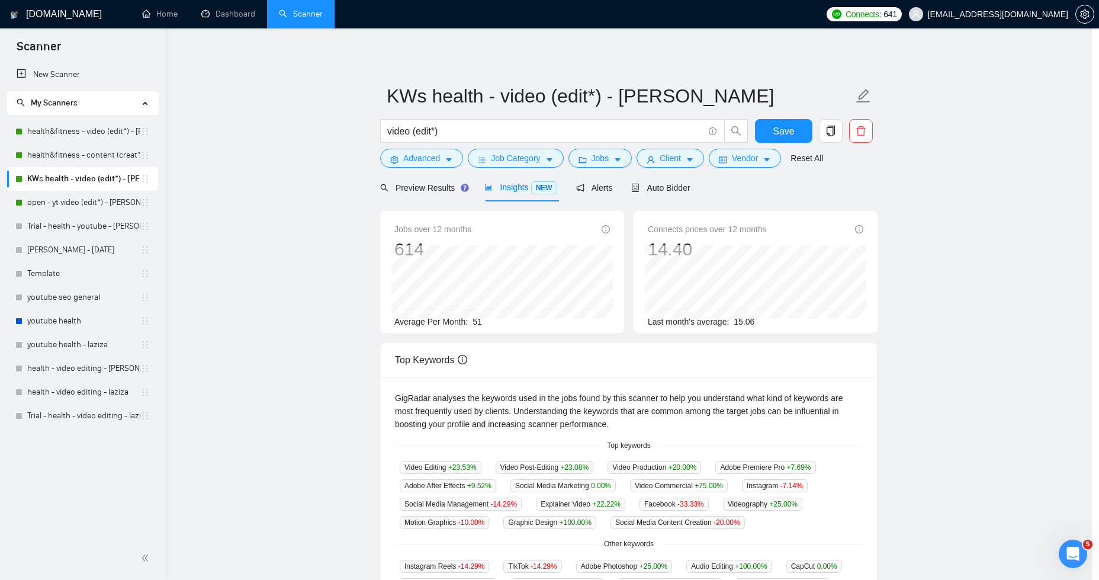
scroll to position [0, 0]
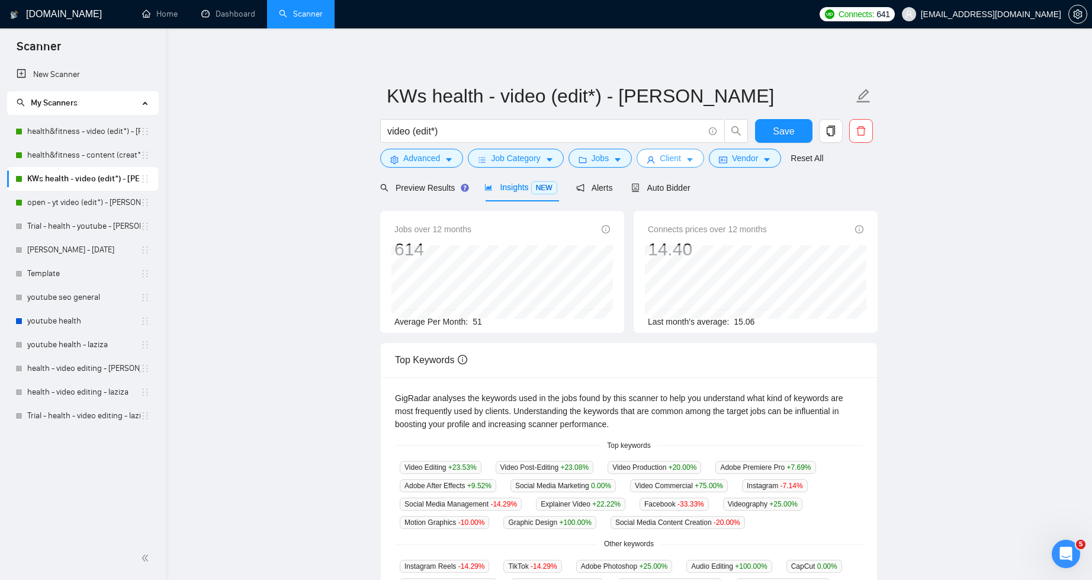
click at [699, 163] on button "Client" at bounding box center [671, 158] width 68 height 19
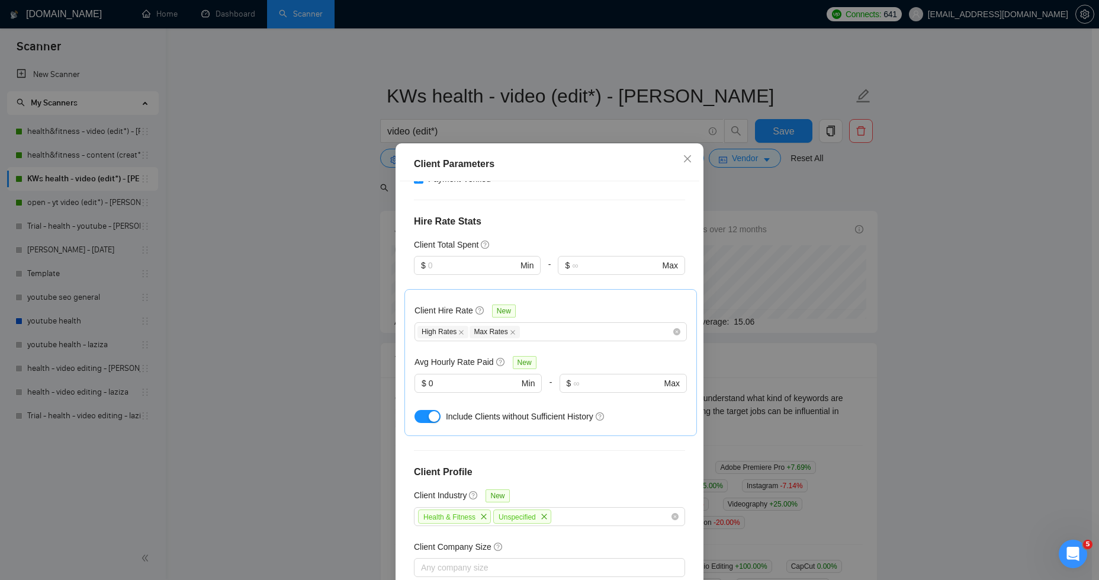
click at [687, 413] on div "Client Location Include Client Countries United States United Kingdom United Ar…" at bounding box center [550, 384] width 300 height 406
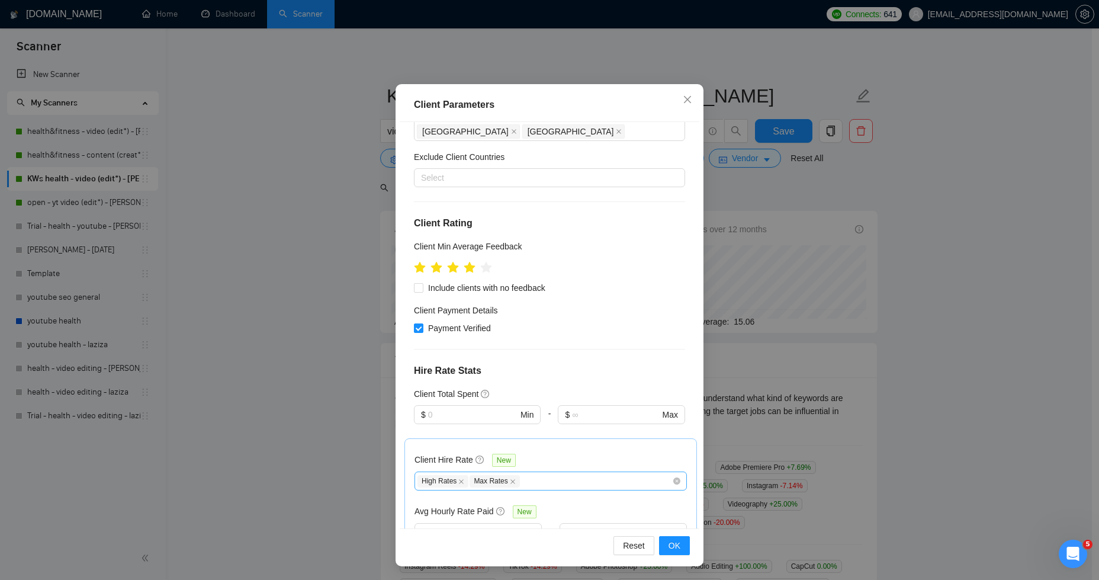
scroll to position [225, 0]
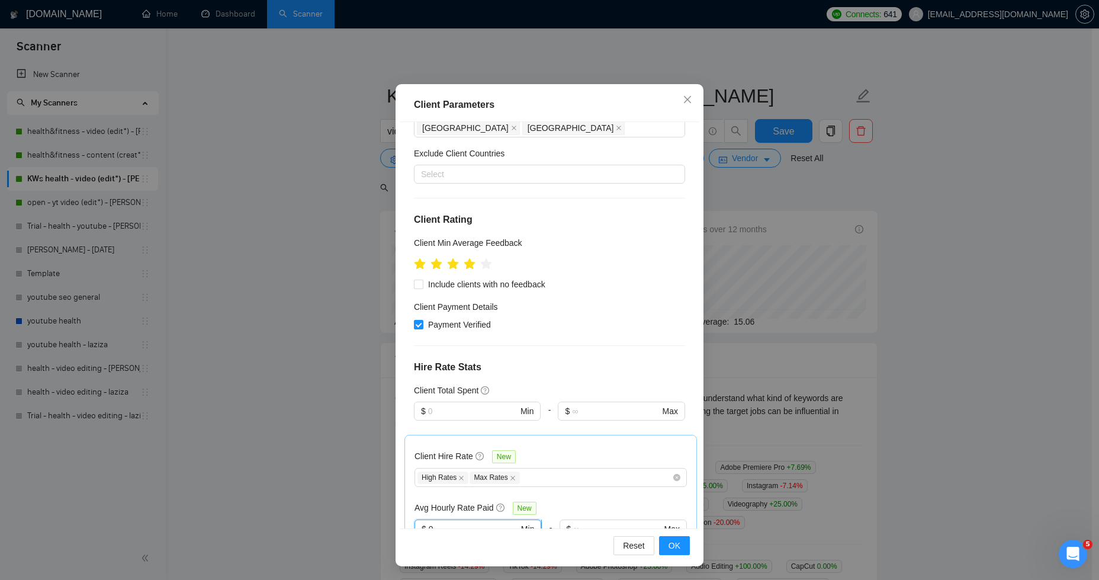
drag, startPoint x: 431, startPoint y: 458, endPoint x: 444, endPoint y: 462, distance: 13.1
click at [432, 522] on input "0" at bounding box center [474, 528] width 90 height 13
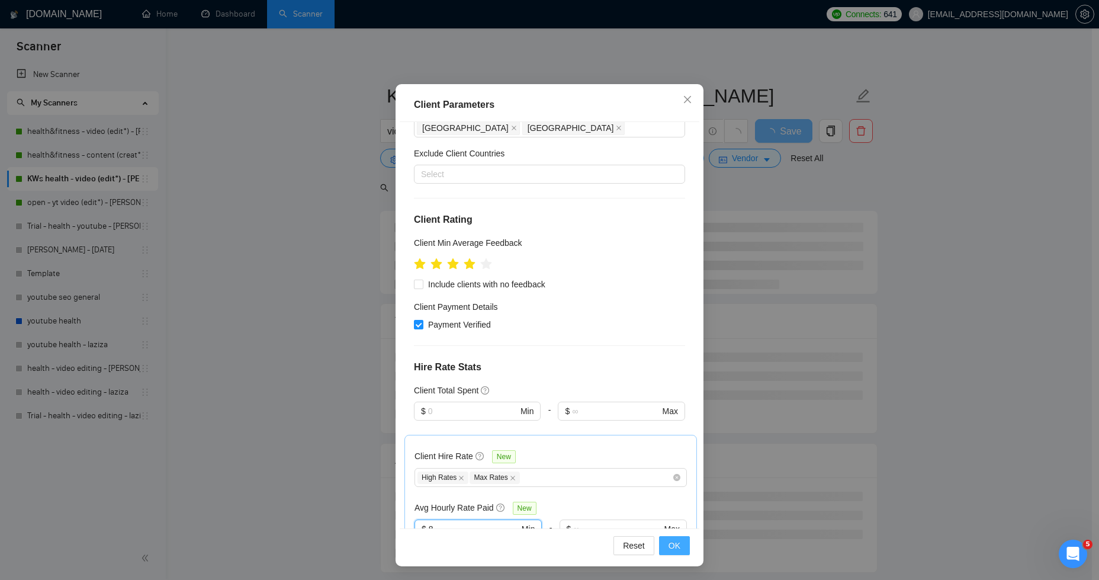
type input "8"
click at [676, 544] on span "OK" at bounding box center [675, 545] width 12 height 13
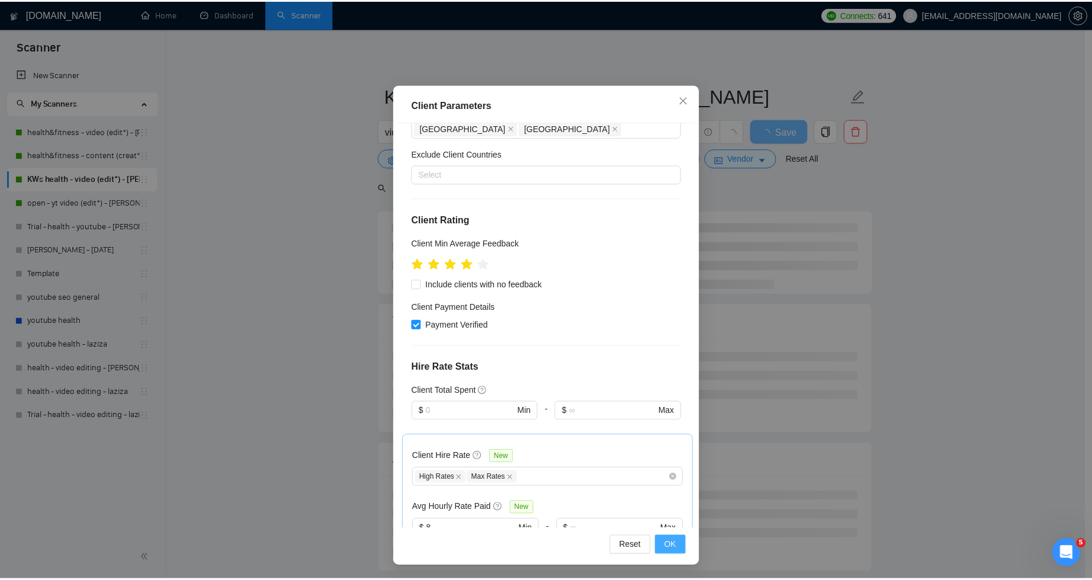
scroll to position [0, 0]
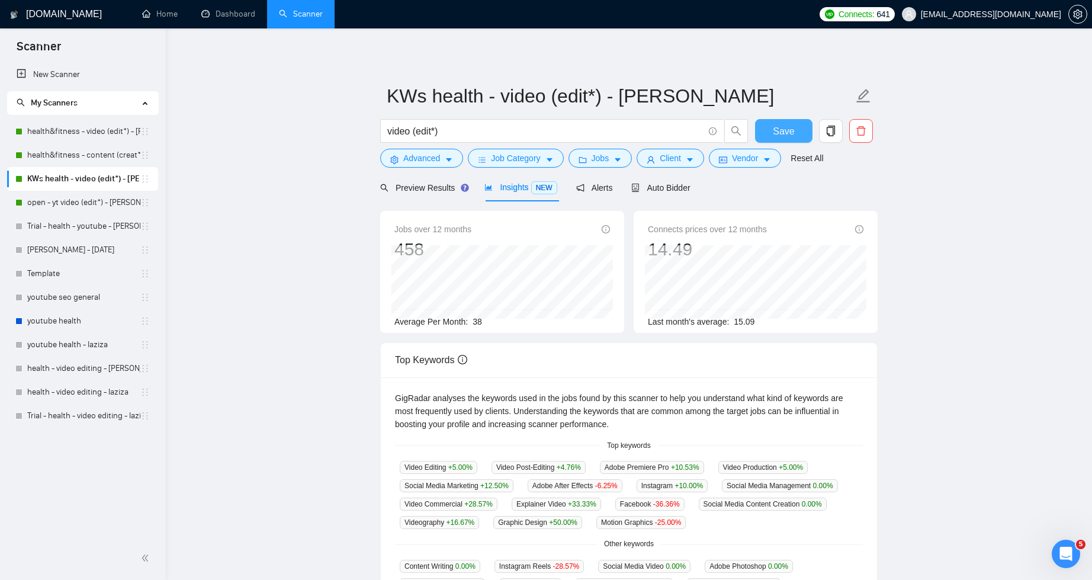
click at [772, 128] on button "Save" at bounding box center [783, 131] width 57 height 24
click at [837, 130] on span "copy" at bounding box center [831, 131] width 23 height 11
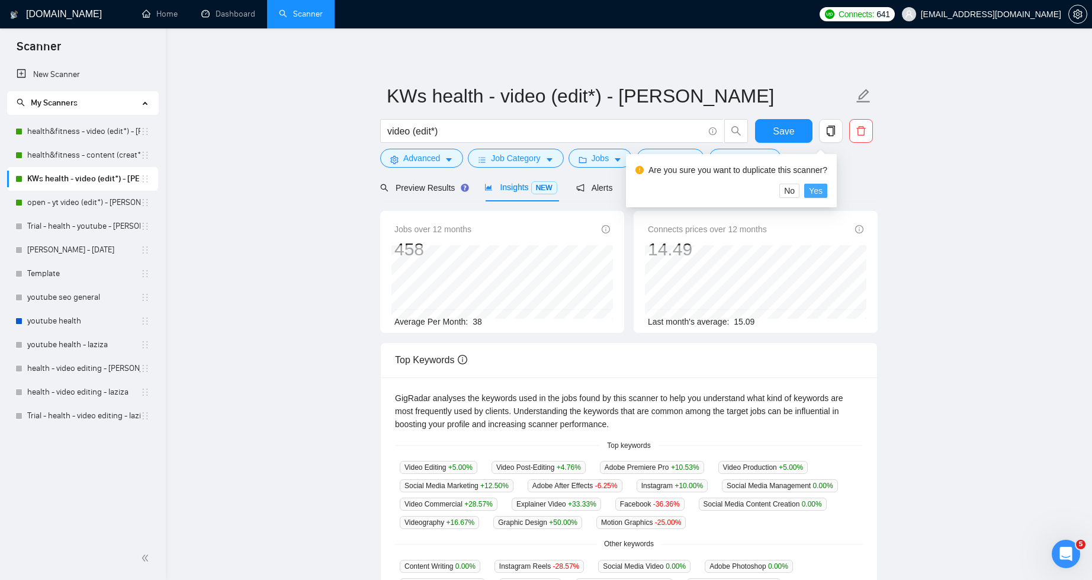
click at [823, 188] on span "Yes" at bounding box center [816, 190] width 14 height 13
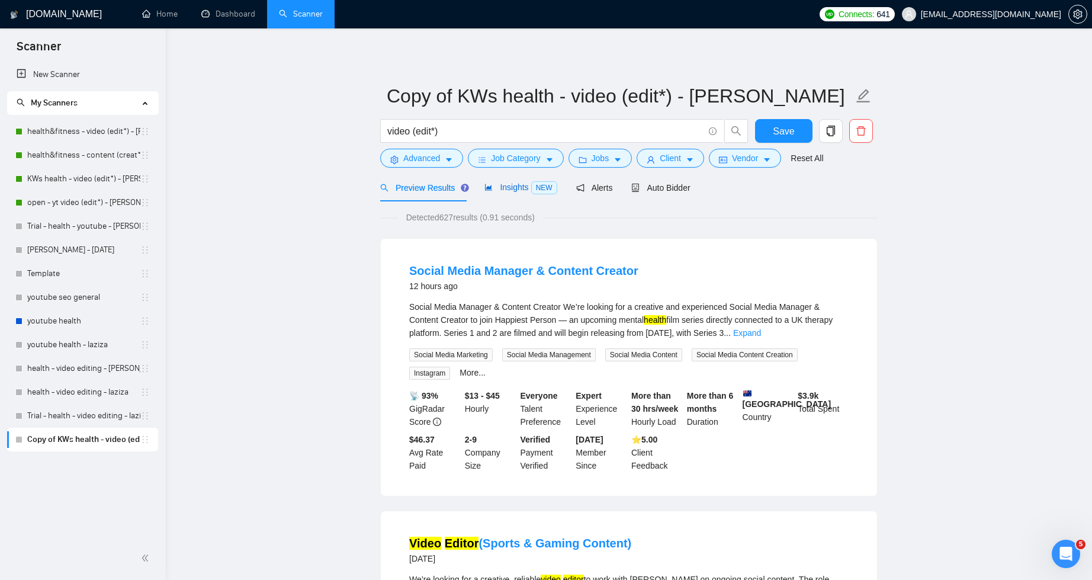
drag, startPoint x: 501, startPoint y: 191, endPoint x: 556, endPoint y: 198, distance: 55.6
click at [502, 191] on span "Insights NEW" at bounding box center [520, 186] width 72 height 9
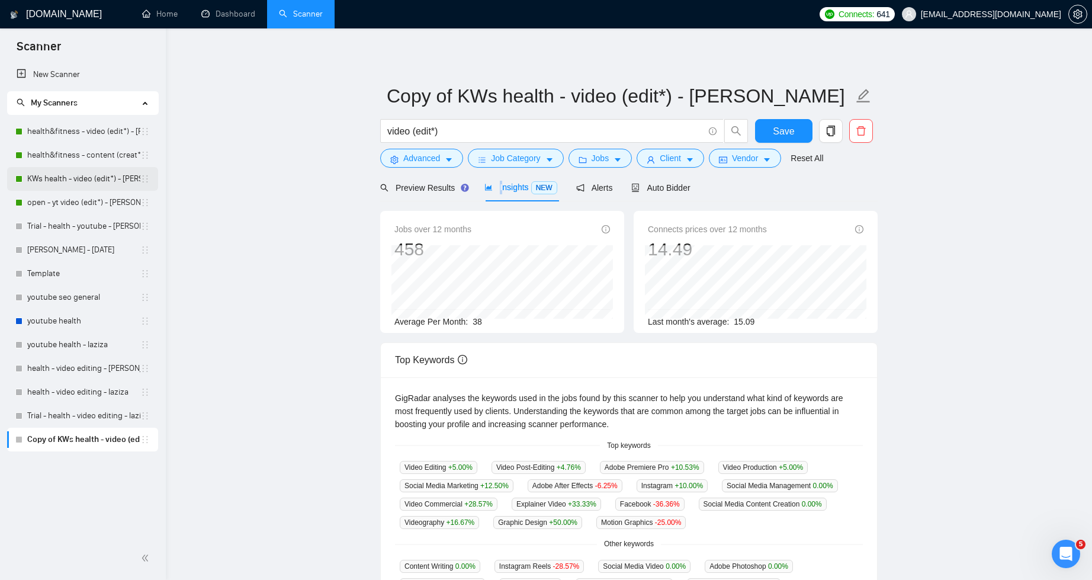
click at [88, 180] on link "KWs health - video (edit*) - [PERSON_NAME]" at bounding box center [83, 179] width 113 height 24
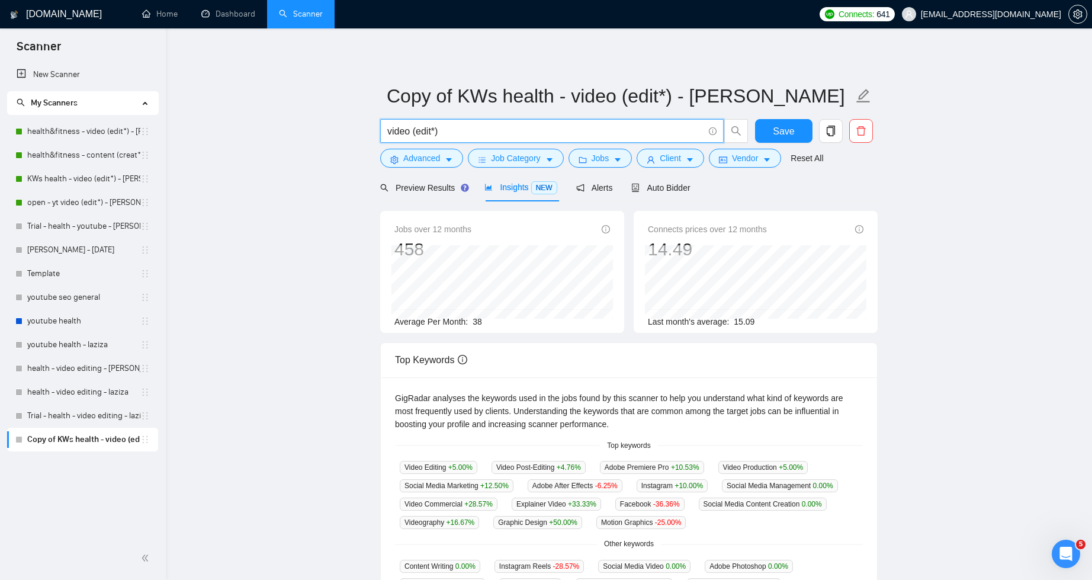
drag, startPoint x: 455, startPoint y: 131, endPoint x: 370, endPoint y: 129, distance: 84.7
click at [370, 129] on main "Copy of KWs health - video (edit*) - sardor video (edit*) Save Advanced Job Cat…" at bounding box center [629, 453] width 888 height 813
paste input "content (crea"
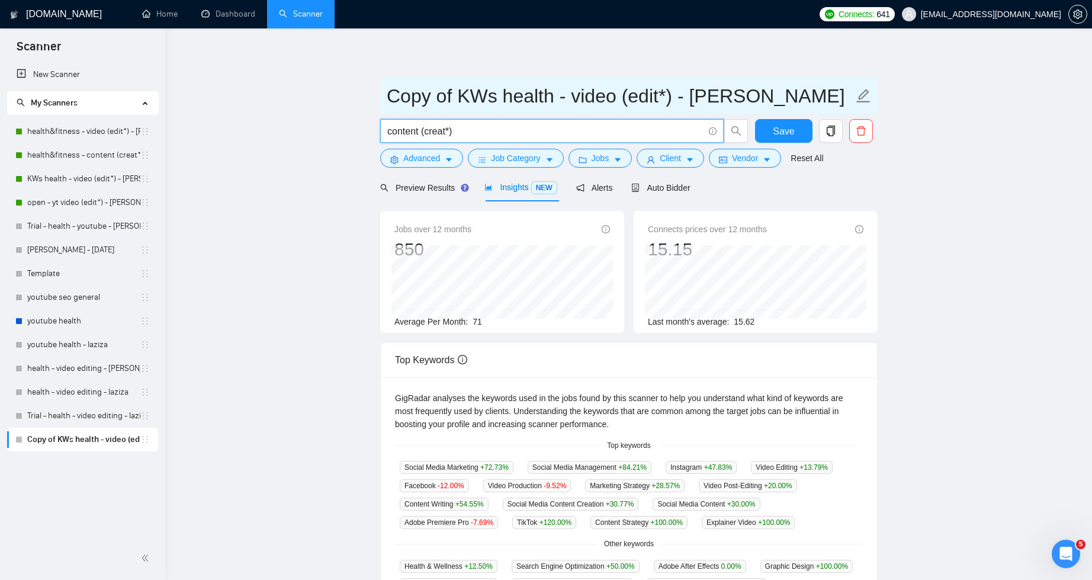
type input "content (creat*)"
drag, startPoint x: 671, startPoint y: 96, endPoint x: 570, endPoint y: 96, distance: 101.3
click at [570, 96] on input "Copy of KWs health - video (edit*) - [PERSON_NAME]" at bounding box center [620, 96] width 467 height 30
paste input "content (crea"
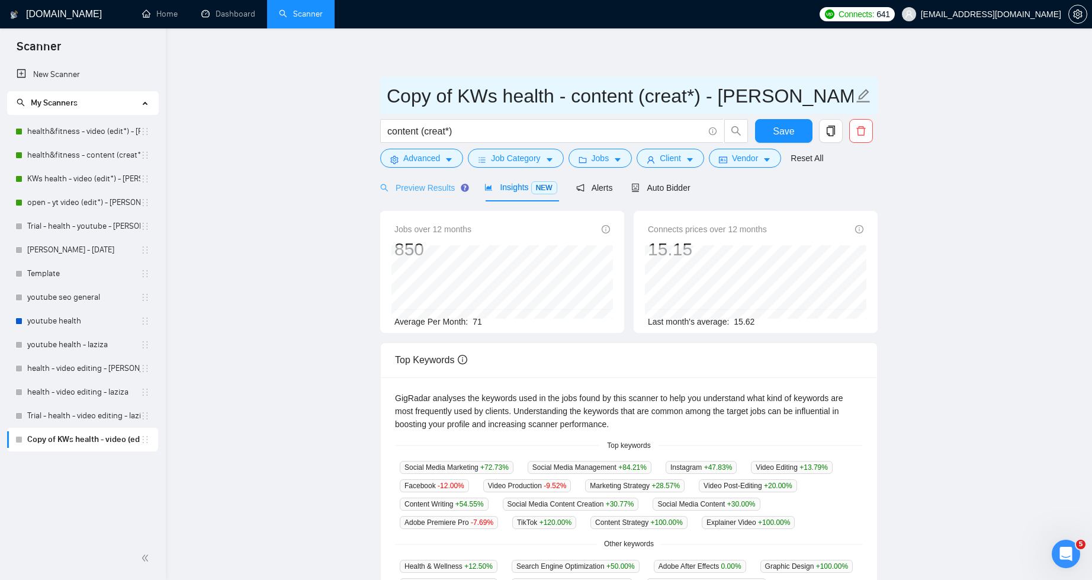
type input "Copy of KWs health - content (creat*) - sardor"
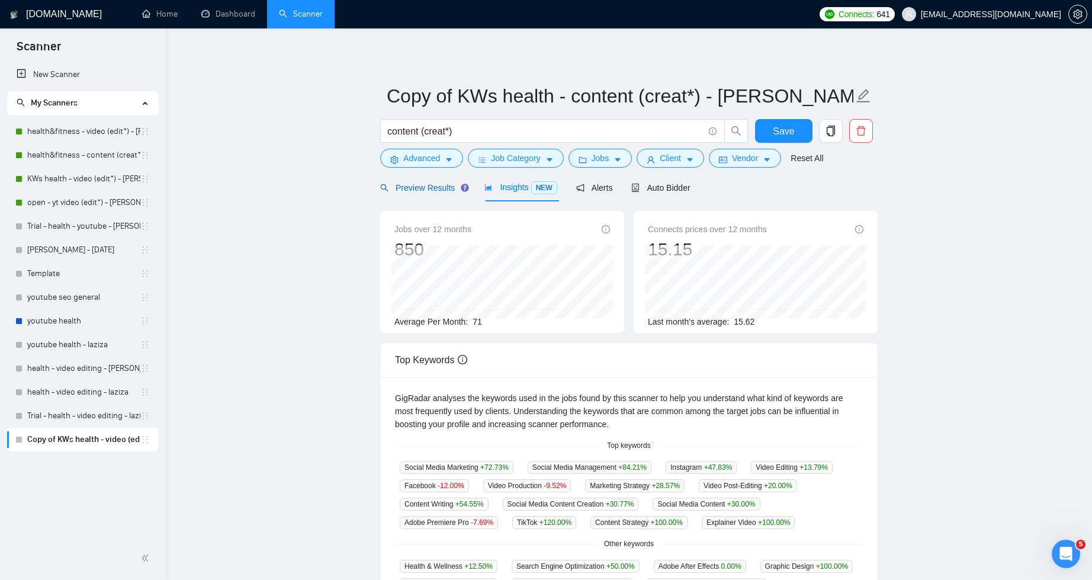
drag, startPoint x: 423, startPoint y: 187, endPoint x: 342, endPoint y: 230, distance: 91.1
click at [423, 187] on span "Preview Results" at bounding box center [422, 187] width 85 height 9
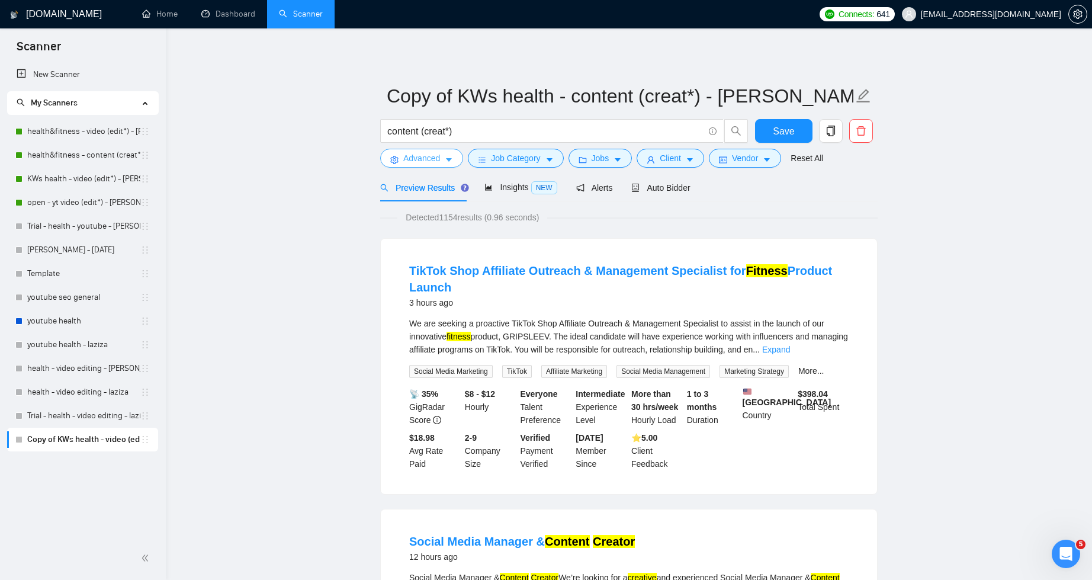
click at [448, 163] on icon "caret-down" at bounding box center [449, 160] width 8 height 8
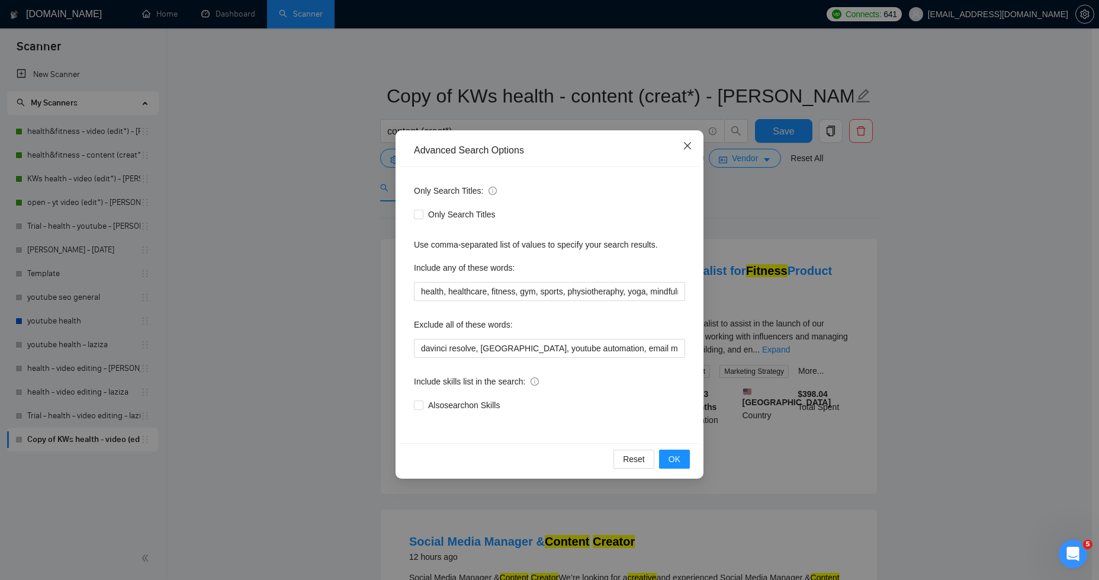
click at [688, 149] on icon "close" at bounding box center [687, 145] width 9 height 9
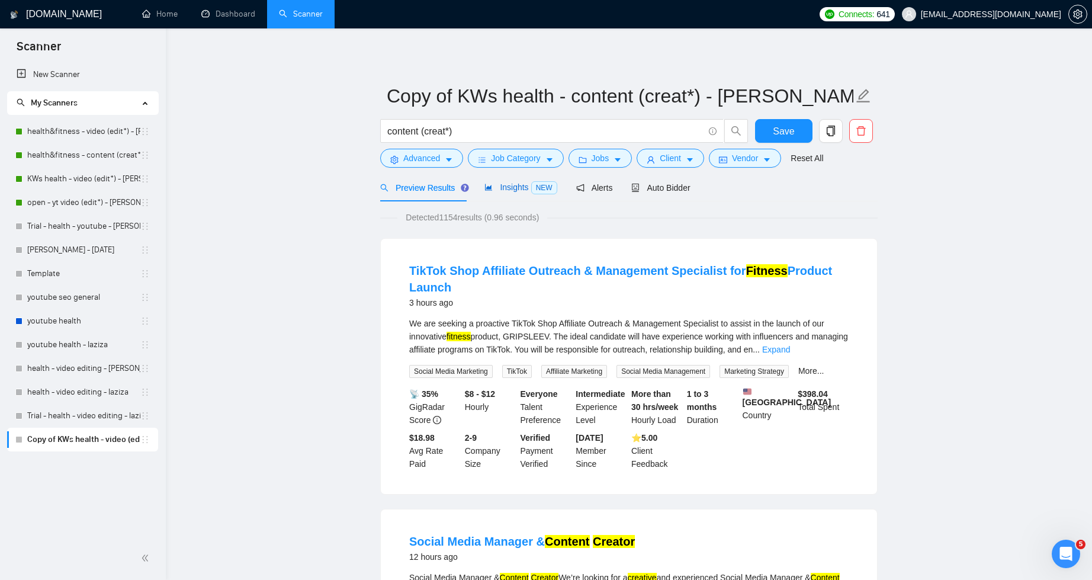
click at [526, 190] on span "Insights NEW" at bounding box center [520, 186] width 72 height 9
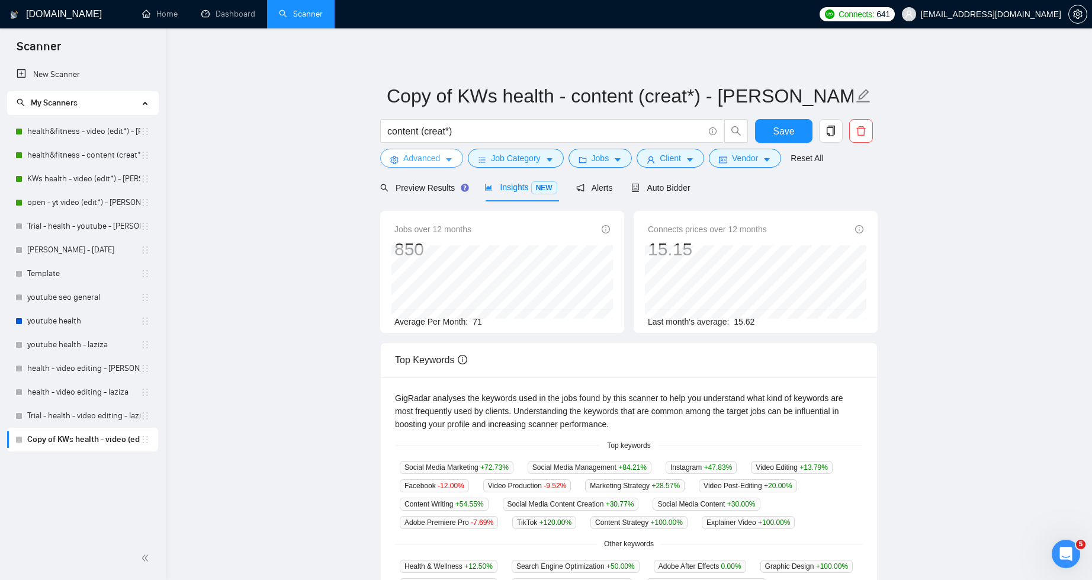
click at [425, 160] on span "Advanced" at bounding box center [421, 158] width 37 height 13
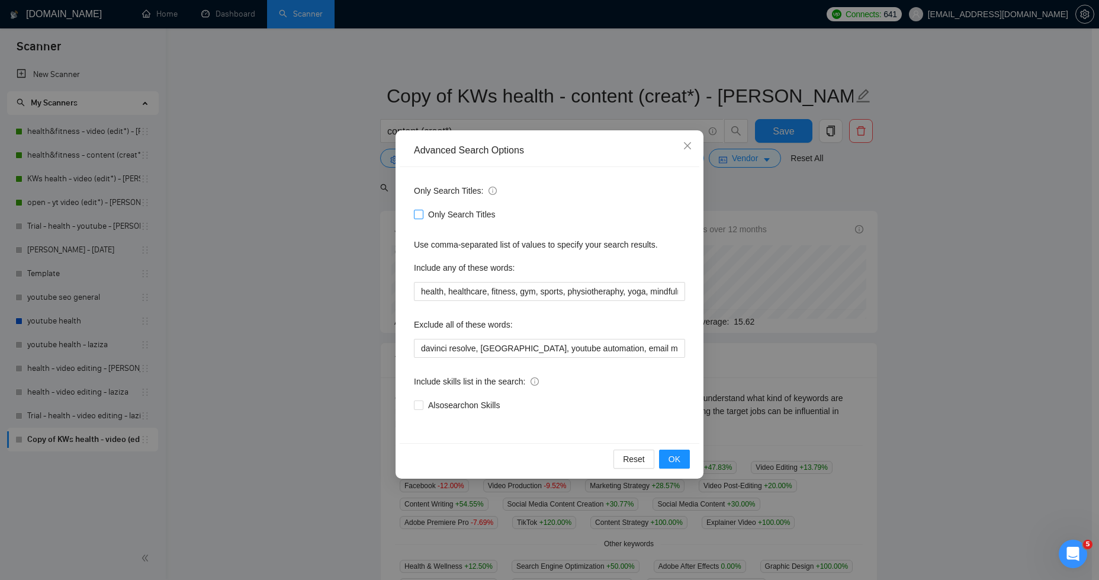
click at [421, 217] on input "Only Search Titles" at bounding box center [418, 214] width 8 height 8
checkbox input "true"
click at [686, 454] on button "OK" at bounding box center [674, 459] width 31 height 19
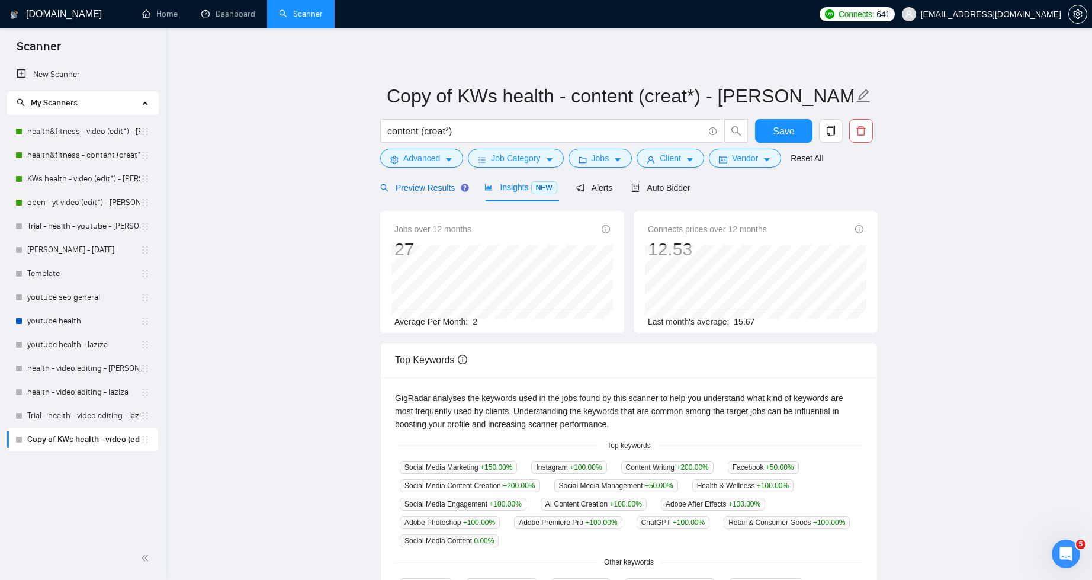
click at [406, 186] on span "Preview Results" at bounding box center [422, 187] width 85 height 9
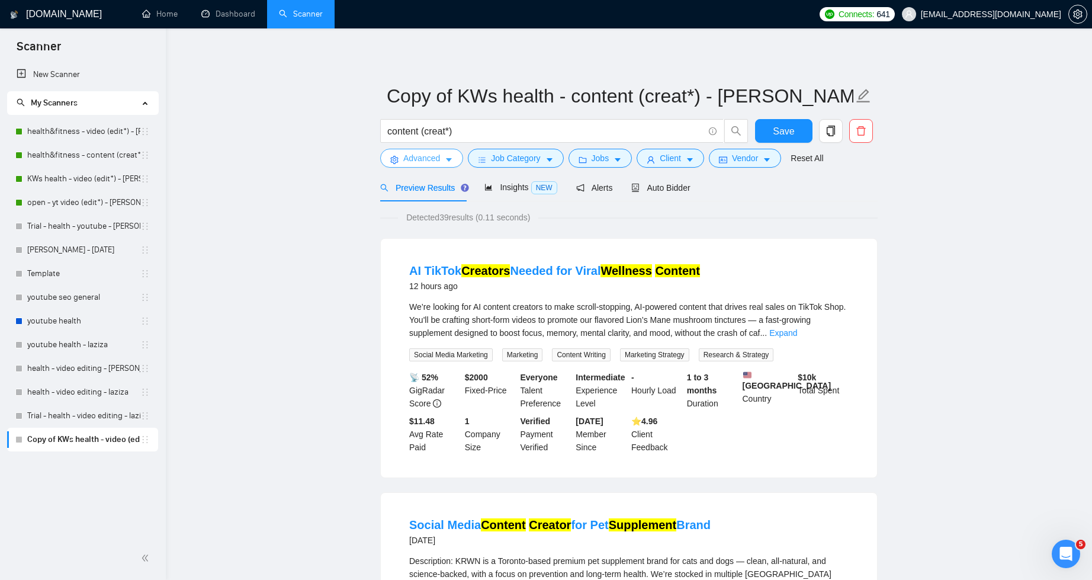
click at [438, 153] on span "Advanced" at bounding box center [421, 158] width 37 height 13
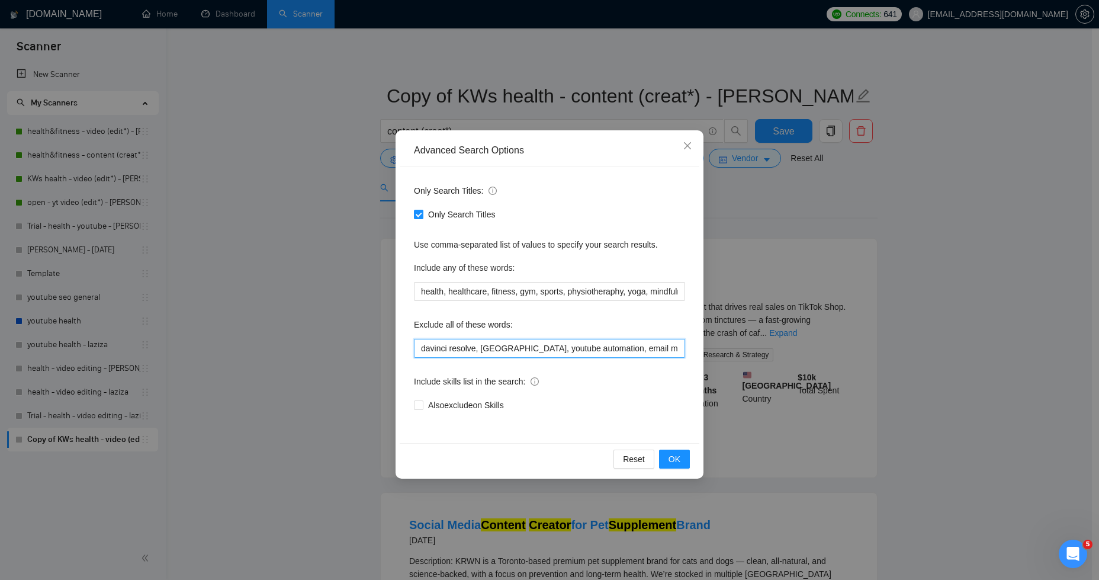
drag, startPoint x: 671, startPoint y: 350, endPoint x: 846, endPoint y: 369, distance: 176.3
click at [672, 350] on input "davinci resolve, riverside, youtube automation, email marketing, ai specialist,…" at bounding box center [549, 348] width 271 height 19
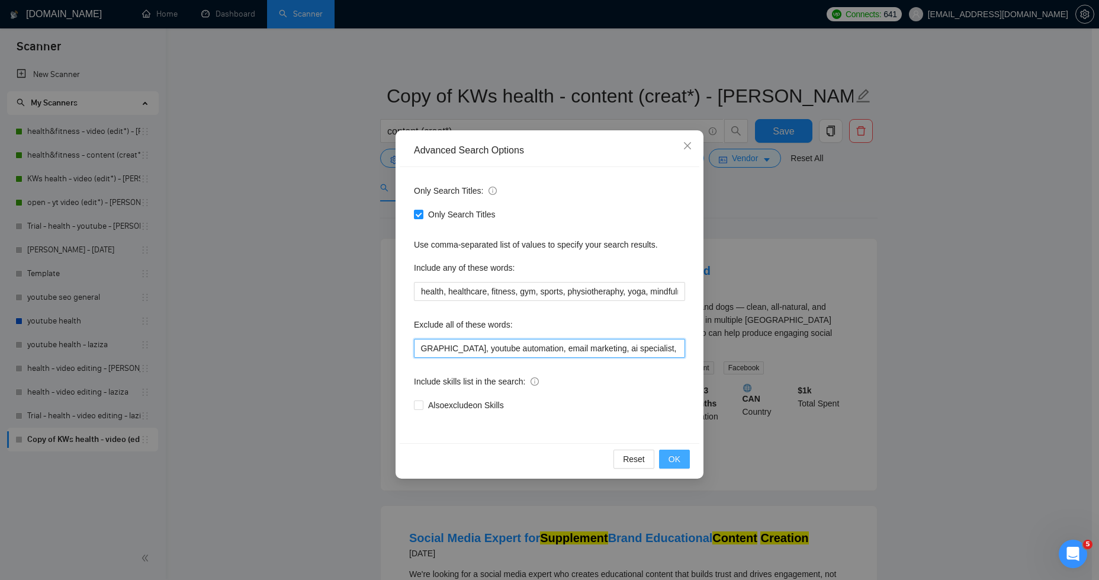
type input "davinci resolve, riverside, youtube automation, email marketing, ai specialist,…"
drag, startPoint x: 681, startPoint y: 457, endPoint x: 519, endPoint y: 421, distance: 165.7
click at [681, 457] on button "OK" at bounding box center [674, 459] width 31 height 19
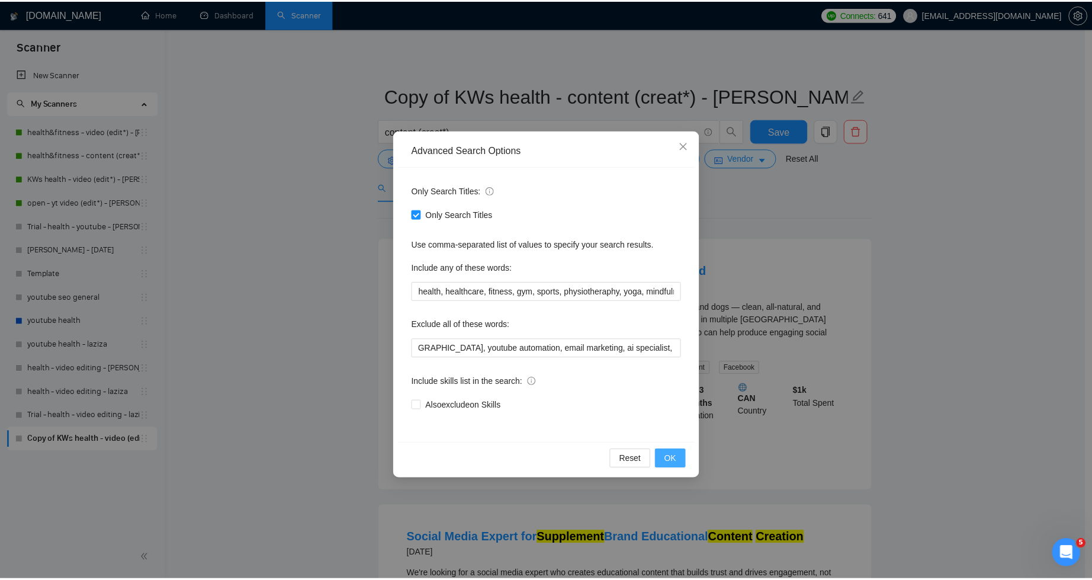
scroll to position [0, 0]
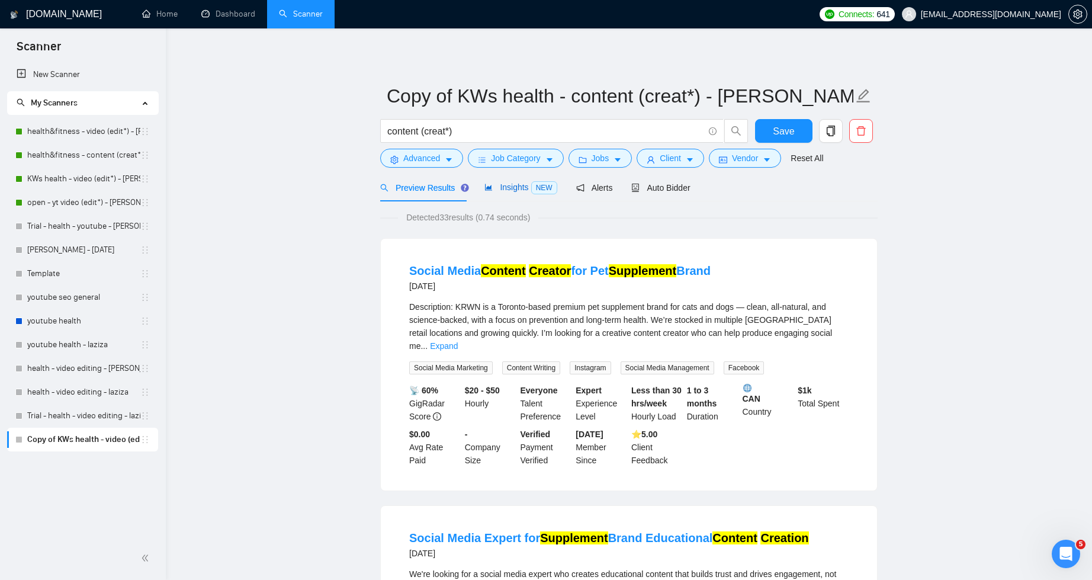
click at [500, 191] on span "Insights NEW" at bounding box center [520, 186] width 72 height 9
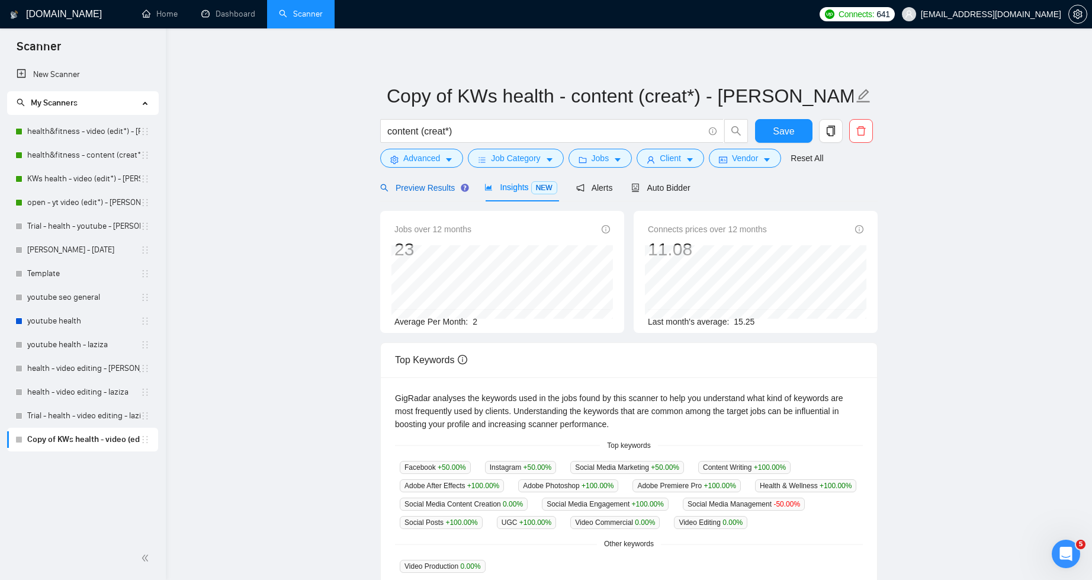
click at [410, 184] on span "Preview Results" at bounding box center [422, 187] width 85 height 9
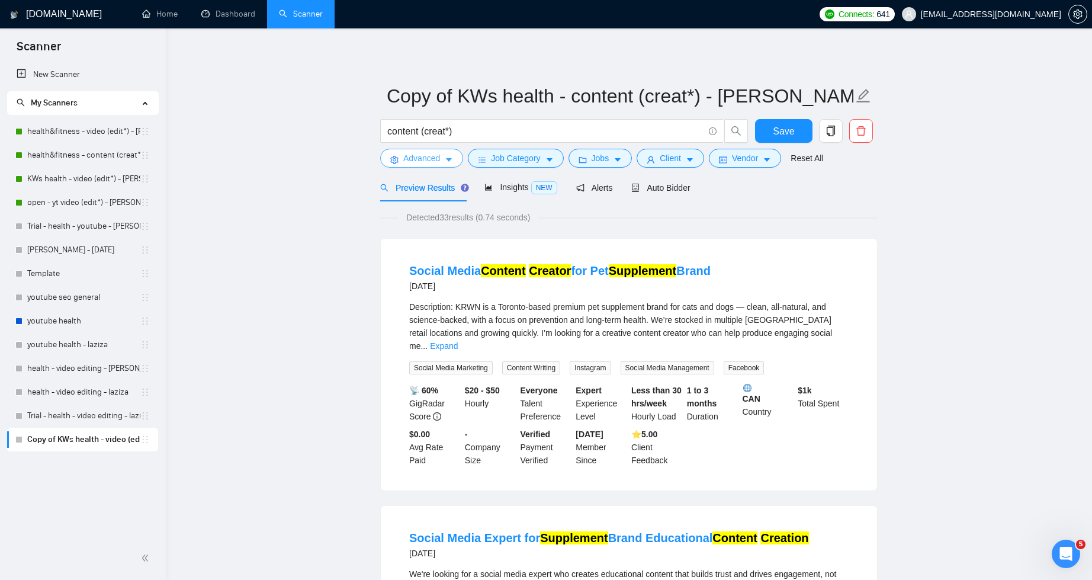
click at [442, 157] on button "Advanced" at bounding box center [421, 158] width 83 height 19
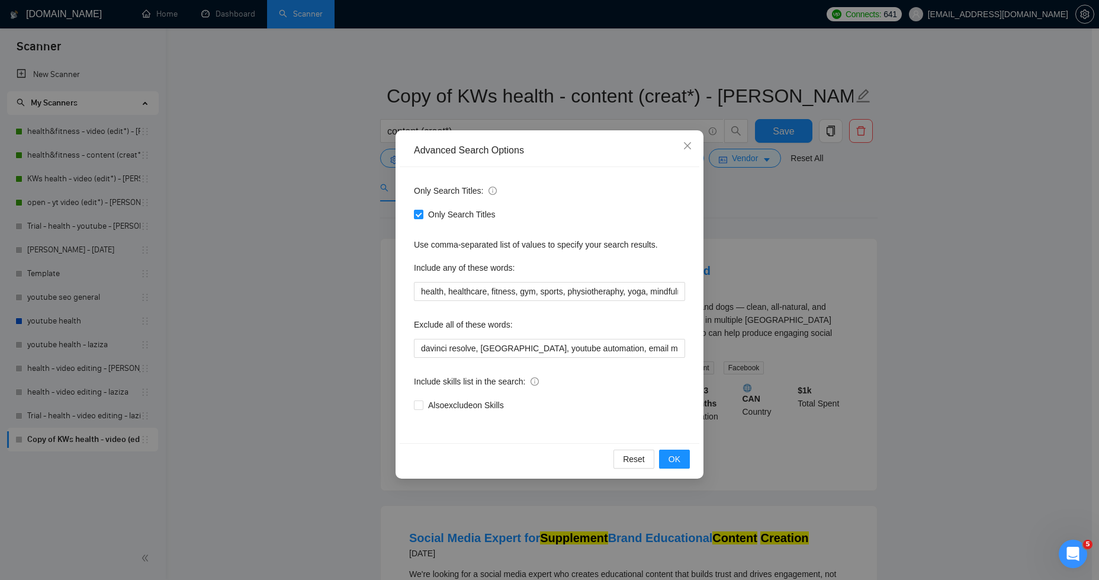
drag, startPoint x: 421, startPoint y: 214, endPoint x: 493, endPoint y: 276, distance: 95.3
click at [423, 216] on span at bounding box center [418, 214] width 9 height 9
click at [422, 216] on input "Only Search Titles" at bounding box center [418, 214] width 8 height 8
click at [682, 458] on button "OK" at bounding box center [674, 459] width 31 height 19
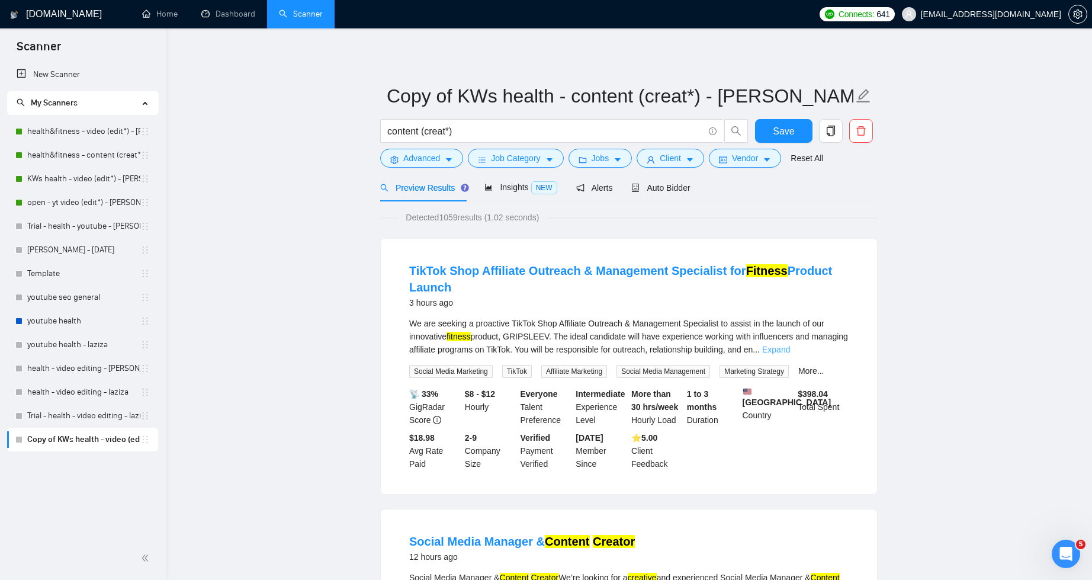
click at [790, 347] on link "Expand" at bounding box center [776, 349] width 28 height 9
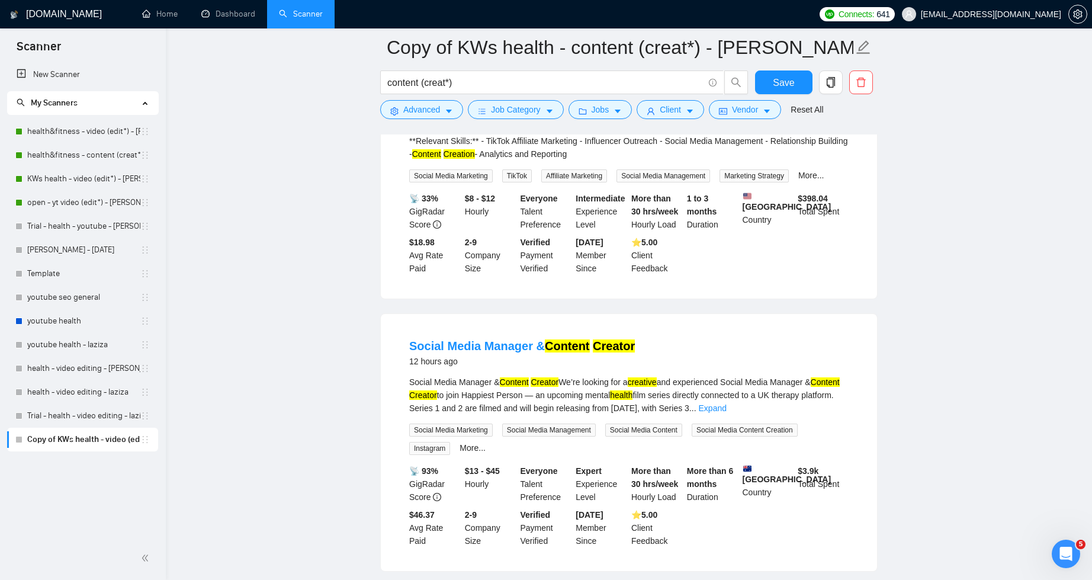
scroll to position [265, 0]
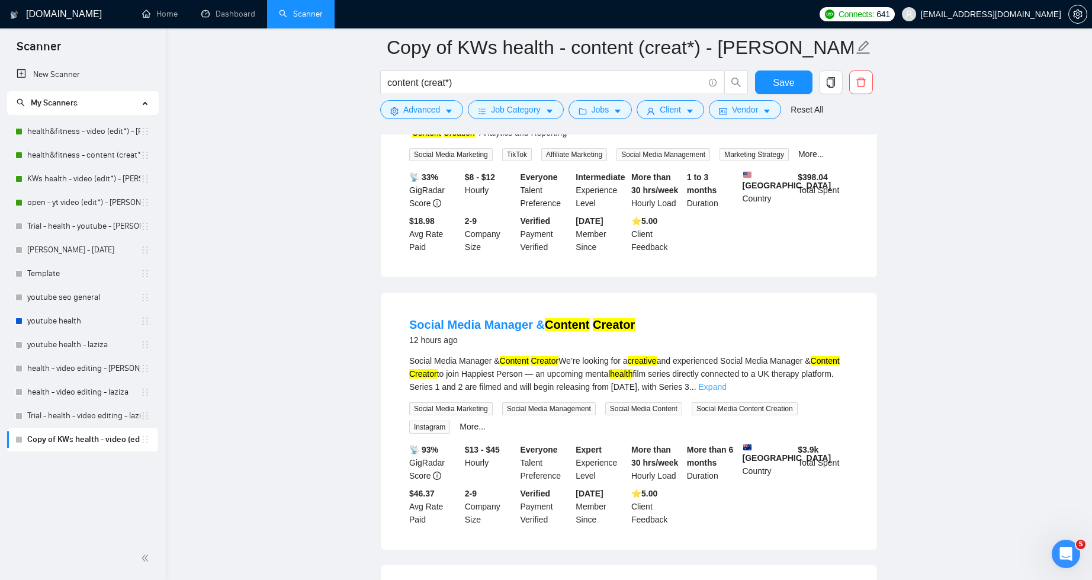
click at [727, 386] on link "Expand" at bounding box center [713, 386] width 28 height 9
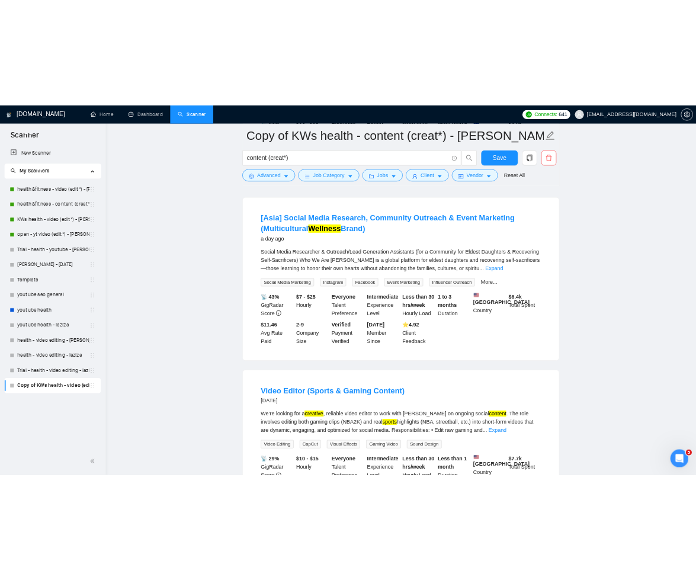
scroll to position [0, 0]
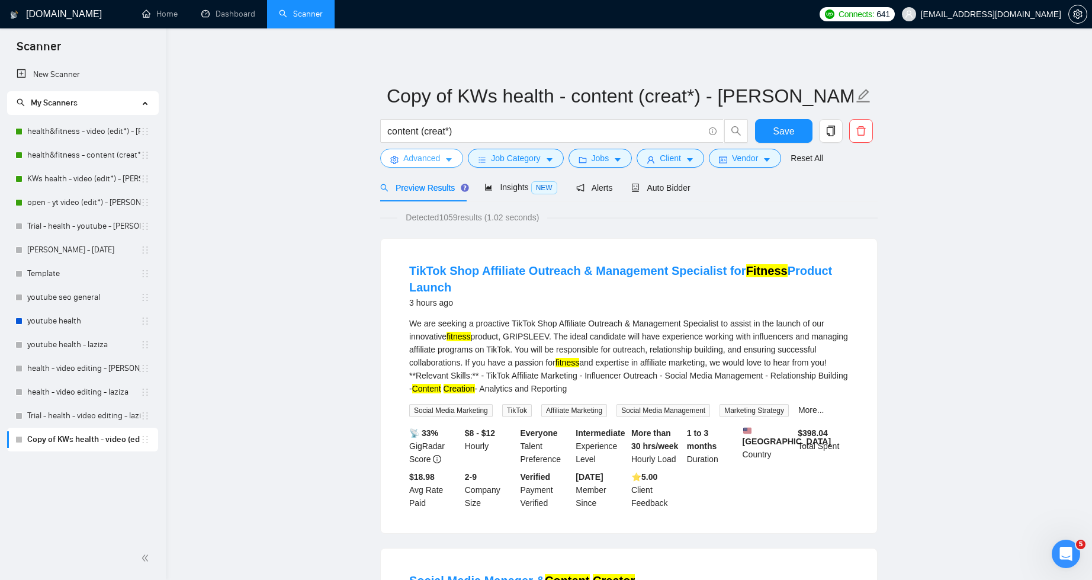
click at [453, 159] on icon "caret-down" at bounding box center [449, 160] width 8 height 8
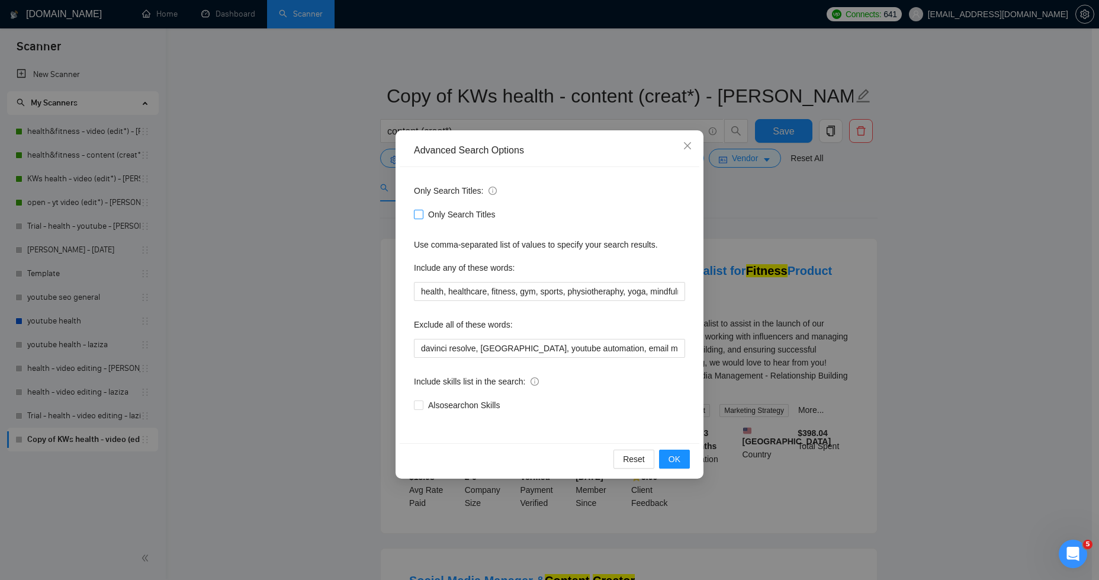
click at [421, 211] on input "Only Search Titles" at bounding box center [418, 214] width 8 height 8
checkbox input "true"
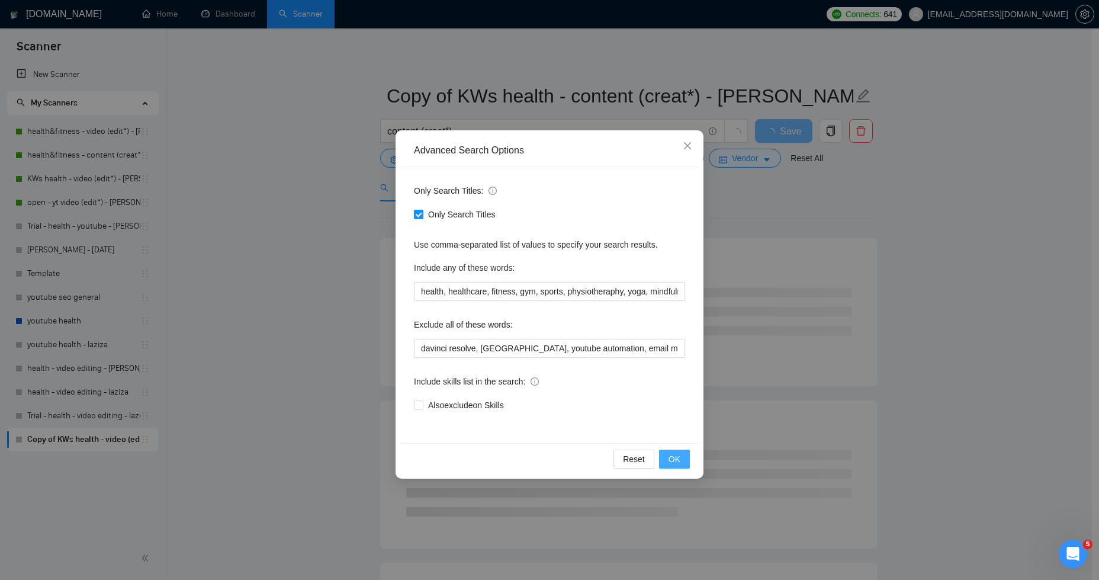
click at [686, 461] on button "OK" at bounding box center [674, 459] width 31 height 19
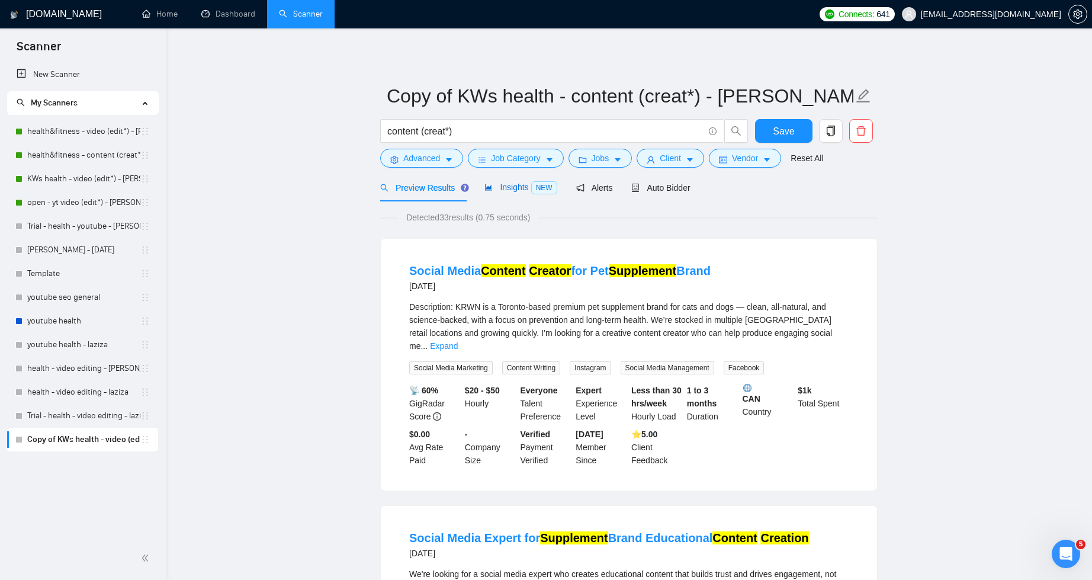
click at [495, 188] on span "Insights NEW" at bounding box center [520, 186] width 72 height 9
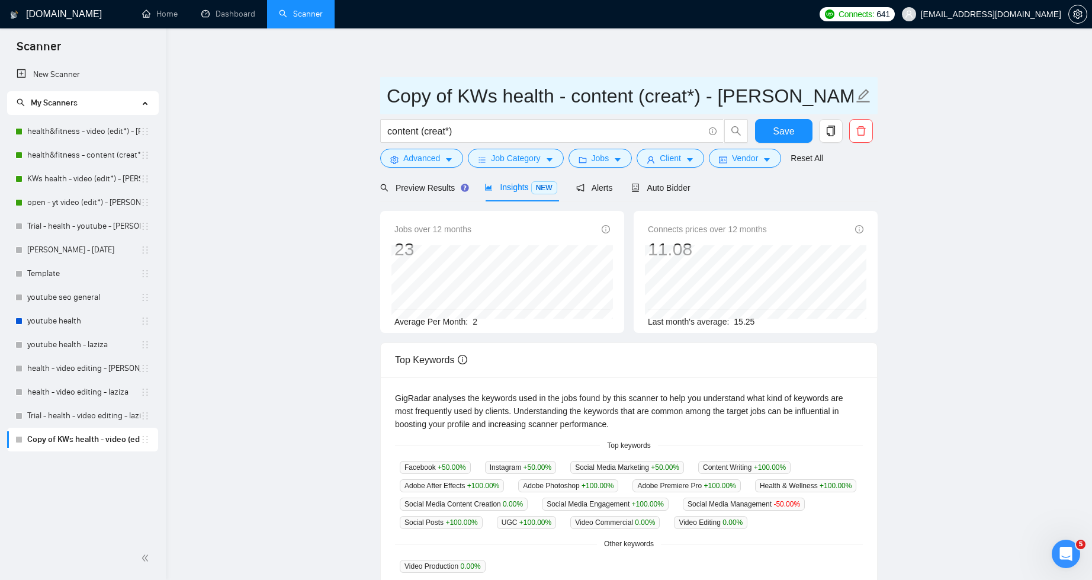
drag, startPoint x: 458, startPoint y: 97, endPoint x: 351, endPoint y: 101, distance: 106.7
click at [348, 100] on main "Copy of KWs health - content (creat*) - sardor content (creat*) Save Advanced J…" at bounding box center [629, 432] width 888 height 771
type input "KWs health - content (creat*) - sardor"
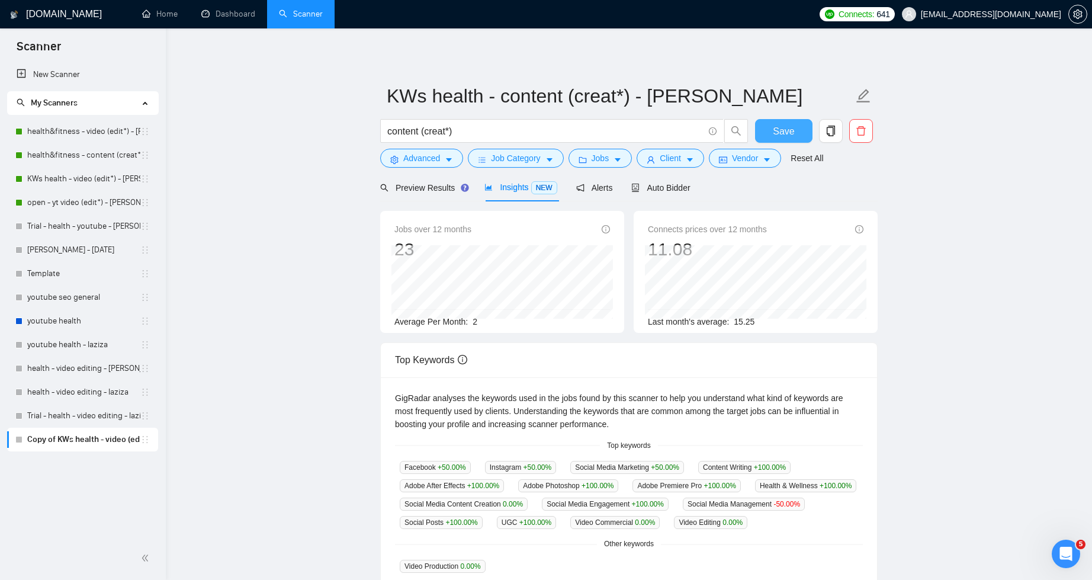
click at [774, 132] on span "Save" at bounding box center [783, 131] width 21 height 15
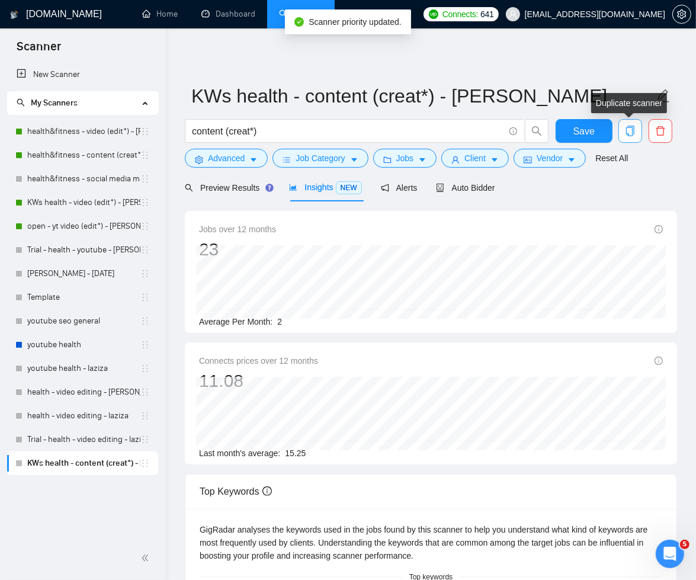
click at [629, 133] on icon "copy" at bounding box center [630, 131] width 11 height 11
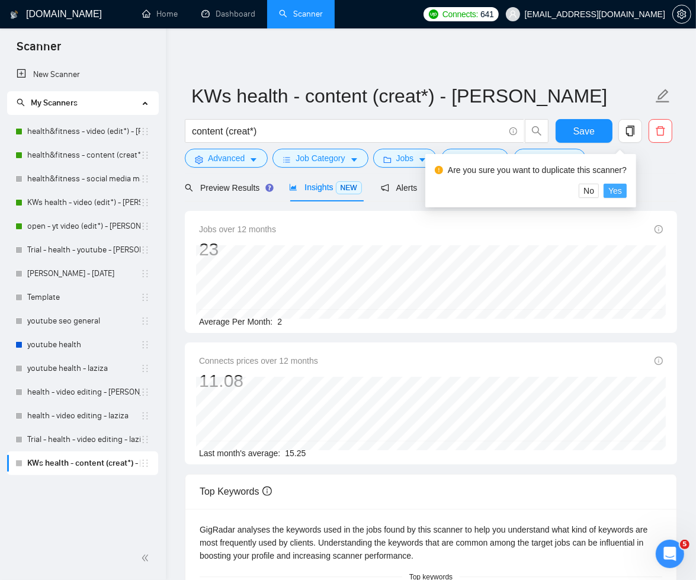
click at [622, 194] on span "Yes" at bounding box center [615, 190] width 14 height 13
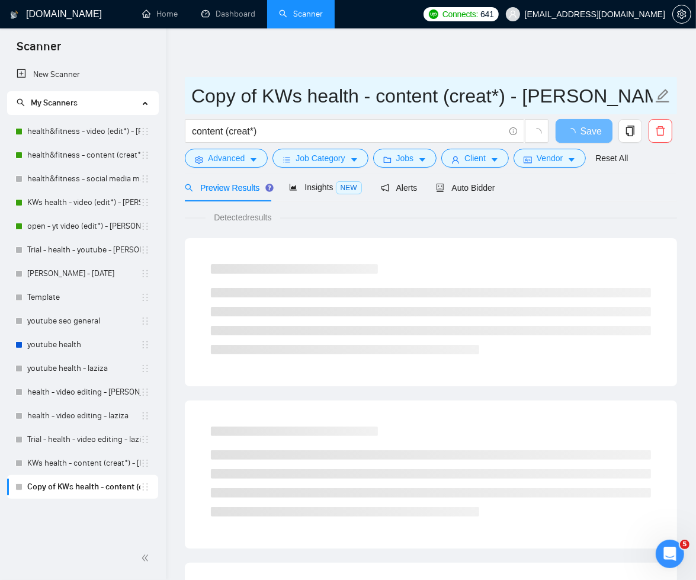
drag, startPoint x: 261, startPoint y: 97, endPoint x: 181, endPoint y: 102, distance: 80.1
click at [174, 102] on div "GigRadar.io Home Dashboard Scanner Connects: 641 Abu.Turab@insol360.com Copy of…" at bounding box center [431, 563] width 530 height 1127
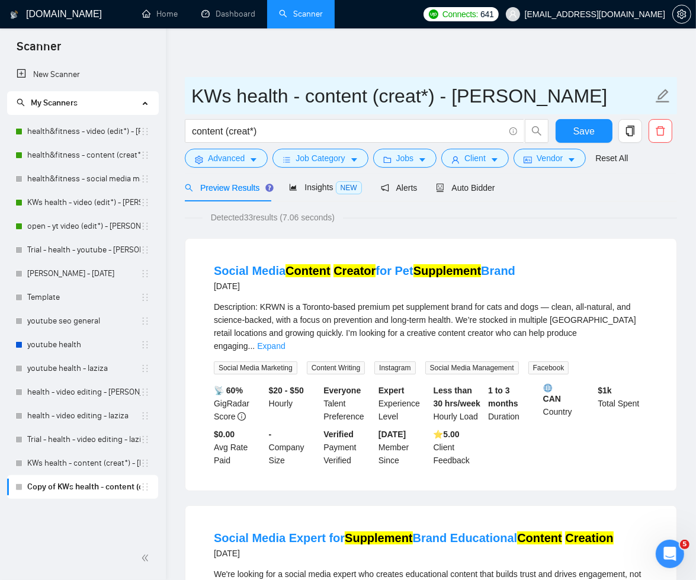
drag, startPoint x: 304, startPoint y: 96, endPoint x: 429, endPoint y: 95, distance: 125.0
click at [434, 96] on input "KWs health - content (creat*) - sardor" at bounding box center [421, 96] width 461 height 30
paste input "social media manag*"
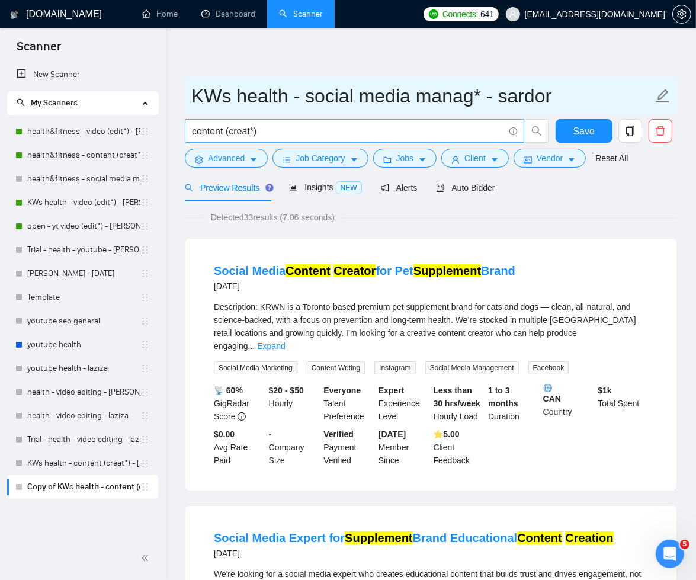
type input "KWs health - social media manag* - sardor"
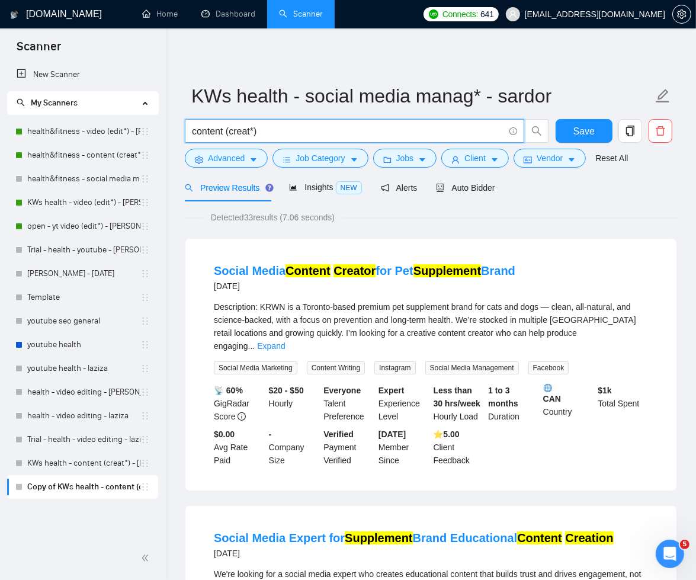
drag, startPoint x: 272, startPoint y: 133, endPoint x: 169, endPoint y: 133, distance: 102.5
paste input "social media manag*"
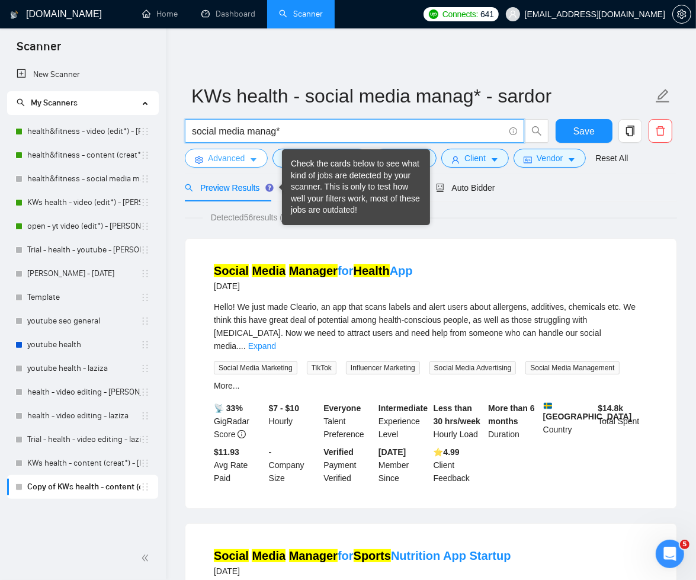
type input "social media manag*"
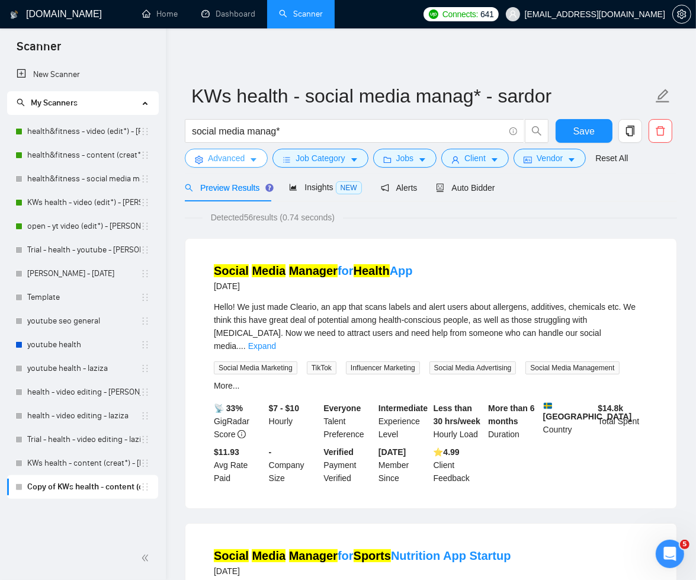
click at [252, 159] on icon "caret-down" at bounding box center [253, 160] width 8 height 8
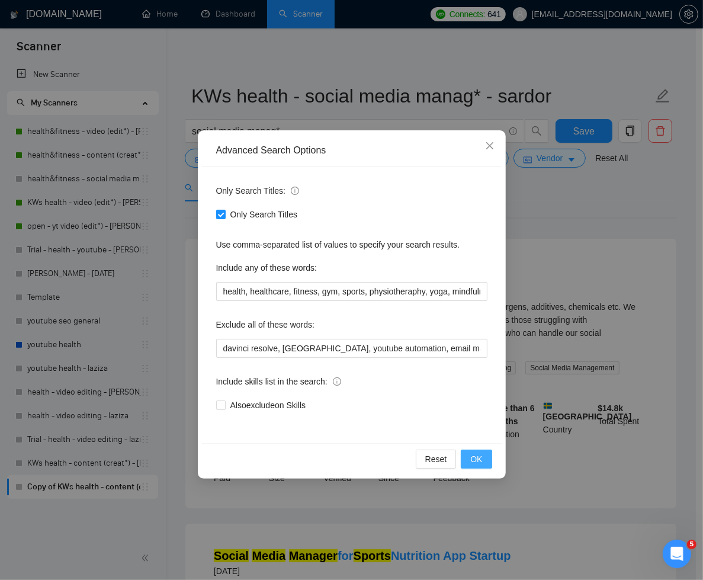
click at [476, 458] on span "OK" at bounding box center [476, 459] width 12 height 13
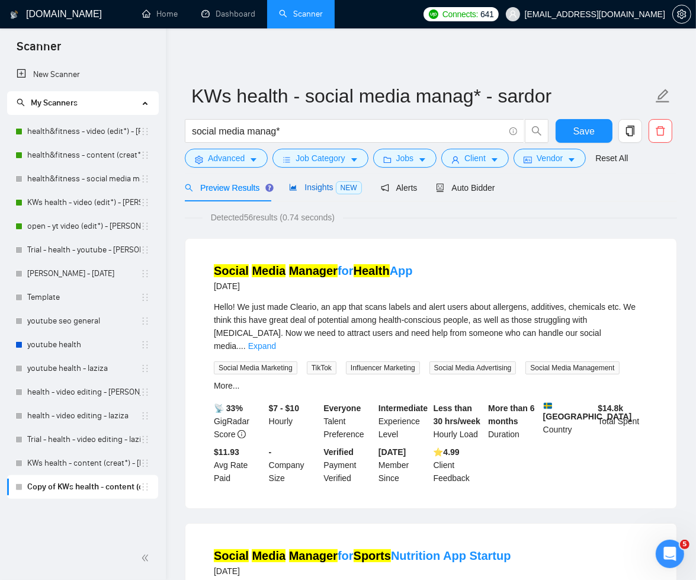
click at [320, 190] on span "Insights NEW" at bounding box center [325, 186] width 72 height 9
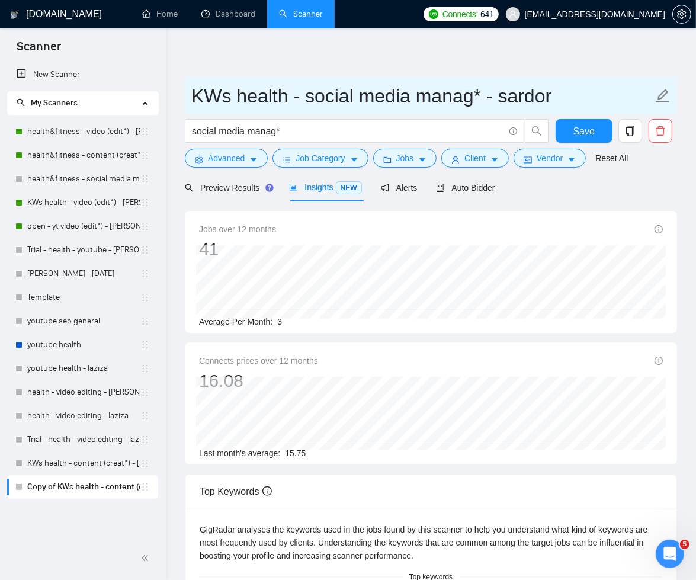
drag, startPoint x: 191, startPoint y: 97, endPoint x: 537, endPoint y: 100, distance: 346.5
click at [547, 100] on input "KWs health - social media manag* - sardor" at bounding box center [421, 96] width 461 height 30
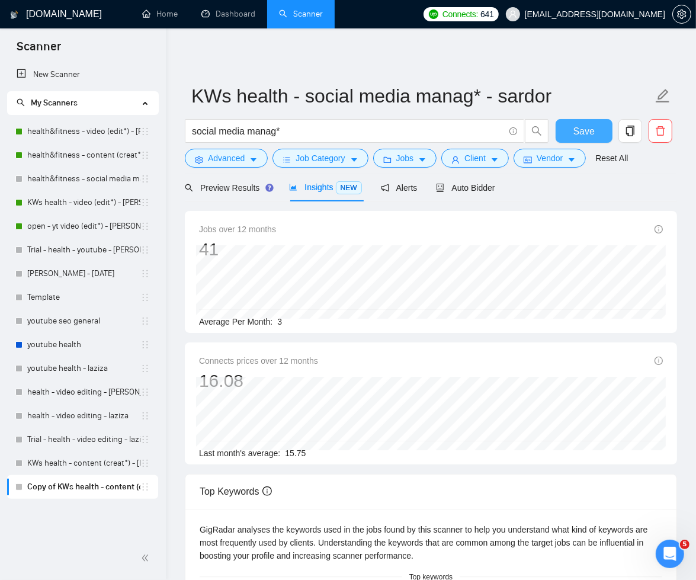
click at [584, 132] on span "Save" at bounding box center [583, 131] width 21 height 15
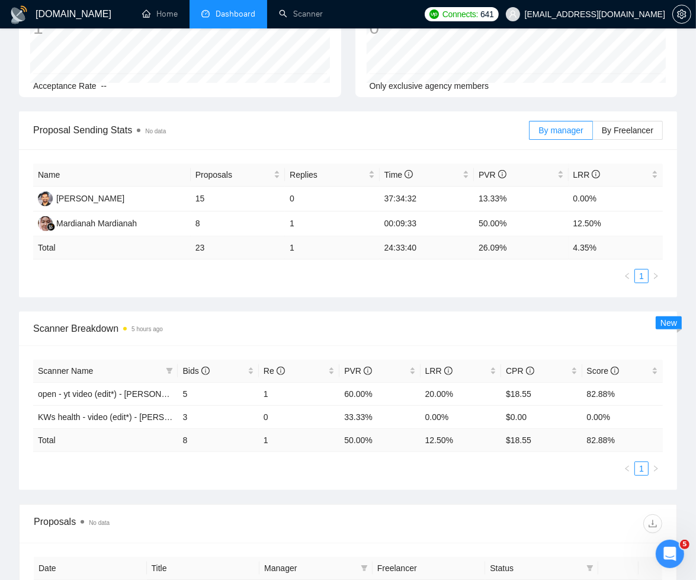
scroll to position [464, 0]
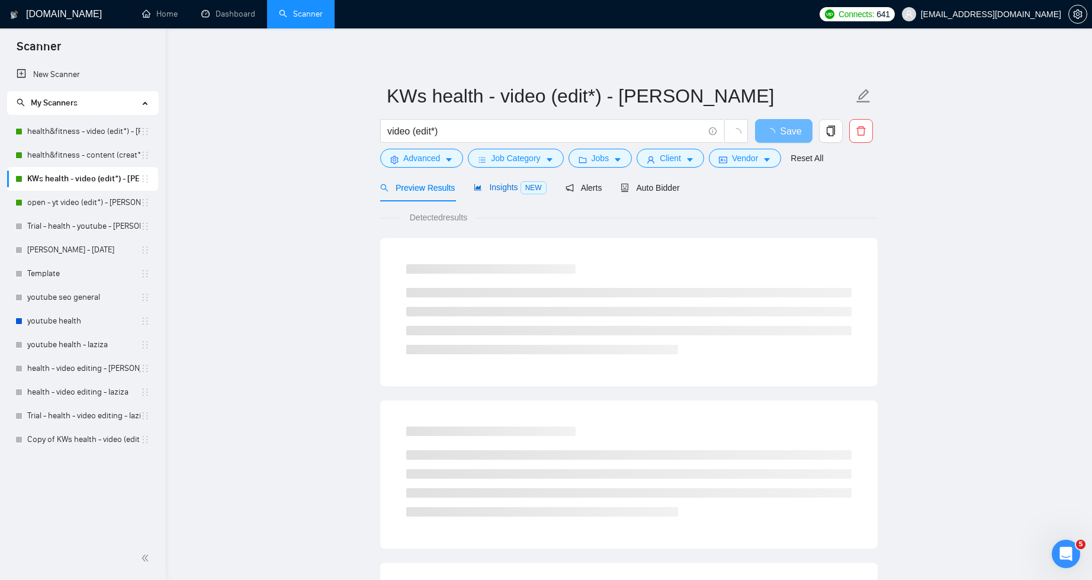
drag, startPoint x: 511, startPoint y: 182, endPoint x: 455, endPoint y: 205, distance: 59.5
click at [511, 183] on span "Insights NEW" at bounding box center [510, 186] width 72 height 9
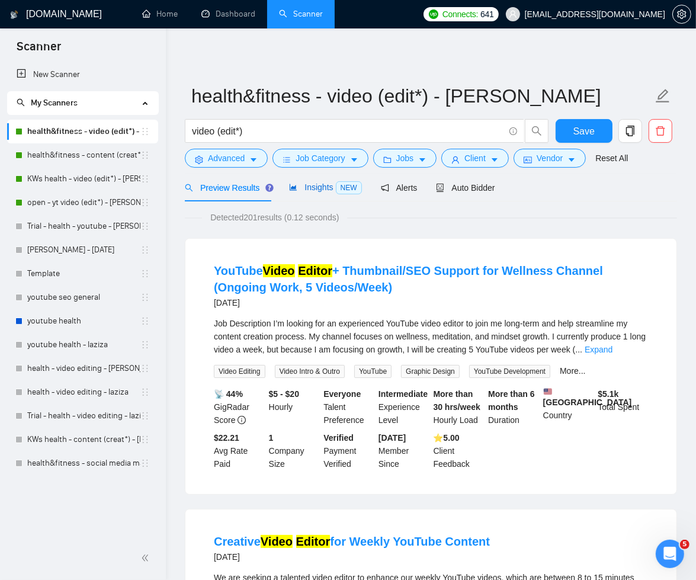
drag, startPoint x: 312, startPoint y: 188, endPoint x: 330, endPoint y: 207, distance: 26.4
click at [313, 188] on span "Insights NEW" at bounding box center [325, 186] width 72 height 9
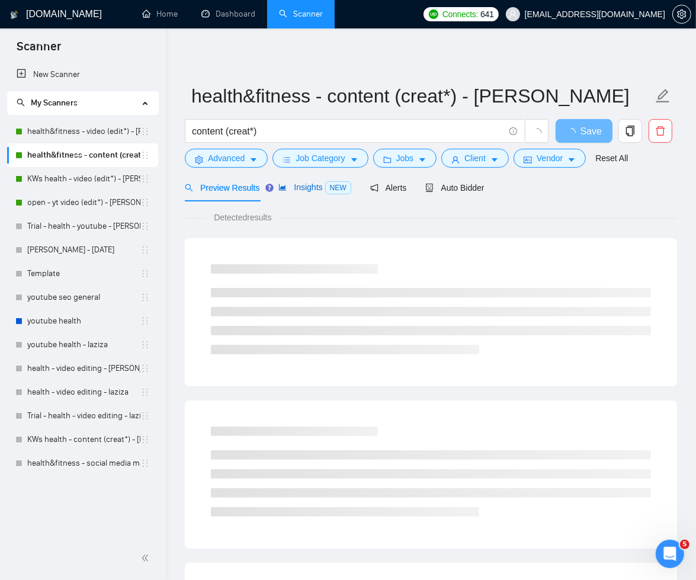
drag, startPoint x: 310, startPoint y: 185, endPoint x: 324, endPoint y: 210, distance: 28.1
click at [310, 186] on span "Insights NEW" at bounding box center [314, 186] width 72 height 9
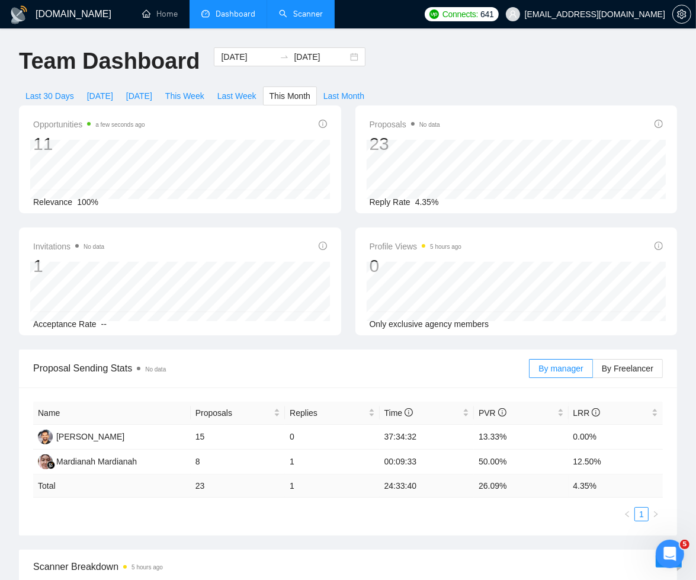
click at [292, 15] on link "Scanner" at bounding box center [301, 14] width 44 height 10
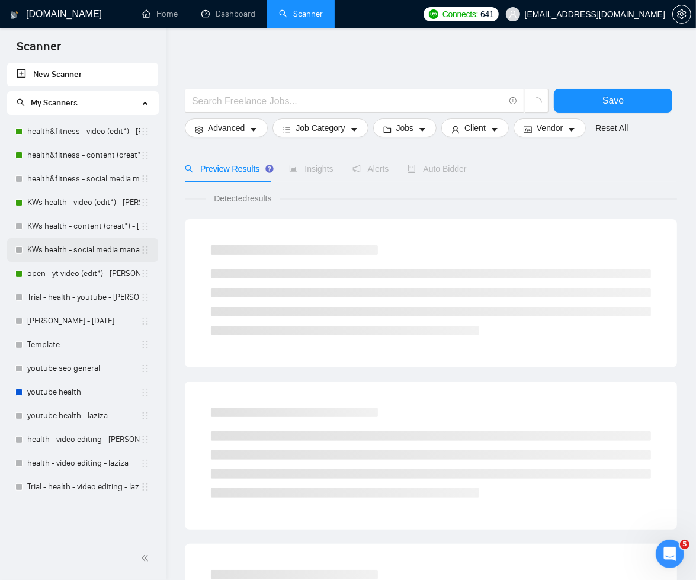
click at [73, 253] on link "KWs health - social media manag* - sardor" at bounding box center [83, 250] width 113 height 24
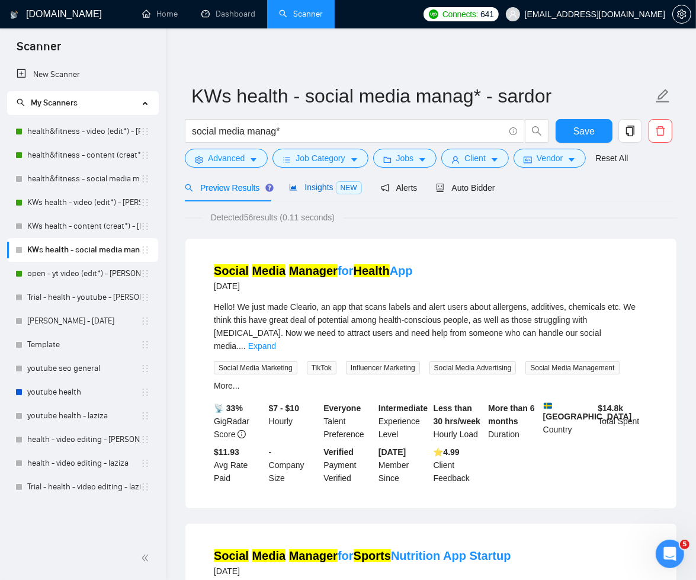
click at [307, 184] on span "Insights NEW" at bounding box center [325, 186] width 72 height 9
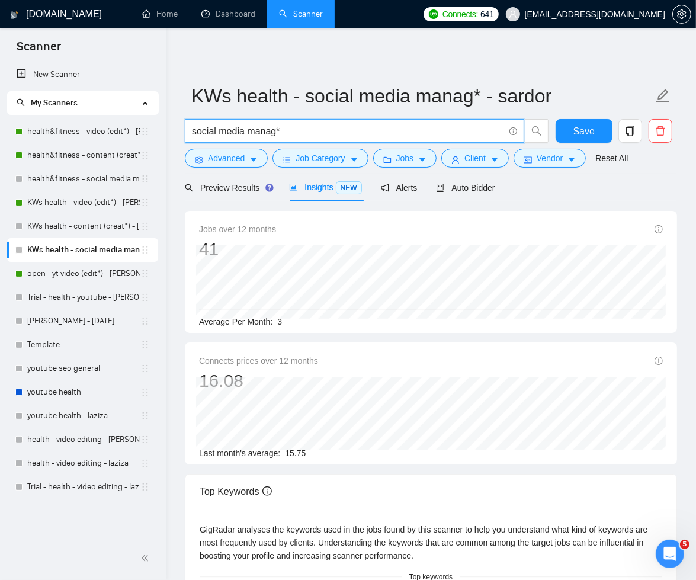
drag, startPoint x: 245, startPoint y: 130, endPoint x: 295, endPoint y: 137, distance: 50.2
click at [293, 135] on input "social media manag*" at bounding box center [348, 131] width 312 height 15
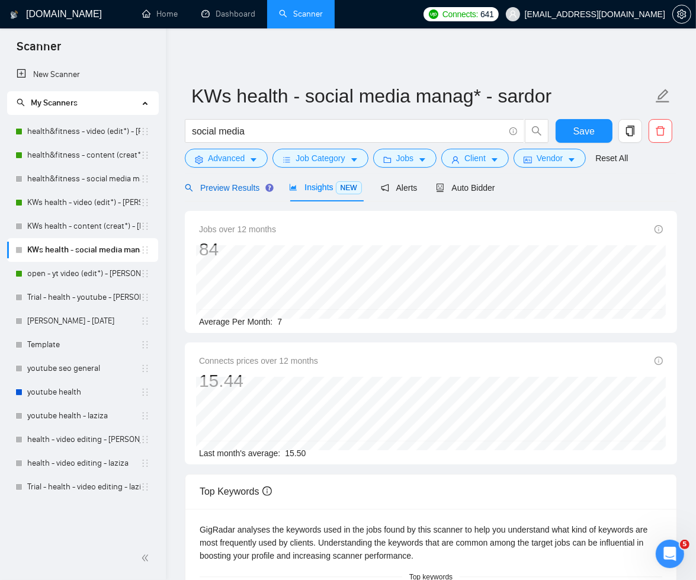
click at [237, 183] on span "Preview Results" at bounding box center [227, 187] width 85 height 9
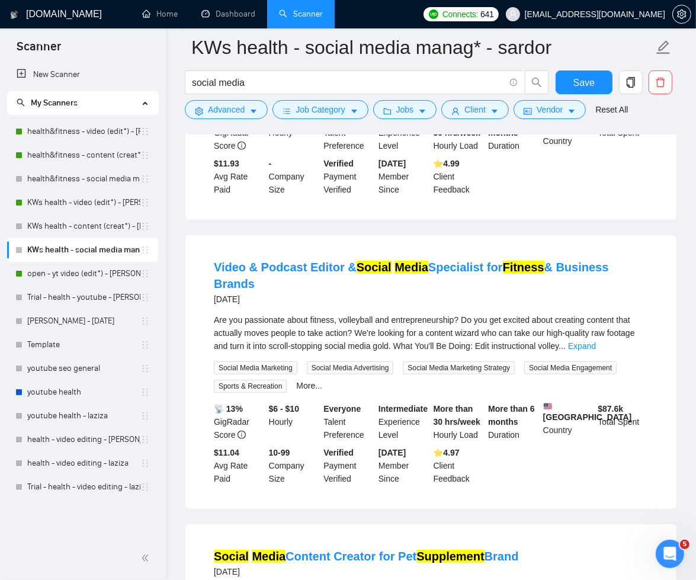
scroll to position [611, 0]
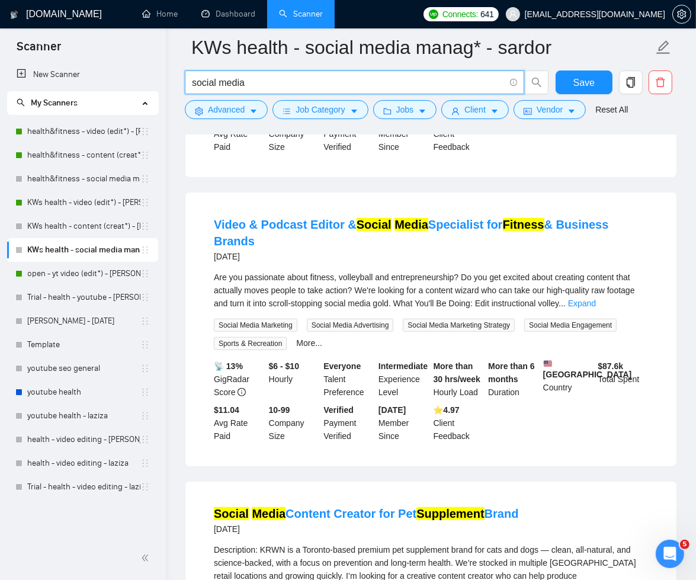
drag, startPoint x: 249, startPoint y: 85, endPoint x: 182, endPoint y: 85, distance: 66.9
click at [182, 85] on div "social media" at bounding box center [366, 85] width 369 height 30
click at [185, 396] on div "Video & Podcast Editor & Social Media Specialist for Fitness & Business Brands …" at bounding box center [431, 329] width 492 height 275
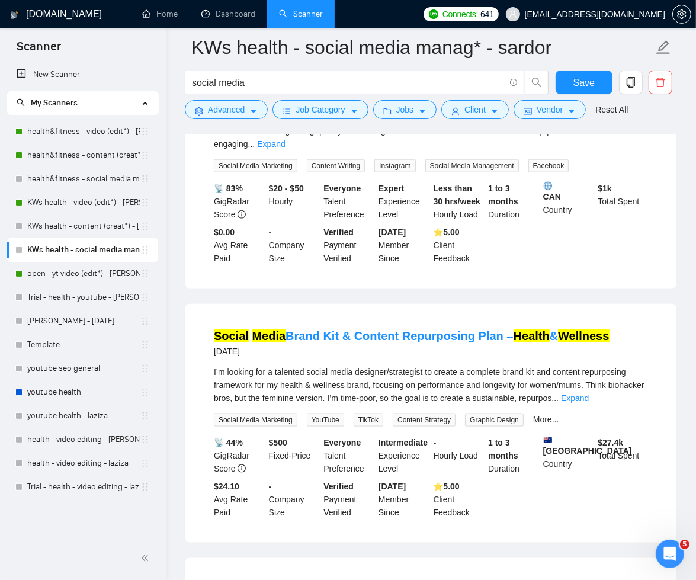
scroll to position [1089, 0]
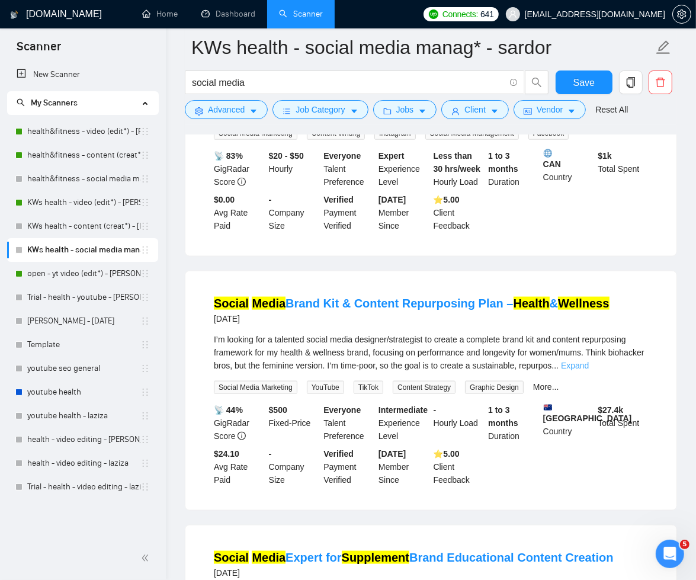
click at [589, 370] on link "Expand" at bounding box center [575, 365] width 28 height 9
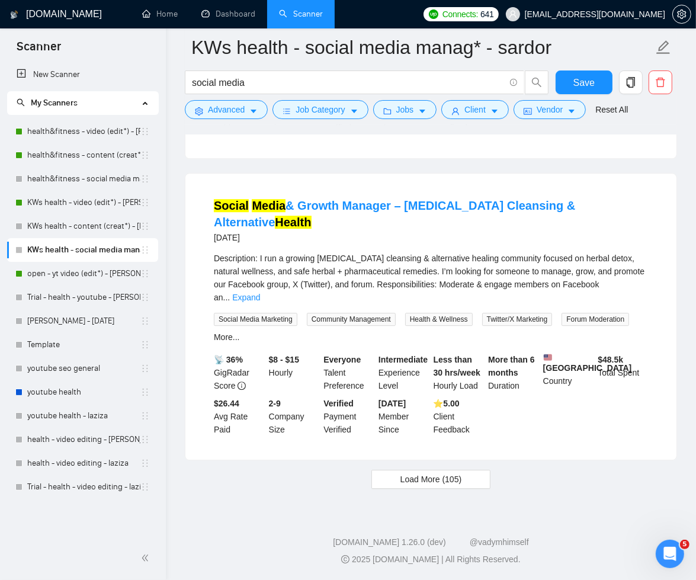
scroll to position [2660, 0]
click at [451, 486] on span "Load More (105)" at bounding box center [431, 479] width 62 height 13
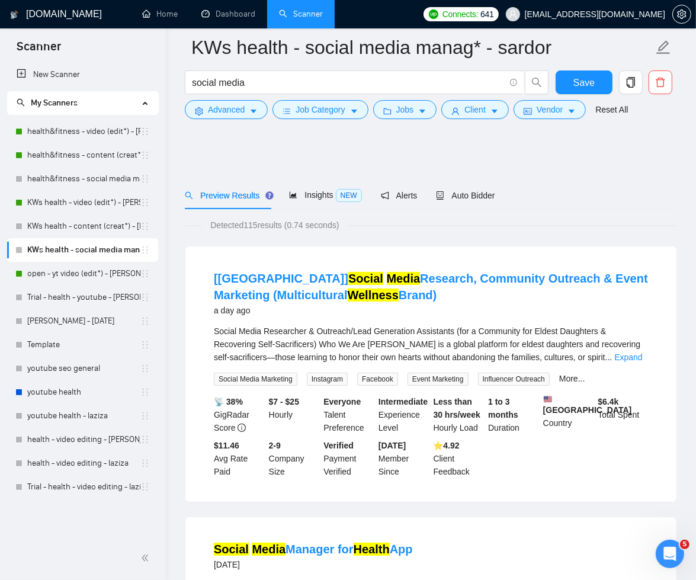
scroll to position [0, 0]
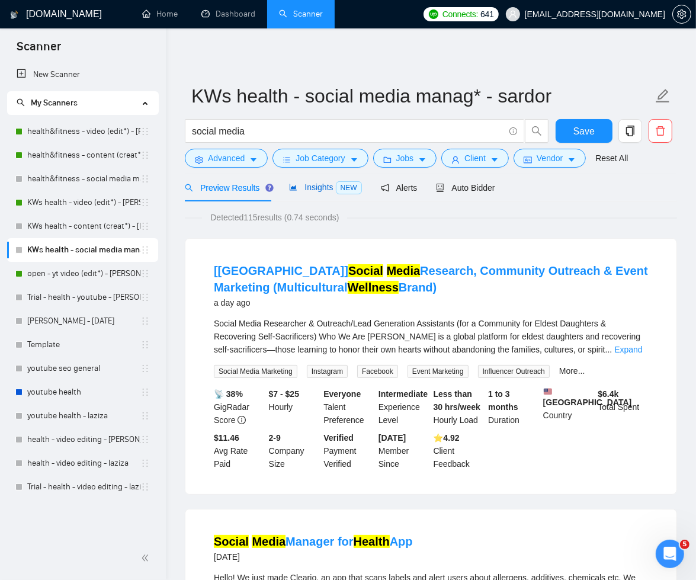
drag, startPoint x: 329, startPoint y: 188, endPoint x: 397, endPoint y: 209, distance: 71.8
click at [329, 188] on span "Insights NEW" at bounding box center [325, 186] width 72 height 9
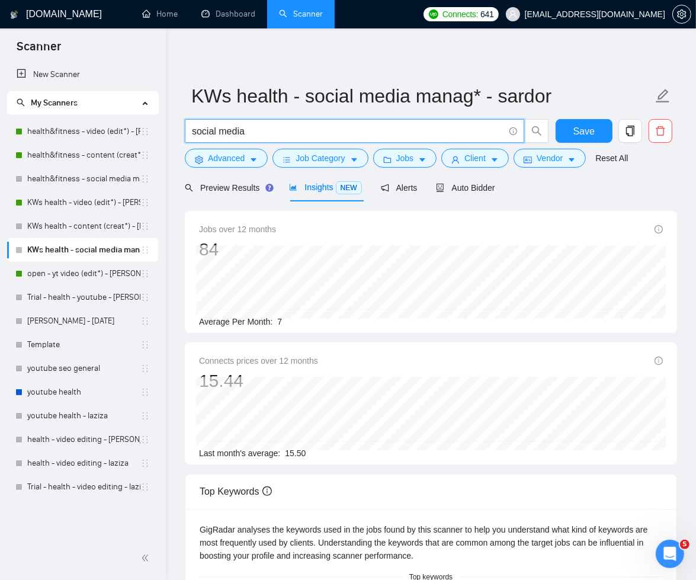
drag, startPoint x: 245, startPoint y: 130, endPoint x: 181, endPoint y: 129, distance: 63.4
click at [181, 129] on div "GigRadar.io Home Dashboard Scanner Connects: 641 Abu.Turab@insol360.com KWs hea…" at bounding box center [431, 529] width 530 height 1059
paste input "(social media) (manag* | expert | specialist | content)"
type input "(social media) (manag* | expert | specialist | content)"
click at [571, 127] on button "Save" at bounding box center [584, 131] width 57 height 24
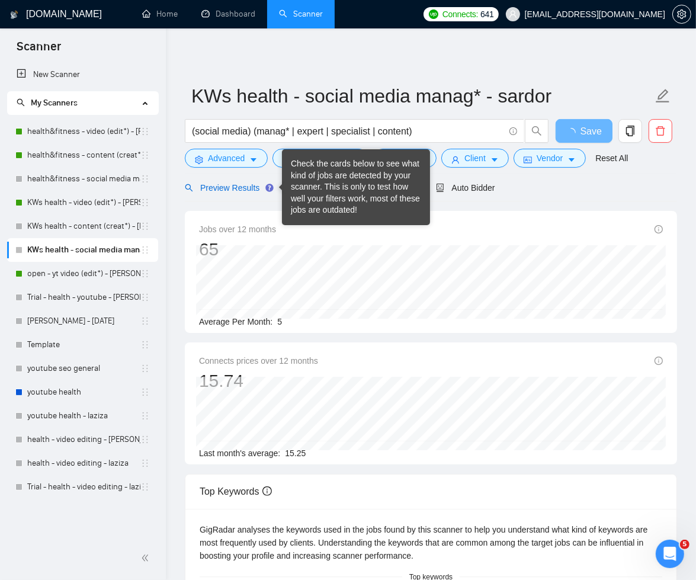
click at [252, 187] on span "Preview Results" at bounding box center [227, 187] width 85 height 9
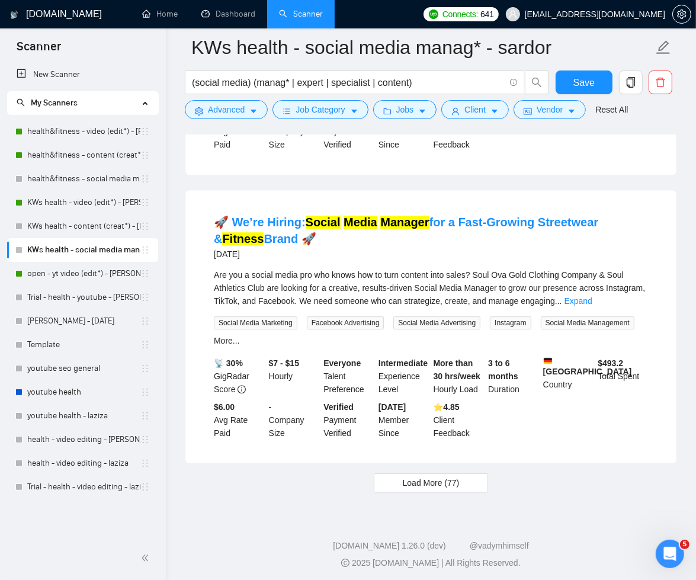
scroll to position [2535, 0]
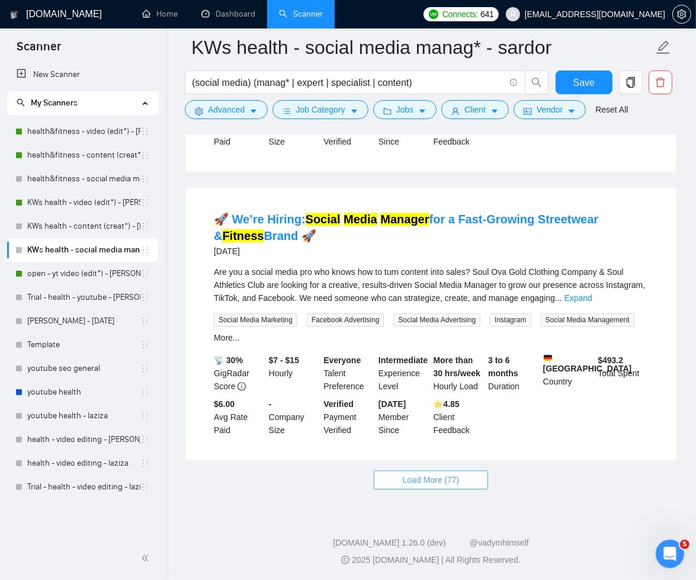
click at [439, 474] on span "Load More (77)" at bounding box center [431, 479] width 57 height 13
click at [65, 201] on link "KWs health - video (edit*) - [PERSON_NAME]" at bounding box center [83, 203] width 113 height 24
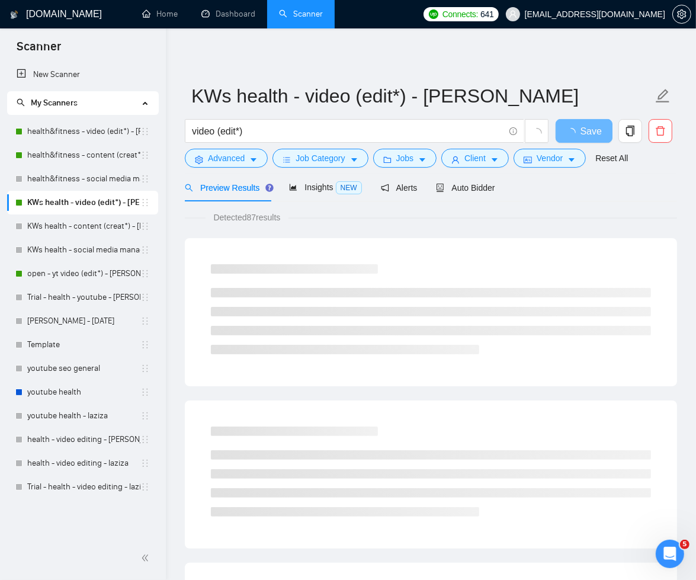
click at [606, 211] on div "Detected 87 results" at bounding box center [431, 217] width 492 height 13
click at [630, 134] on icon "copy" at bounding box center [630, 131] width 11 height 11
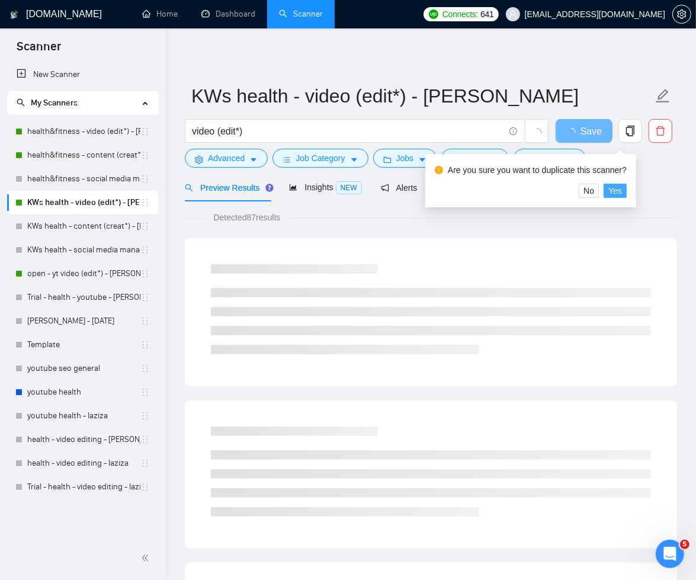
click at [627, 190] on button "Yes" at bounding box center [615, 191] width 23 height 14
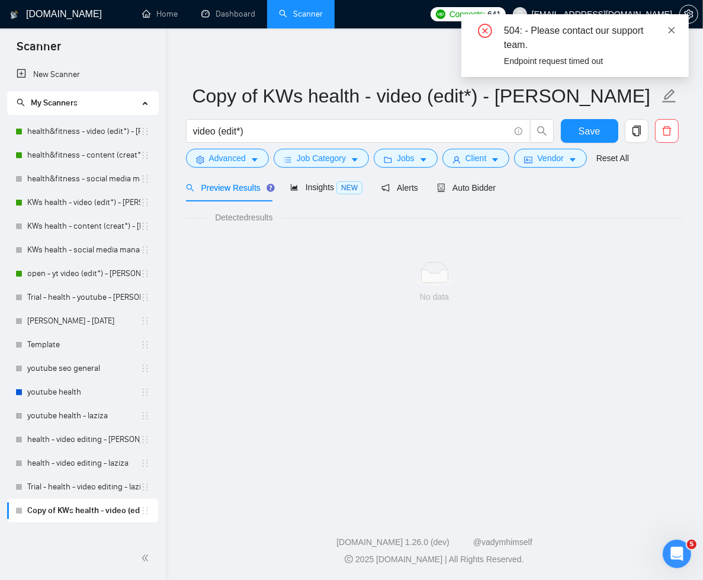
click at [675, 27] on icon "close" at bounding box center [672, 30] width 8 height 8
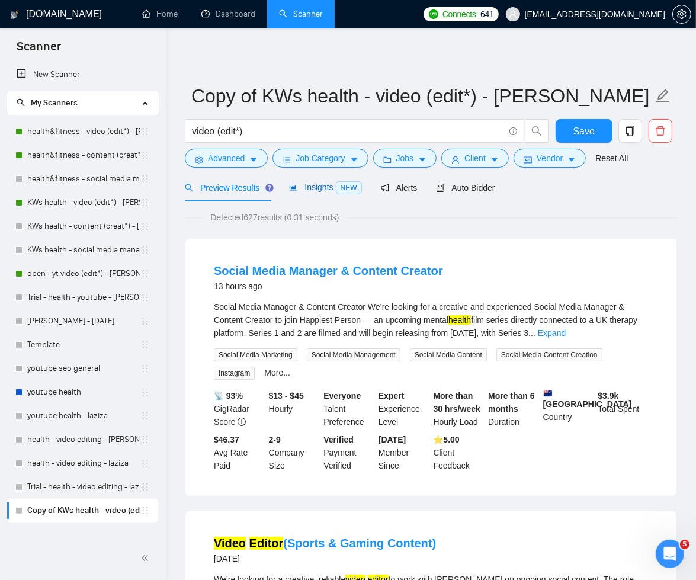
click at [326, 189] on span "Insights NEW" at bounding box center [325, 186] width 72 height 9
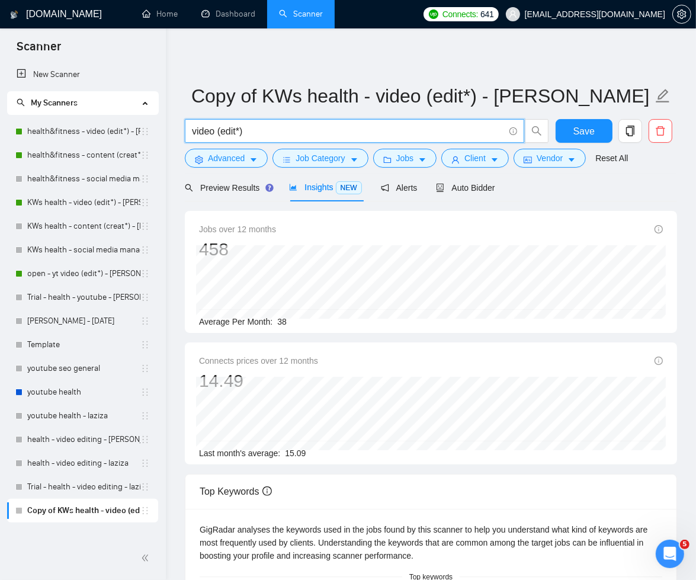
drag, startPoint x: 254, startPoint y: 131, endPoint x: 166, endPoint y: 122, distance: 87.5
click at [166, 122] on div "[DOMAIN_NAME] Home Dashboard Scanner Connects: 641 [EMAIL_ADDRESS][DOMAIN_NAME]…" at bounding box center [431, 541] width 530 height 1083
paste input "(content | social media) (strateg"
type input "(content | social media) (strateg*)"
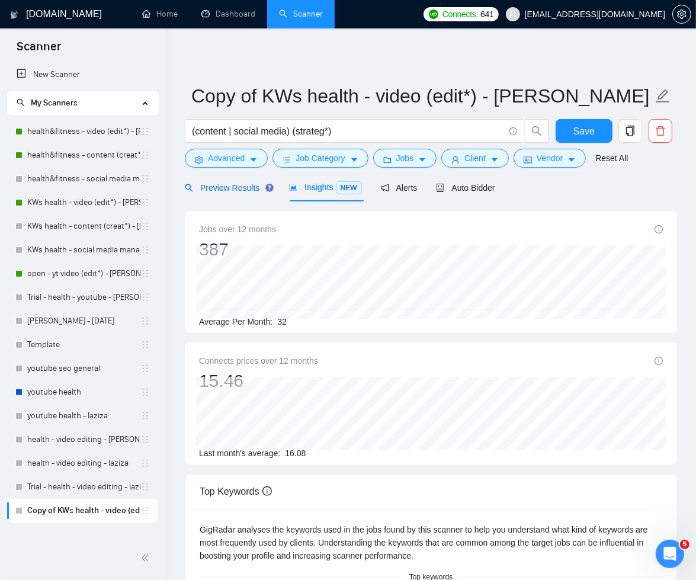
click at [227, 186] on span "Preview Results" at bounding box center [227, 187] width 85 height 9
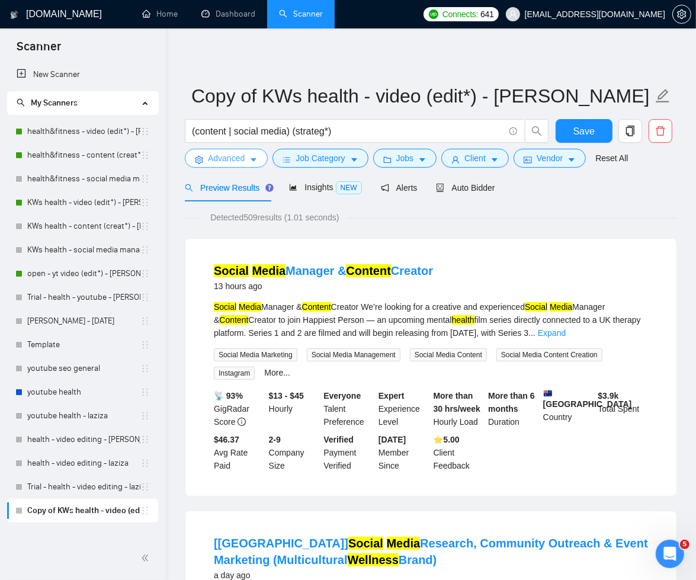
click at [244, 160] on span "Advanced" at bounding box center [226, 158] width 37 height 13
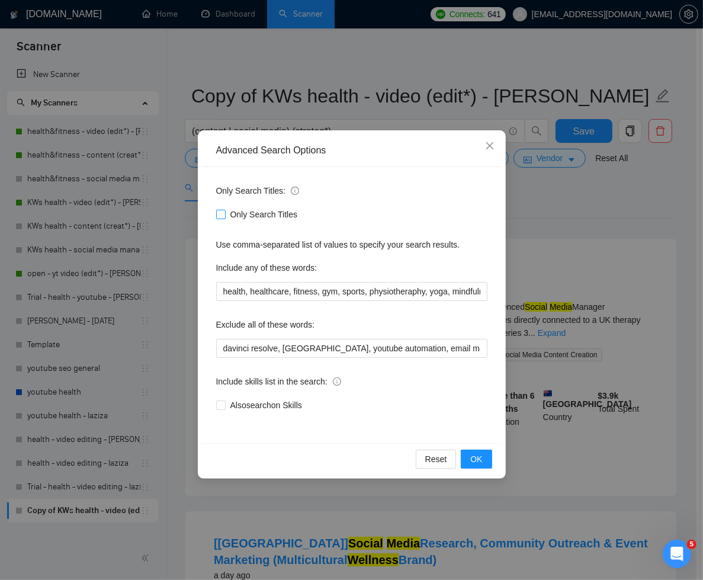
click at [223, 212] on input "Only Search Titles" at bounding box center [220, 214] width 8 height 8
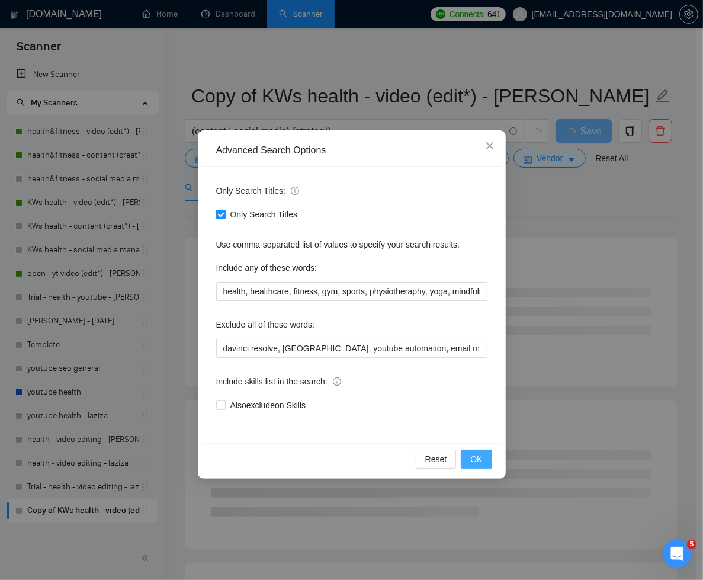
click at [473, 458] on span "OK" at bounding box center [476, 459] width 12 height 13
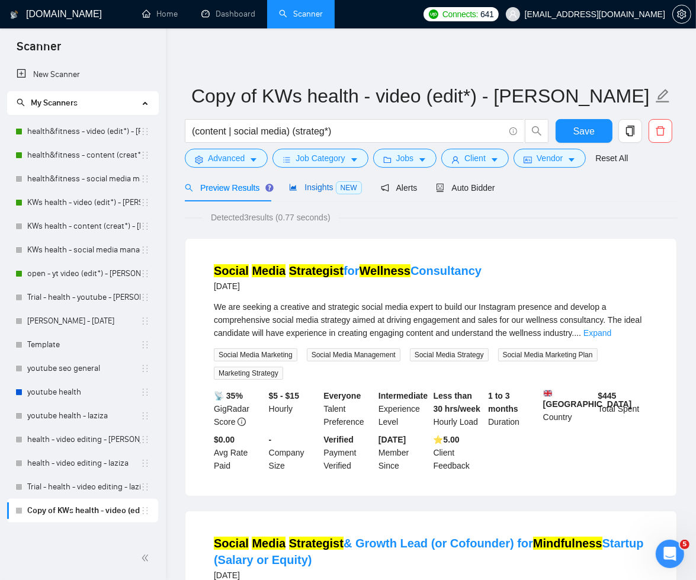
click at [334, 188] on span "Insights NEW" at bounding box center [325, 186] width 72 height 9
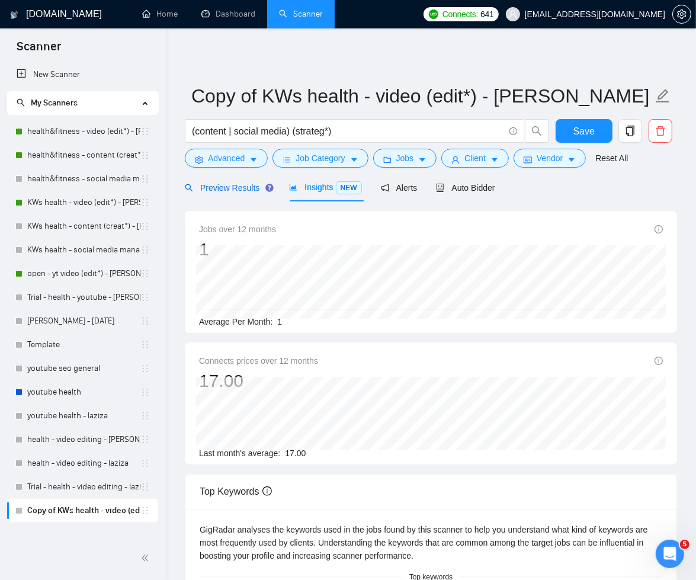
click at [239, 185] on span "Preview Results" at bounding box center [227, 187] width 85 height 9
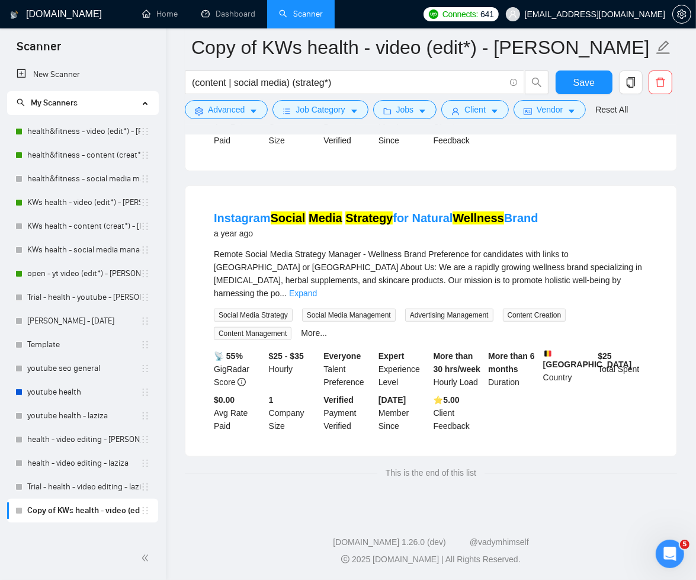
scroll to position [628, 0]
click at [317, 288] on link "Expand" at bounding box center [303, 292] width 28 height 9
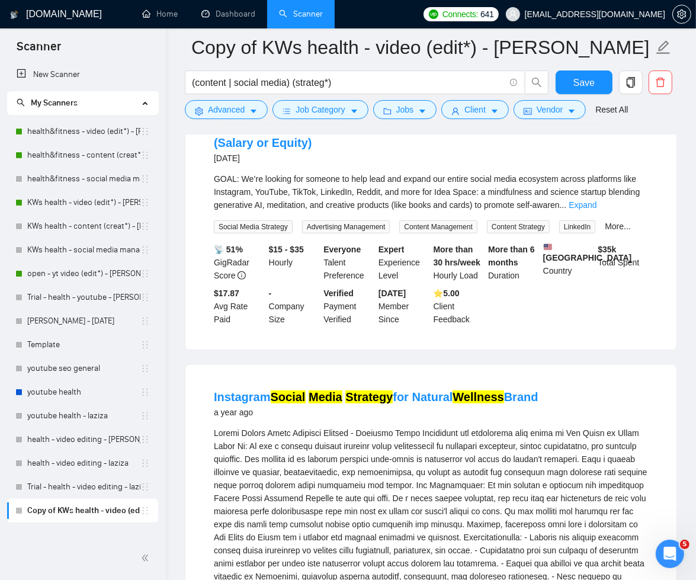
scroll to position [0, 0]
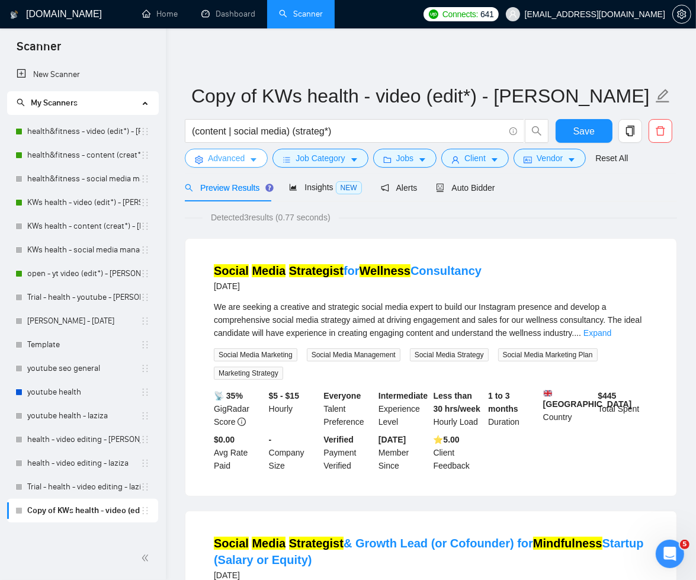
click at [256, 158] on icon "caret-down" at bounding box center [253, 160] width 8 height 8
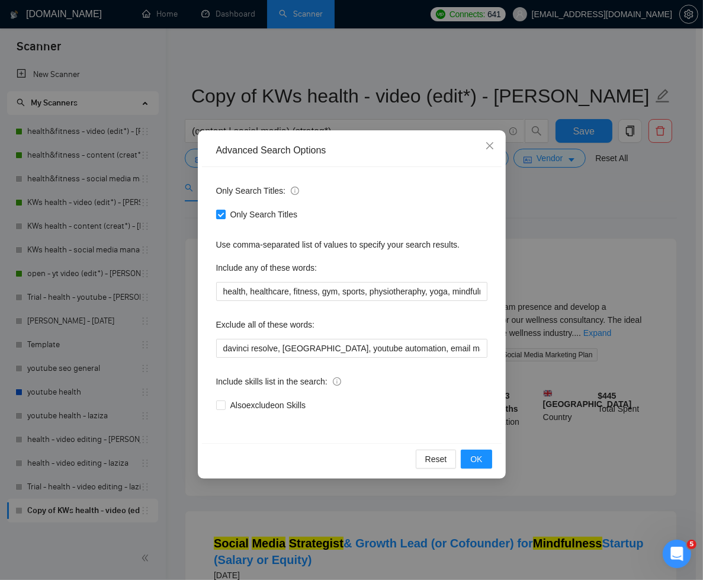
click at [221, 217] on input "Only Search Titles" at bounding box center [220, 214] width 8 height 8
click at [475, 459] on span "OK" at bounding box center [476, 459] width 12 height 13
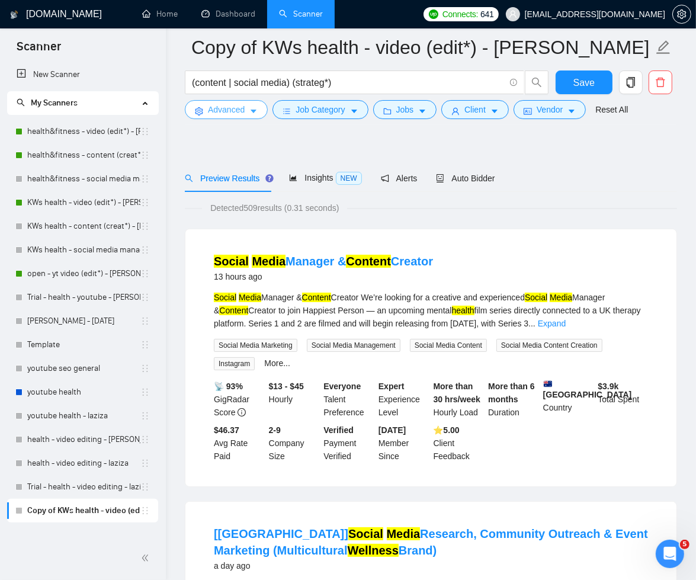
scroll to position [121, 0]
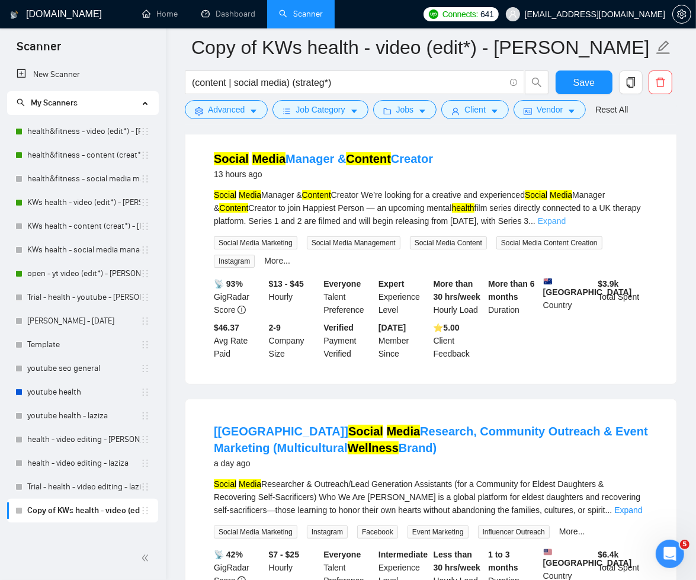
click at [566, 219] on link "Expand" at bounding box center [552, 220] width 28 height 9
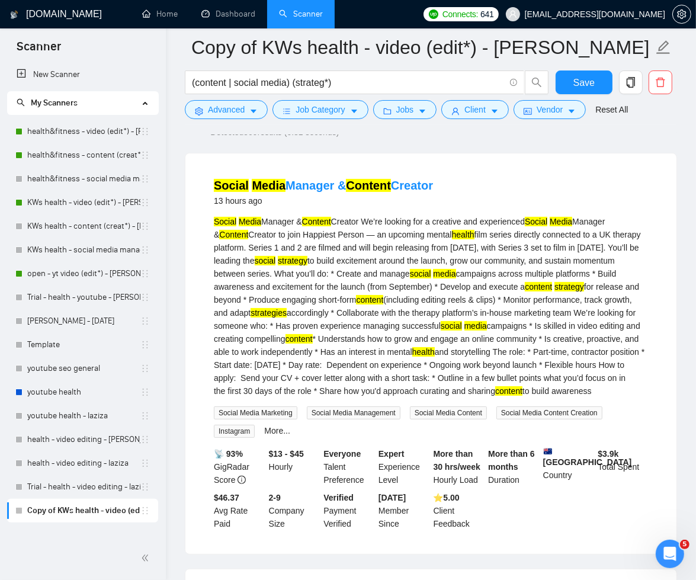
scroll to position [0, 0]
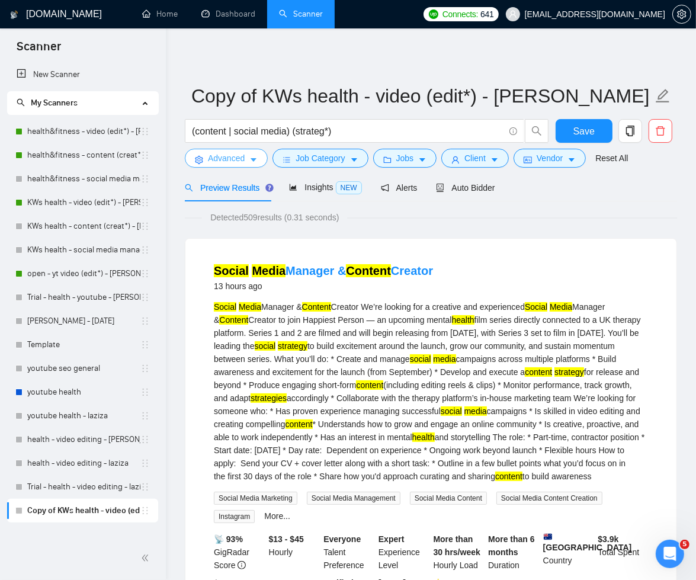
click at [236, 158] on span "Advanced" at bounding box center [226, 158] width 37 height 13
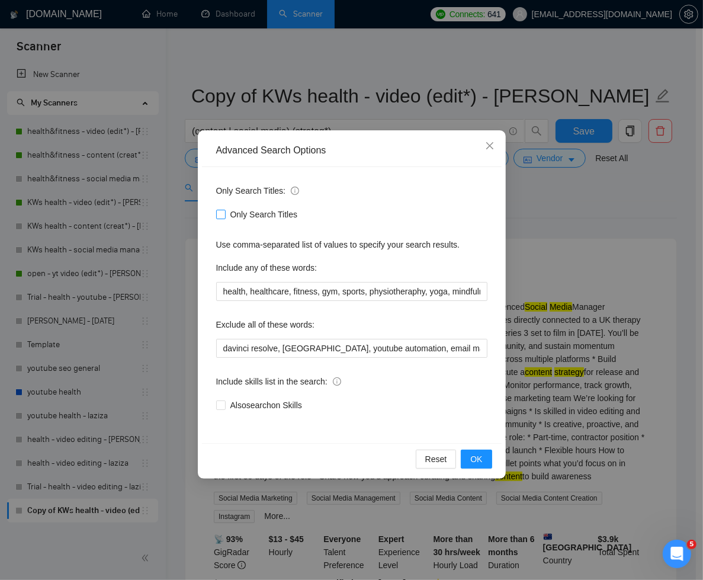
click at [224, 216] on span at bounding box center [220, 214] width 9 height 9
click at [224, 216] on input "Only Search Titles" at bounding box center [220, 214] width 8 height 8
checkbox input "true"
click at [479, 455] on span "OK" at bounding box center [476, 459] width 12 height 13
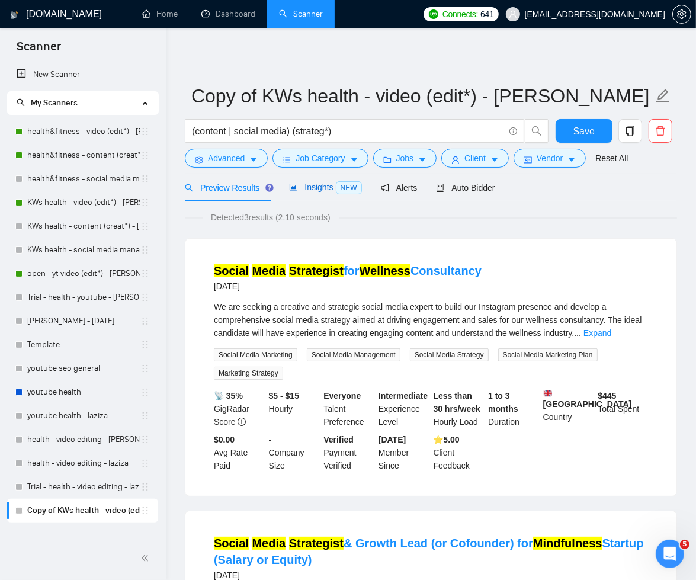
click at [317, 187] on span "Insights NEW" at bounding box center [325, 186] width 72 height 9
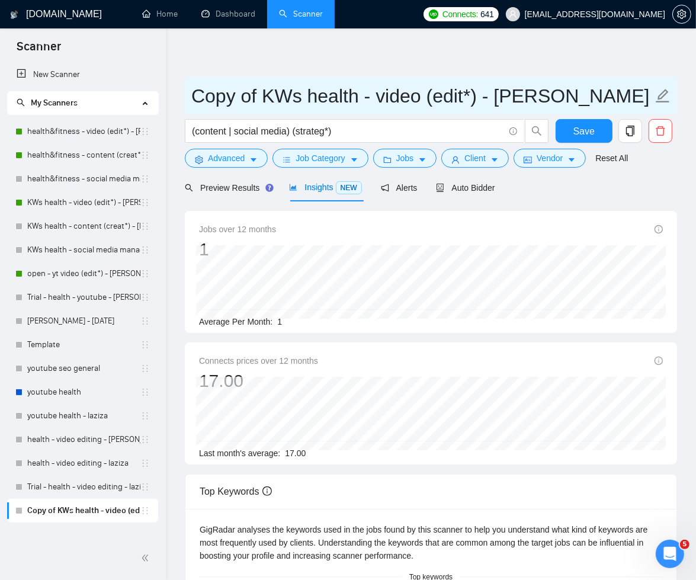
drag, startPoint x: 262, startPoint y: 97, endPoint x: 183, endPoint y: 98, distance: 79.4
click at [183, 98] on div "GigRadar.io Home Dashboard Scanner Connects: 641 Abu.Turab@insol360.com Copy of…" at bounding box center [431, 503] width 530 height 1006
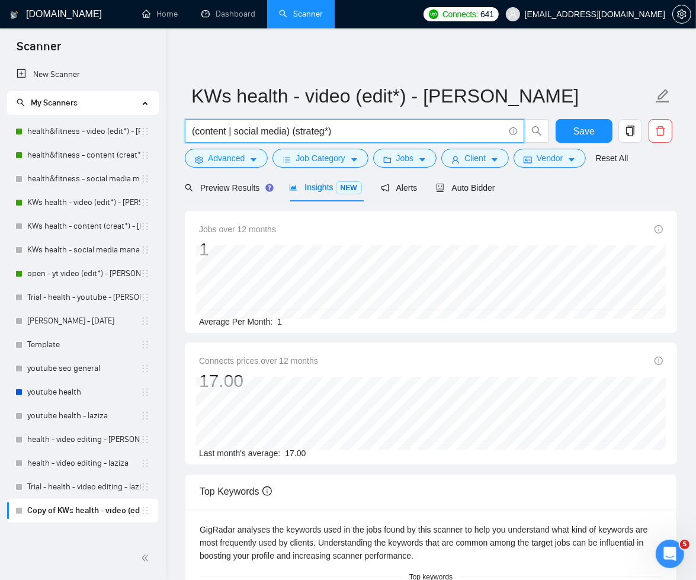
drag, startPoint x: 289, startPoint y: 136, endPoint x: 176, endPoint y: 137, distance: 113.1
click at [176, 137] on div "GigRadar.io Home Dashboard Scanner Connects: 641 Abu.Turab@insol360.com KWs hea…" at bounding box center [431, 503] width 530 height 1006
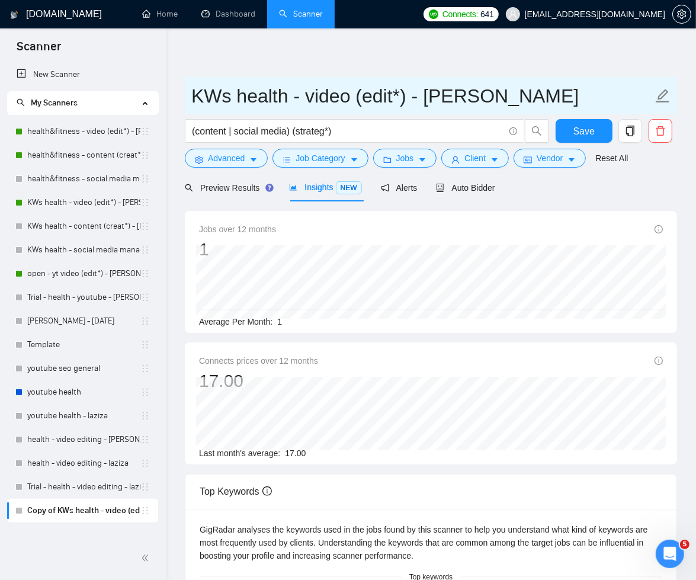
drag, startPoint x: 304, startPoint y: 97, endPoint x: 405, endPoint y: 98, distance: 100.1
click at [405, 98] on input "KWs health - video (edit*) - [PERSON_NAME]" at bounding box center [421, 96] width 461 height 30
paste input "(content | social media) (strateg"
drag, startPoint x: 192, startPoint y: 97, endPoint x: 701, endPoint y: 93, distance: 509.4
click at [695, 93] on html "Scanner New Scanner My Scanners health&fitness - video (edit*) - sardor health&…" at bounding box center [348, 290] width 696 height 580
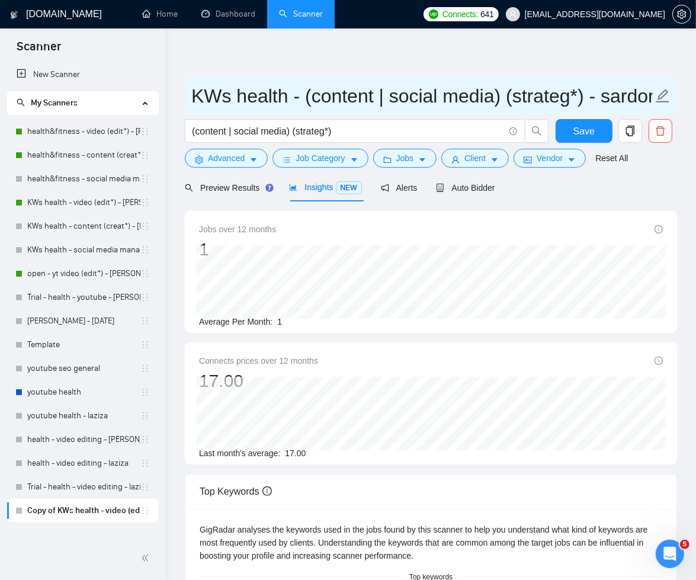
type input "KWs health - (content | social media) (strateg*) - sardor"
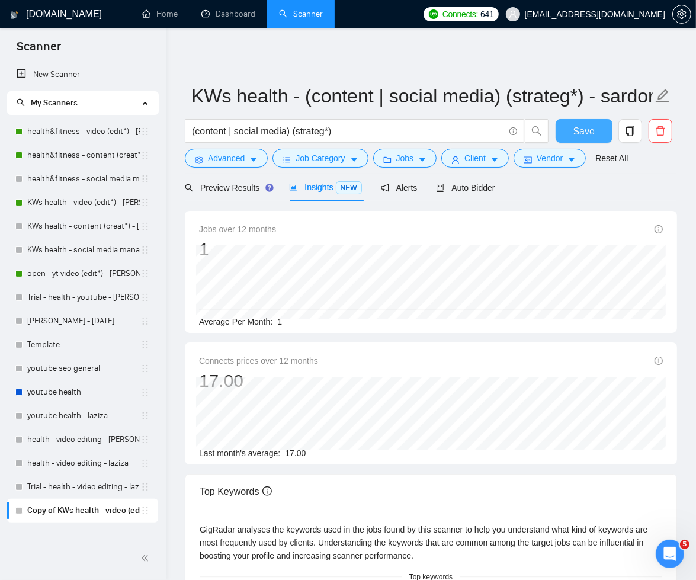
click at [581, 130] on span "Save" at bounding box center [583, 131] width 21 height 15
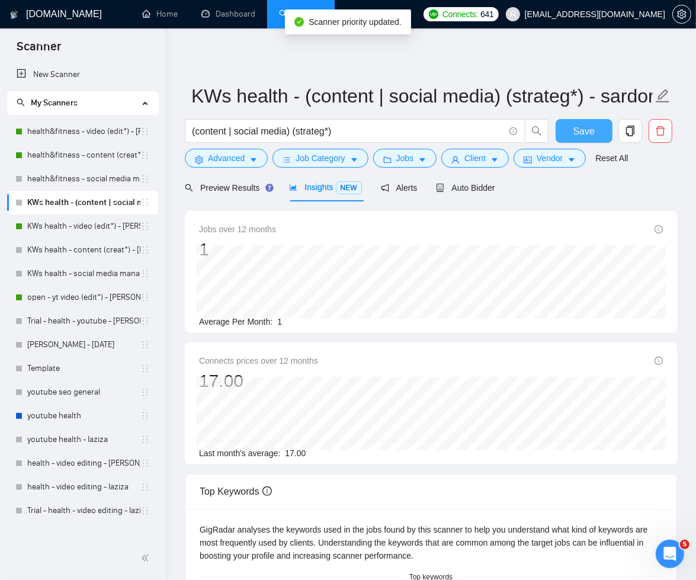
click at [574, 134] on span "Save" at bounding box center [583, 131] width 21 height 15
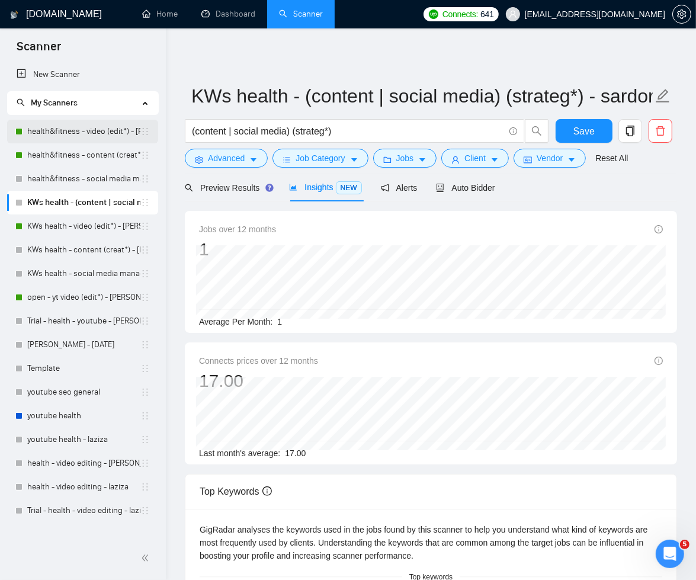
click at [70, 134] on link "health&fitness - video (edit*) - sardor" at bounding box center [83, 132] width 113 height 24
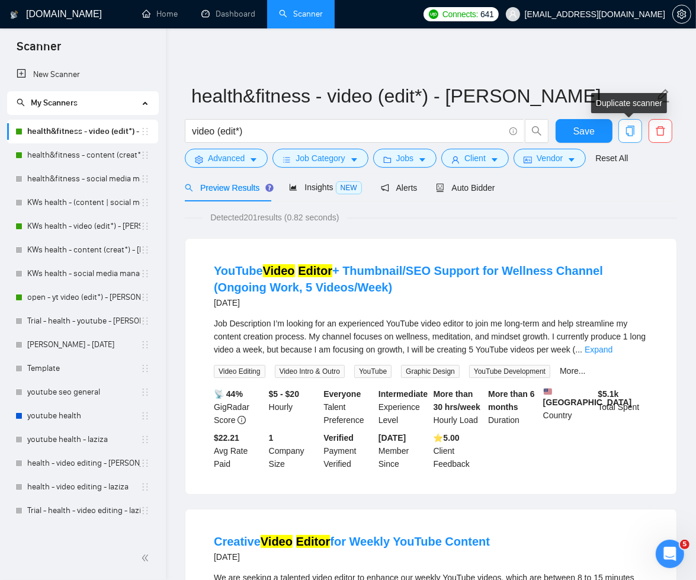
click at [630, 128] on icon "copy" at bounding box center [630, 131] width 11 height 11
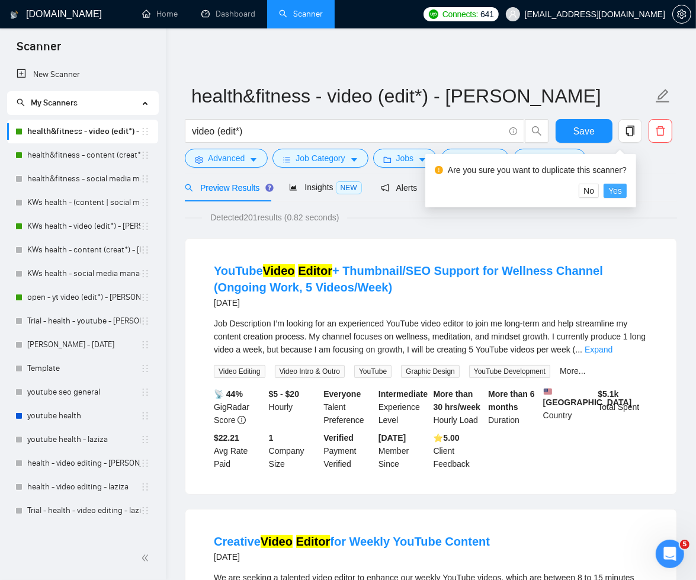
click at [619, 188] on span "Yes" at bounding box center [615, 190] width 14 height 13
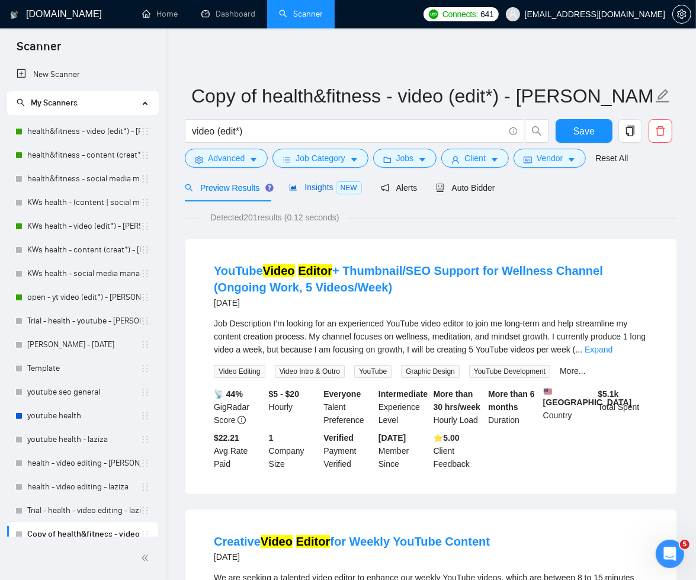
click at [317, 191] on span "Insights NEW" at bounding box center [325, 186] width 72 height 9
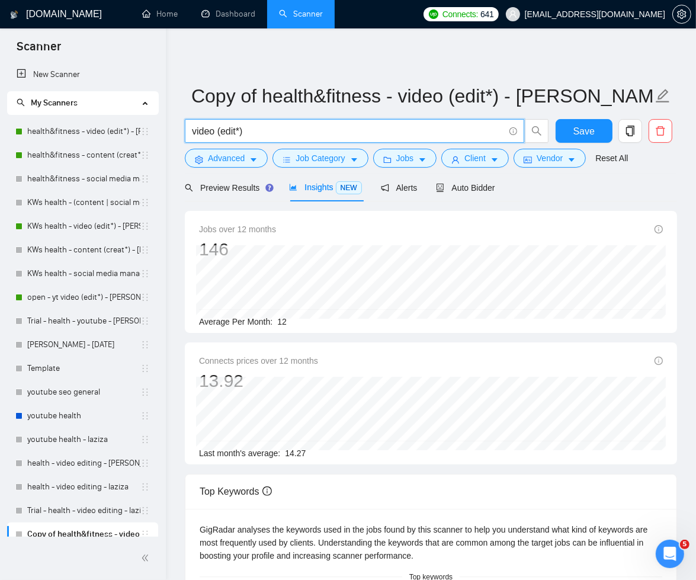
drag, startPoint x: 249, startPoint y: 131, endPoint x: 181, endPoint y: 125, distance: 69.0
click at [181, 125] on div "GigRadar.io Home Dashboard Scanner Connects: 641 Abu.Turab@insol360.com Copy of…" at bounding box center [431, 538] width 530 height 1077
paste input "(content | social media) (strateg"
type input "(content | social media) (strateg*)"
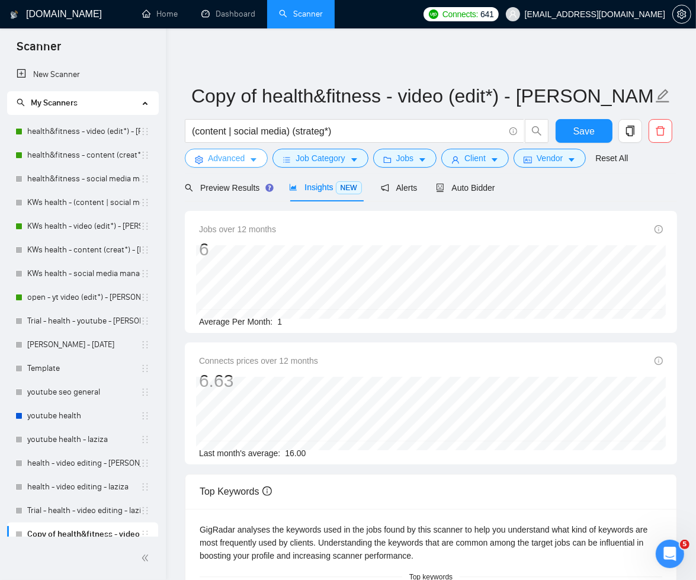
click at [254, 158] on icon "caret-down" at bounding box center [253, 160] width 8 height 8
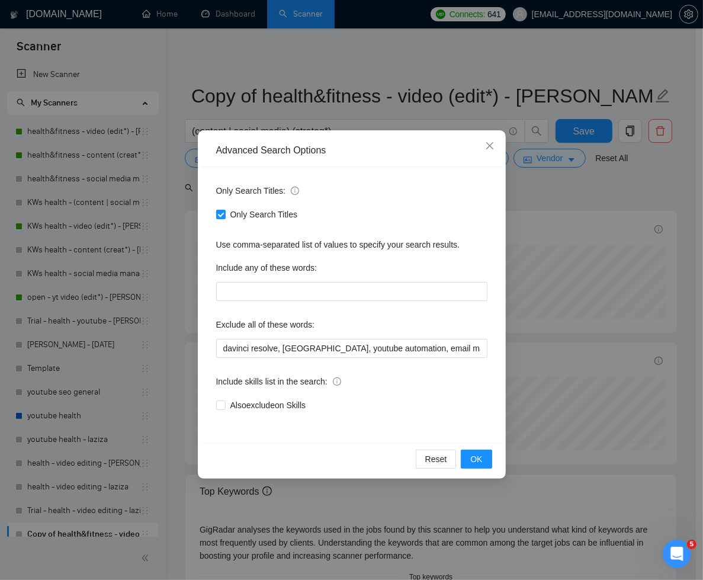
click at [185, 241] on div "Advanced Search Options Only Search Titles: Only Search Titles Use comma-separa…" at bounding box center [351, 290] width 703 height 580
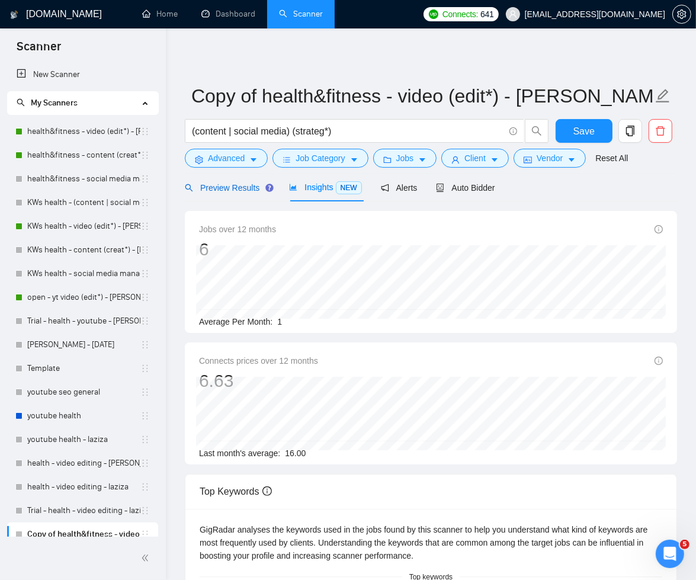
click at [238, 190] on span "Preview Results" at bounding box center [227, 187] width 85 height 9
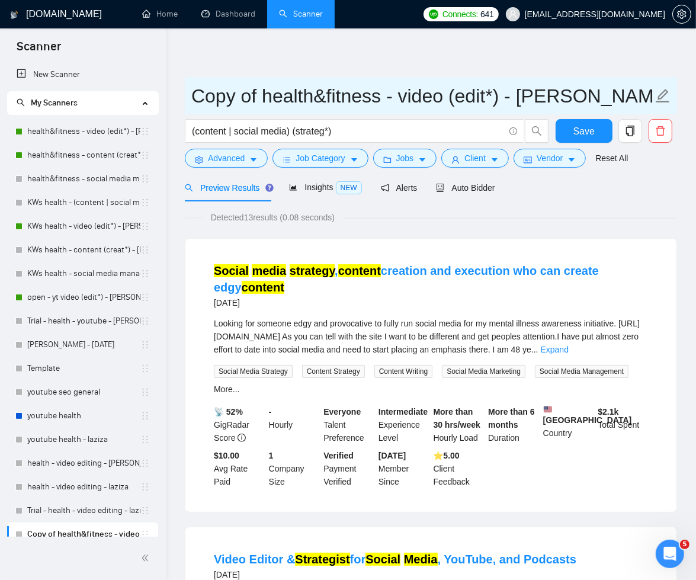
drag, startPoint x: 262, startPoint y: 99, endPoint x: 185, endPoint y: 99, distance: 77.0
click at [185, 99] on span "Copy of health&fitness - video (edit*) - sardor" at bounding box center [431, 95] width 492 height 37
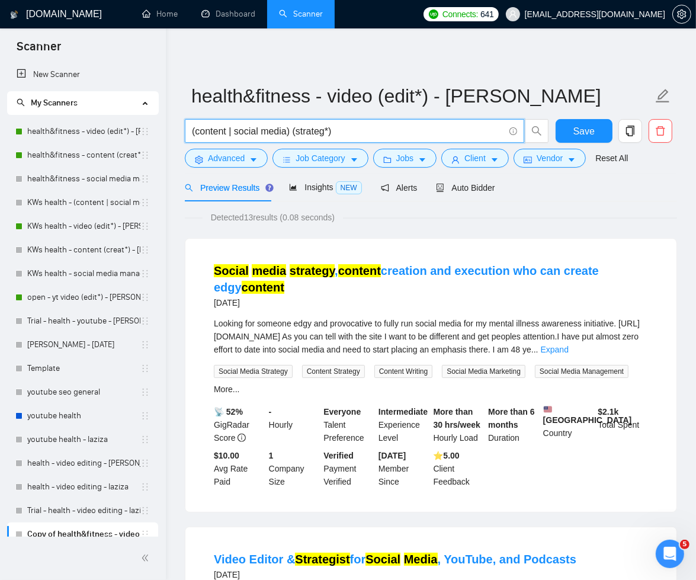
drag, startPoint x: 343, startPoint y: 133, endPoint x: 158, endPoint y: 124, distance: 185.6
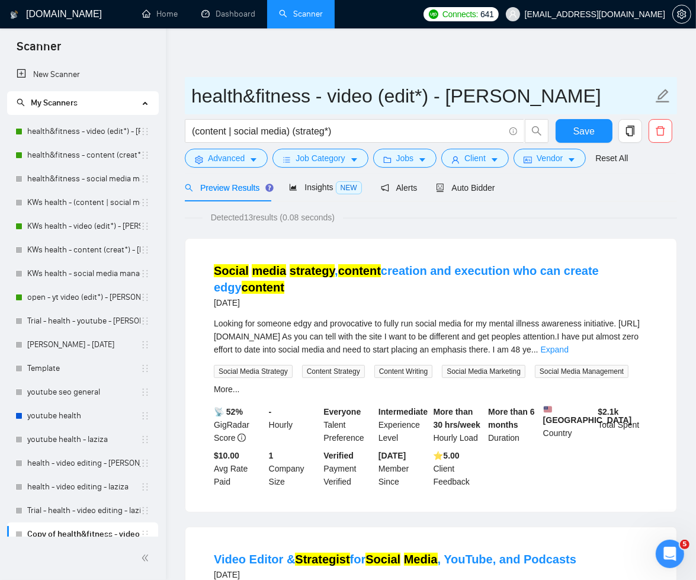
drag, startPoint x: 331, startPoint y: 97, endPoint x: 431, endPoint y: 104, distance: 100.3
click at [431, 104] on input "health&fitness - video (edit*) - sardor" at bounding box center [421, 96] width 461 height 30
paste input "(content | social media) (strateg"
click at [485, 94] on input "health&fitness - (content | social media) (strateg*) - sardor" at bounding box center [421, 96] width 461 height 30
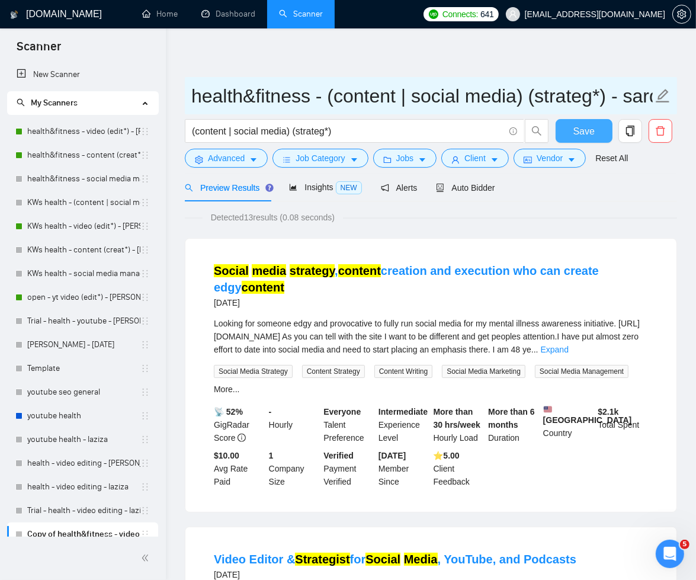
type input "health&fitness - (content | social media) (strateg*) - sardor"
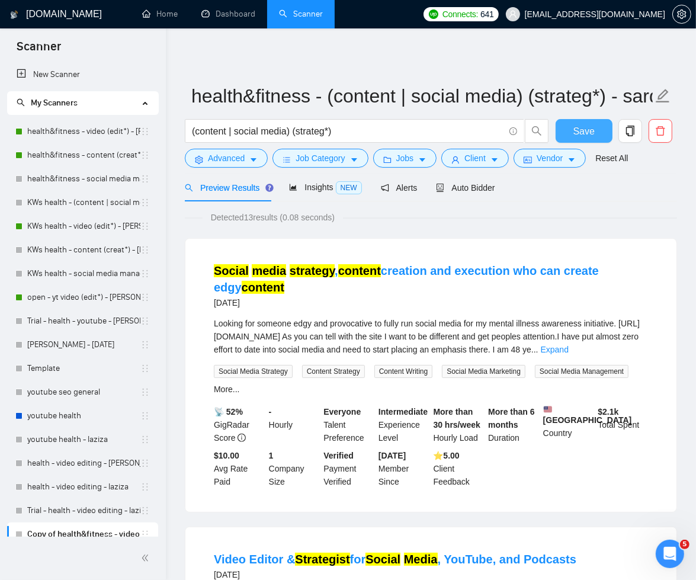
click at [591, 131] on span "Save" at bounding box center [583, 131] width 21 height 15
drag, startPoint x: 147, startPoint y: 531, endPoint x: 146, endPoint y: 511, distance: 20.8
click at [146, 511] on ul "health&fitness - video (edit*) - sardor health&fitness - content (creat*) - sar…" at bounding box center [82, 333] width 151 height 426
